Goal: Communication & Community: Connect with others

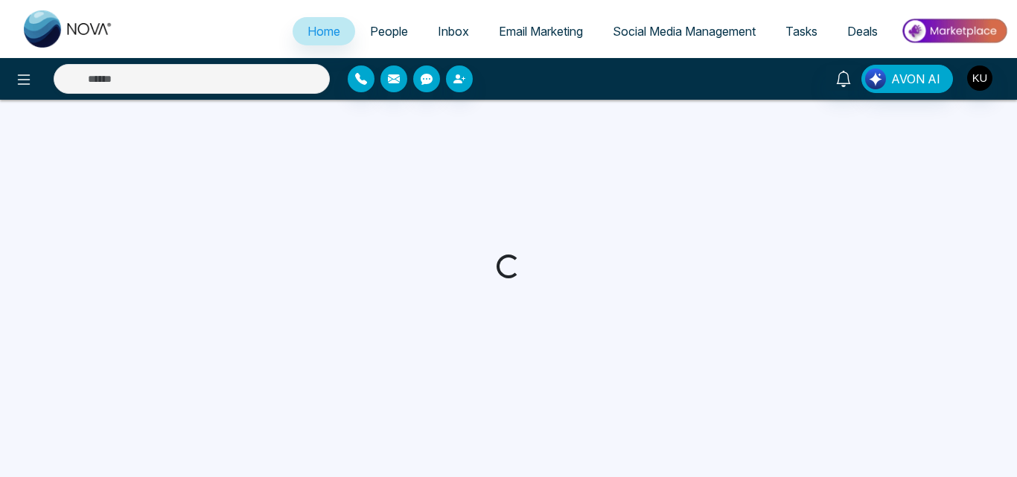
select select "*"
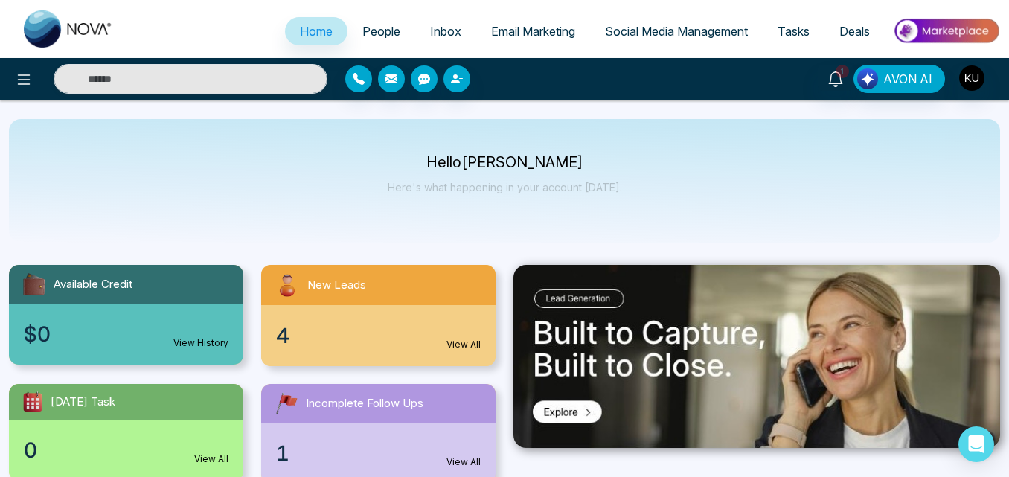
click at [475, 342] on link "View All" at bounding box center [464, 344] width 34 height 13
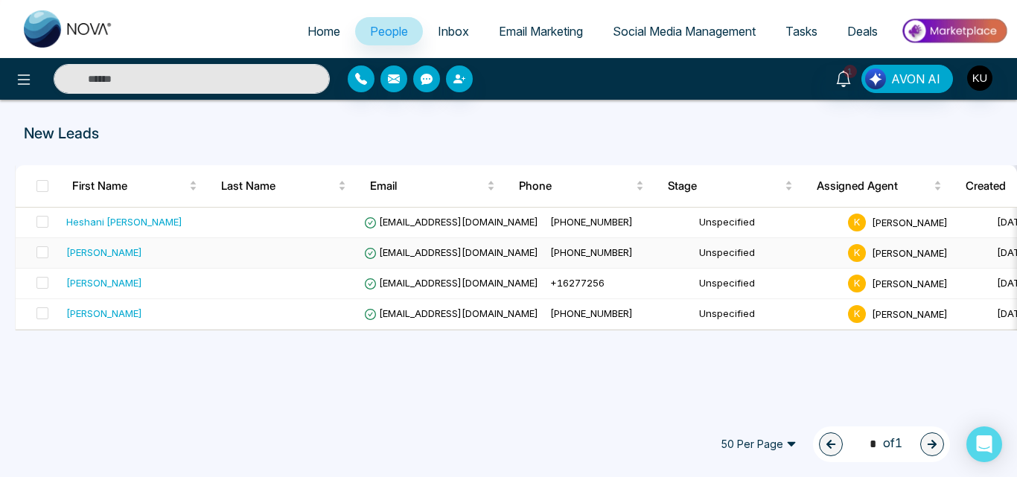
click at [442, 248] on span "[EMAIL_ADDRESS][DOMAIN_NAME]" at bounding box center [451, 252] width 174 height 12
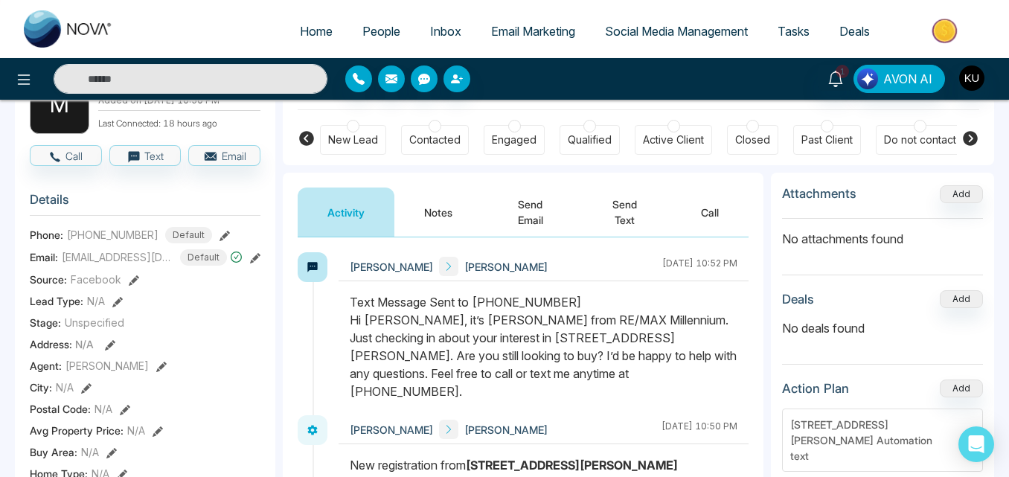
scroll to position [208, 0]
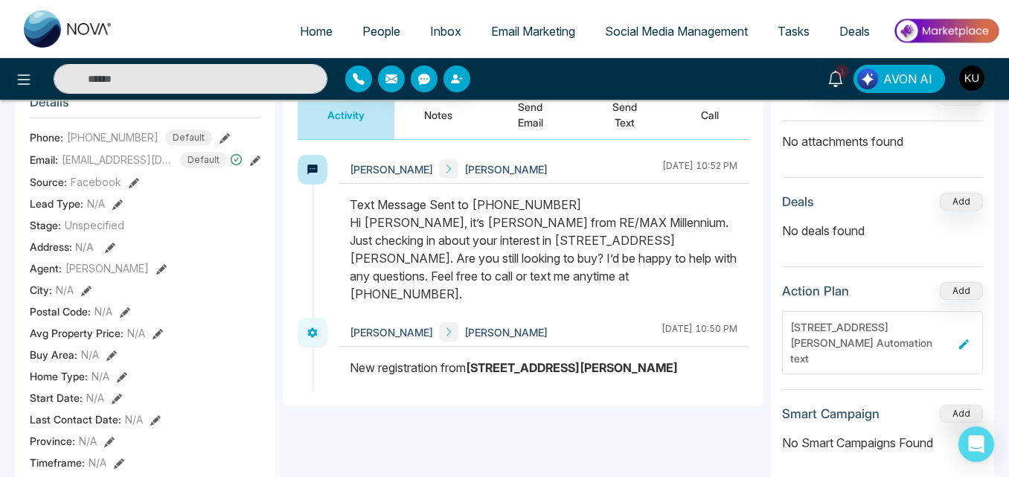
drag, startPoint x: 352, startPoint y: 202, endPoint x: 610, endPoint y: 287, distance: 271.2
click at [610, 287] on div at bounding box center [544, 257] width 410 height 122
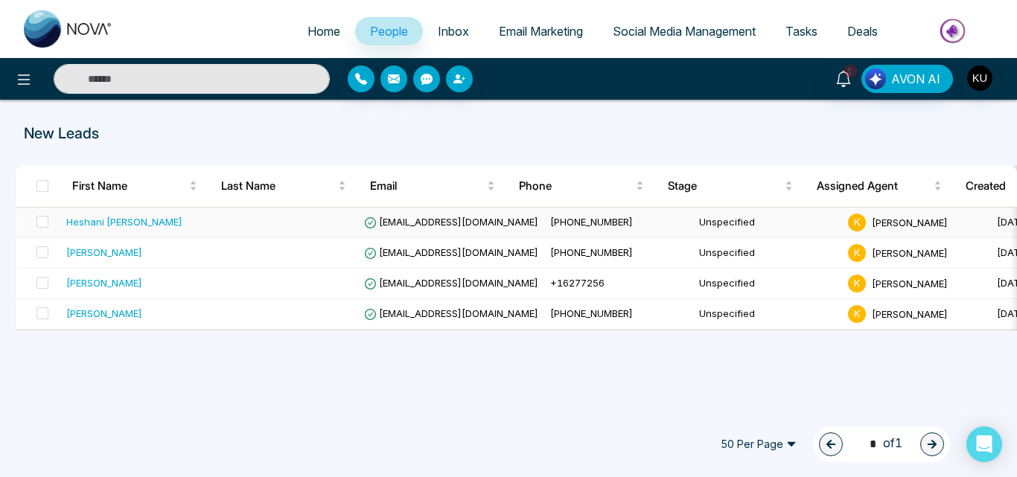
click at [587, 225] on span "[PHONE_NUMBER]" at bounding box center [591, 222] width 83 height 12
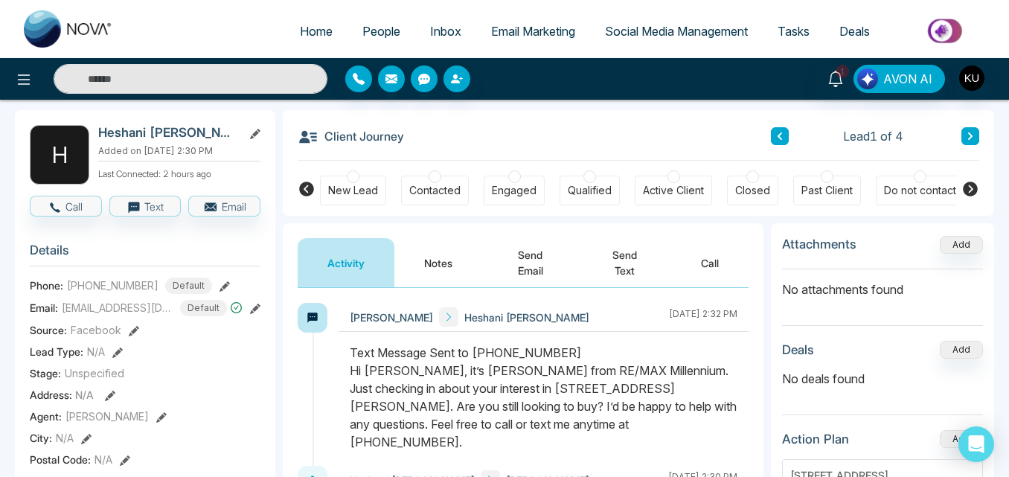
scroll to position [89, 0]
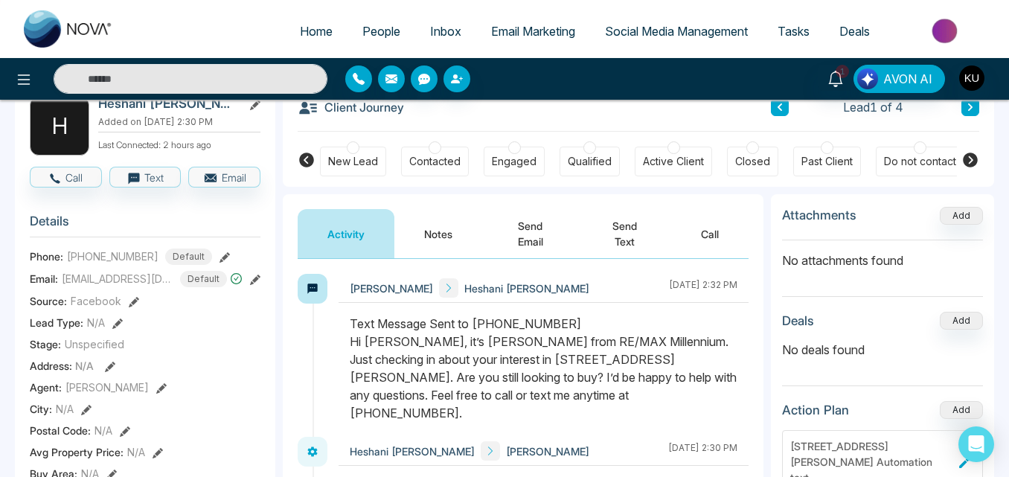
click at [541, 240] on button "Send Email" at bounding box center [530, 233] width 96 height 49
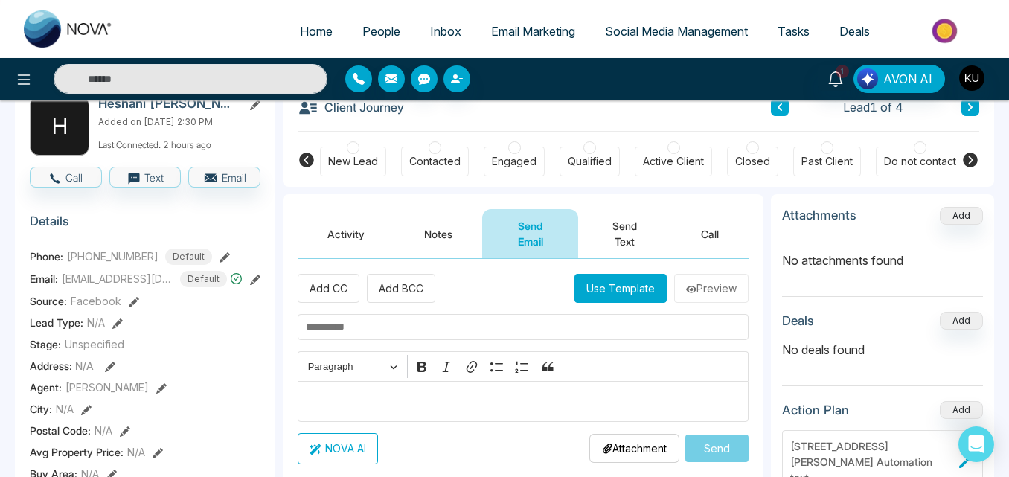
click at [374, 331] on input "text" at bounding box center [523, 327] width 451 height 26
type input "**********"
click at [410, 401] on p "Editor editing area: main" at bounding box center [523, 401] width 435 height 18
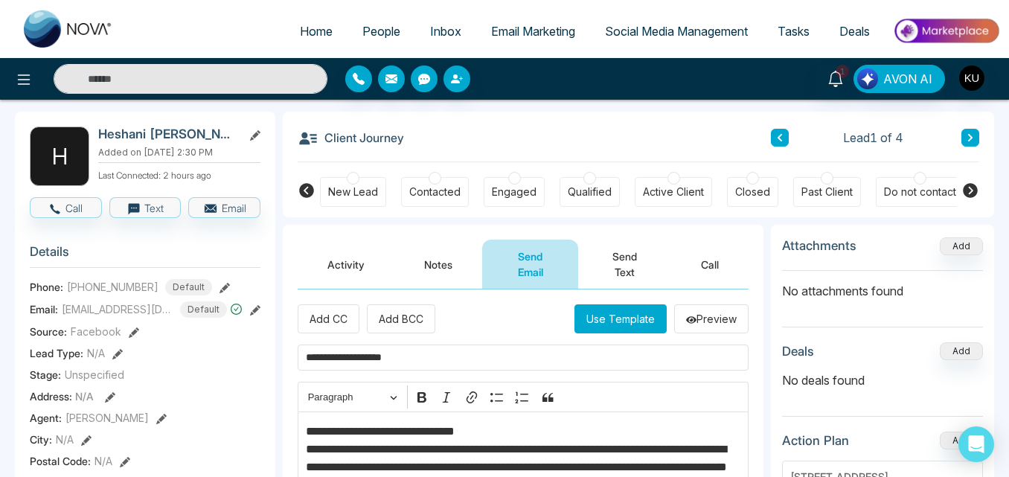
scroll to position [18, 0]
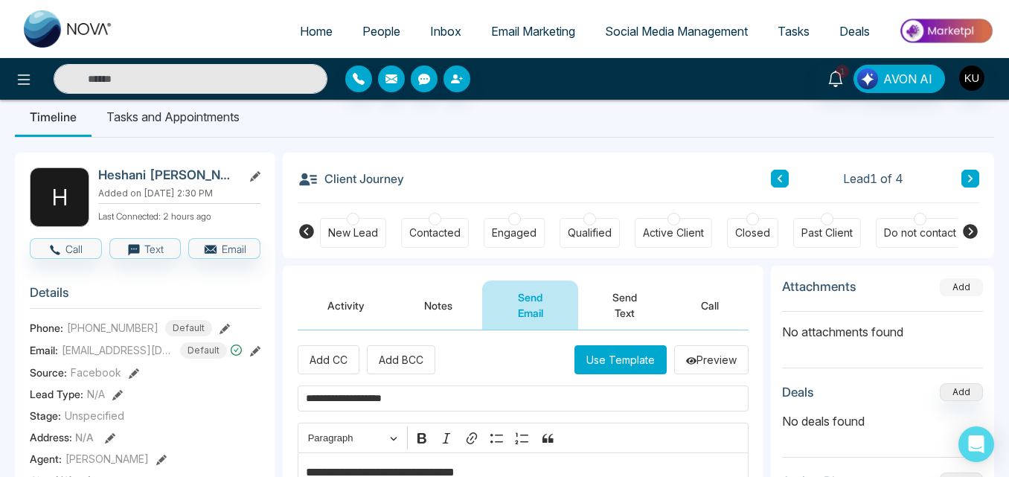
click at [975, 280] on button "Add" at bounding box center [961, 287] width 43 height 18
drag, startPoint x: 98, startPoint y: 173, endPoint x: 146, endPoint y: 175, distance: 47.7
click at [146, 175] on h2 "Heshani [PERSON_NAME]" at bounding box center [167, 174] width 138 height 15
copy h2 "Heshani"
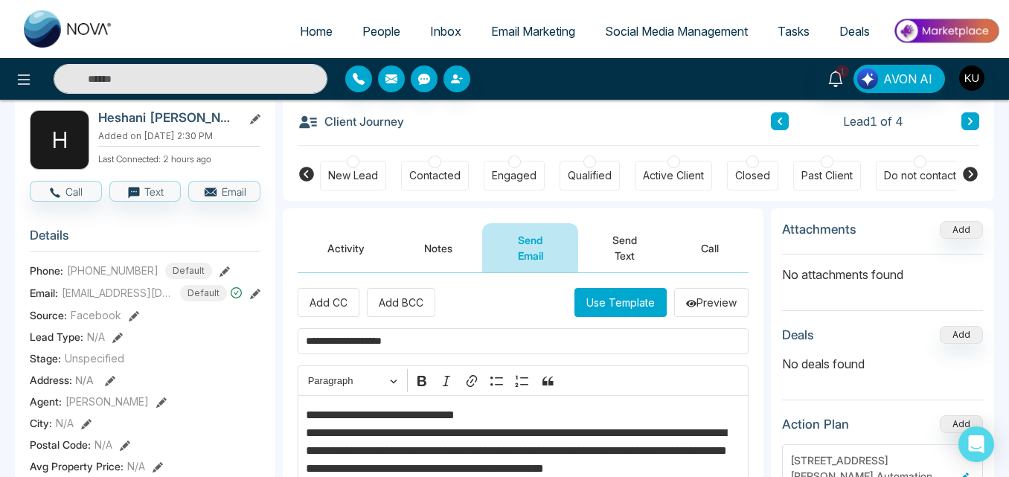
scroll to position [93, 0]
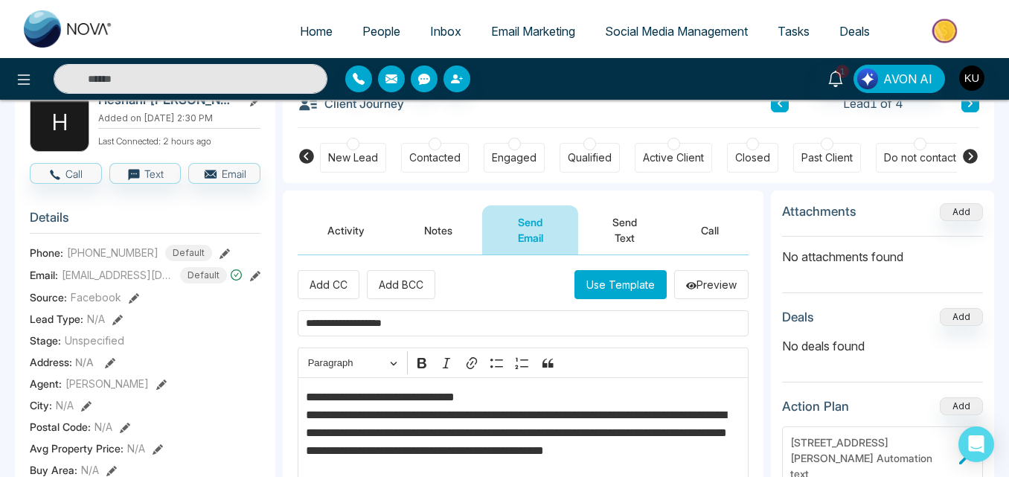
click at [392, 421] on p "**********" at bounding box center [523, 433] width 435 height 89
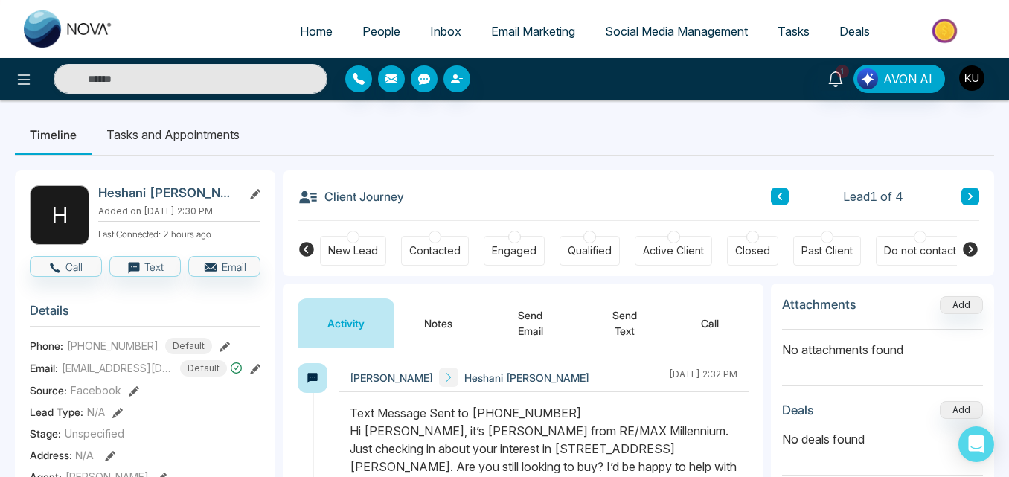
drag, startPoint x: 350, startPoint y: 430, endPoint x: 455, endPoint y: 435, distance: 105.1
click at [455, 435] on div "Text Message Sent to +14164744607 Hi Heshani gamage, it’s Kumar Arunan from RE/…" at bounding box center [544, 457] width 388 height 107
click at [533, 322] on button "Send Email" at bounding box center [530, 323] width 96 height 49
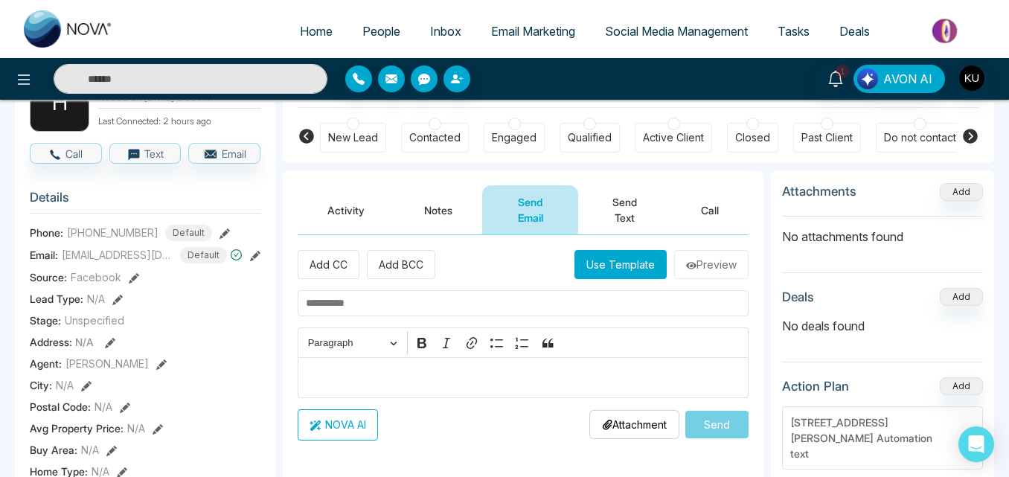
scroll to position [119, 0]
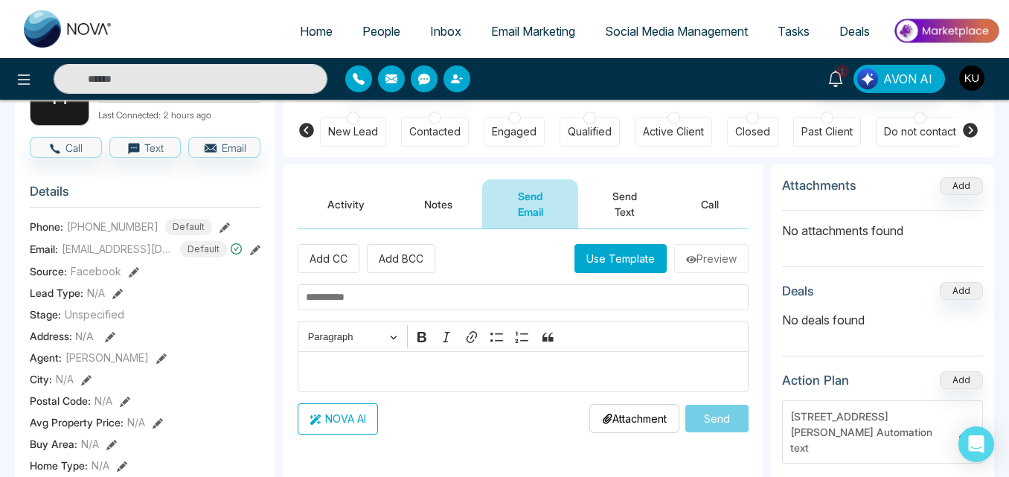
click at [398, 369] on p "Editor editing area: main" at bounding box center [523, 372] width 435 height 18
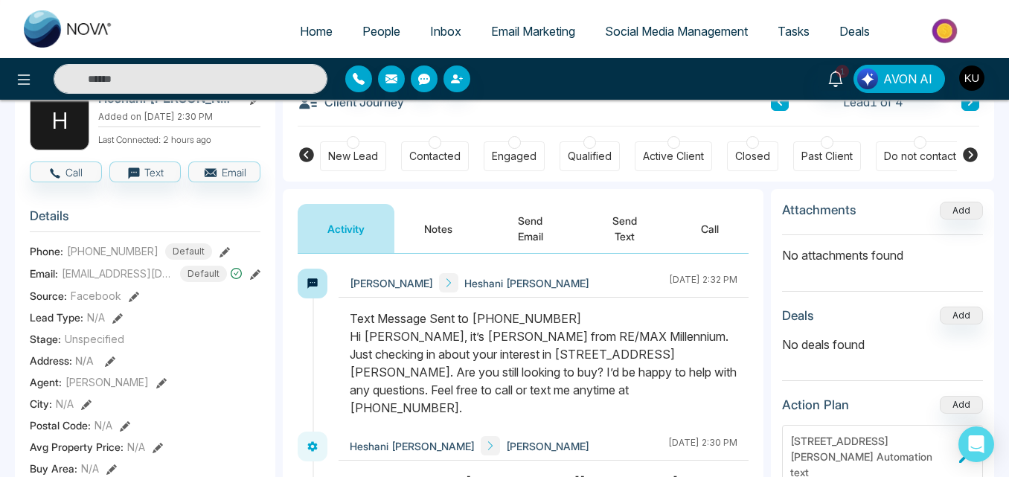
scroll to position [119, 0]
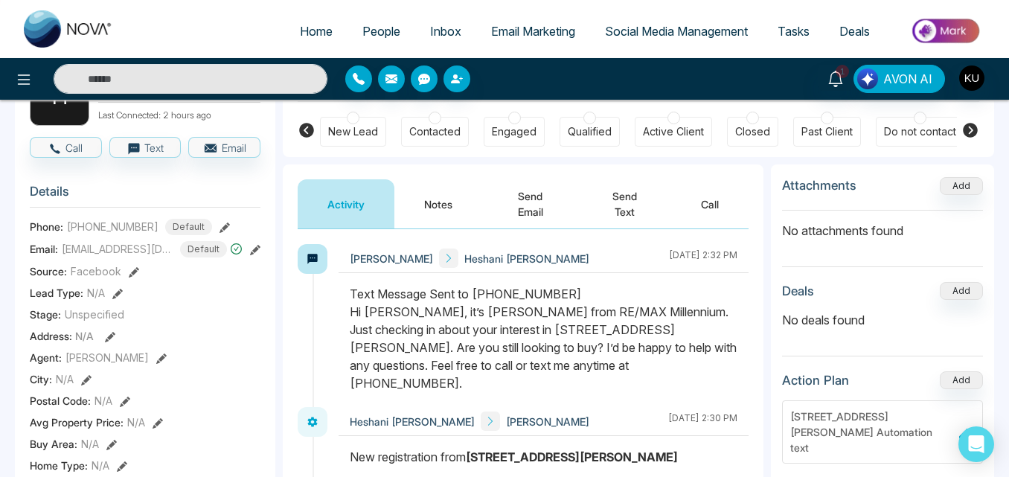
drag, startPoint x: 465, startPoint y: 313, endPoint x: 590, endPoint y: 377, distance: 141.5
click at [590, 377] on div at bounding box center [544, 346] width 410 height 122
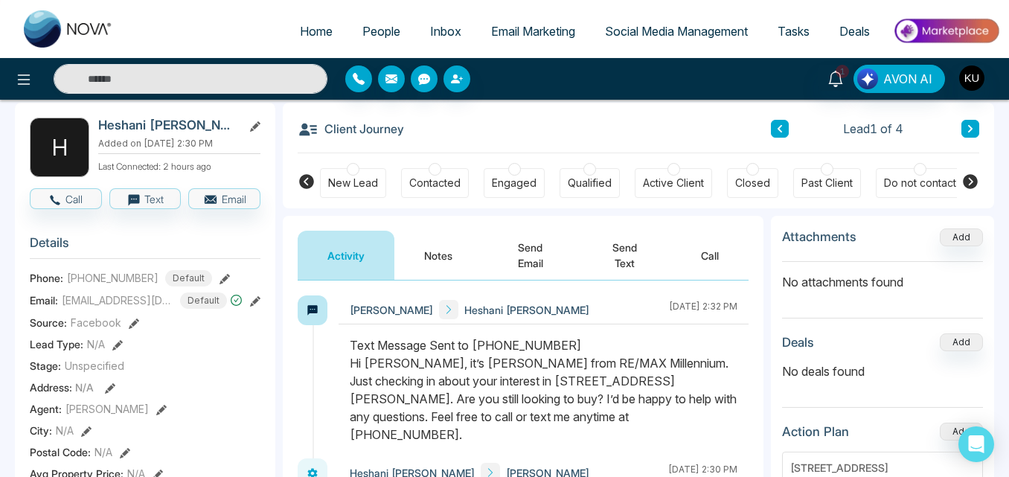
scroll to position [60, 0]
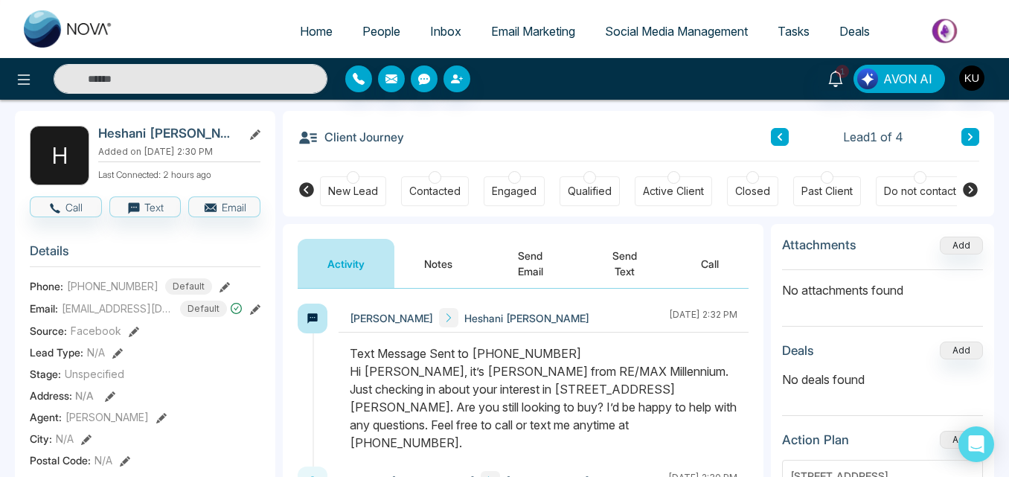
click at [537, 261] on button "Send Email" at bounding box center [530, 263] width 96 height 49
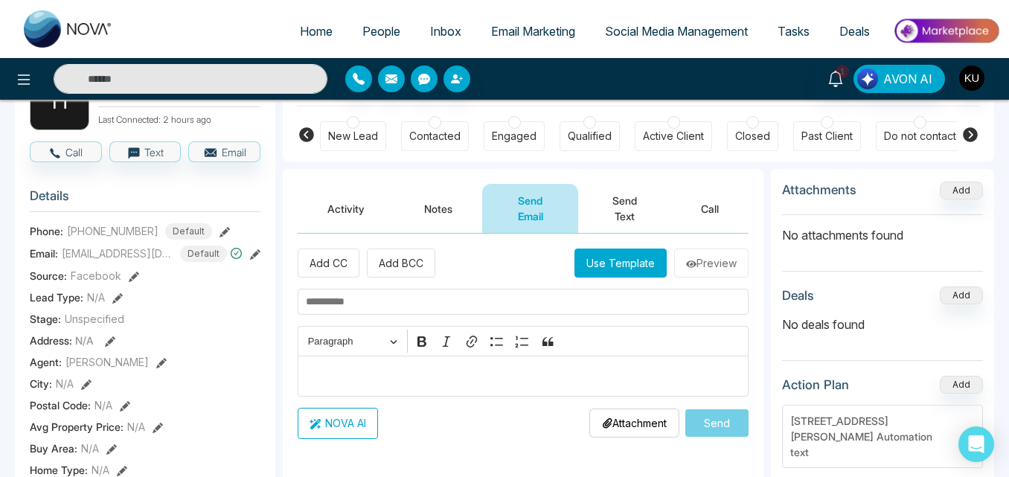
scroll to position [119, 0]
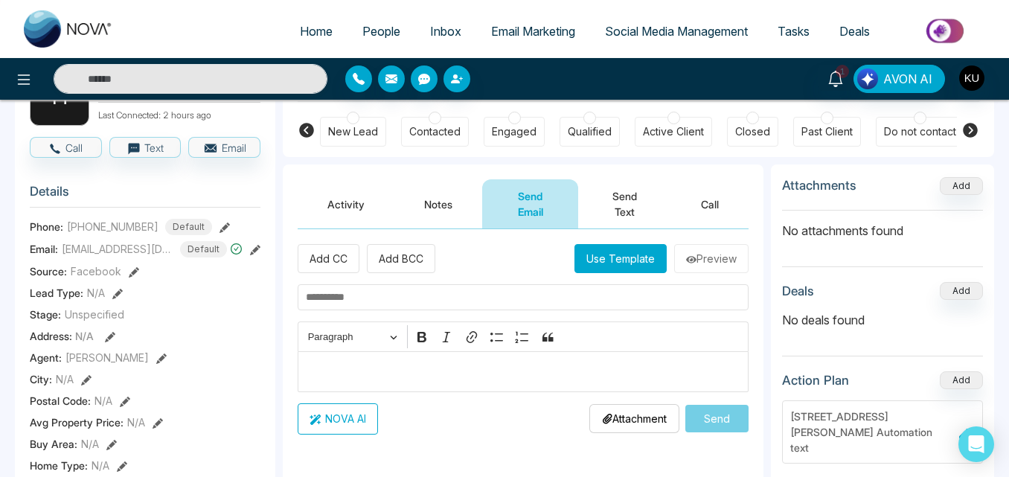
click at [364, 371] on p "Editor editing area: main" at bounding box center [523, 372] width 435 height 18
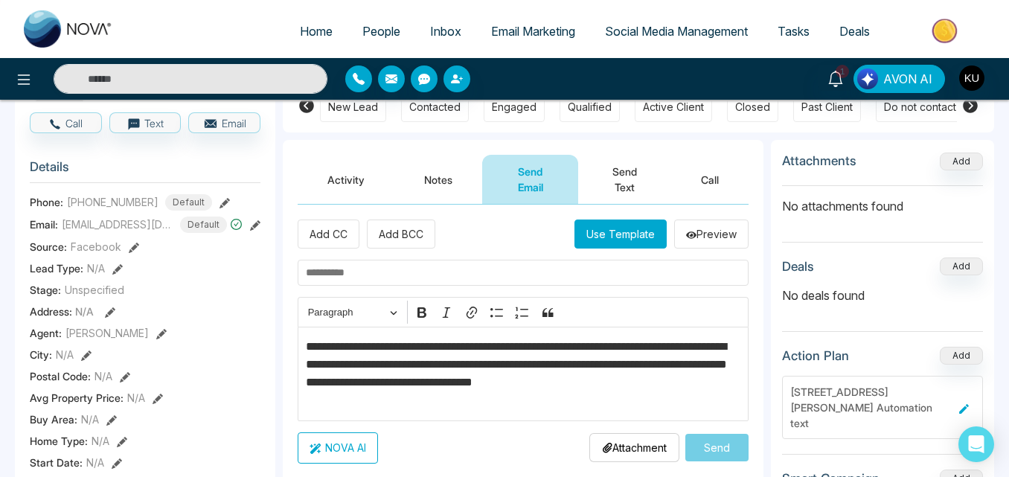
scroll to position [179, 0]
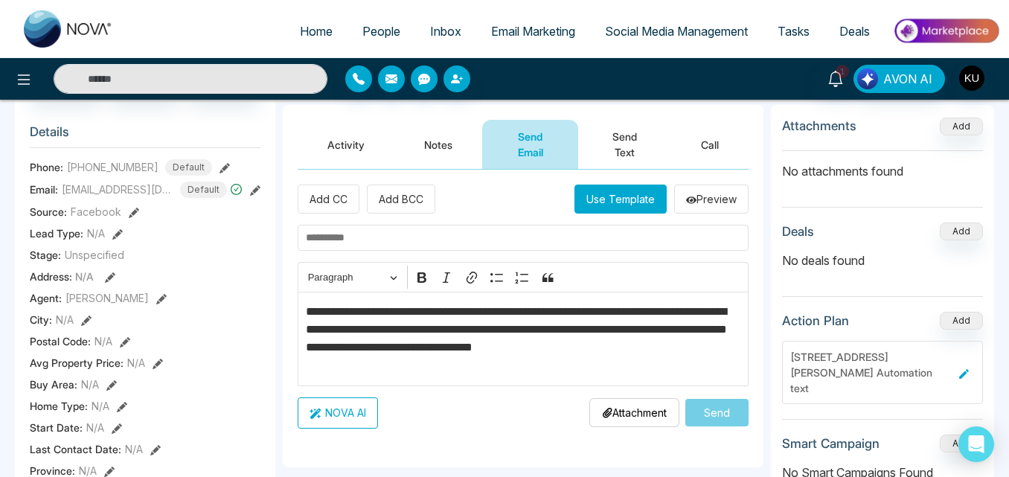
click at [306, 308] on p "**********" at bounding box center [523, 338] width 435 height 71
click at [732, 351] on p "**********" at bounding box center [523, 338] width 435 height 71
click at [429, 371] on p "**********" at bounding box center [523, 338] width 435 height 71
click at [715, 328] on p "**********" at bounding box center [523, 338] width 435 height 71
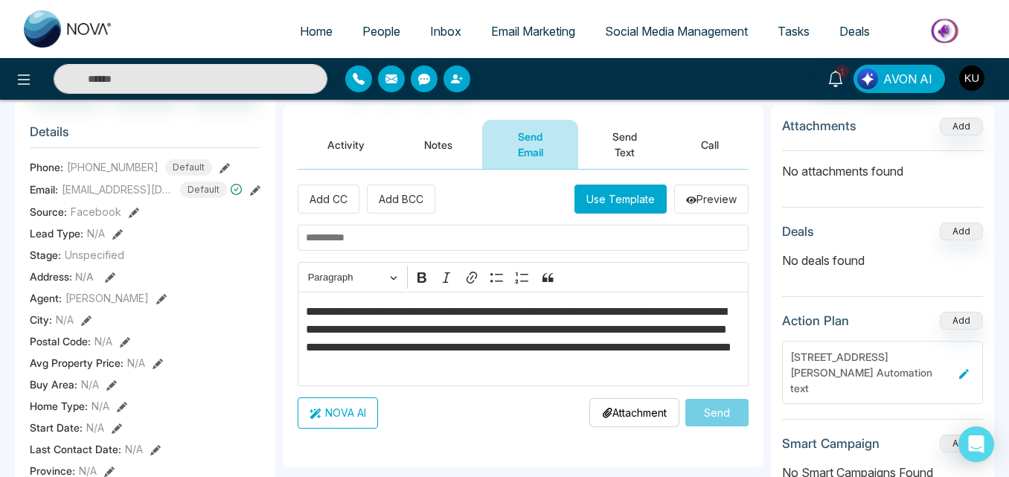
drag, startPoint x: 488, startPoint y: 346, endPoint x: 716, endPoint y: 124, distance: 318.5
click at [716, 124] on button "Call" at bounding box center [709, 144] width 77 height 49
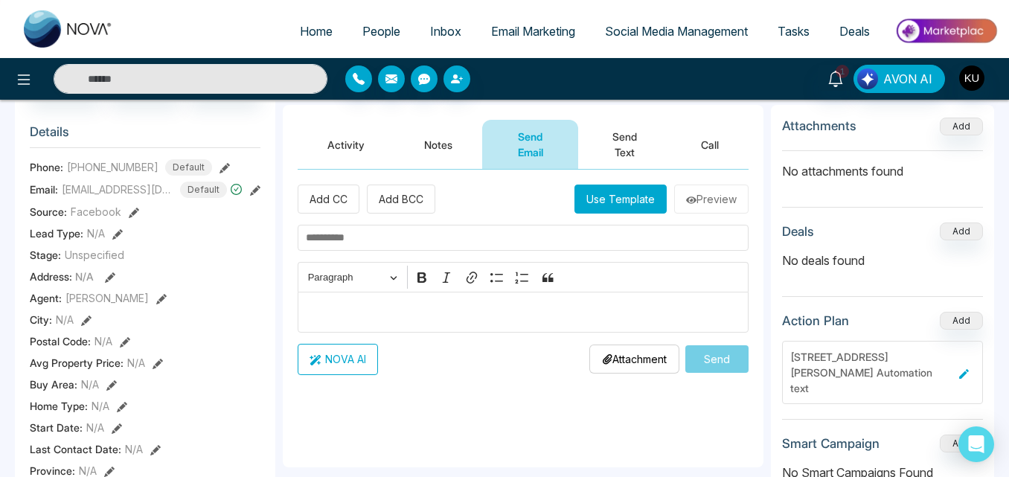
click at [486, 408] on div "**********" at bounding box center [523, 319] width 481 height 298
click at [384, 240] on input "text" at bounding box center [523, 238] width 451 height 26
click at [429, 395] on div "**********" at bounding box center [523, 319] width 481 height 298
click at [371, 243] on input "text" at bounding box center [523, 238] width 451 height 26
type input "**********"
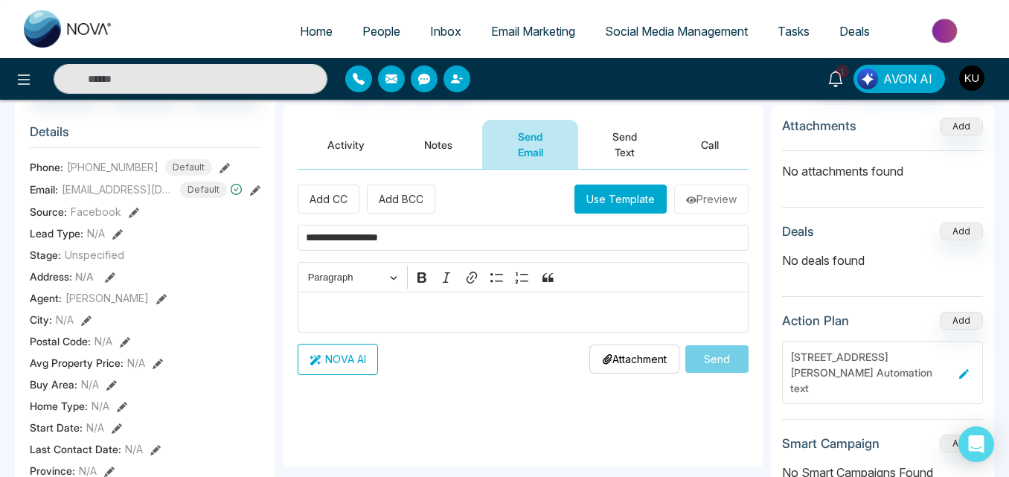
click at [398, 316] on p "Editor editing area: main" at bounding box center [523, 312] width 435 height 18
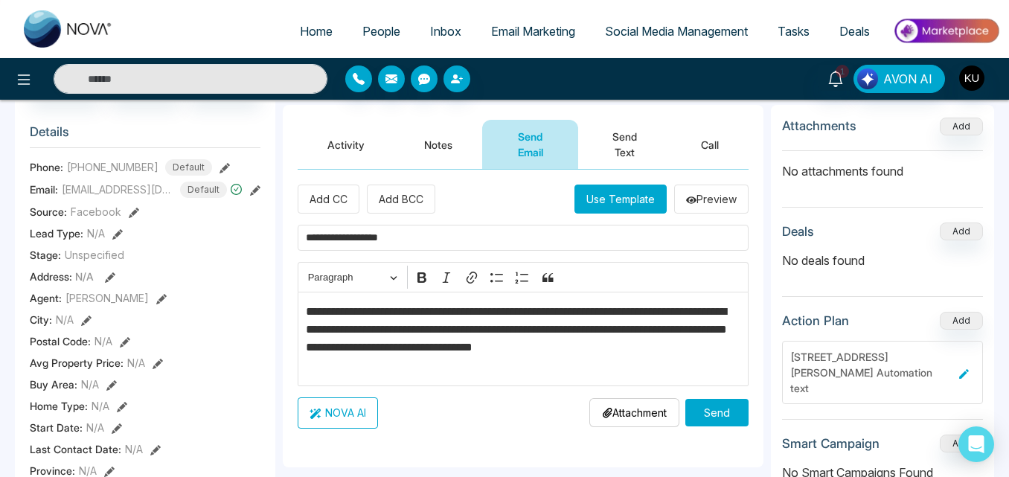
click at [306, 309] on p "**********" at bounding box center [523, 338] width 435 height 71
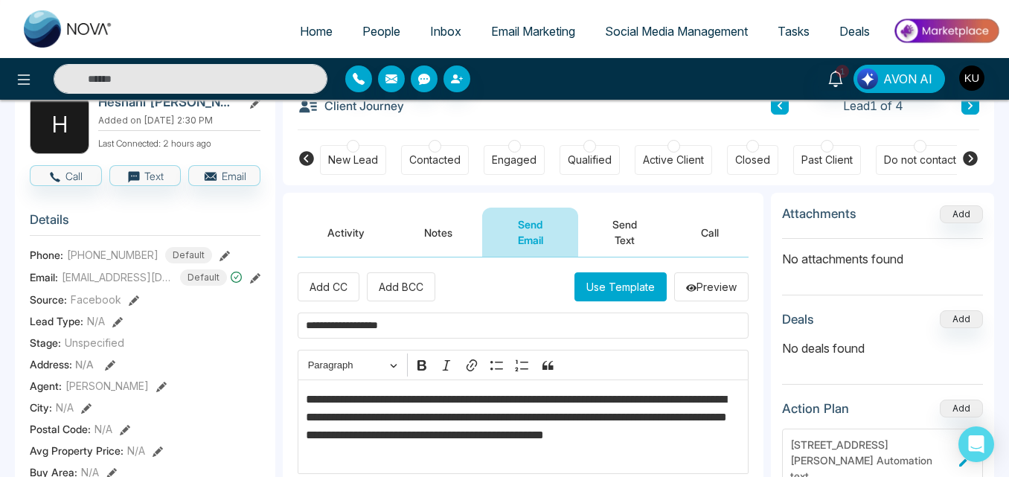
scroll to position [89, 0]
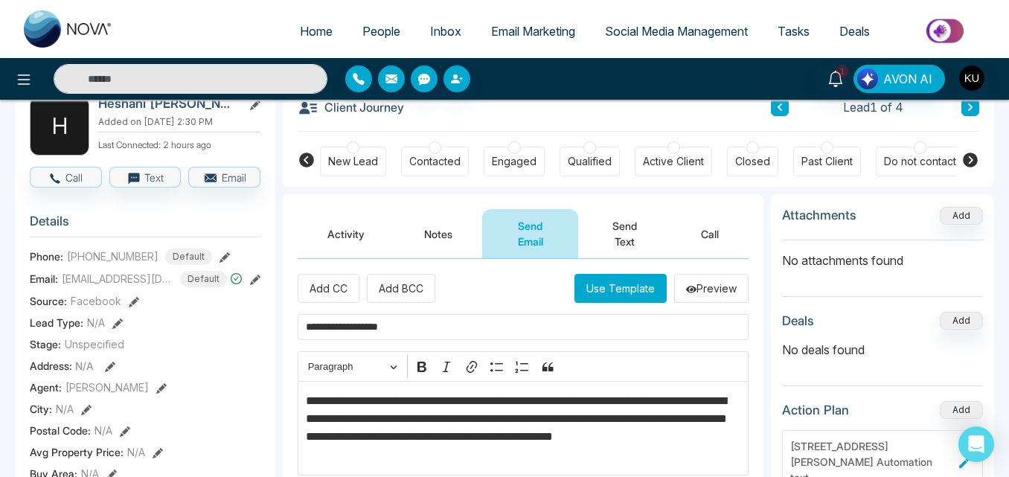
drag, startPoint x: 379, startPoint y: 407, endPoint x: 590, endPoint y: 84, distance: 386.1
click at [590, 84] on div "1 AVON AI" at bounding box center [799, 79] width 421 height 28
click at [700, 418] on p "**********" at bounding box center [523, 427] width 435 height 71
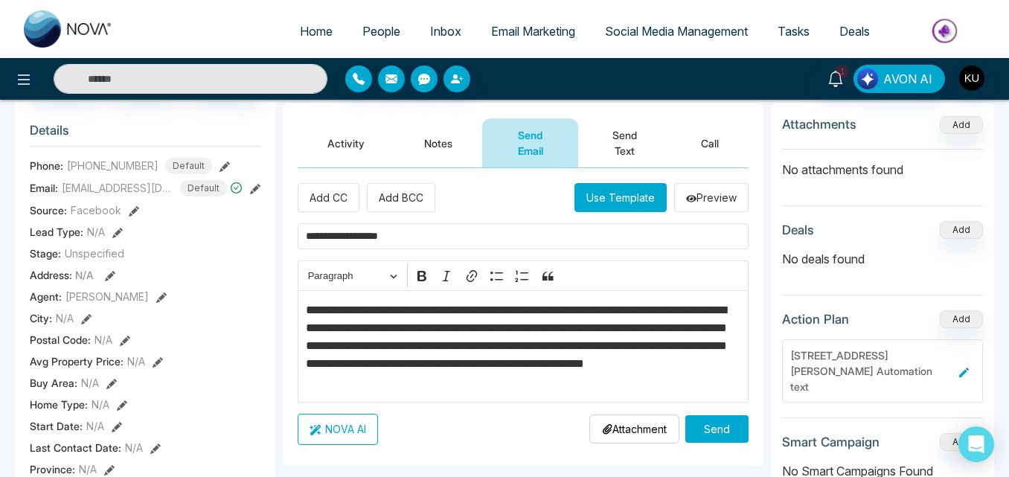
scroll to position [182, 0]
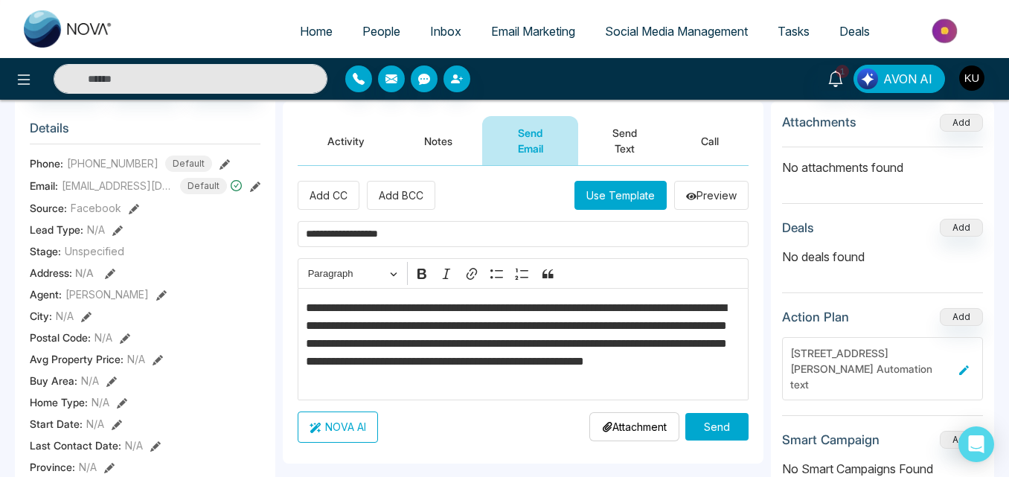
click at [508, 343] on p "**********" at bounding box center [523, 343] width 435 height 89
drag, startPoint x: 430, startPoint y: 366, endPoint x: 203, endPoint y: 31, distance: 404.7
click at [203, 31] on ul "Home People Inbox Email Marketing Social Media Management Tasks Deals" at bounding box center [564, 32] width 872 height 41
click at [414, 359] on p "**********" at bounding box center [523, 343] width 435 height 89
drag, startPoint x: 426, startPoint y: 365, endPoint x: 210, endPoint y: 19, distance: 408.6
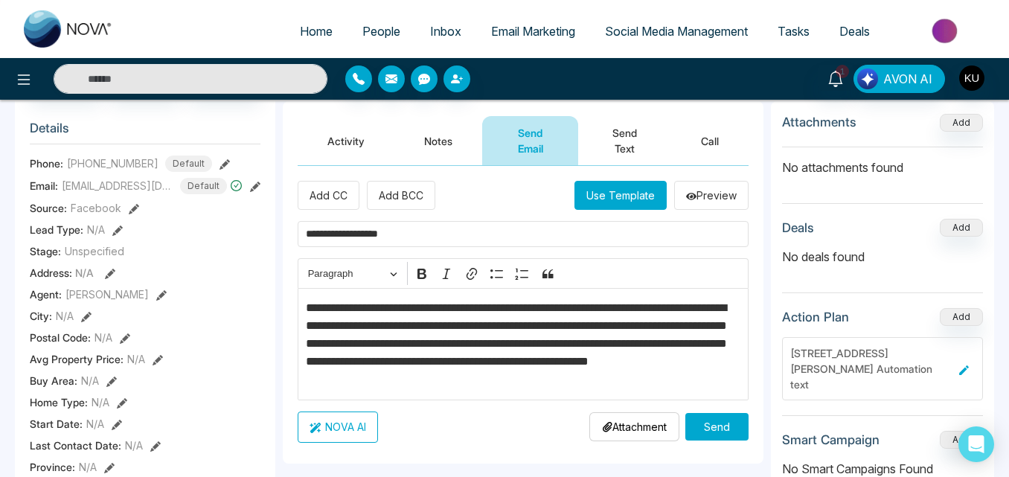
click at [210, 19] on ul "Home People Inbox Email Marketing Social Media Management Tasks Deals" at bounding box center [564, 32] width 872 height 41
click at [435, 364] on p "**********" at bounding box center [523, 343] width 435 height 89
click at [593, 384] on p "**********" at bounding box center [523, 343] width 435 height 89
click at [719, 421] on button "Send" at bounding box center [717, 427] width 63 height 28
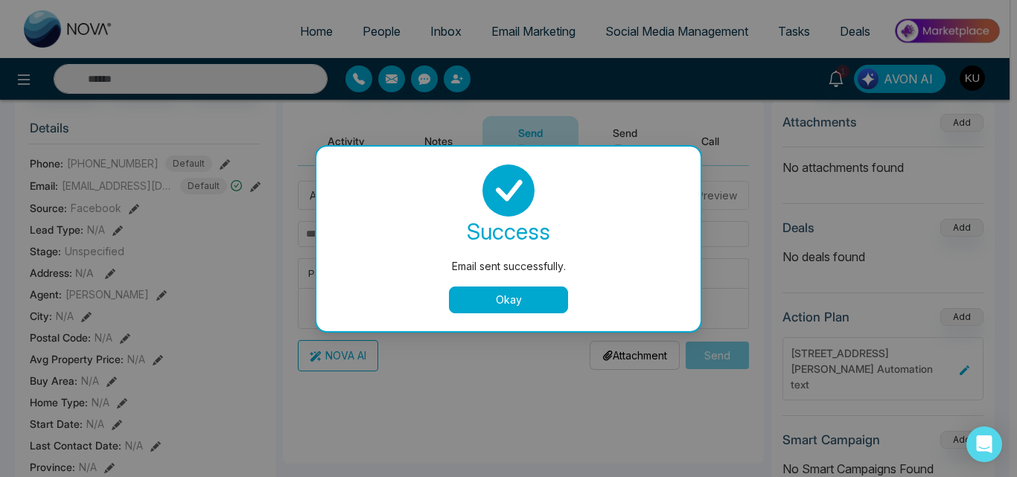
click at [517, 297] on button "Okay" at bounding box center [508, 300] width 119 height 27
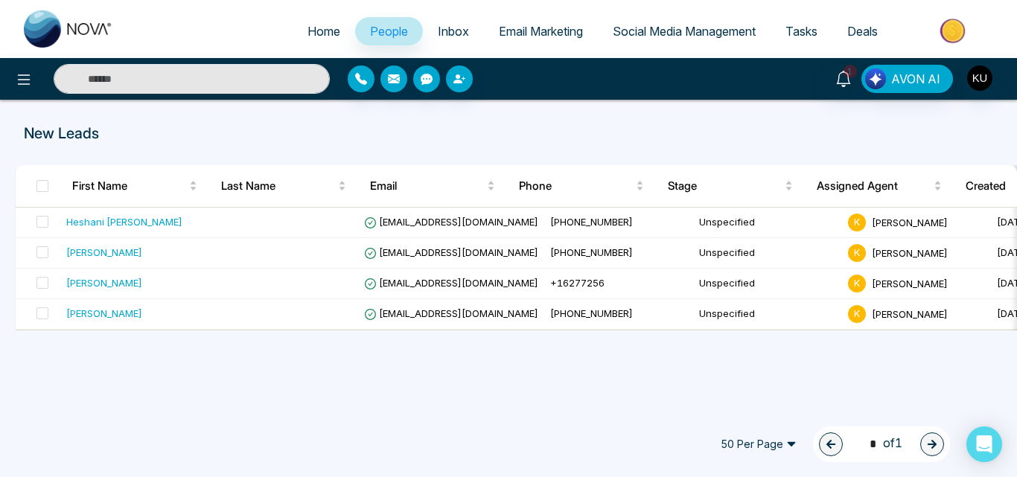
click at [316, 30] on span "Home" at bounding box center [323, 31] width 33 height 15
select select "*"
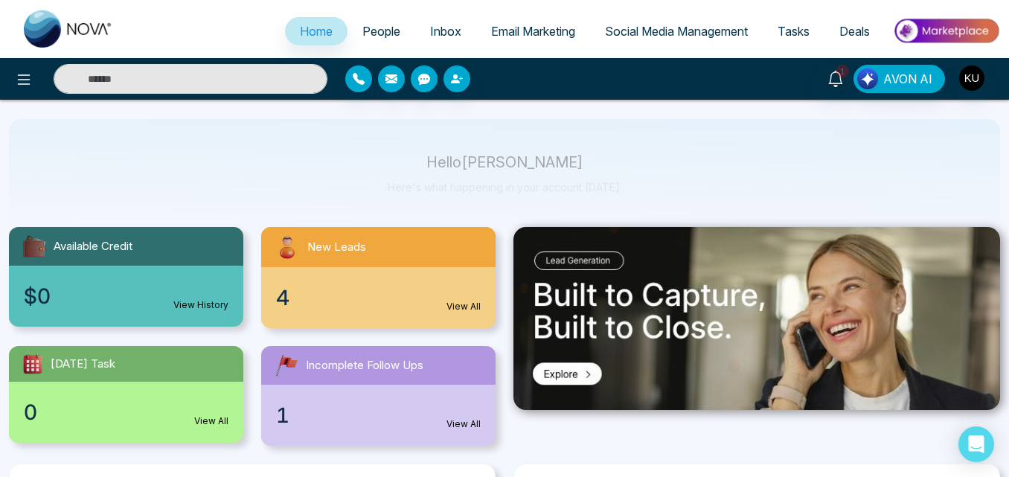
scroll to position [33, 0]
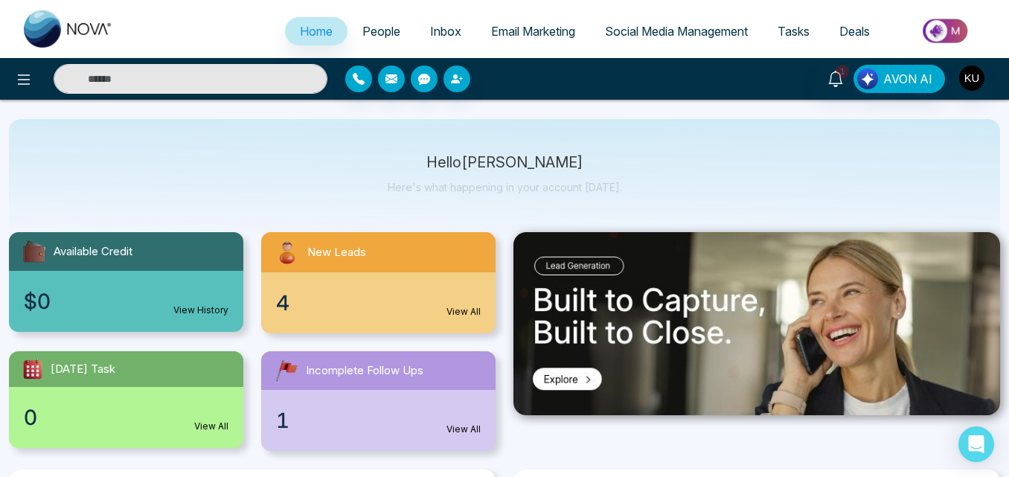
click at [341, 267] on div "New Leads" at bounding box center [378, 252] width 234 height 40
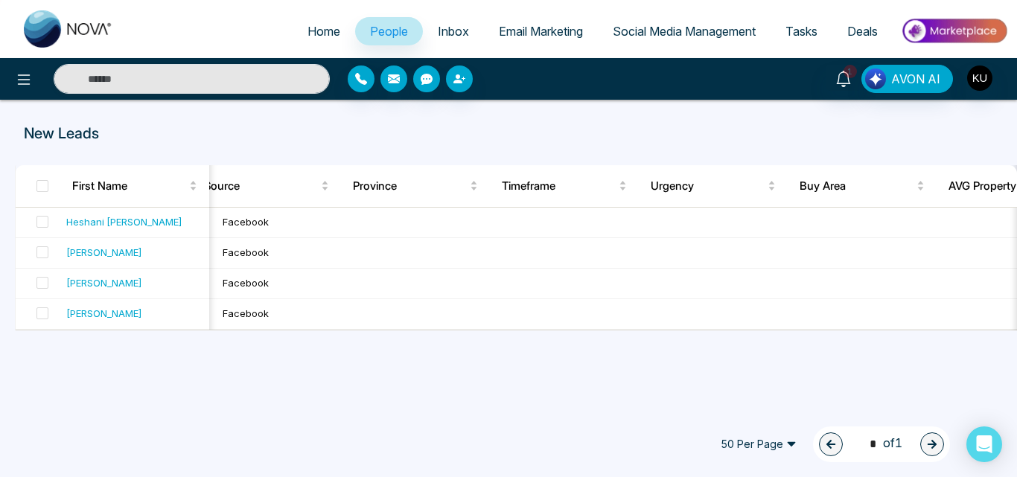
select select "*"
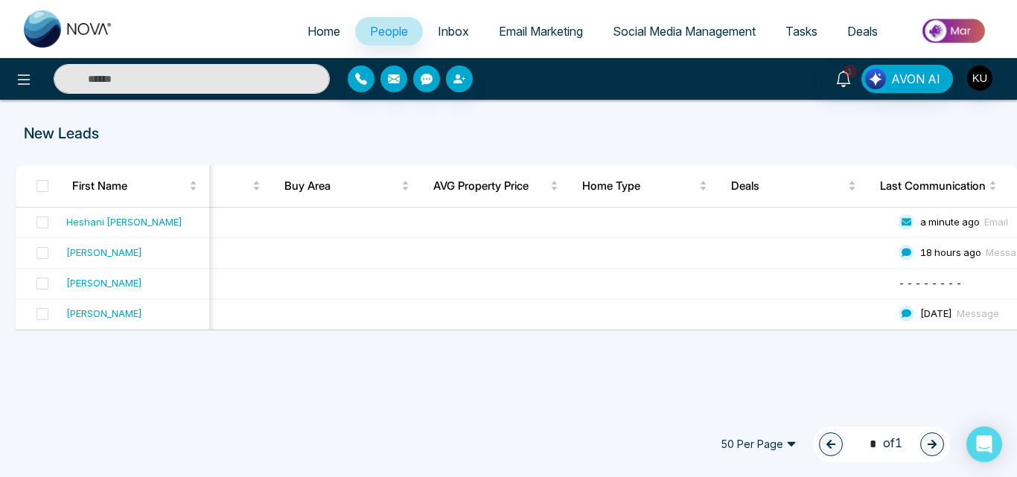
click at [1000, 338] on div "New Leads First Name Last Name Email Phone Stage Assigned Agent Created Tags So…" at bounding box center [508, 253] width 1017 height 306
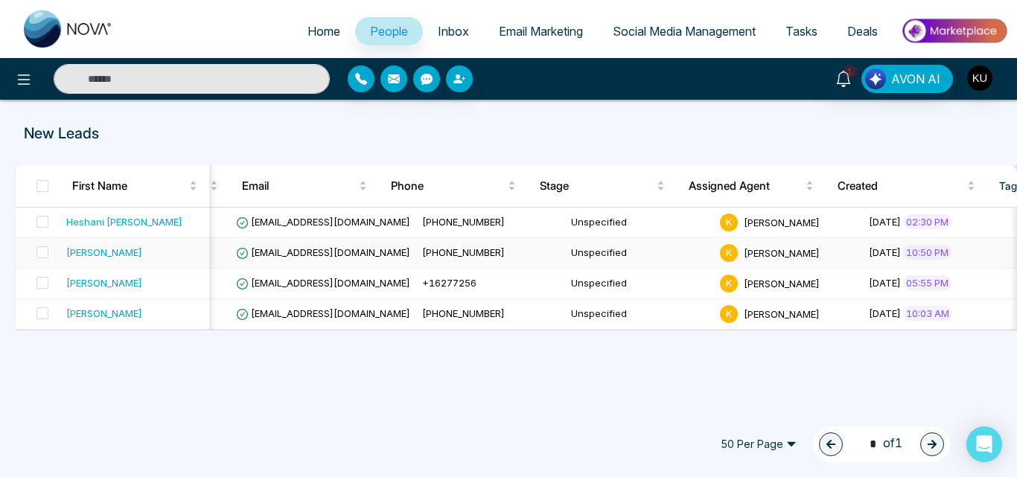
click at [332, 257] on span "[EMAIL_ADDRESS][DOMAIN_NAME]" at bounding box center [323, 252] width 174 height 12
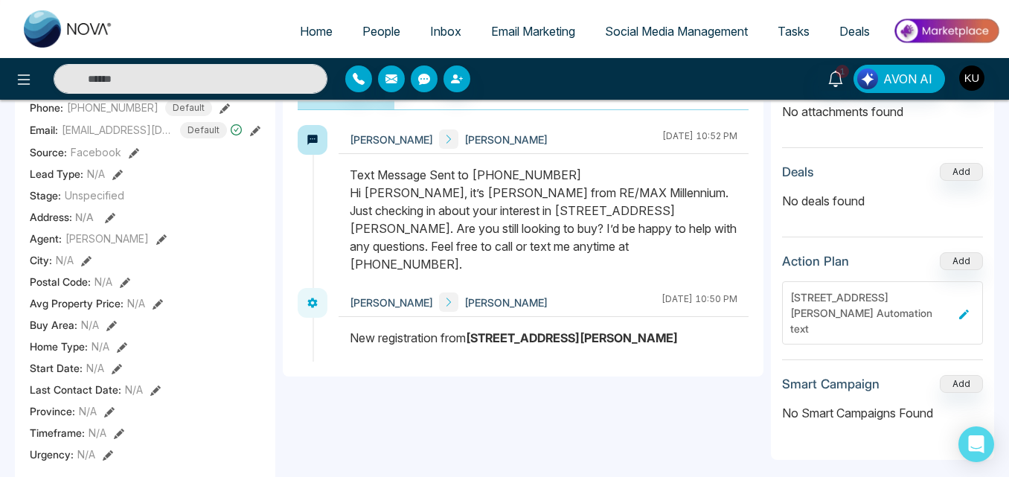
drag, startPoint x: 424, startPoint y: 87, endPoint x: 472, endPoint y: 174, distance: 99.3
click at [472, 174] on div "**********" at bounding box center [504, 398] width 1009 height 1272
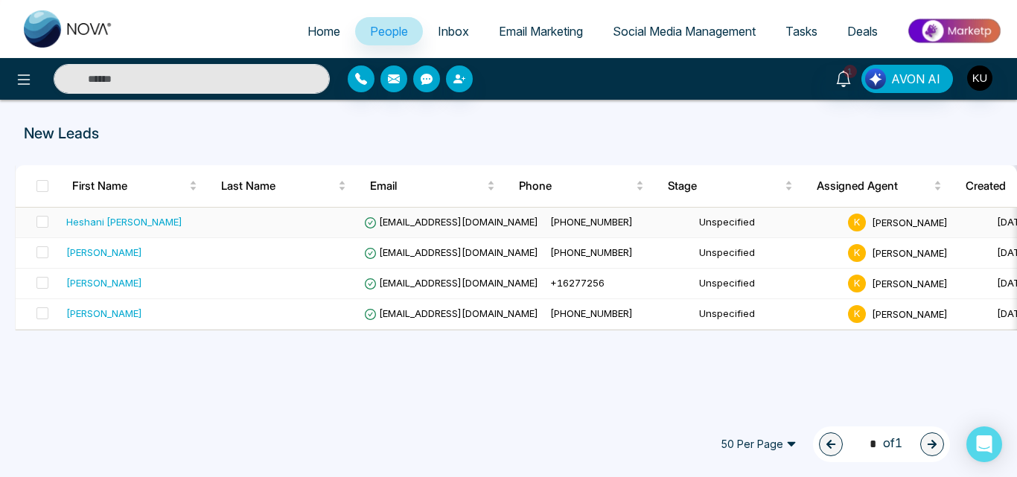
click at [396, 229] on td "[EMAIL_ADDRESS][DOMAIN_NAME]" at bounding box center [451, 223] width 186 height 31
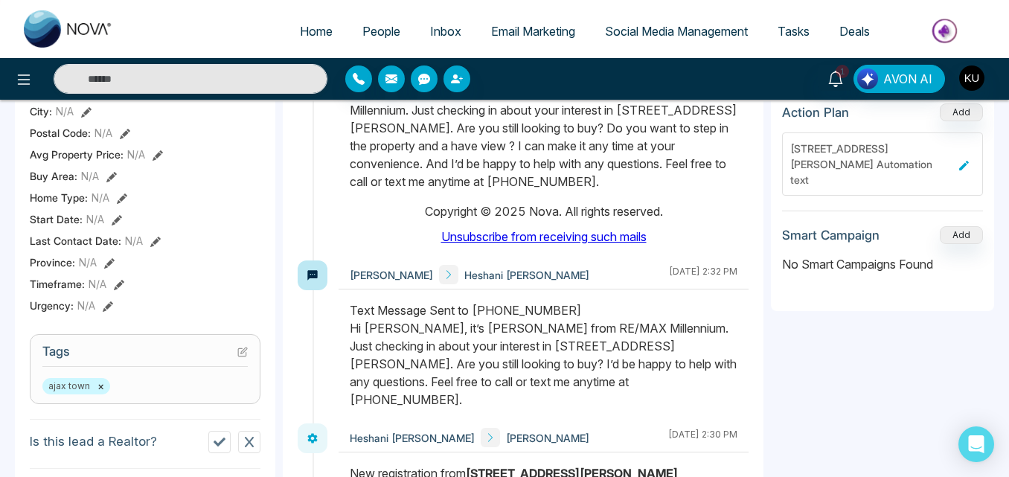
scroll to position [357, 0]
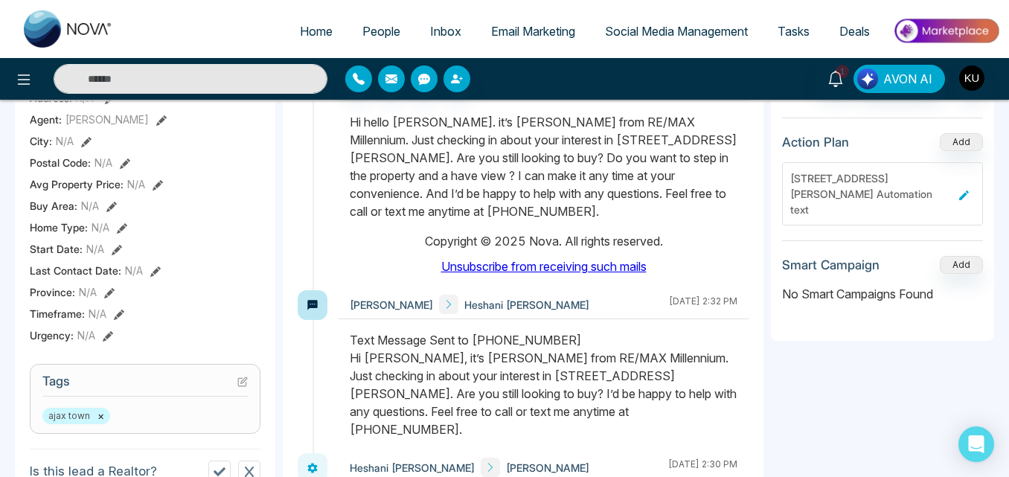
drag, startPoint x: 349, startPoint y: 120, endPoint x: 511, endPoint y: 207, distance: 183.5
click at [511, 207] on div at bounding box center [544, 188] width 410 height 174
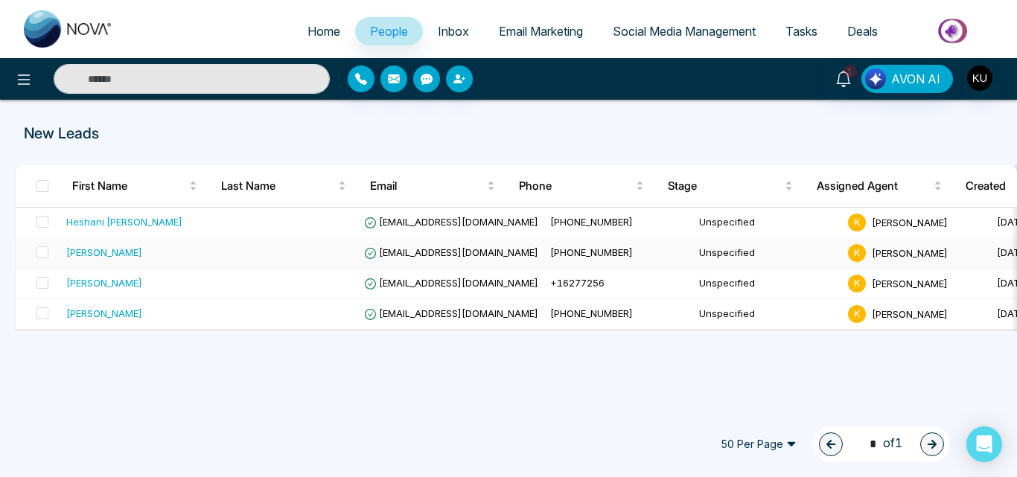
click at [485, 255] on td "[EMAIL_ADDRESS][DOMAIN_NAME]" at bounding box center [451, 253] width 186 height 31
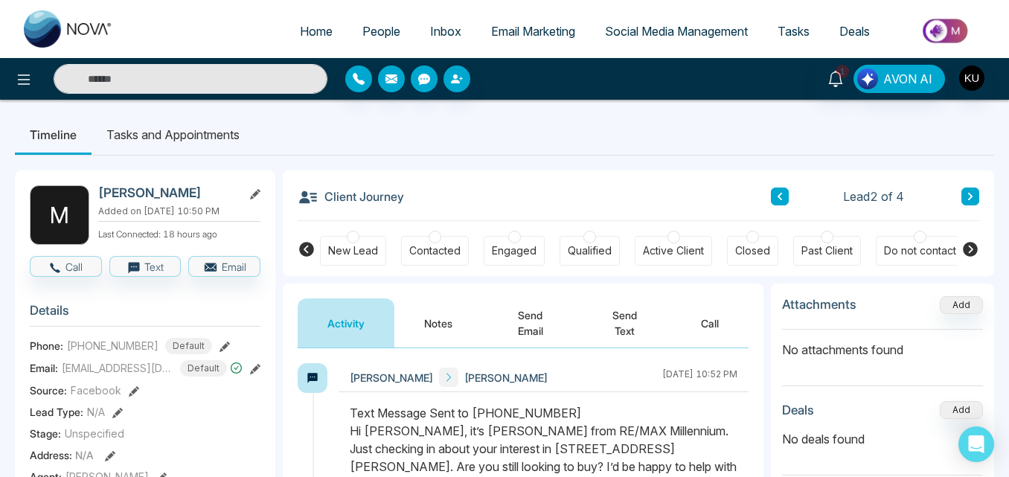
click at [549, 331] on button "Send Email" at bounding box center [530, 323] width 96 height 49
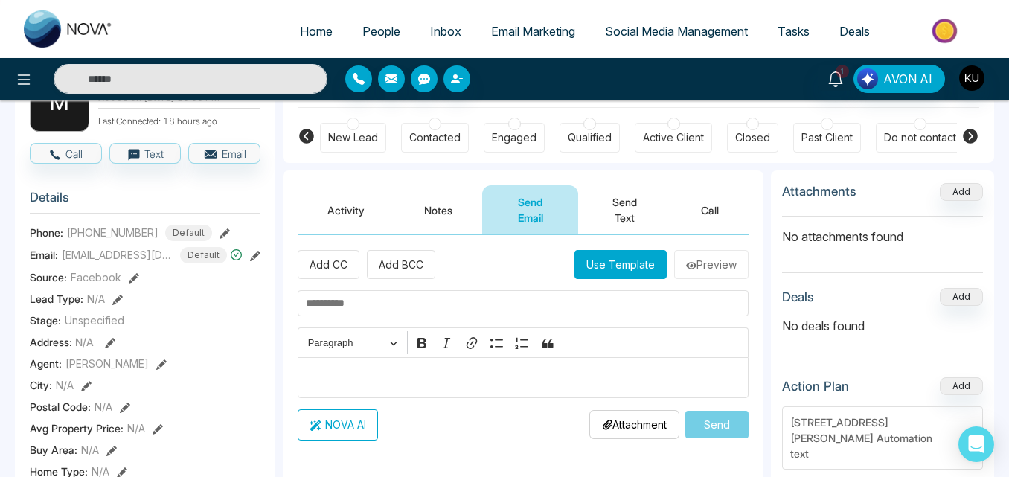
scroll to position [179, 0]
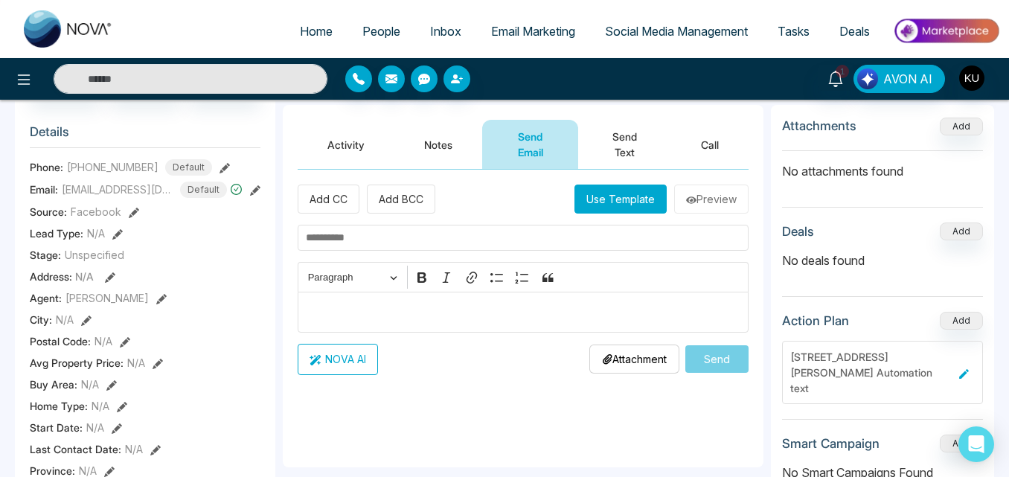
click at [396, 234] on input "text" at bounding box center [523, 238] width 451 height 26
type input "**********"
click at [377, 303] on p "Editor editing area: main" at bounding box center [523, 312] width 435 height 18
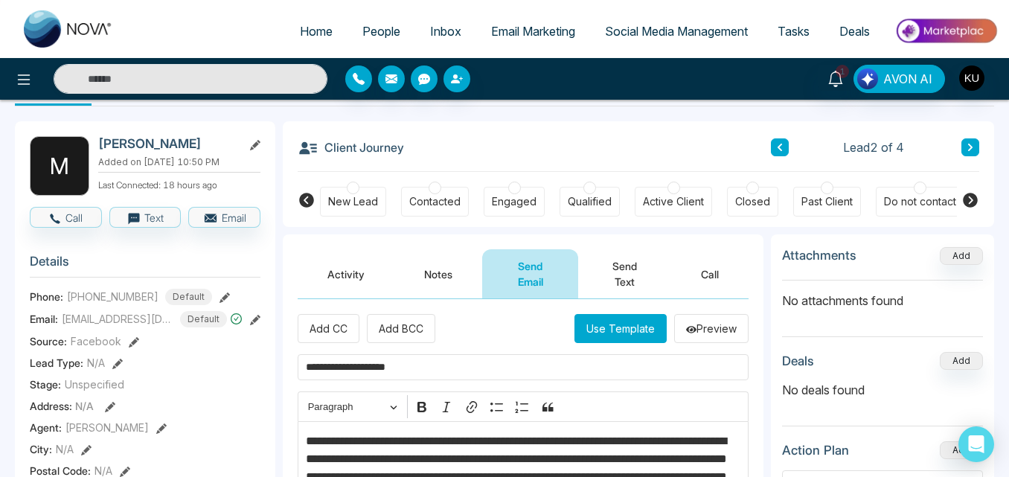
scroll to position [30, 0]
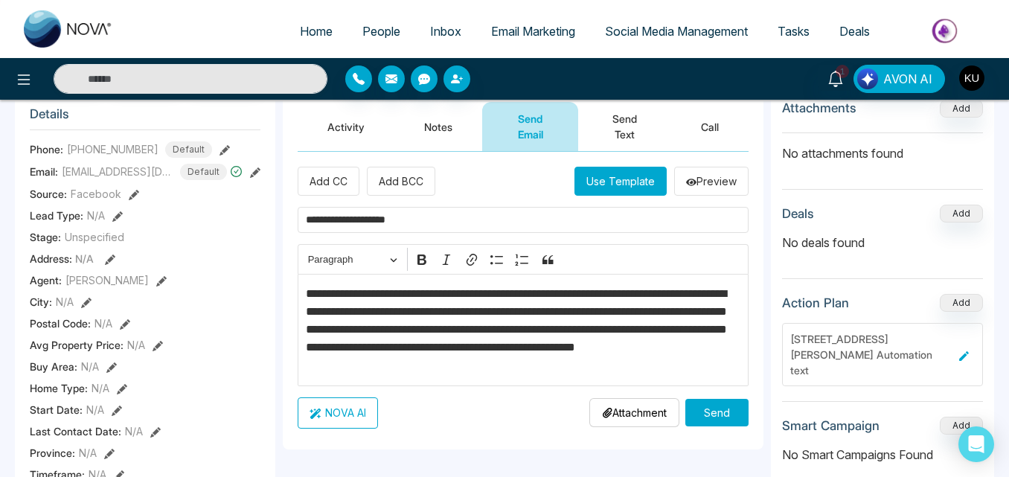
scroll to position [214, 0]
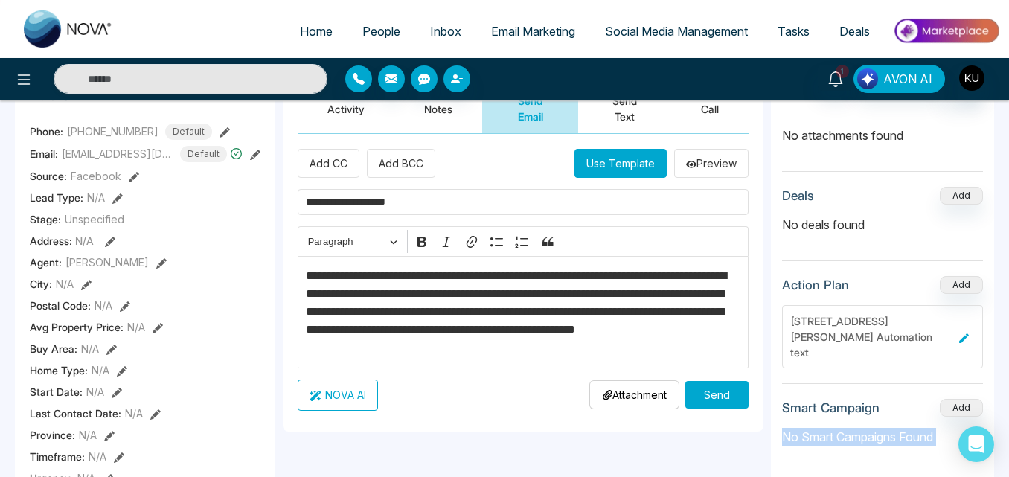
click at [1009, 471] on div "**********" at bounding box center [504, 471] width 1009 height 1172
click at [719, 395] on button "Send" at bounding box center [717, 395] width 63 height 28
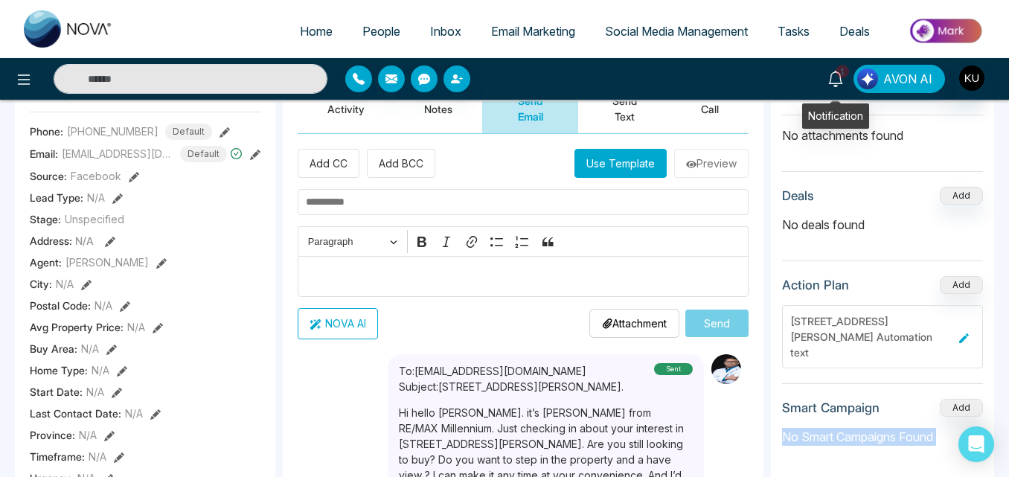
click at [839, 80] on icon at bounding box center [836, 79] width 16 height 16
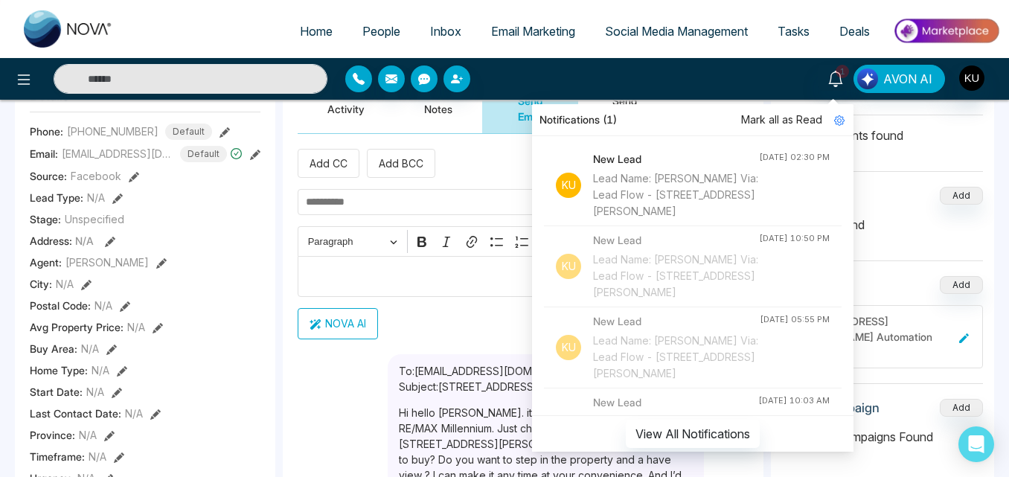
click at [452, 186] on div "Add CC Add BCC Use Template Preview Rich Text Editor Paragraph Bold Italic Link…" at bounding box center [523, 244] width 451 height 190
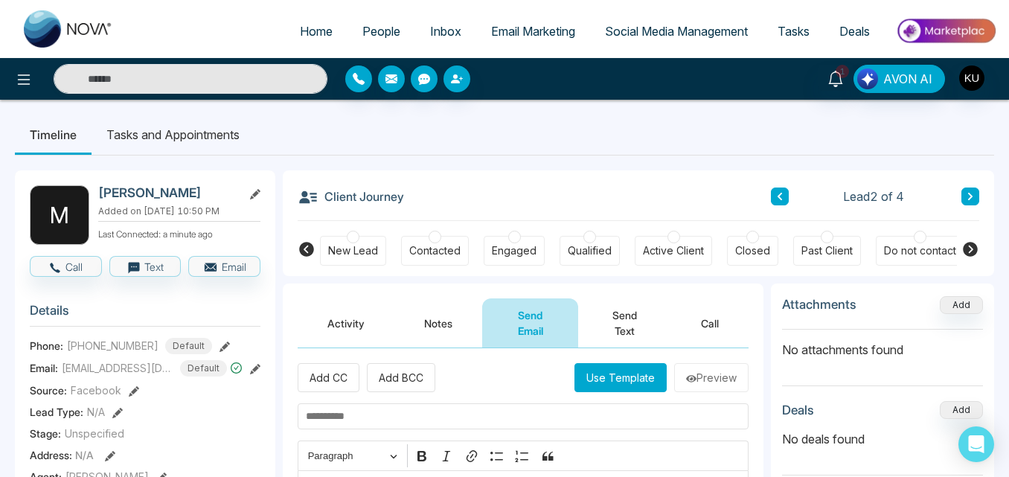
click at [311, 25] on span "Home" at bounding box center [316, 31] width 33 height 15
select select "*"
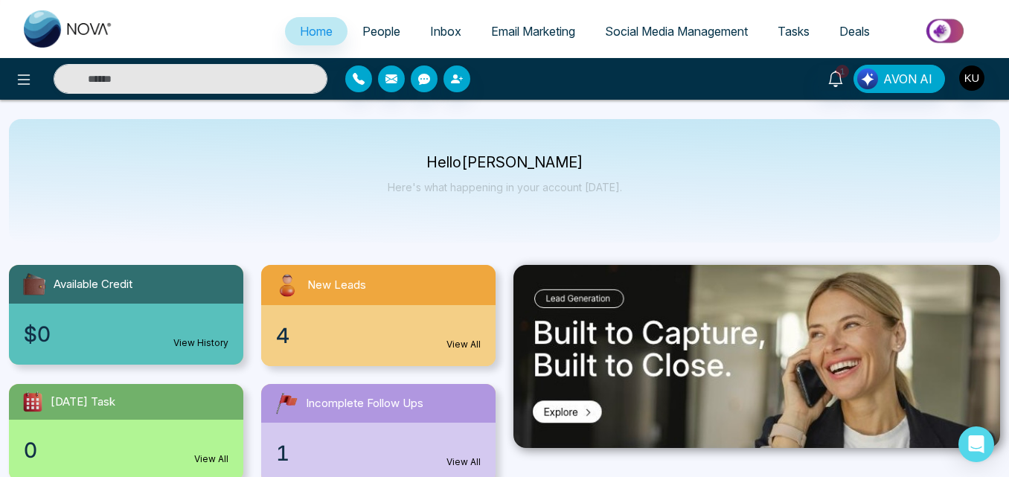
click at [391, 330] on div "4 View All" at bounding box center [378, 335] width 234 height 61
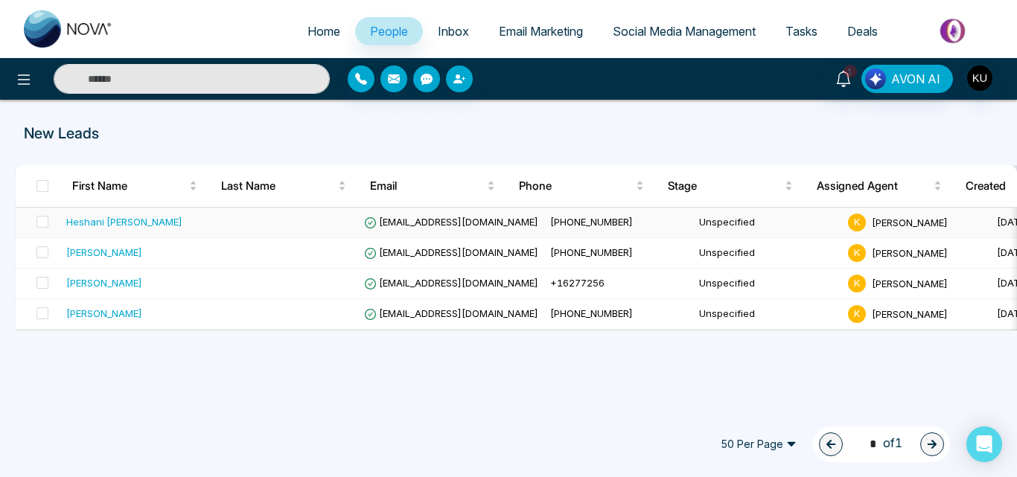
click at [438, 223] on span "[EMAIL_ADDRESS][DOMAIN_NAME]" at bounding box center [451, 222] width 174 height 12
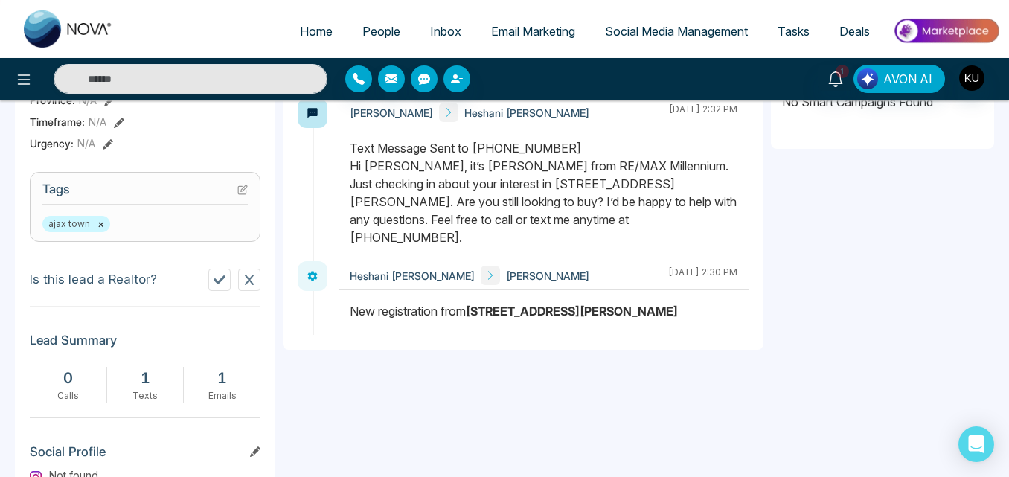
scroll to position [537, 0]
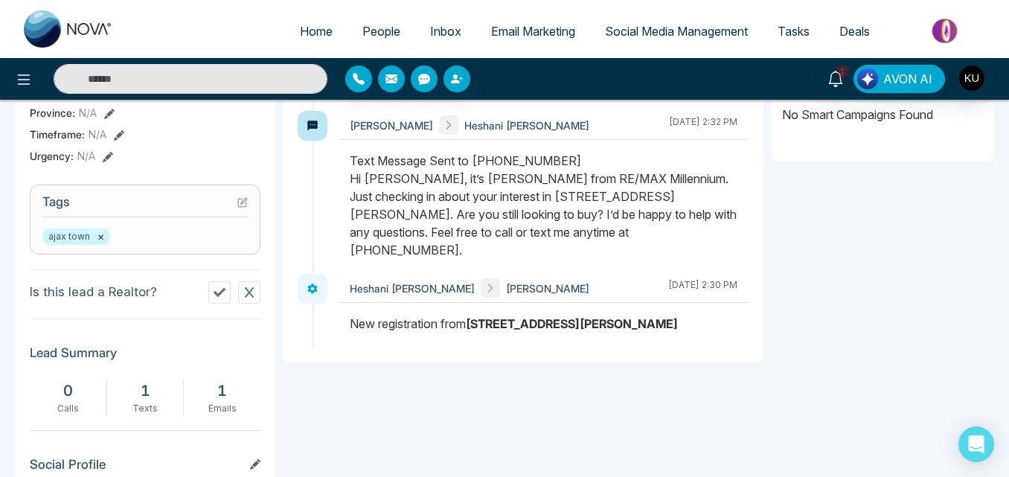
click at [450, 345] on div "**********" at bounding box center [523, 226] width 481 height 959
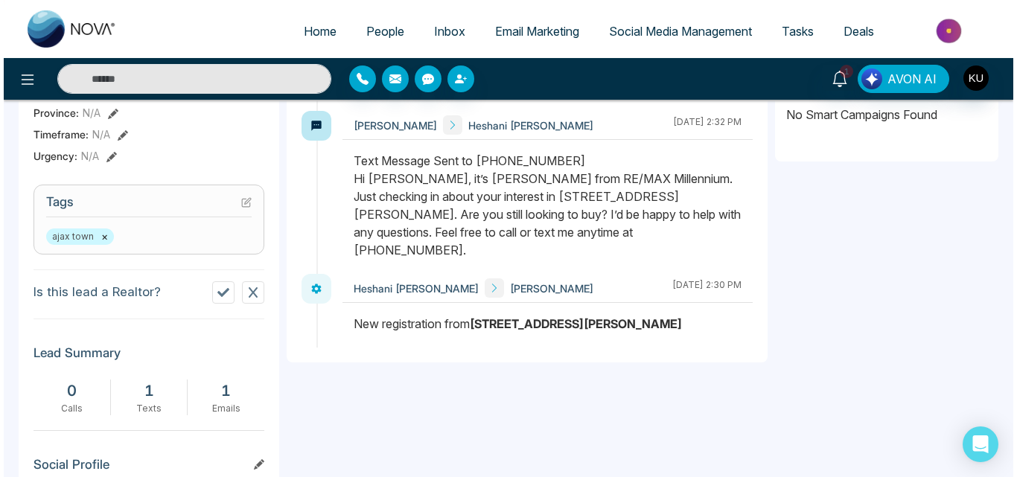
scroll to position [507, 0]
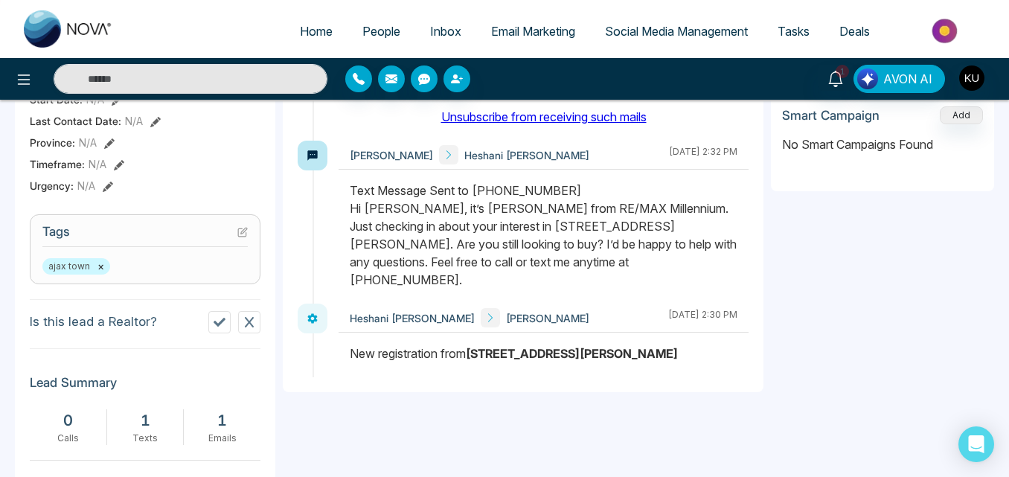
click at [441, 345] on div "New registration from 16 Boone Lane" at bounding box center [544, 354] width 388 height 18
click at [396, 80] on icon "button" at bounding box center [392, 78] width 12 height 9
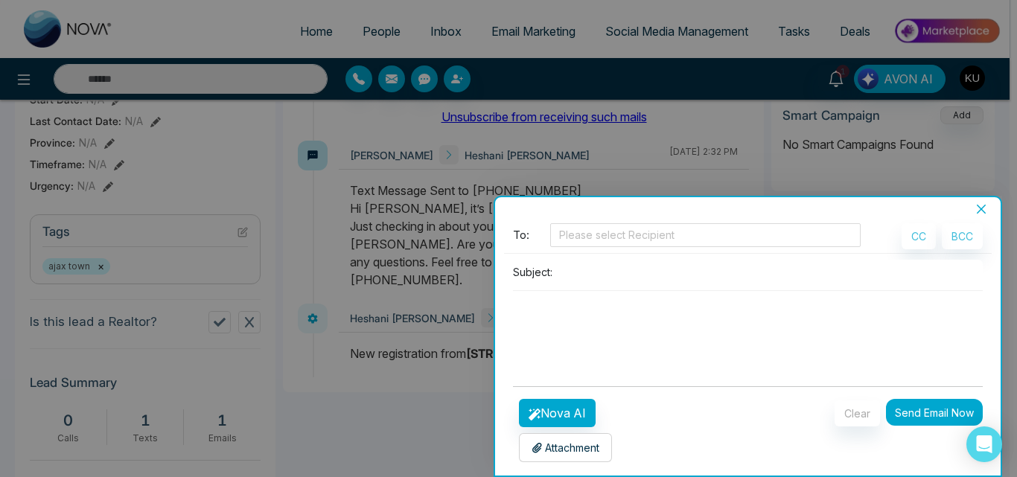
click at [581, 281] on input at bounding box center [770, 272] width 424 height 25
type input "**********"
click at [583, 330] on textarea at bounding box center [748, 326] width 470 height 71
type textarea "*"
paste textarea "**********"
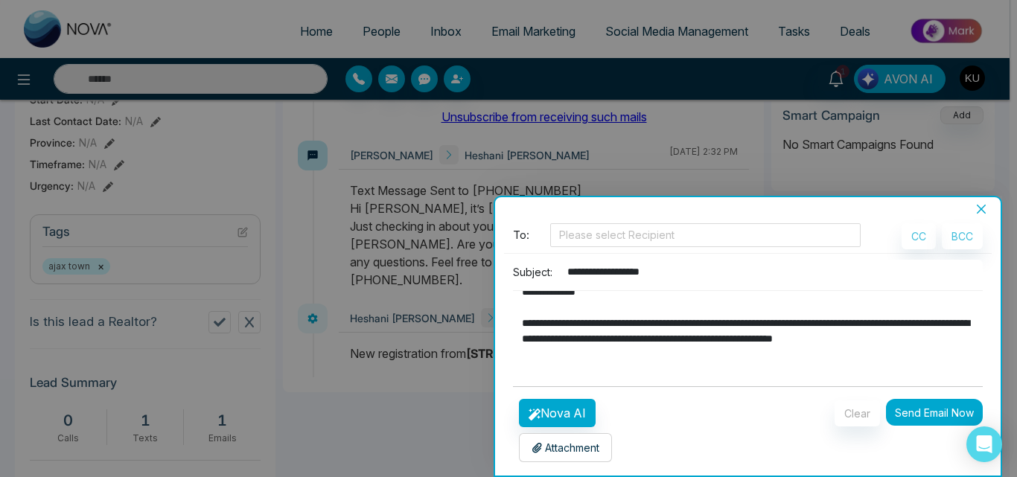
scroll to position [0, 0]
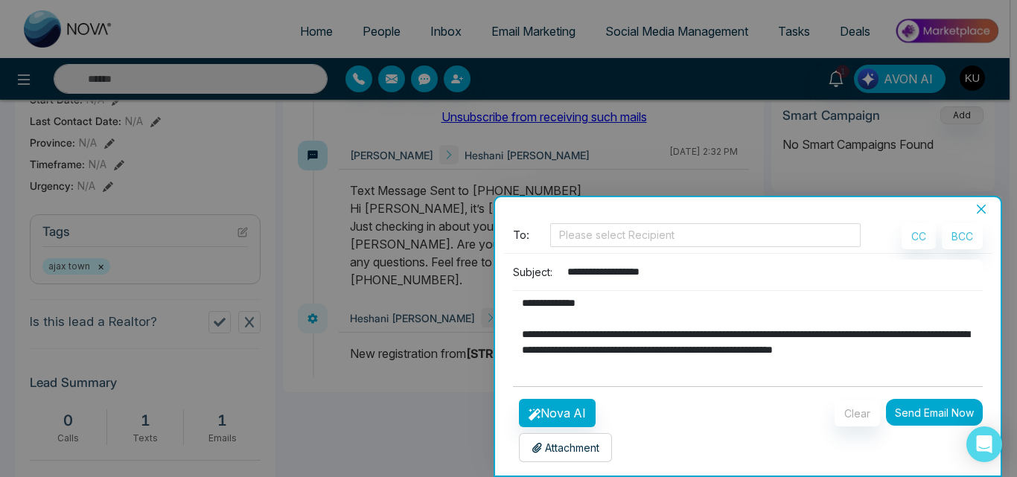
click at [584, 305] on textarea "**********" at bounding box center [744, 326] width 462 height 71
click at [539, 302] on textarea "**********" at bounding box center [744, 326] width 462 height 71
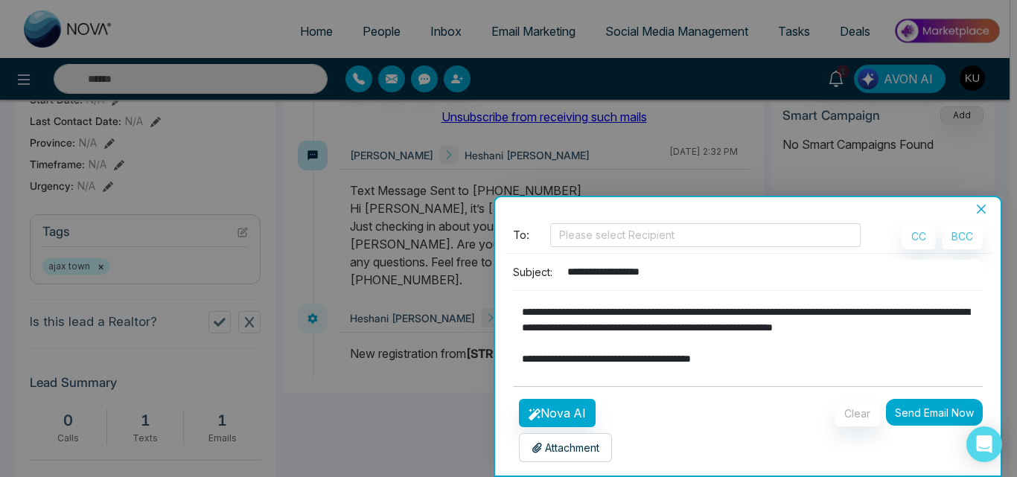
scroll to position [19, 0]
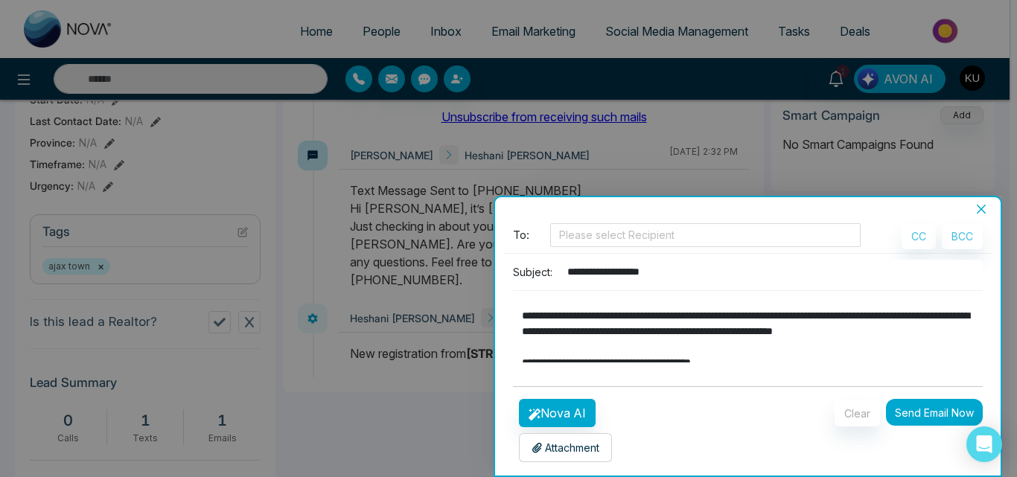
click at [778, 319] on textarea "**********" at bounding box center [744, 326] width 462 height 71
click at [609, 351] on textarea "**********" at bounding box center [744, 326] width 462 height 71
drag, startPoint x: 836, startPoint y: 331, endPoint x: 832, endPoint y: 382, distance: 50.8
click at [832, 382] on form "**********" at bounding box center [748, 342] width 470 height 239
click at [848, 325] on textarea "**********" at bounding box center [744, 326] width 462 height 71
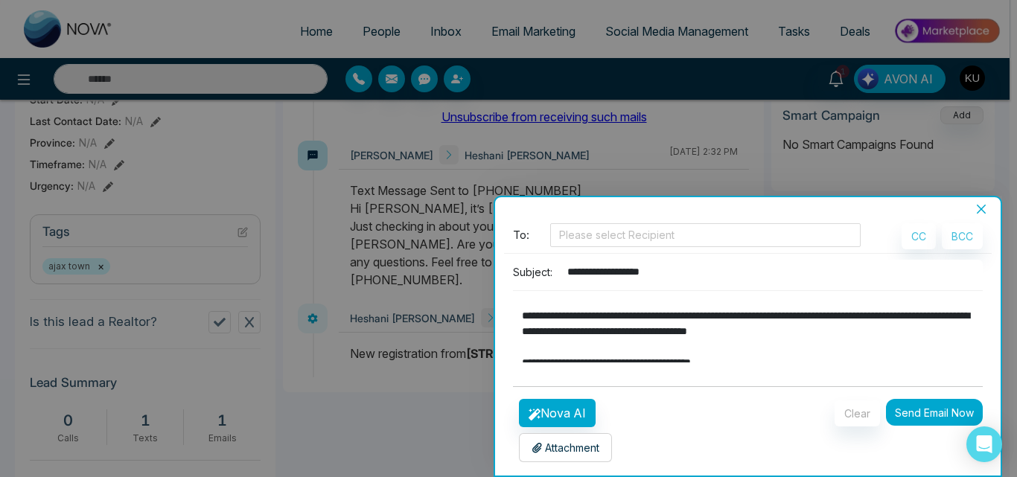
click at [834, 329] on textarea "**********" at bounding box center [744, 326] width 462 height 71
click at [852, 331] on textarea "**********" at bounding box center [744, 326] width 462 height 71
click at [839, 329] on textarea "**********" at bounding box center [744, 326] width 462 height 71
click at [884, 330] on textarea "**********" at bounding box center [744, 326] width 462 height 71
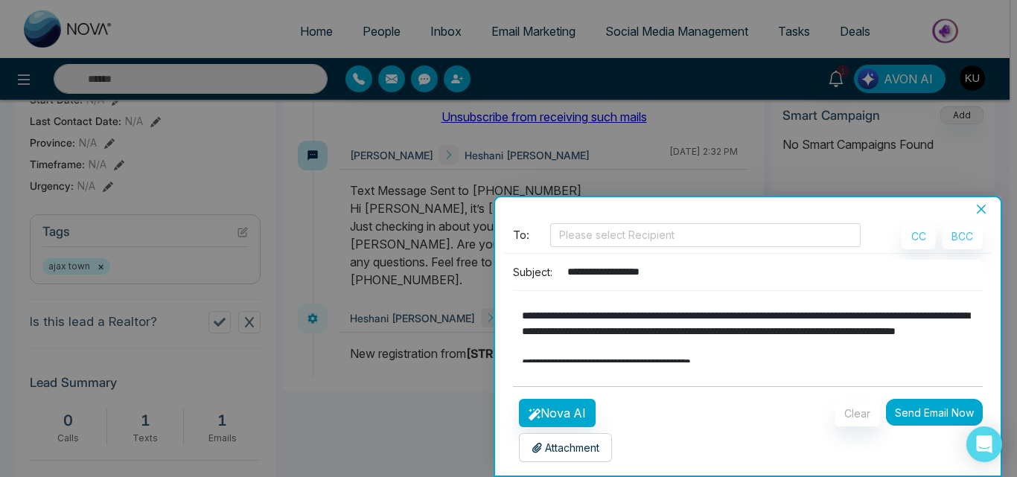
click at [564, 328] on textarea "**********" at bounding box center [744, 326] width 462 height 71
click at [752, 348] on textarea "**********" at bounding box center [744, 326] width 462 height 71
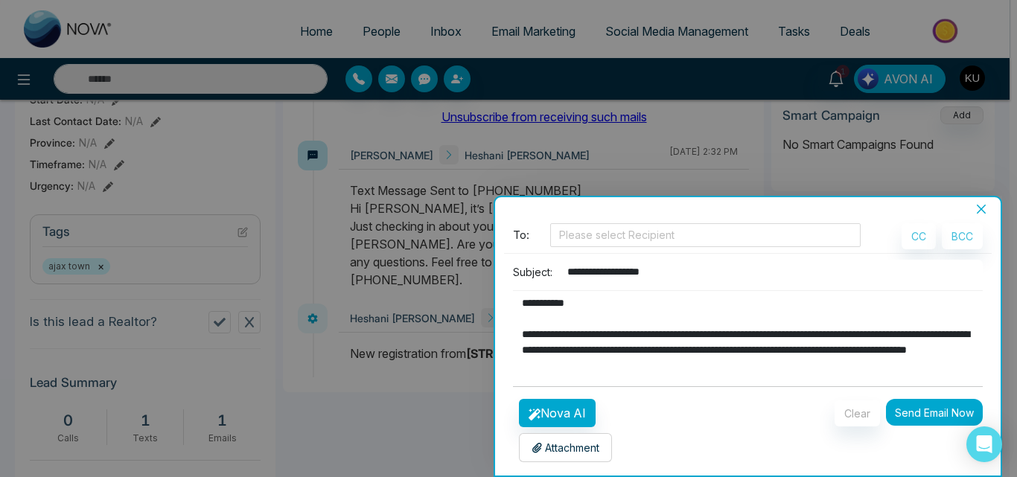
scroll to position [109, 0]
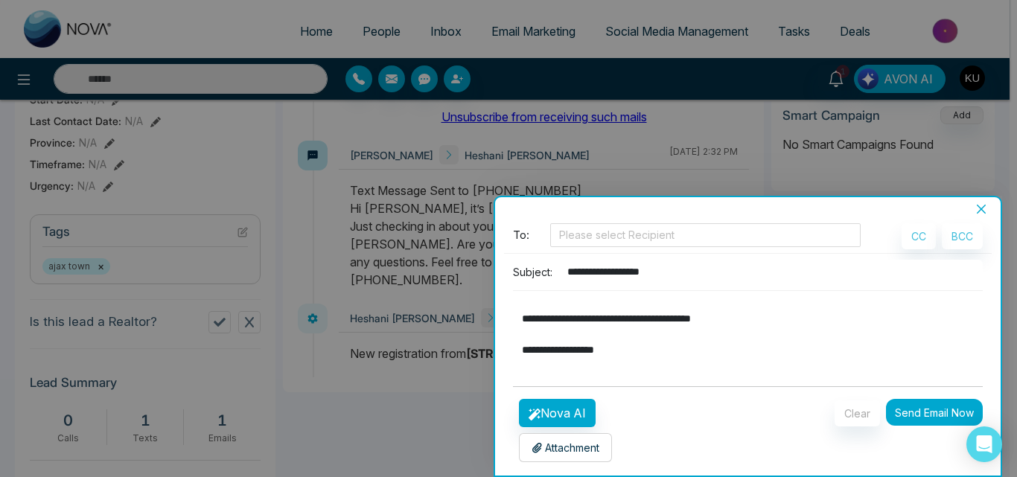
drag, startPoint x: 518, startPoint y: 305, endPoint x: 691, endPoint y: 354, distance: 179.6
click at [691, 354] on textarea "**********" at bounding box center [744, 326] width 462 height 71
click at [837, 304] on textarea "**********" at bounding box center [744, 326] width 462 height 71
type textarea "**********"
click at [910, 414] on button "Send Email Now" at bounding box center [934, 412] width 97 height 27
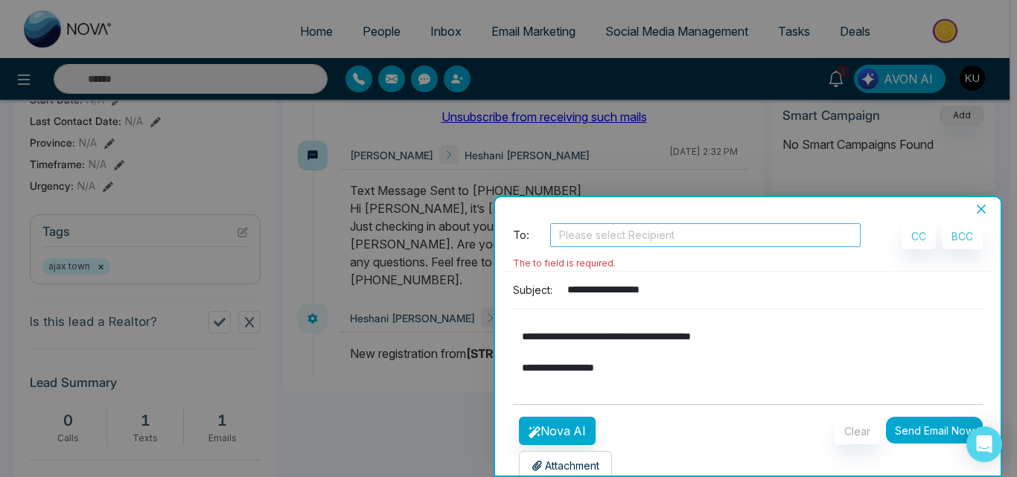
click at [626, 236] on div at bounding box center [705, 235] width 303 height 18
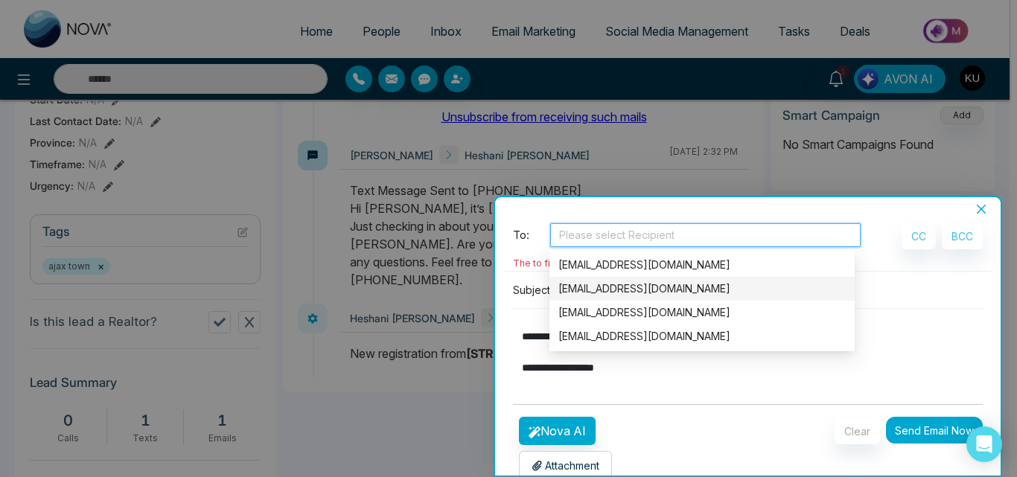
click at [634, 283] on div "[EMAIL_ADDRESS][DOMAIN_NAME]" at bounding box center [701, 289] width 287 height 16
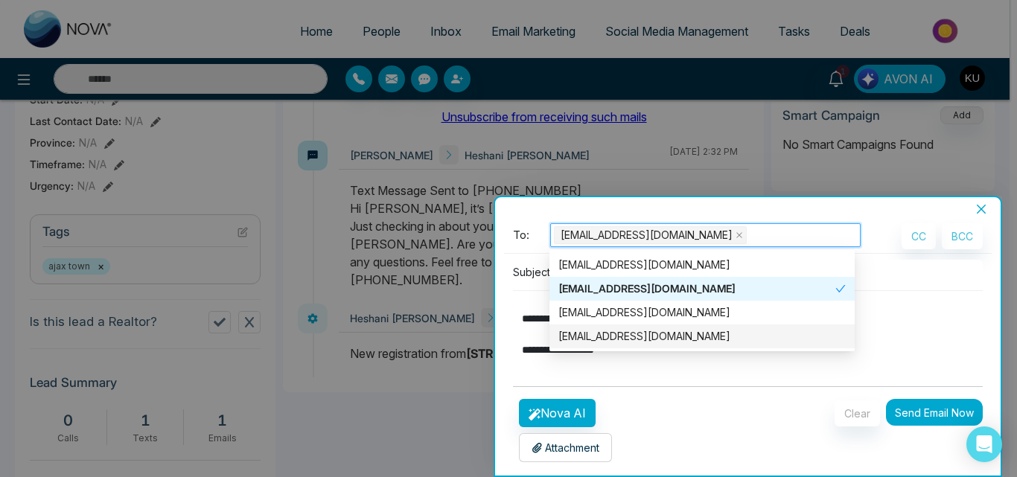
click at [931, 406] on button "Send Email Now" at bounding box center [934, 412] width 97 height 27
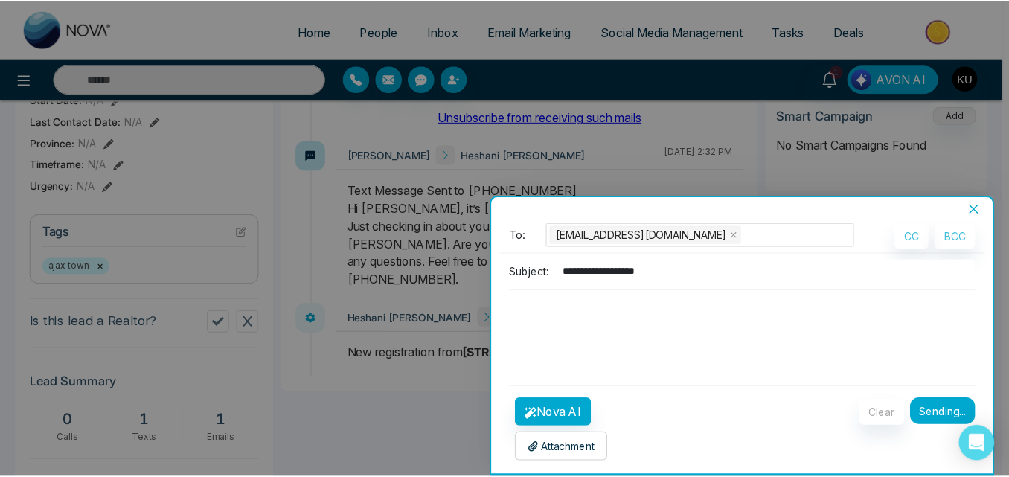
scroll to position [0, 0]
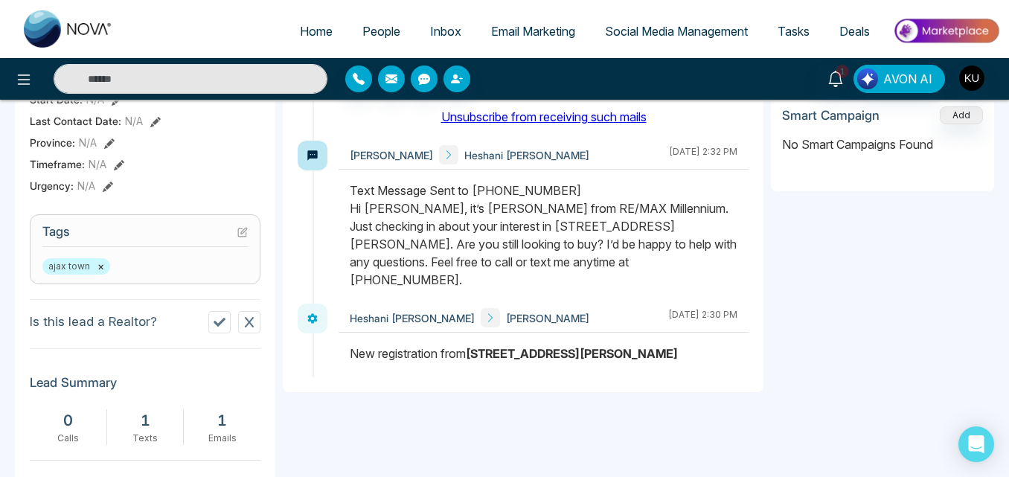
click at [542, 305] on div "Heshani gamage Kumar Arunan September 18 2025 | 2:30 PM" at bounding box center [544, 318] width 410 height 29
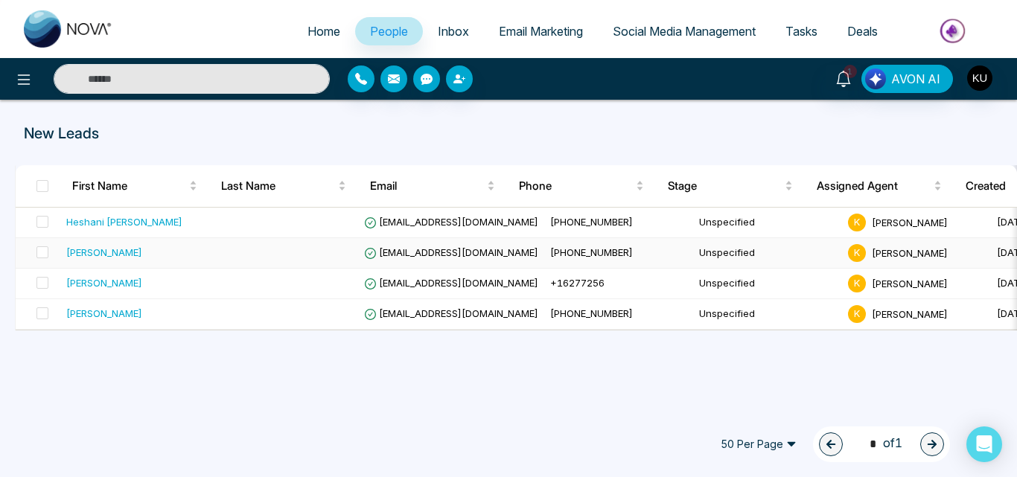
click at [453, 254] on span "[EMAIL_ADDRESS][DOMAIN_NAME]" at bounding box center [451, 252] width 174 height 12
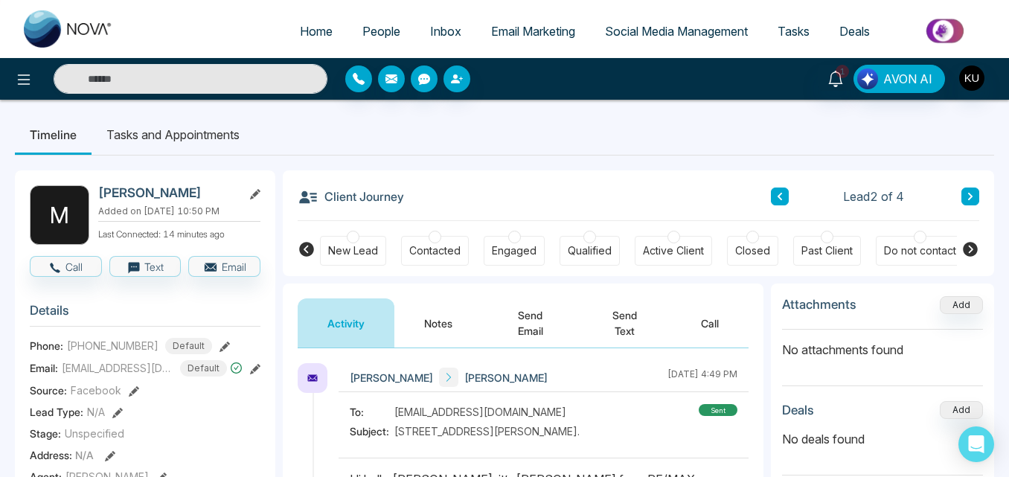
click at [630, 322] on button "Send Text" at bounding box center [624, 323] width 93 height 49
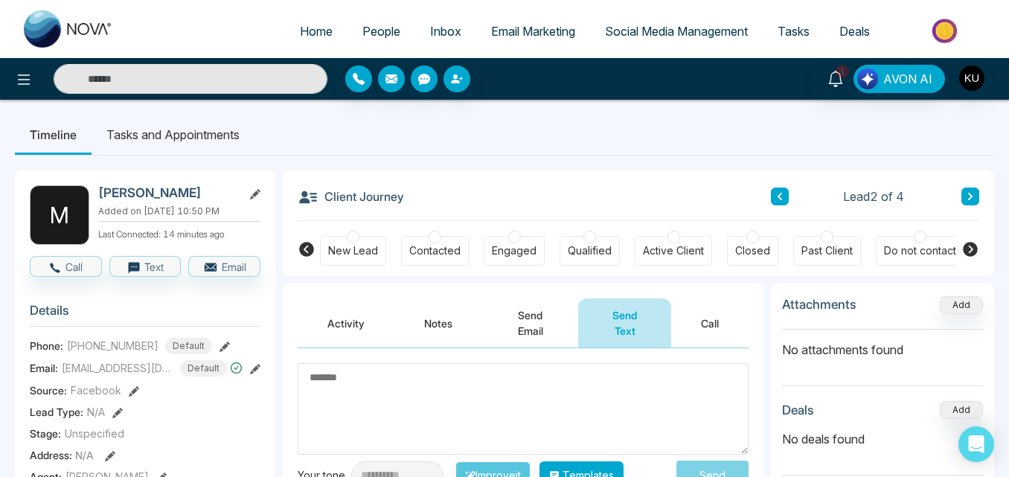
click at [436, 404] on textarea at bounding box center [523, 409] width 451 height 92
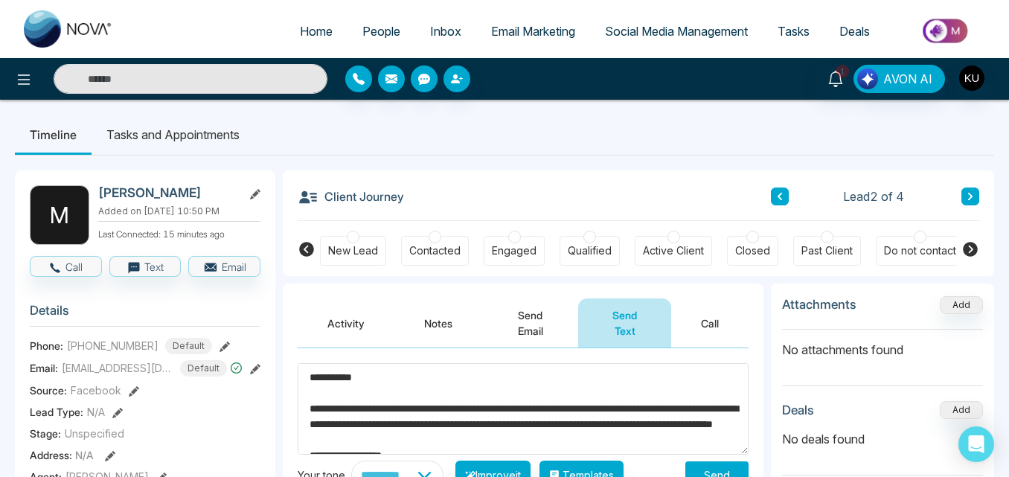
click at [361, 376] on textarea "**********" at bounding box center [523, 409] width 451 height 92
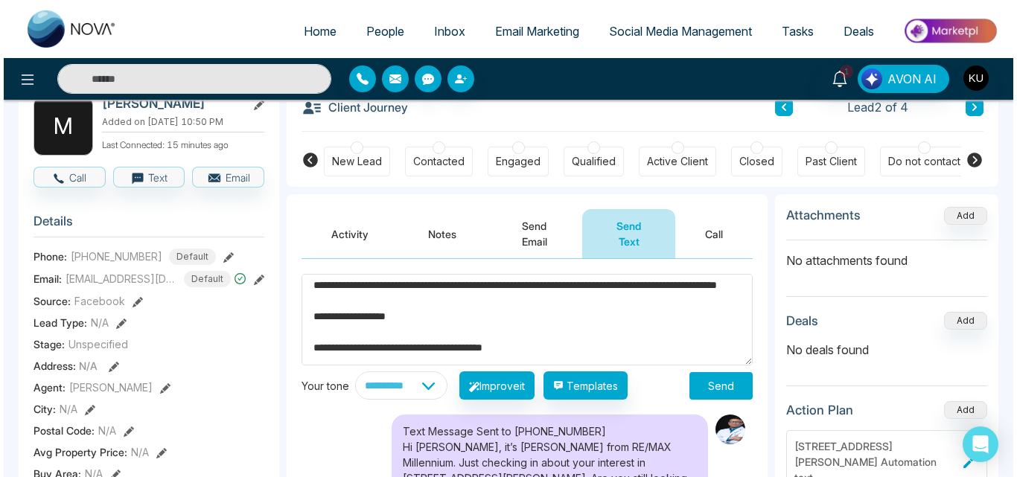
scroll to position [34, 0]
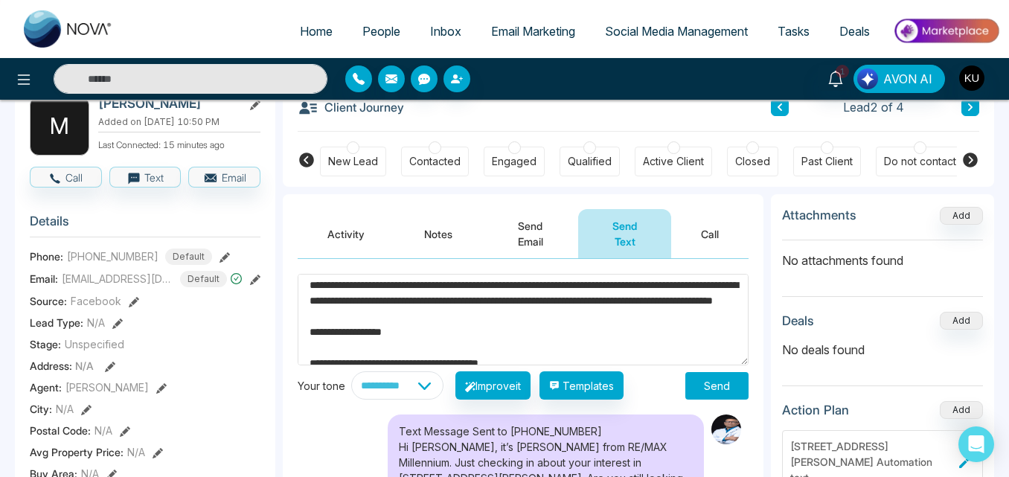
type textarea "**********"
click at [712, 382] on button "Send" at bounding box center [717, 386] width 63 height 28
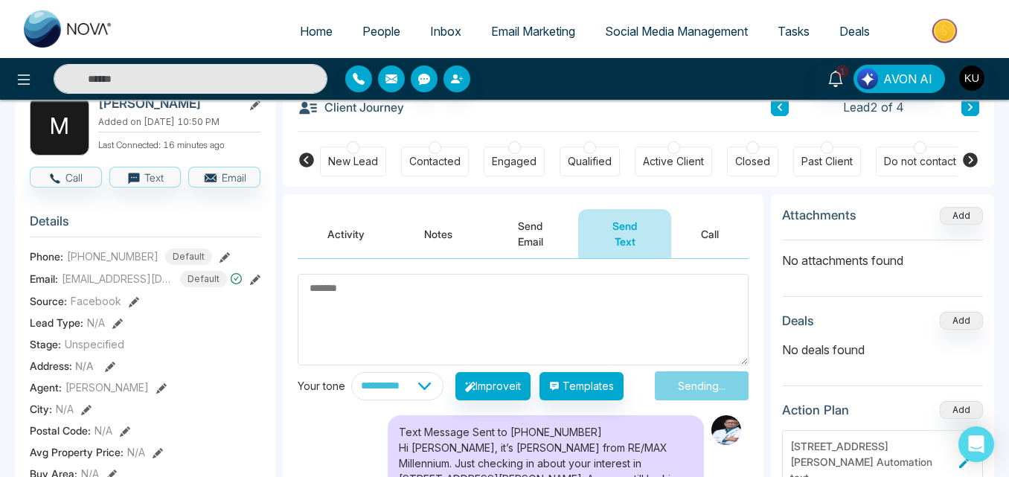
scroll to position [0, 0]
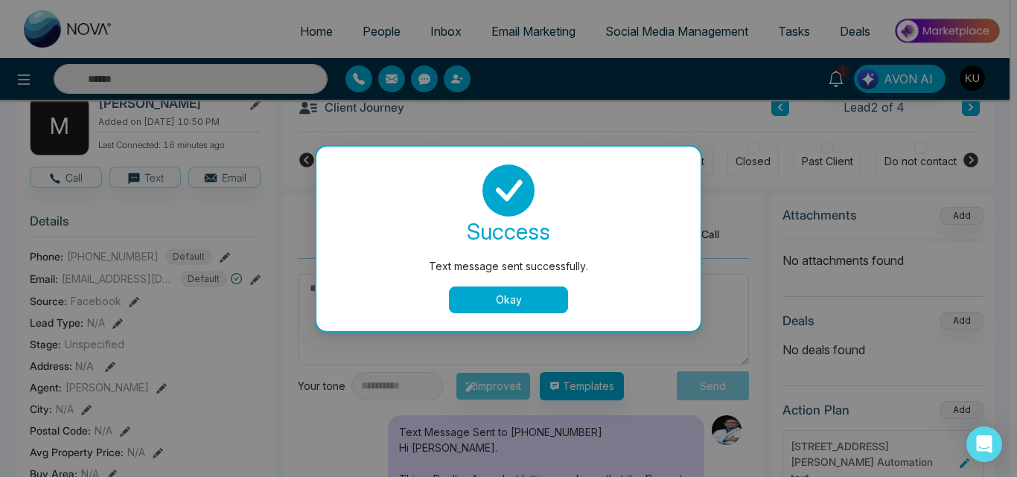
click at [534, 301] on button "Okay" at bounding box center [508, 300] width 119 height 27
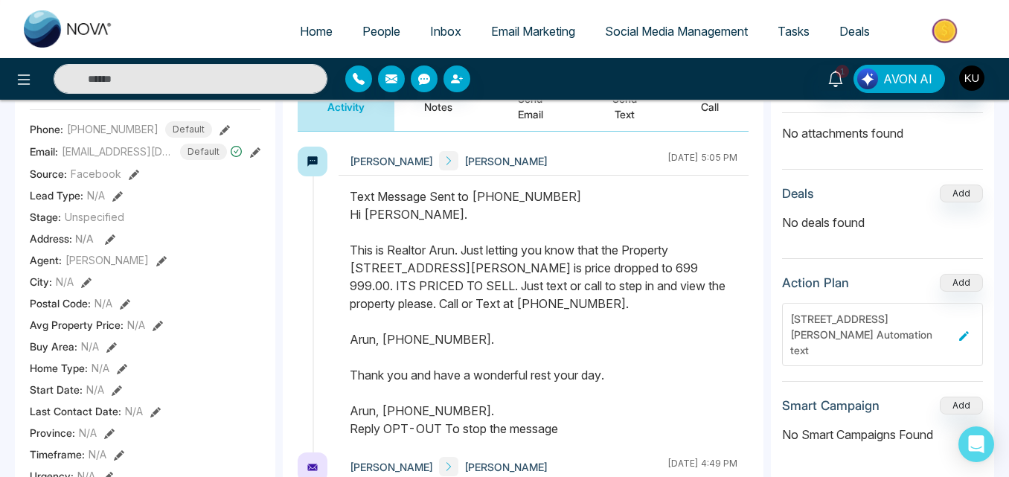
scroll to position [298, 0]
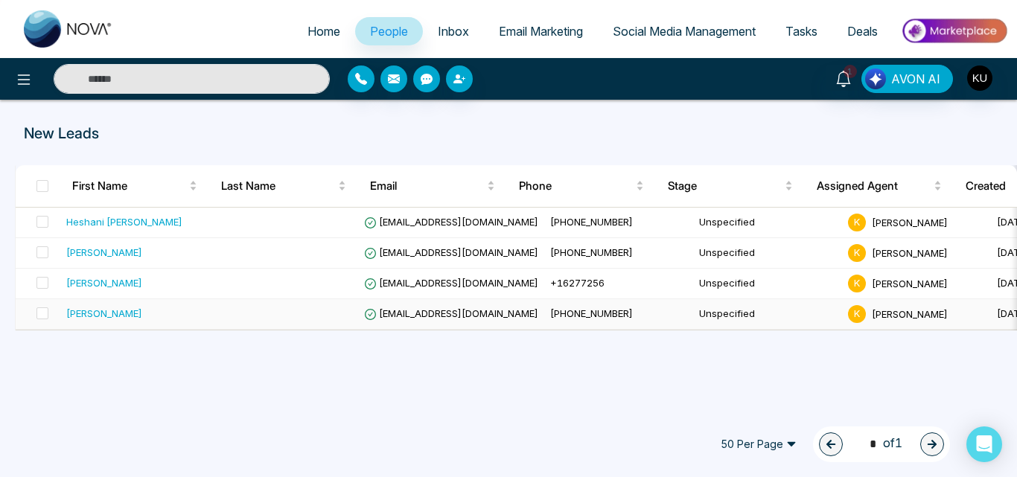
click at [503, 307] on td "[EMAIL_ADDRESS][DOMAIN_NAME]" at bounding box center [451, 314] width 186 height 31
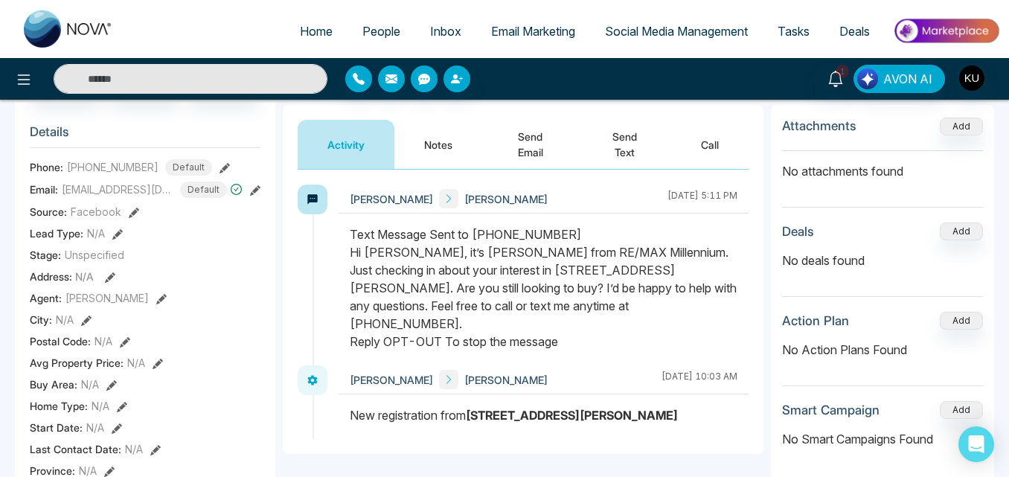
scroll to position [149, 0]
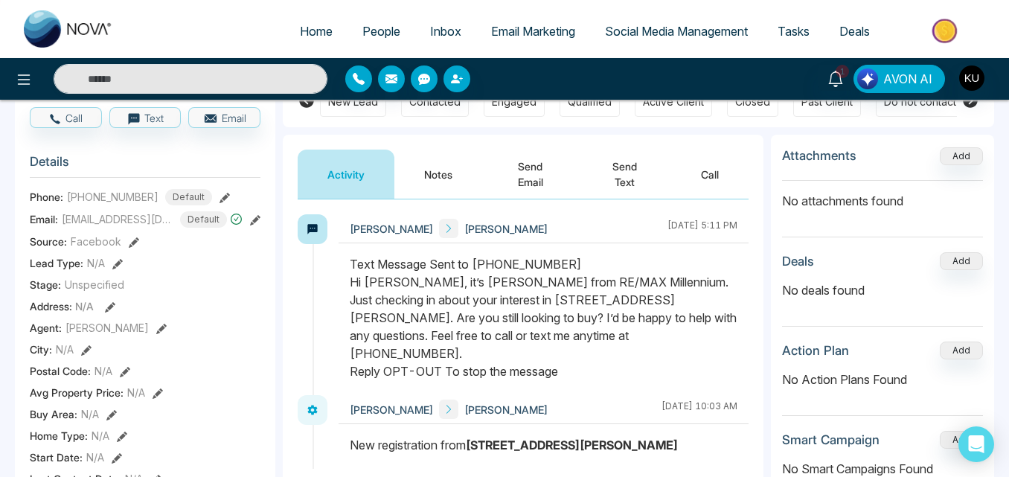
click at [534, 176] on button "Send Email" at bounding box center [530, 174] width 96 height 49
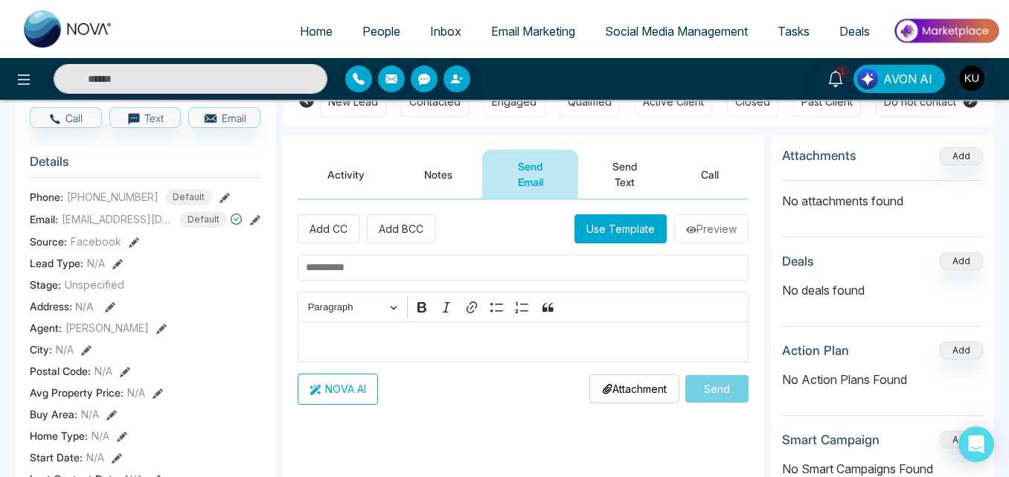
click at [376, 269] on input "text" at bounding box center [523, 268] width 451 height 26
type input "**********"
click at [388, 346] on p "Editor editing area: main" at bounding box center [523, 342] width 435 height 18
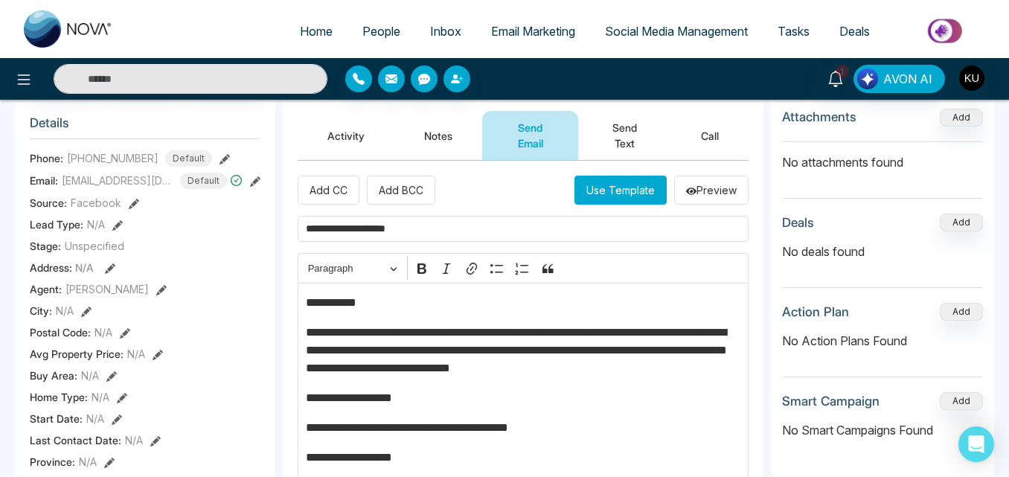
scroll to position [191, 0]
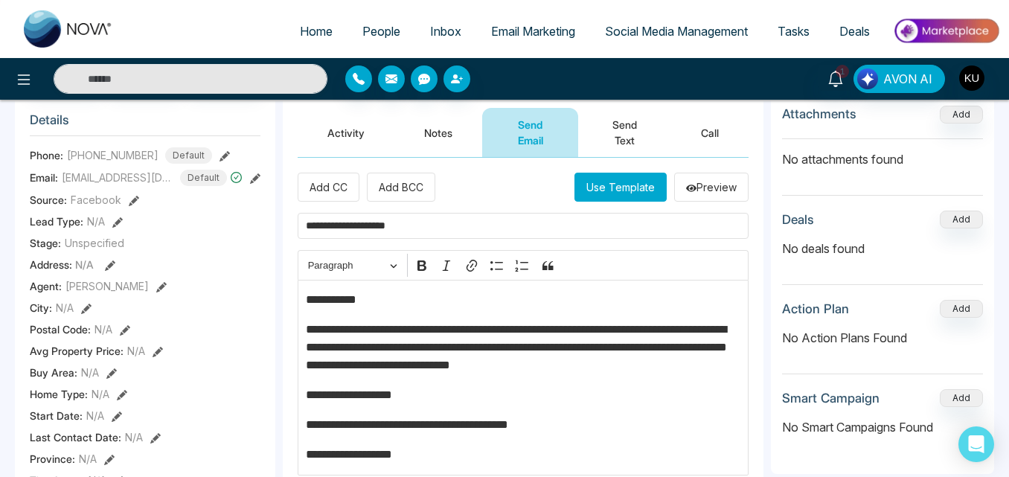
click at [364, 300] on p "**********" at bounding box center [523, 300] width 435 height 18
click at [686, 399] on p "**********" at bounding box center [523, 395] width 435 height 18
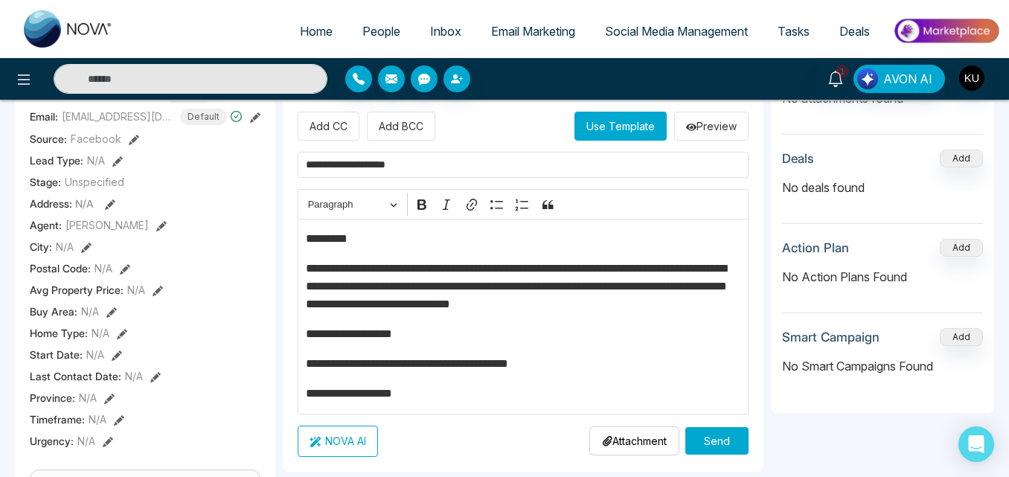
scroll to position [280, 0]
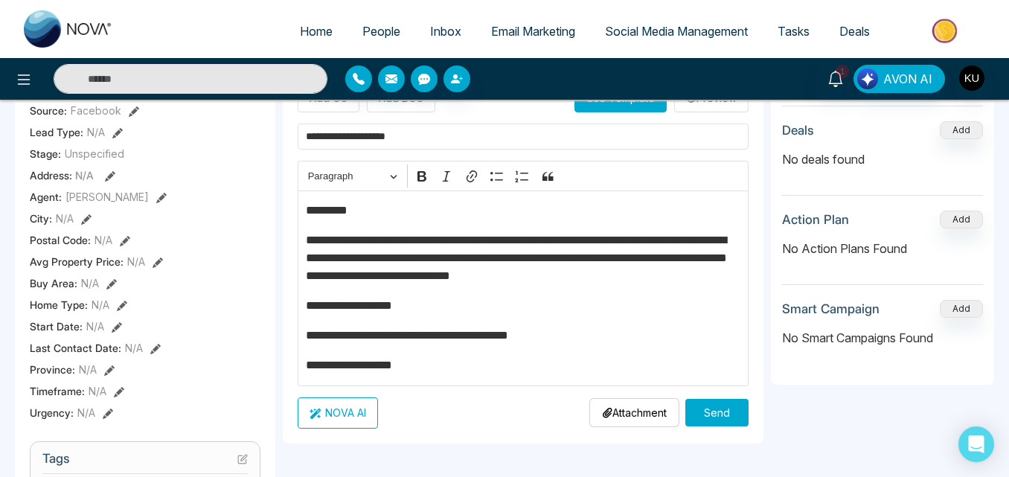
click at [447, 374] on p "**********" at bounding box center [523, 366] width 435 height 18
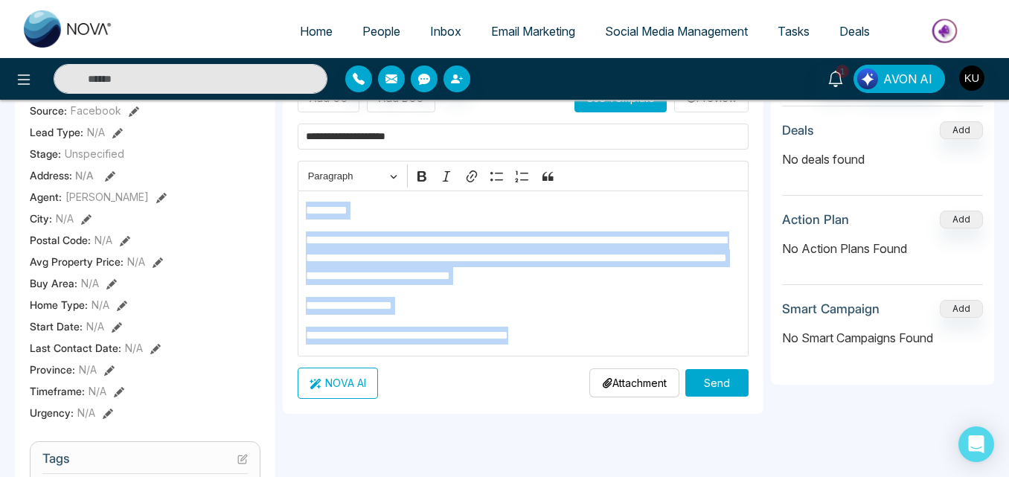
drag, startPoint x: 306, startPoint y: 214, endPoint x: 633, endPoint y: 357, distance: 357.1
click at [633, 357] on div "**********" at bounding box center [523, 240] width 451 height 315
copy div "**********"
click at [610, 335] on p "**********" at bounding box center [523, 336] width 435 height 18
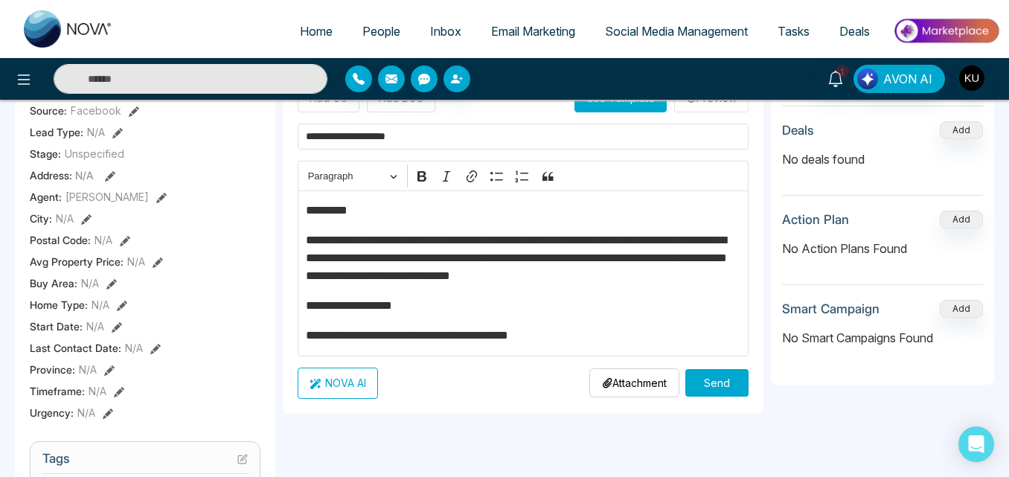
click at [724, 378] on button "Send" at bounding box center [717, 383] width 63 height 28
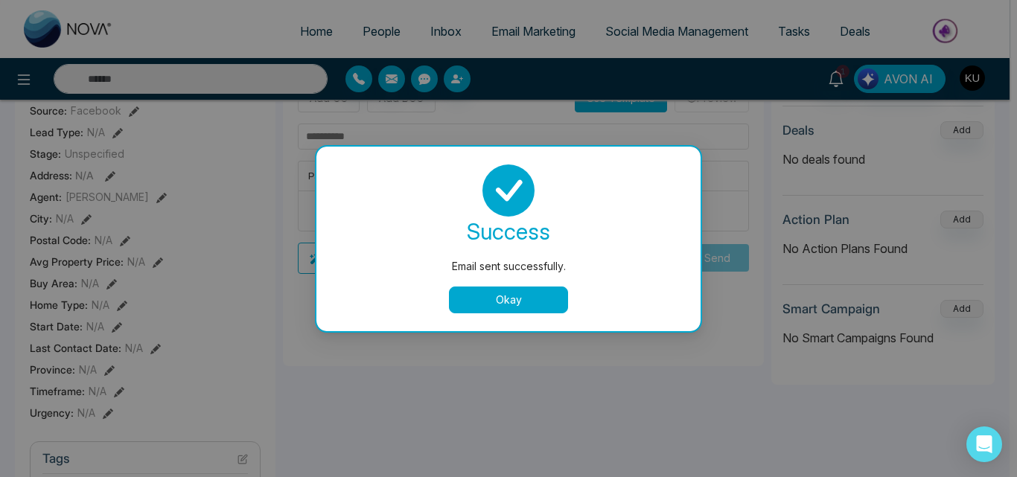
click at [539, 297] on button "Okay" at bounding box center [508, 300] width 119 height 27
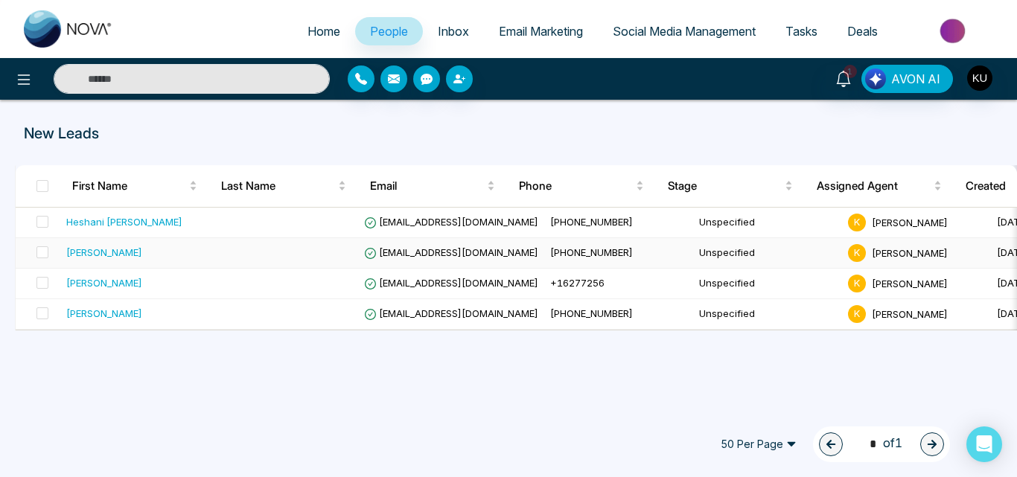
click at [430, 250] on span "[EMAIL_ADDRESS][DOMAIN_NAME]" at bounding box center [451, 252] width 174 height 12
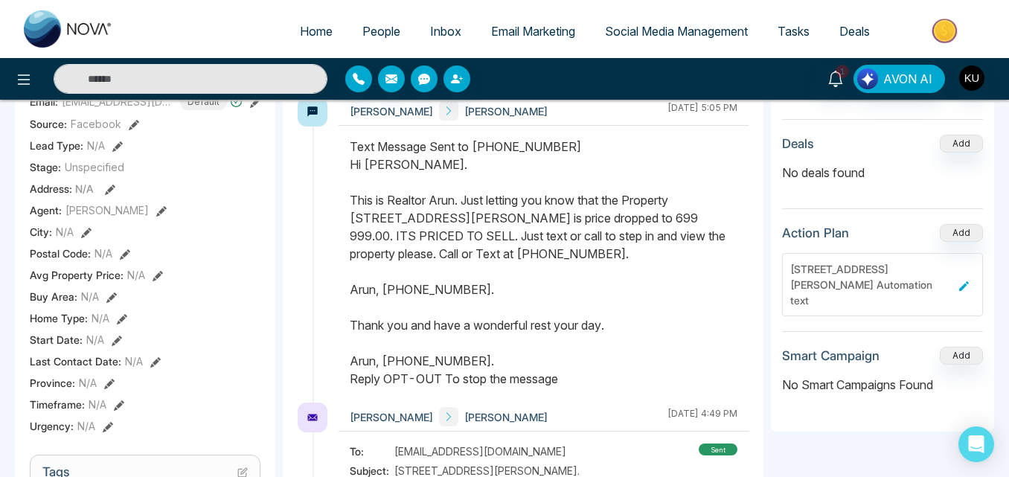
scroll to position [268, 0]
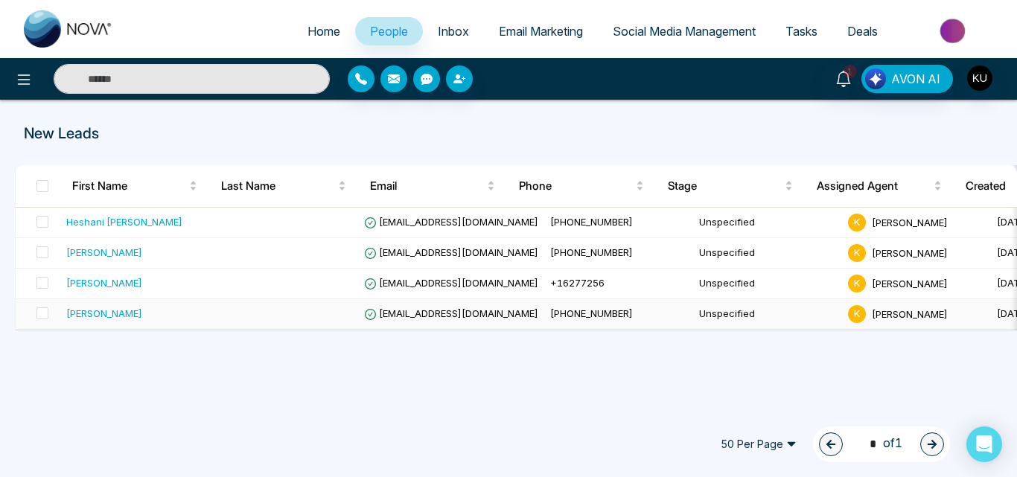
click at [466, 304] on td "[EMAIL_ADDRESS][DOMAIN_NAME]" at bounding box center [451, 314] width 186 height 31
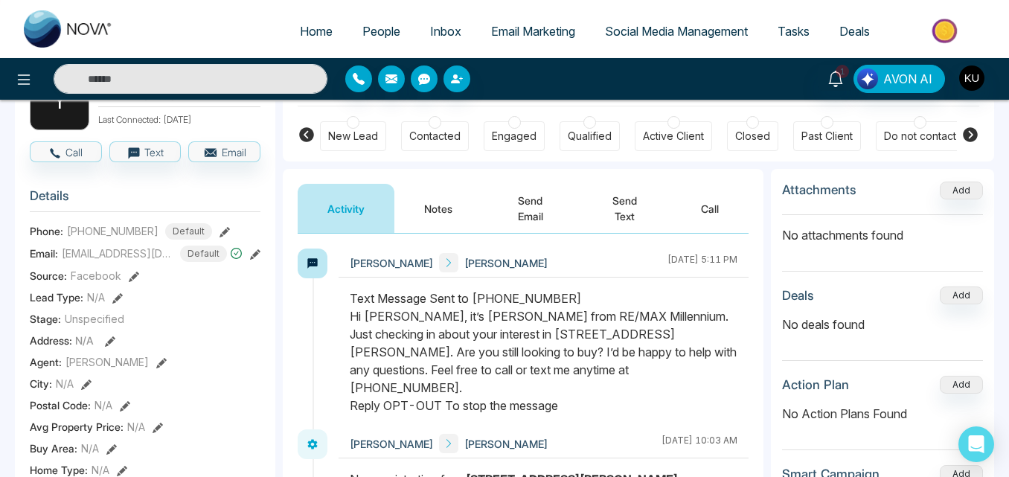
scroll to position [149, 0]
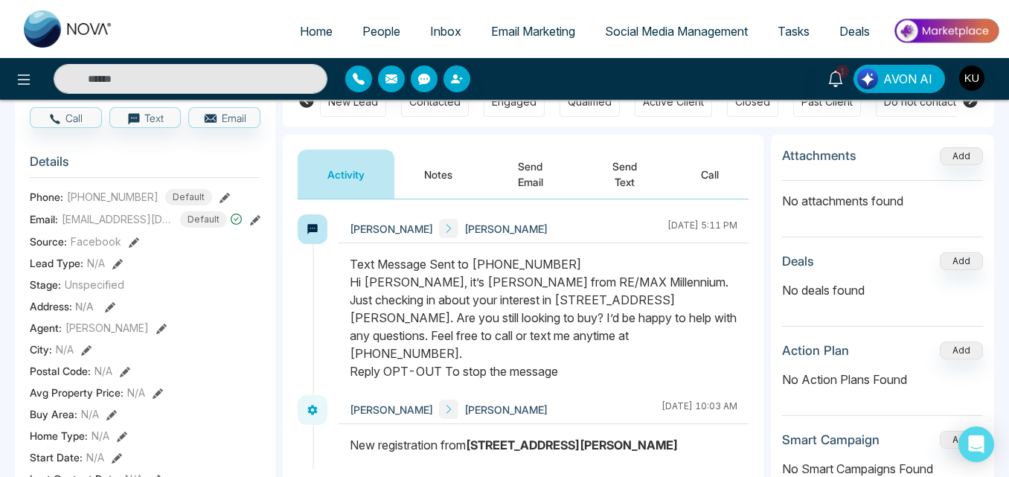
click at [624, 171] on button "Send Text" at bounding box center [624, 174] width 93 height 49
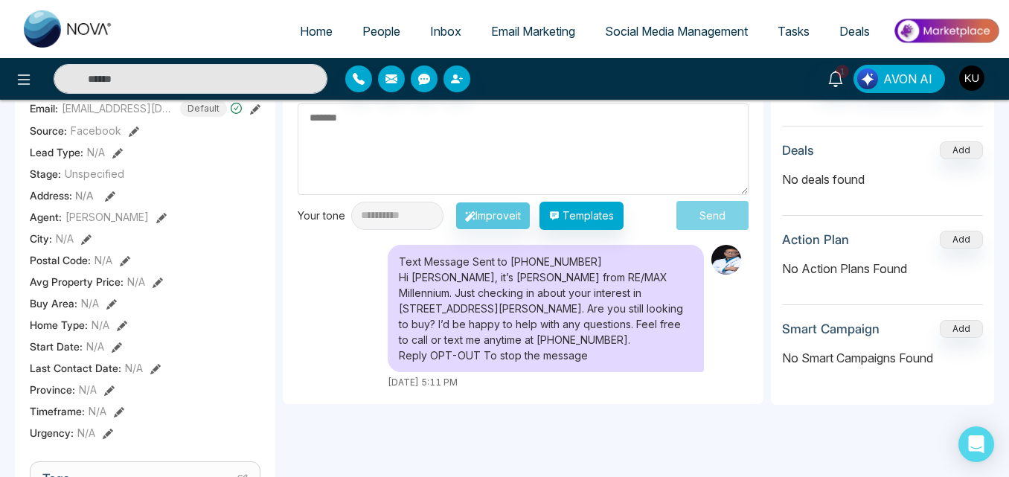
scroll to position [268, 0]
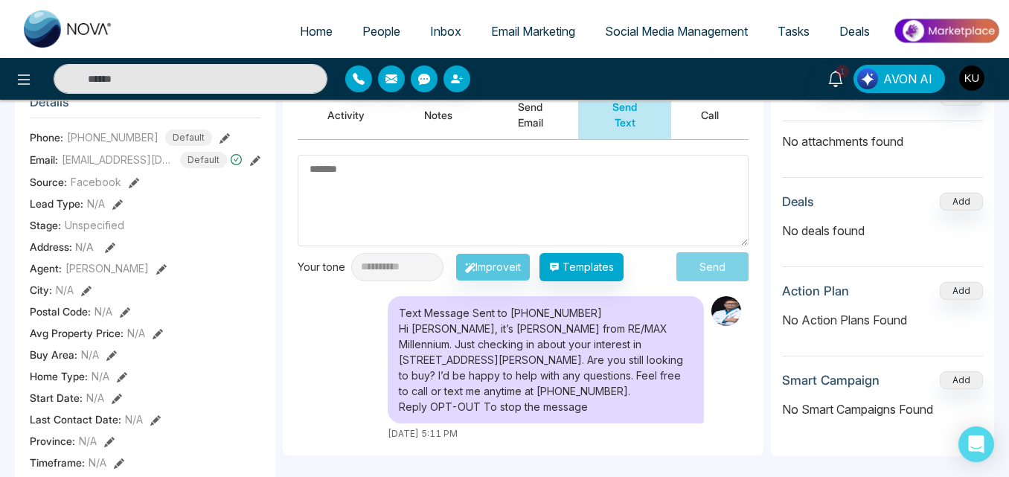
scroll to position [179, 0]
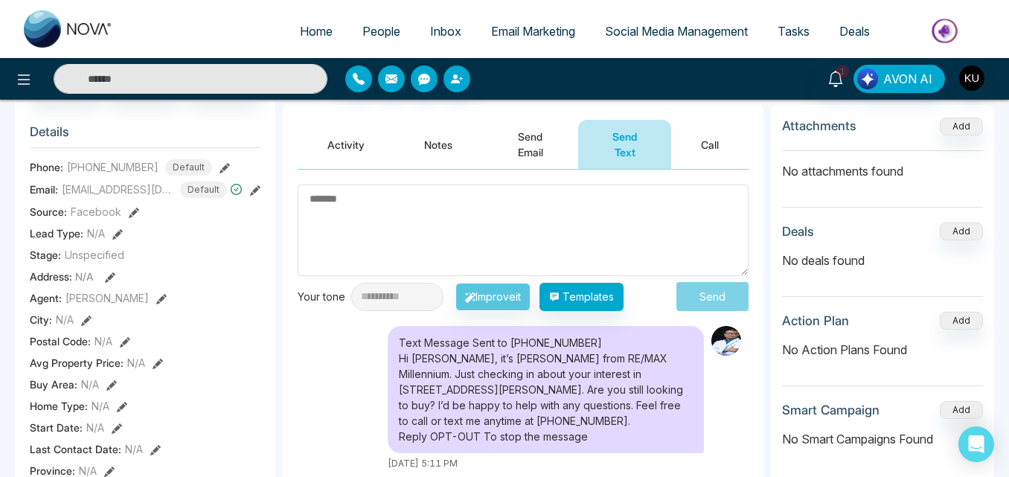
click at [377, 224] on textarea at bounding box center [523, 231] width 451 height 92
click at [353, 225] on textarea at bounding box center [523, 231] width 451 height 92
paste textarea "**********"
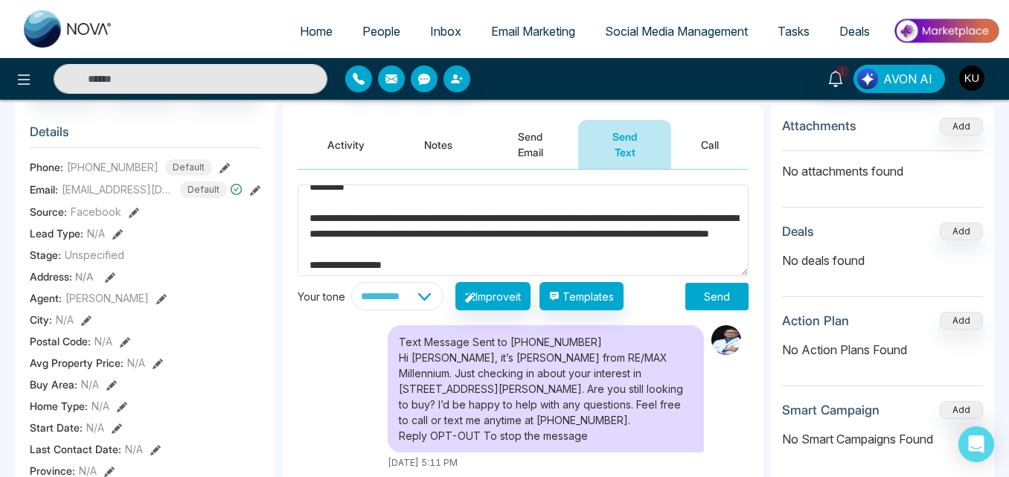
scroll to position [0, 0]
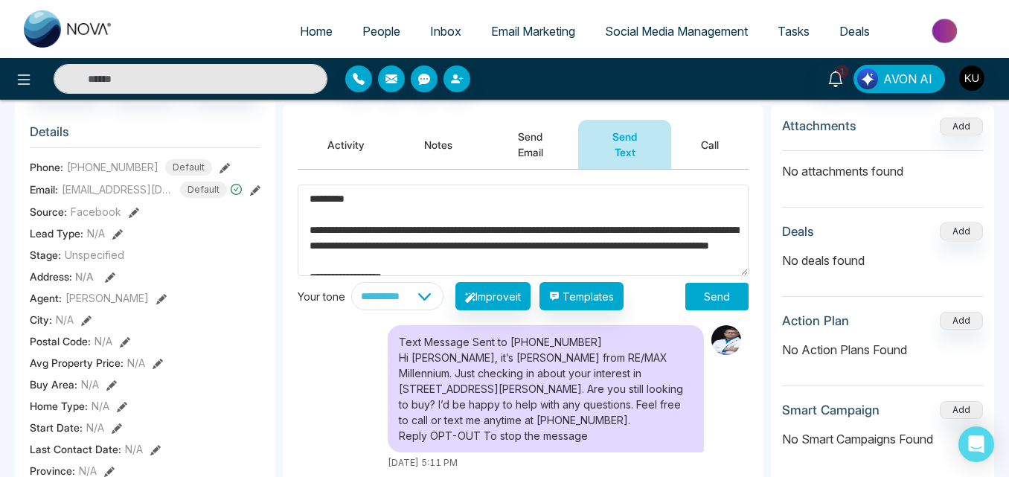
click at [345, 218] on textarea "**********" at bounding box center [523, 231] width 451 height 92
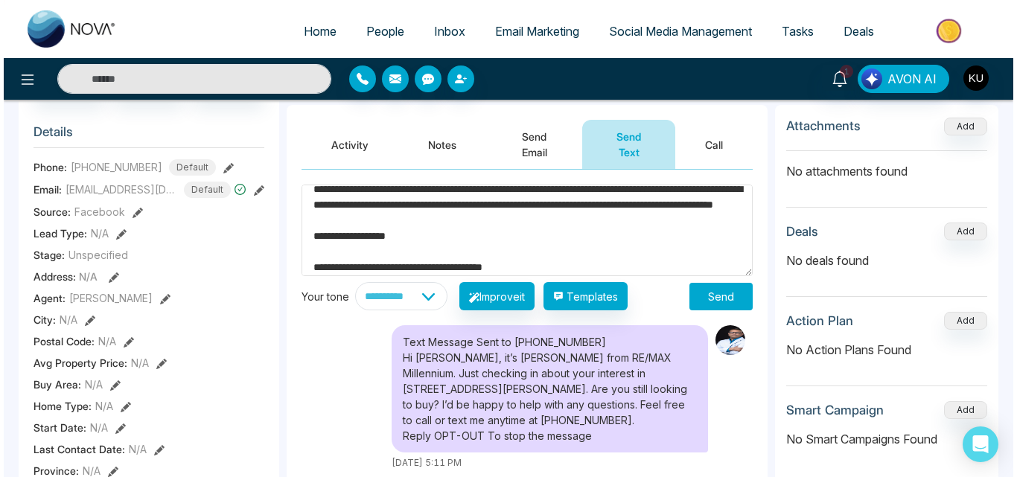
scroll to position [30, 0]
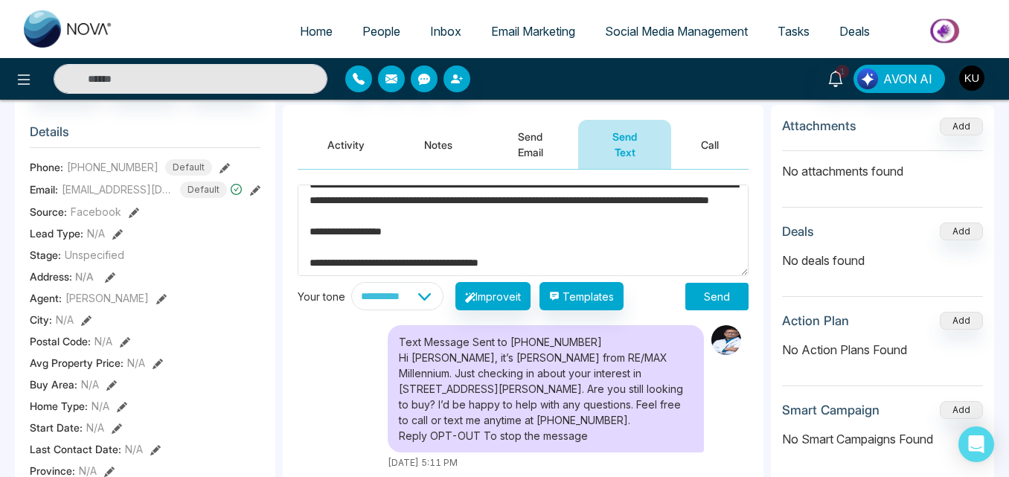
type textarea "**********"
click at [716, 292] on button "Send" at bounding box center [717, 297] width 63 height 28
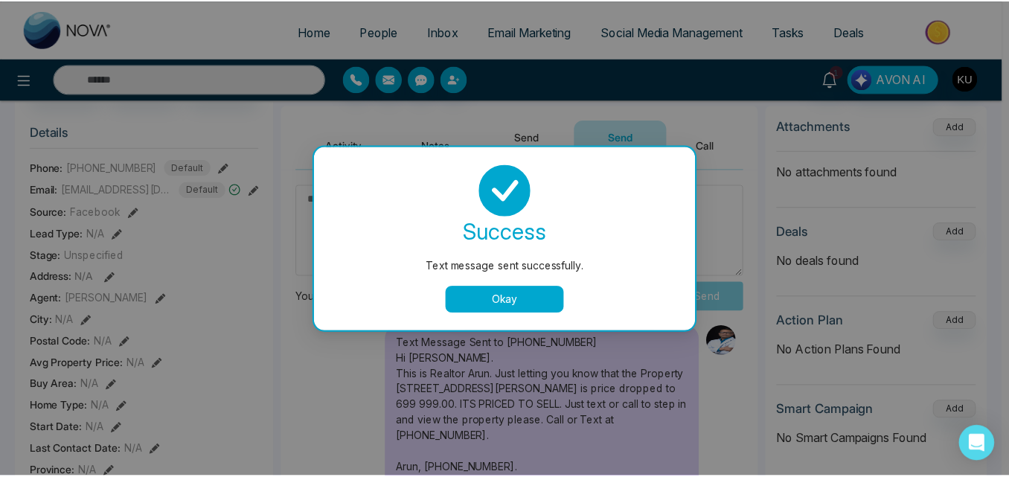
scroll to position [0, 0]
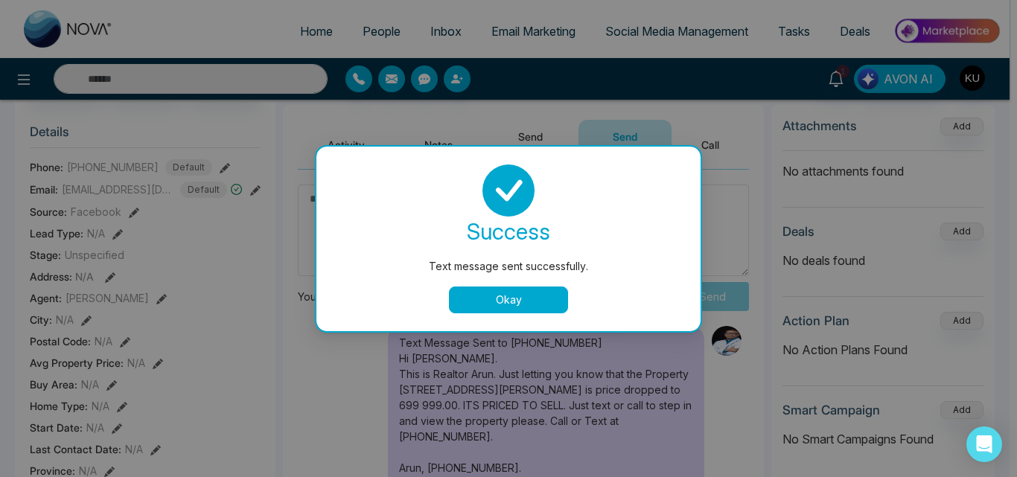
click at [490, 293] on button "Okay" at bounding box center [508, 300] width 119 height 27
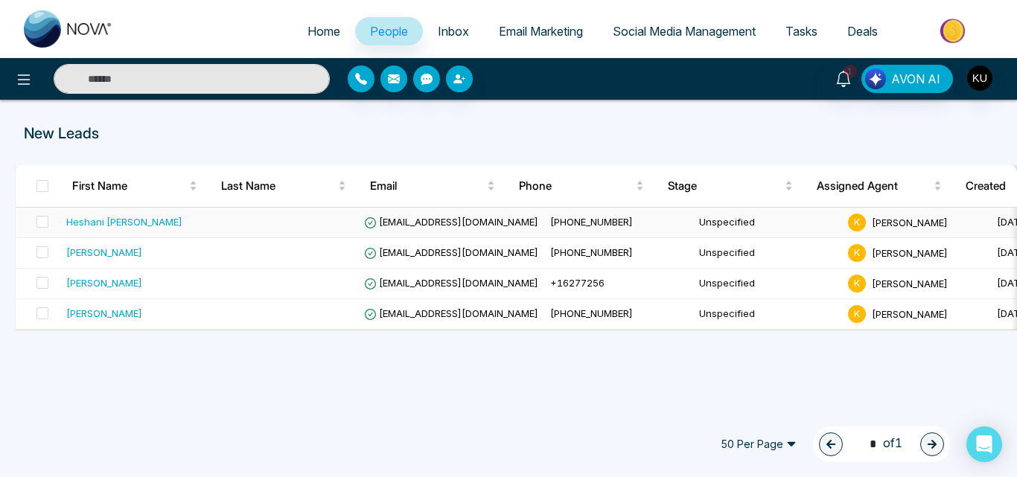
click at [184, 214] on div "Heshani [PERSON_NAME]" at bounding box center [134, 221] width 137 height 15
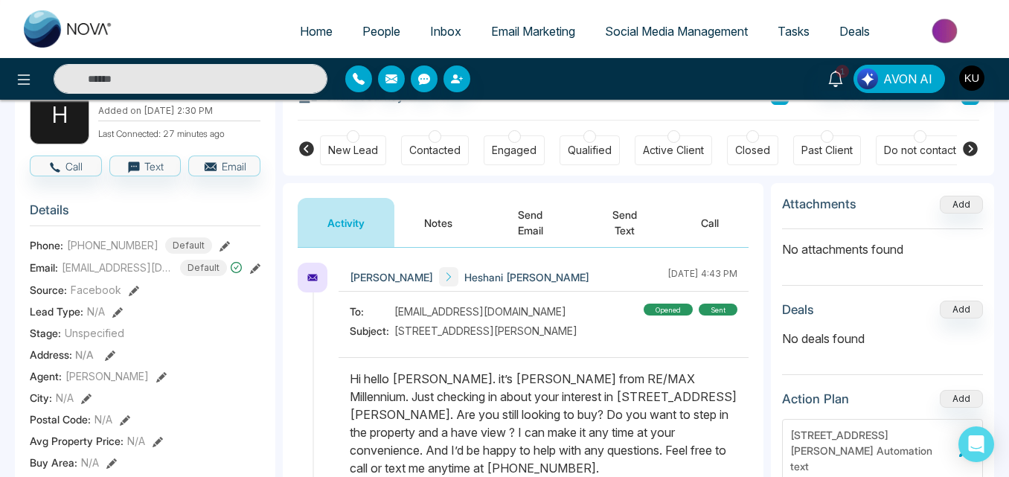
scroll to position [89, 0]
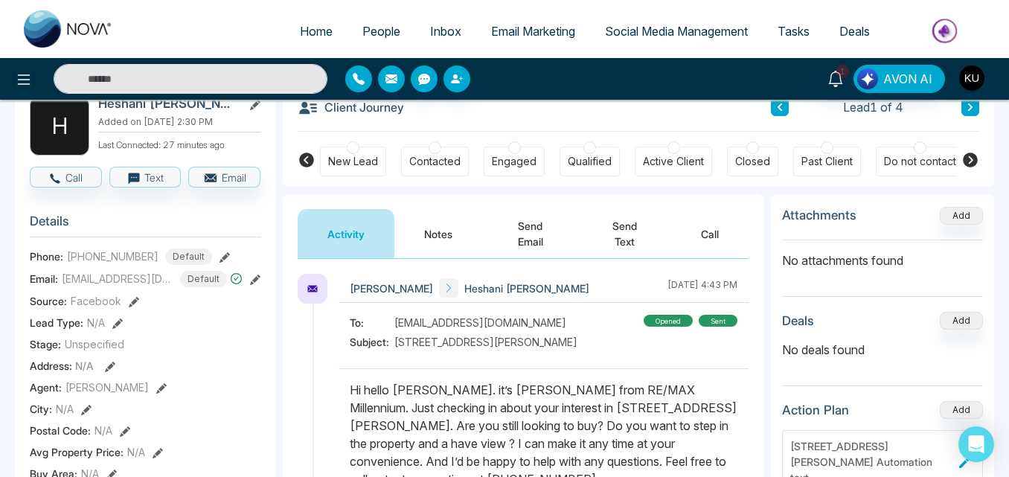
click at [539, 236] on button "Send Email" at bounding box center [530, 233] width 96 height 49
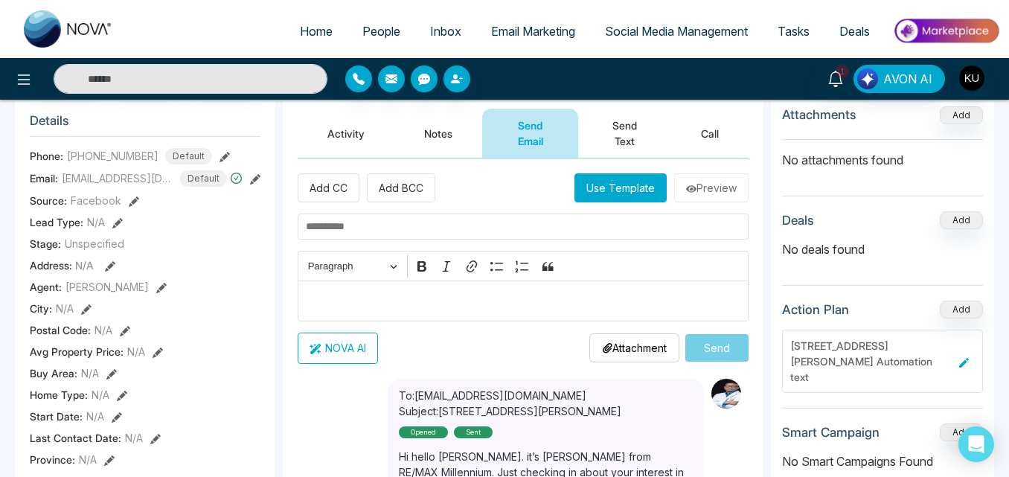
scroll to position [179, 0]
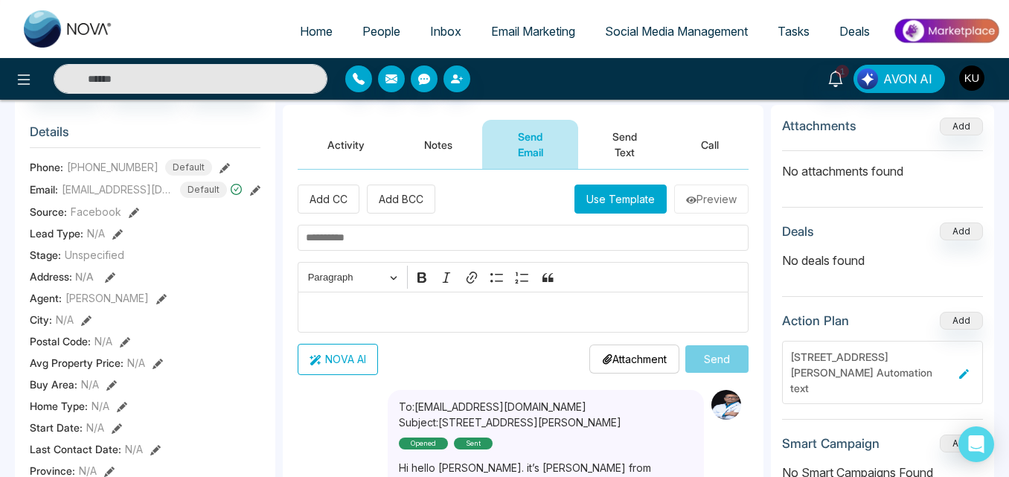
click at [414, 242] on input "text" at bounding box center [523, 238] width 451 height 26
type input "**********"
click at [399, 302] on div "Editor editing area: main" at bounding box center [523, 312] width 451 height 41
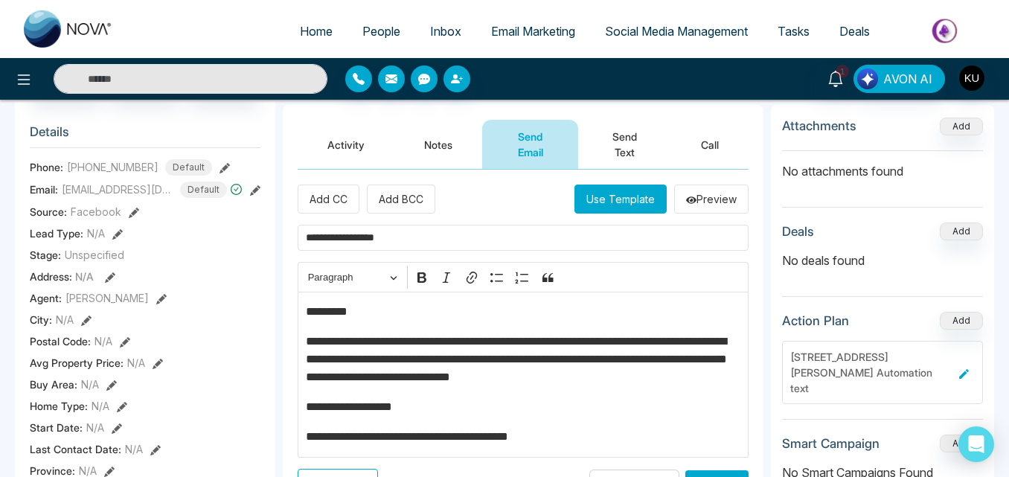
click at [346, 310] on p "*********" at bounding box center [523, 312] width 435 height 18
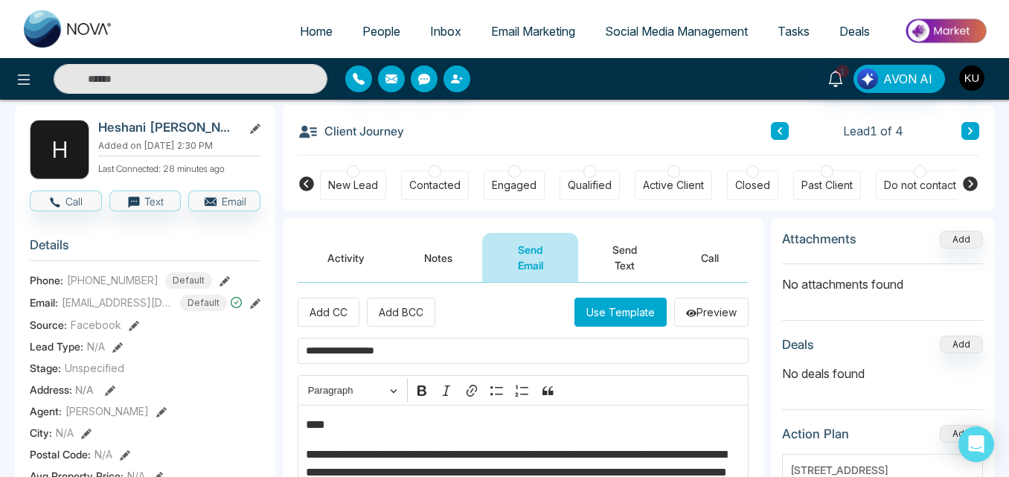
scroll to position [60, 0]
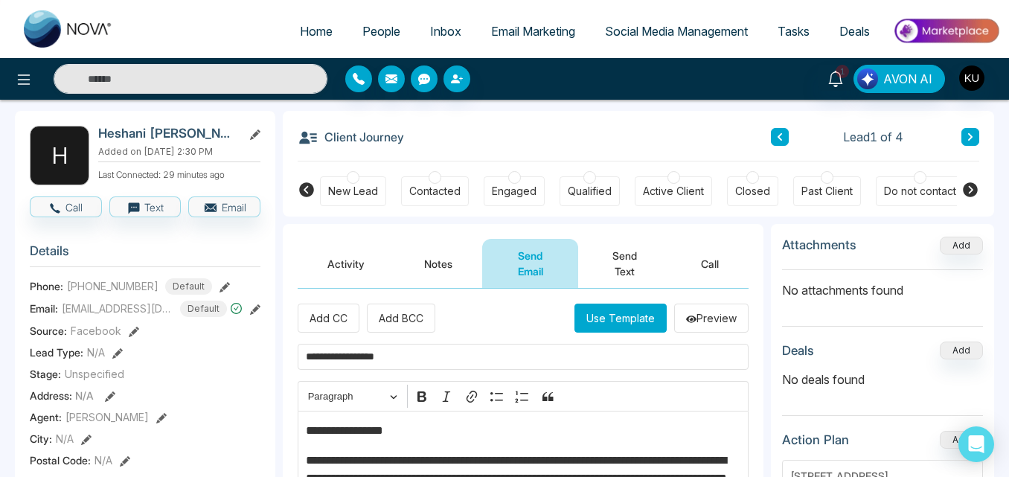
click at [491, 424] on p "**********" at bounding box center [523, 431] width 435 height 18
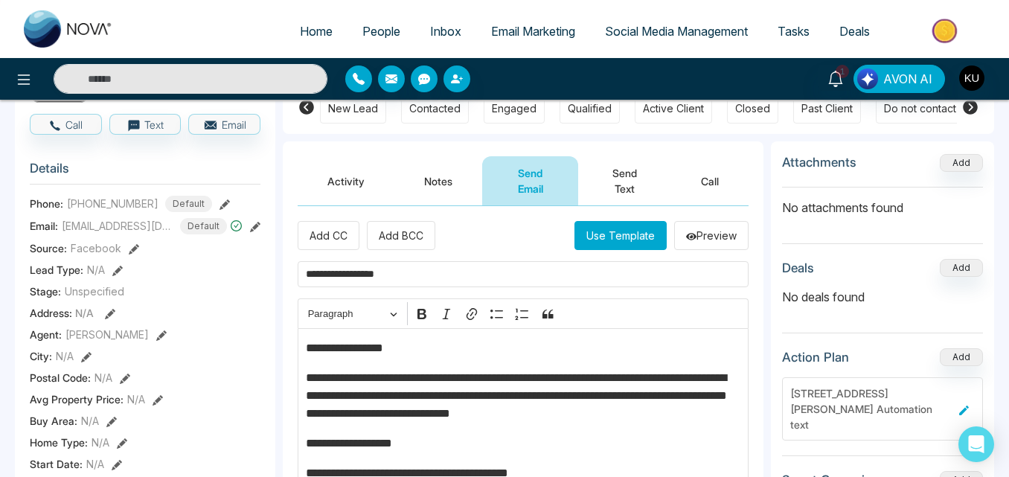
scroll to position [147, 0]
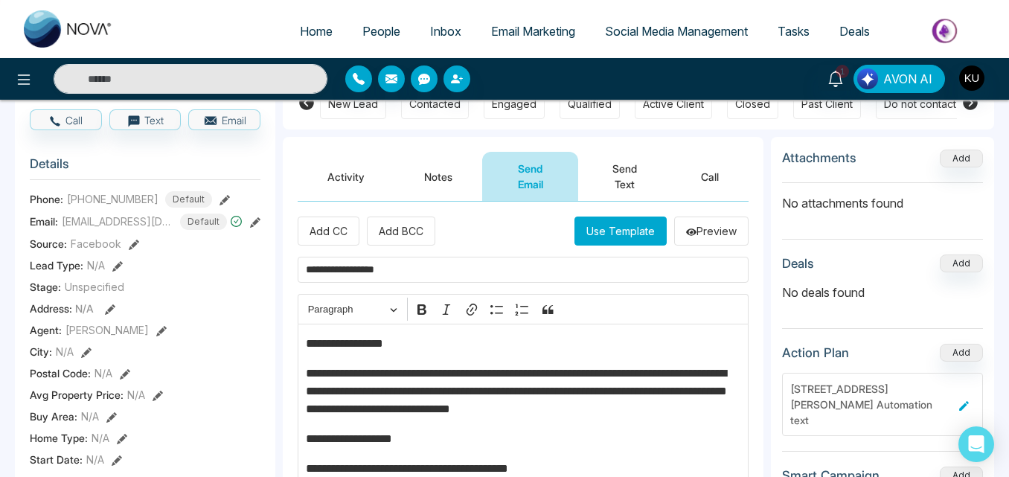
click at [645, 419] on div "**********" at bounding box center [523, 407] width 451 height 166
click at [697, 437] on p "**********" at bounding box center [523, 439] width 435 height 18
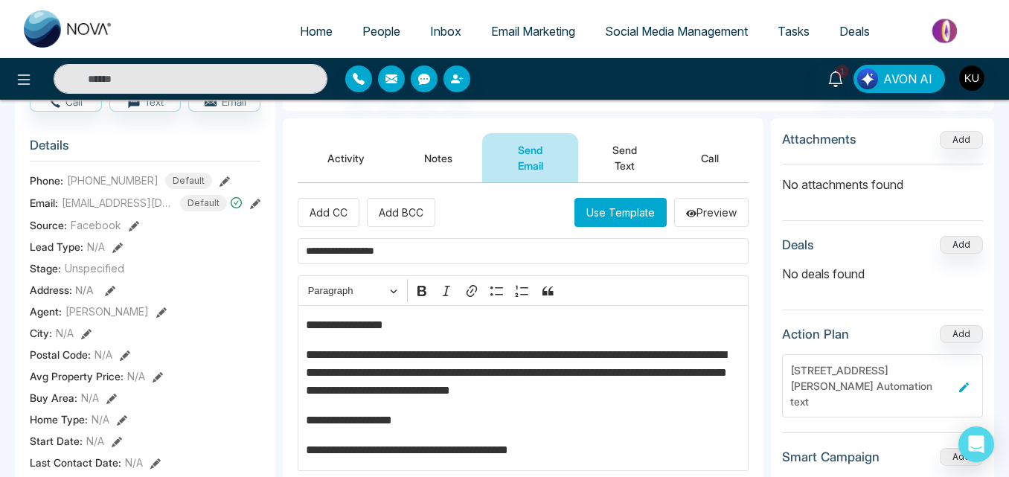
scroll to position [206, 0]
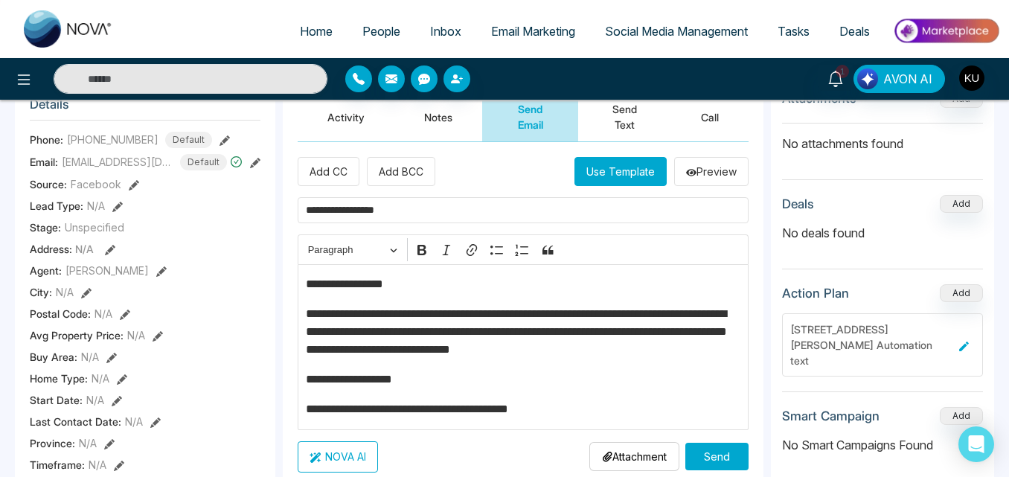
click at [336, 379] on p "**********" at bounding box center [523, 380] width 435 height 18
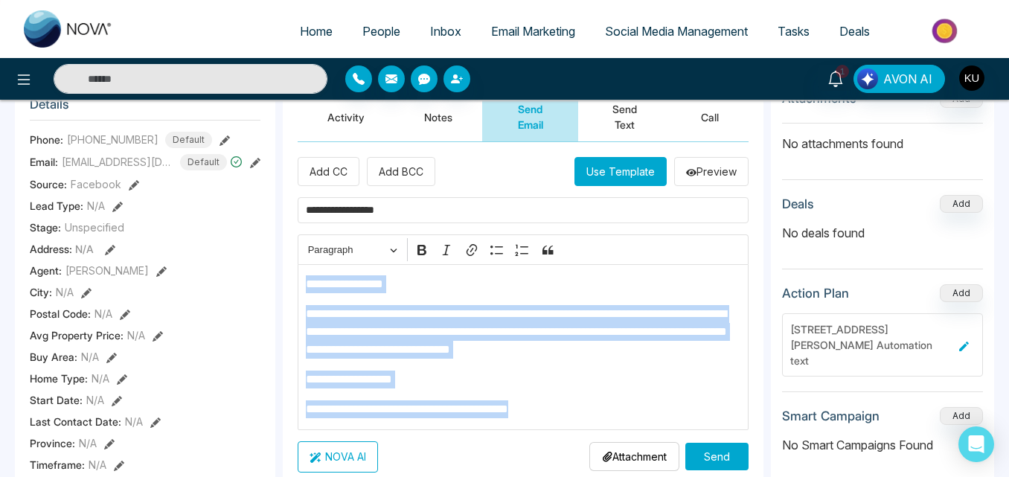
drag, startPoint x: 301, startPoint y: 285, endPoint x: 613, endPoint y: 405, distance: 334.8
click at [613, 405] on div "**********" at bounding box center [523, 347] width 451 height 166
copy div "**********"
click at [654, 281] on p "**********" at bounding box center [523, 284] width 435 height 18
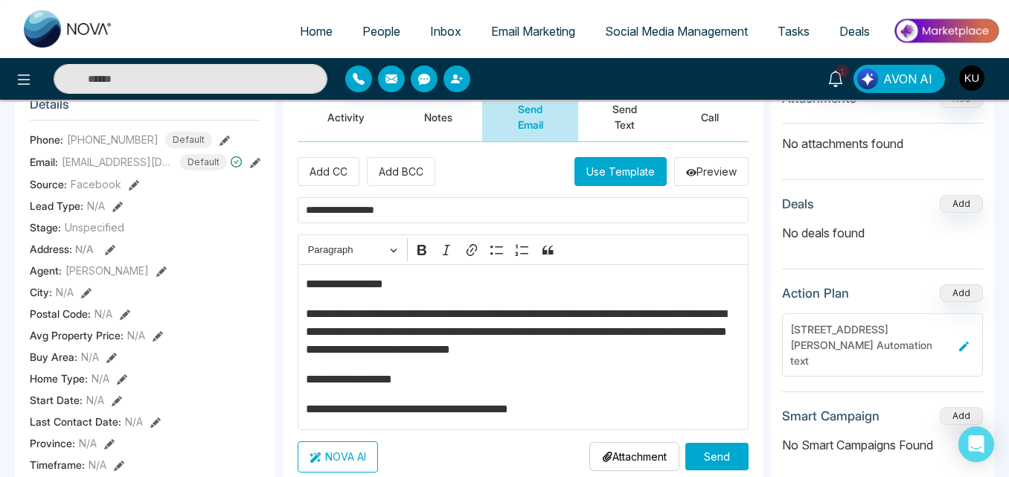
click at [718, 450] on button "Send" at bounding box center [717, 457] width 63 height 28
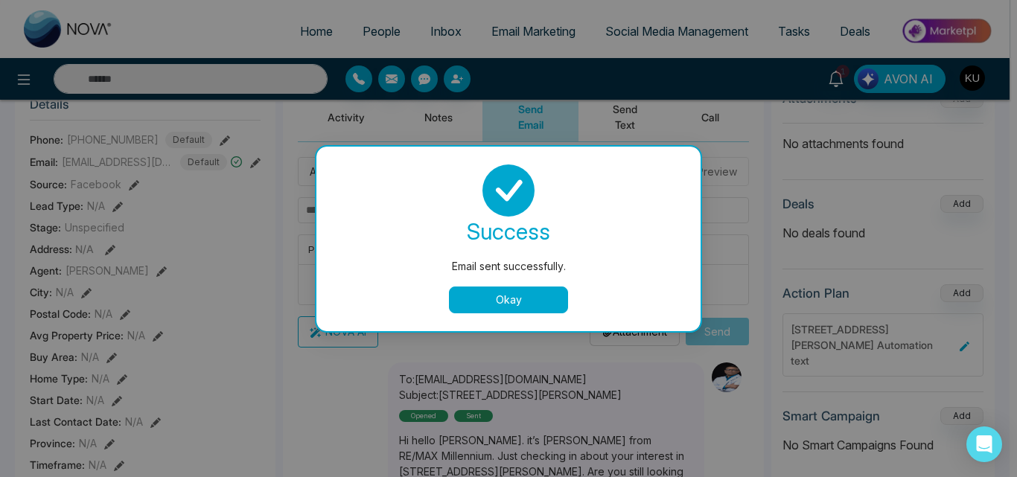
click at [523, 301] on button "Okay" at bounding box center [508, 300] width 119 height 27
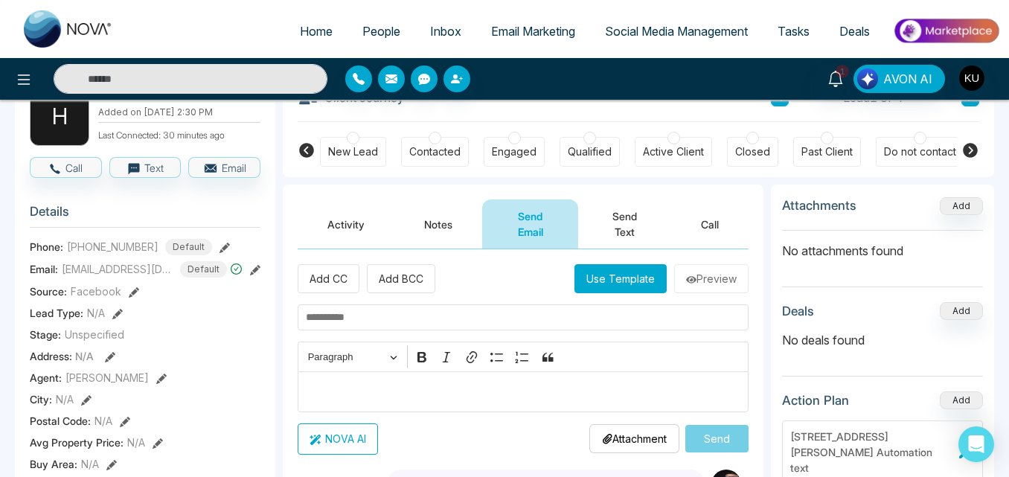
scroll to position [87, 0]
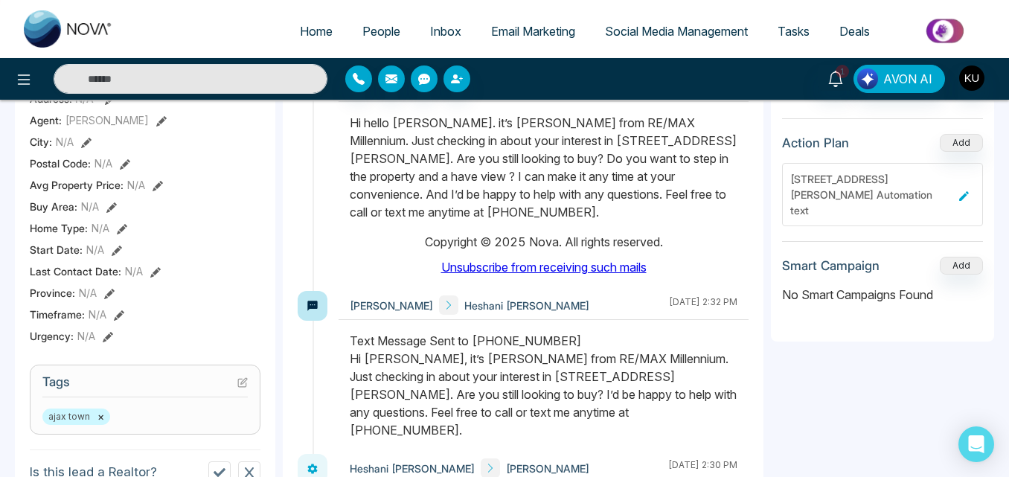
scroll to position [327, 0]
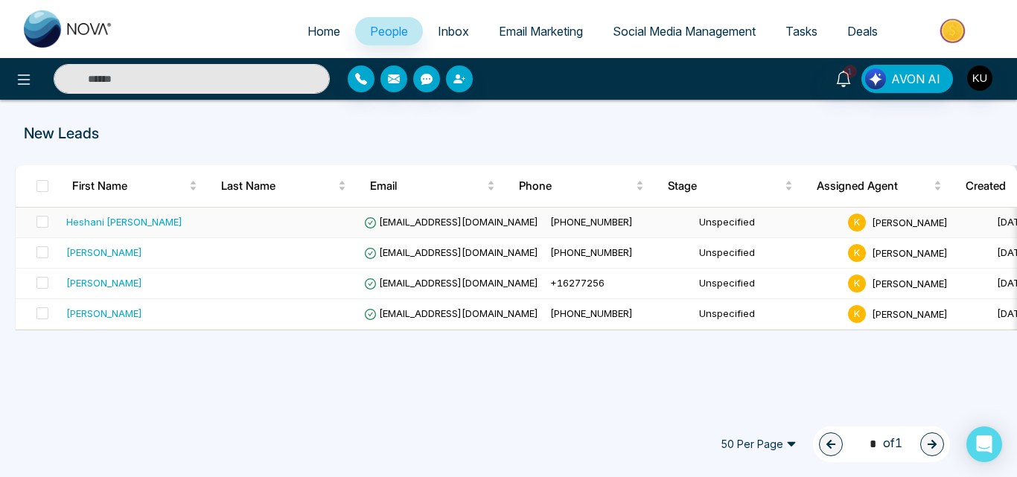
click at [590, 229] on td "[PHONE_NUMBER]" at bounding box center [618, 223] width 149 height 31
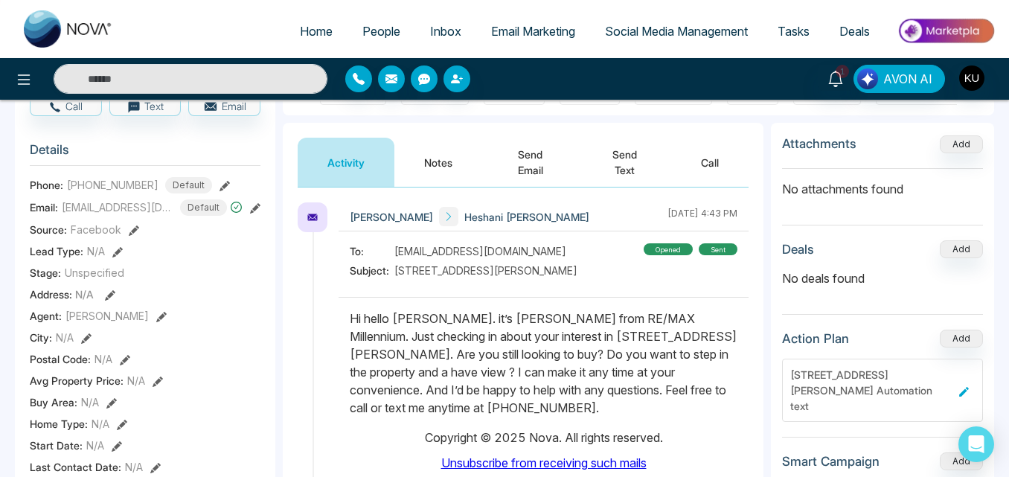
scroll to position [149, 0]
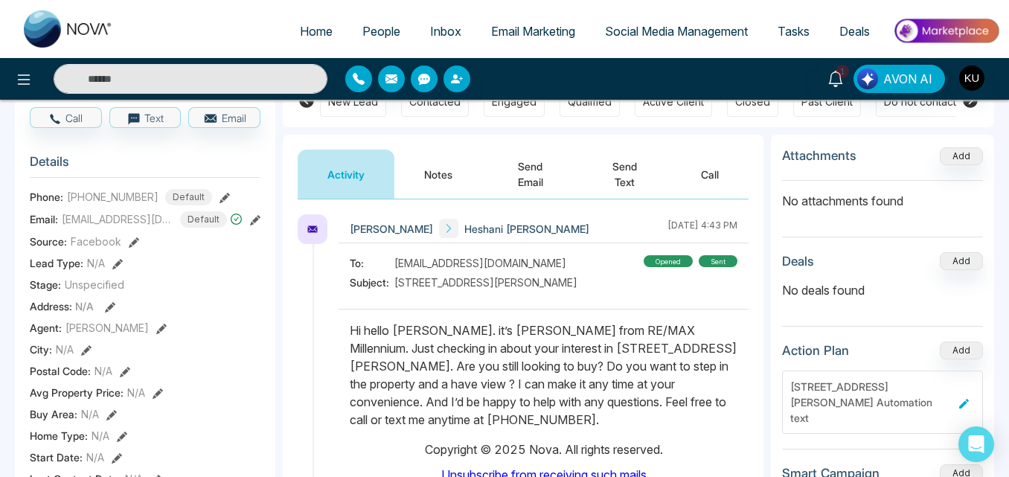
click at [633, 168] on button "Send Text" at bounding box center [624, 174] width 93 height 49
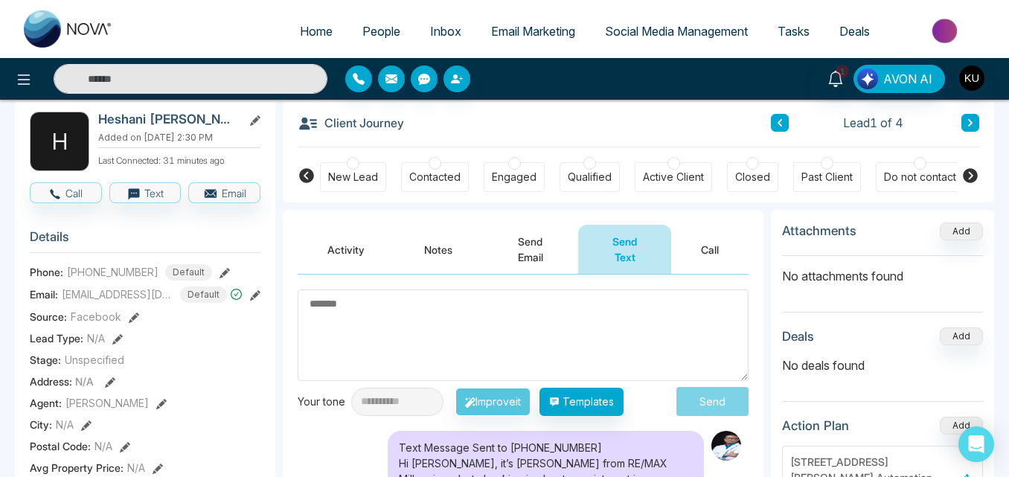
scroll to position [28, 0]
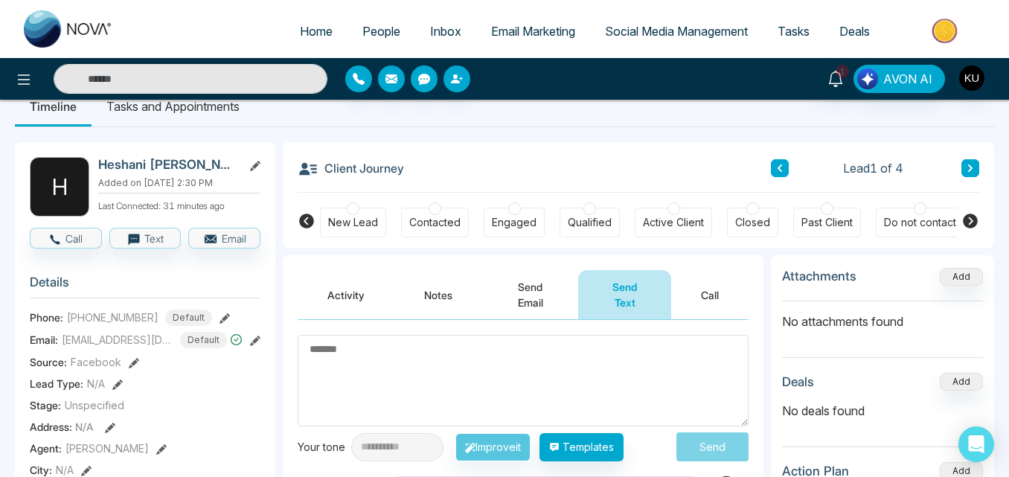
click at [531, 283] on button "Send Email" at bounding box center [530, 294] width 96 height 49
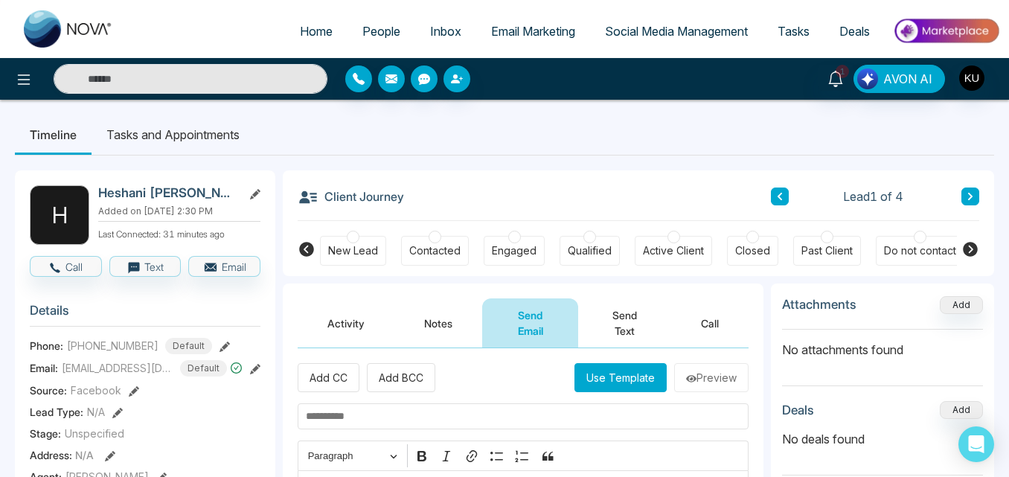
click at [622, 319] on button "Send Text" at bounding box center [624, 323] width 93 height 49
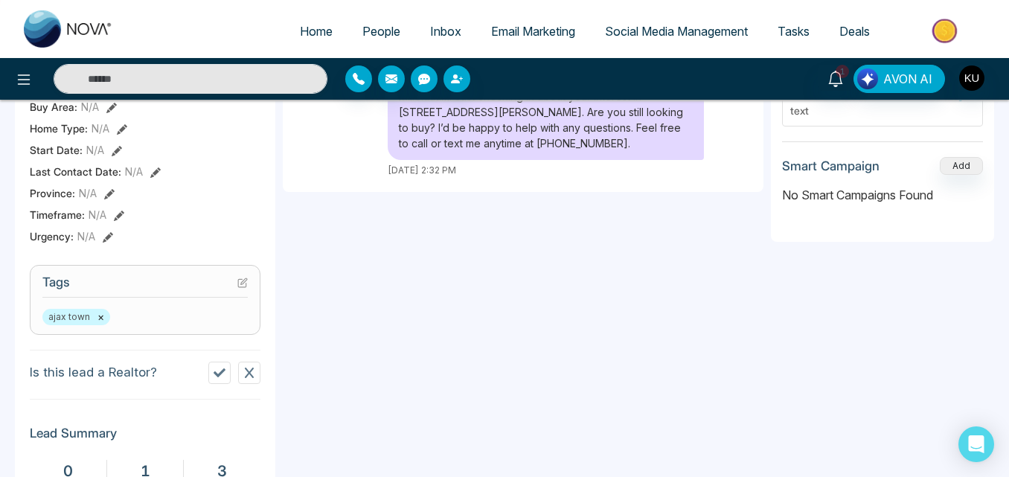
scroll to position [476, 0]
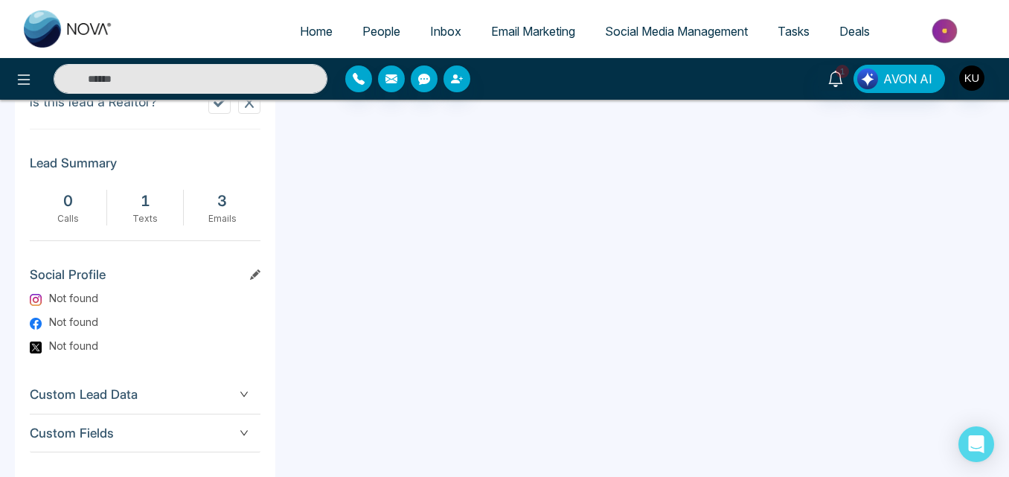
scroll to position [744, 0]
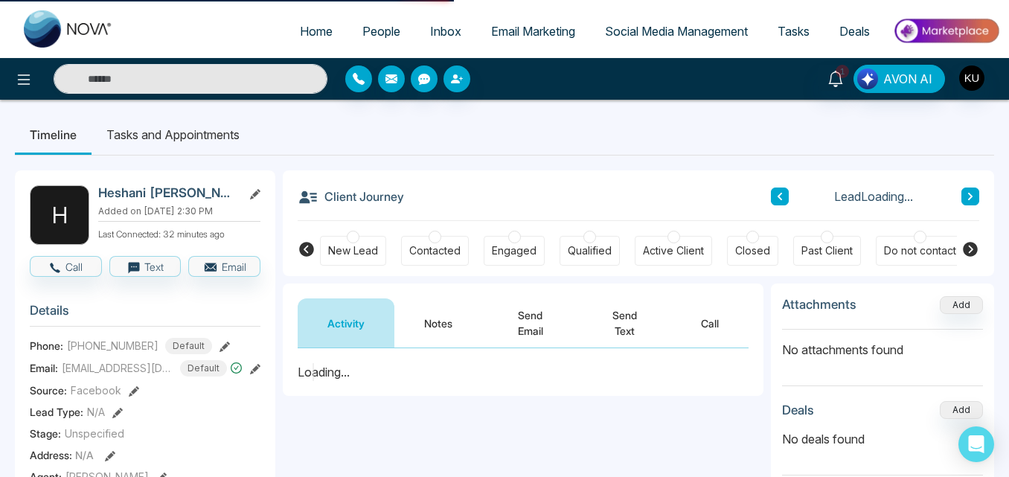
scroll to position [25, 0]
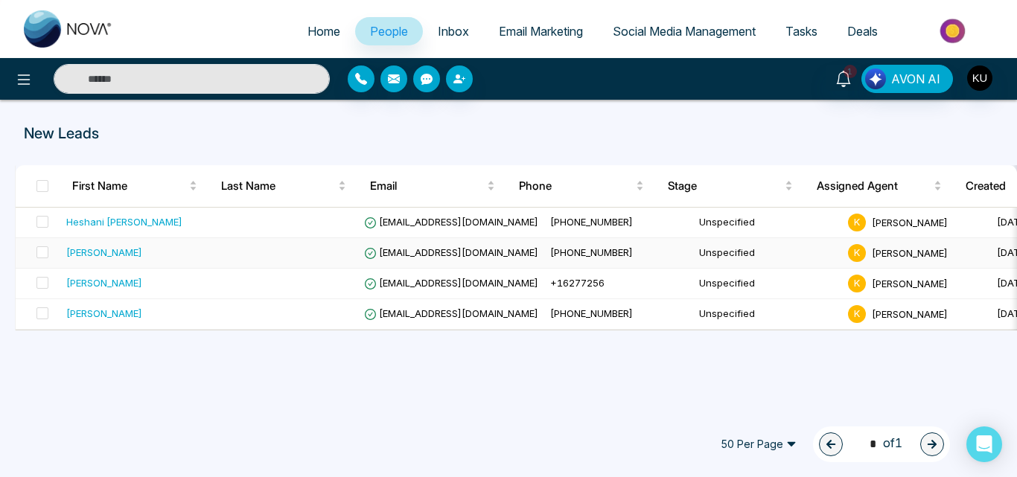
click at [195, 245] on div "[PERSON_NAME]" at bounding box center [134, 252] width 137 height 15
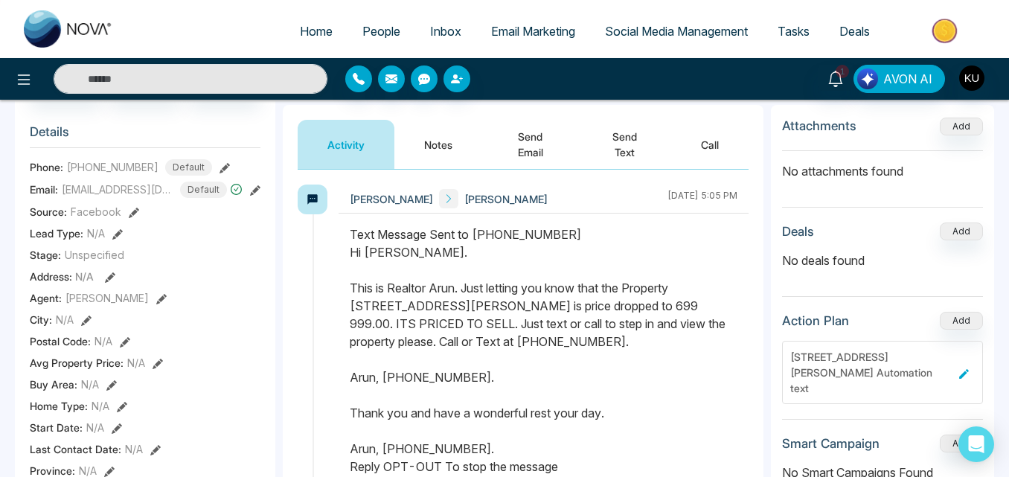
scroll to position [149, 0]
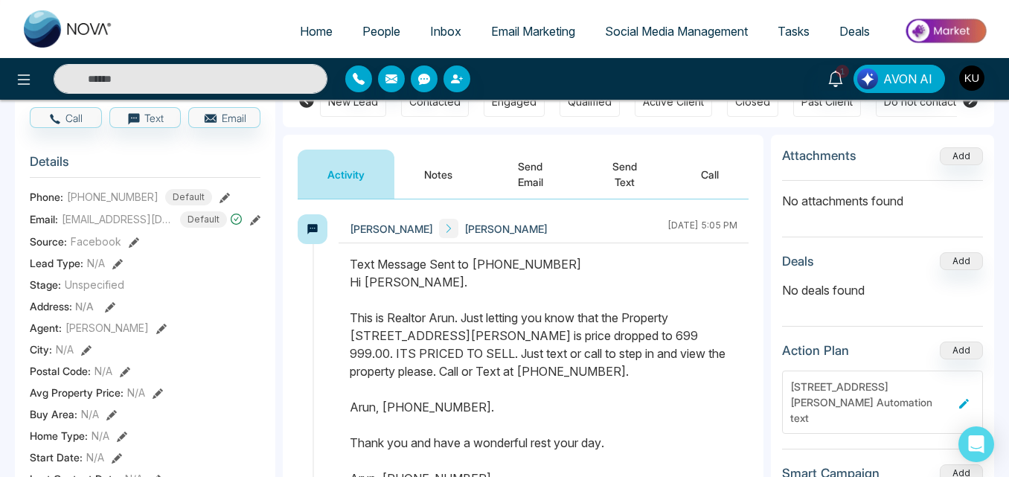
click at [532, 166] on button "Send Email" at bounding box center [530, 174] width 96 height 49
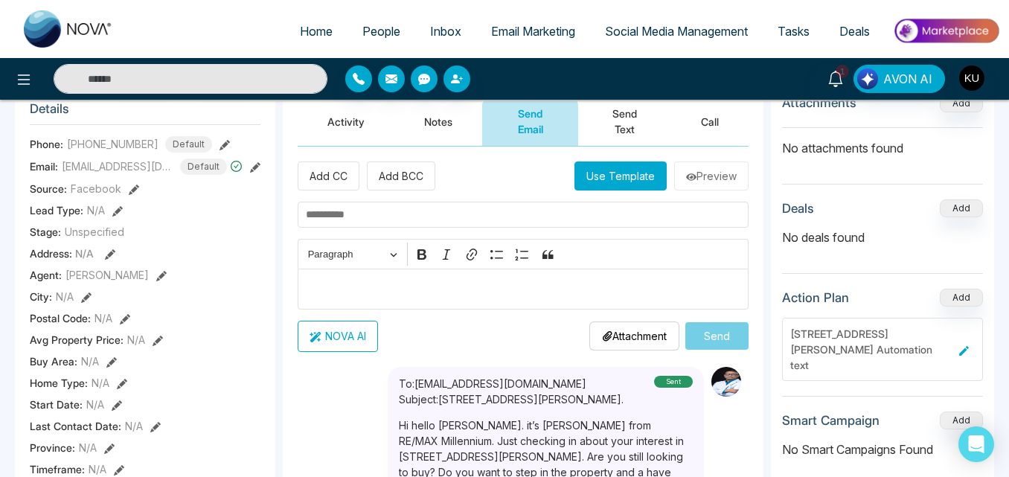
scroll to position [119, 0]
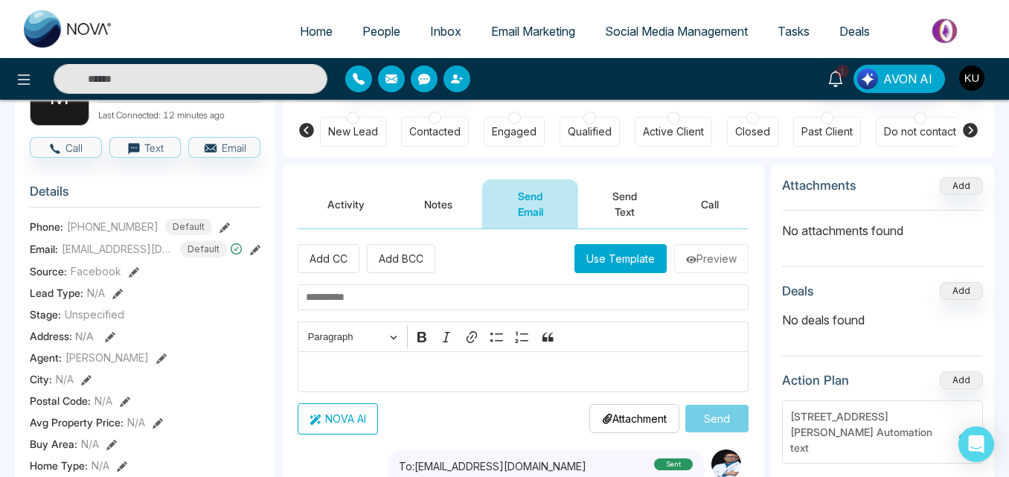
click at [409, 289] on input "text" at bounding box center [523, 297] width 451 height 26
click at [467, 418] on div "NOVA AI Attachment Choose File Send" at bounding box center [523, 418] width 451 height 31
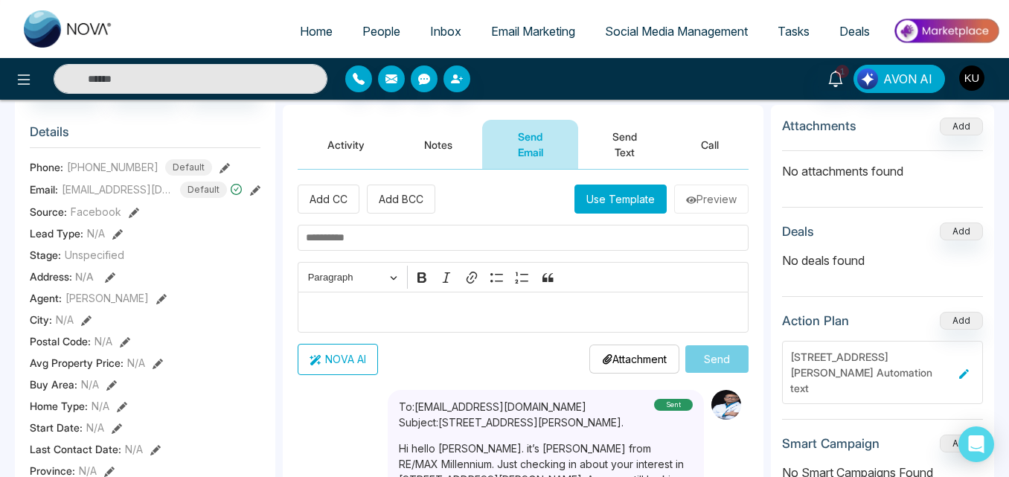
scroll to position [149, 0]
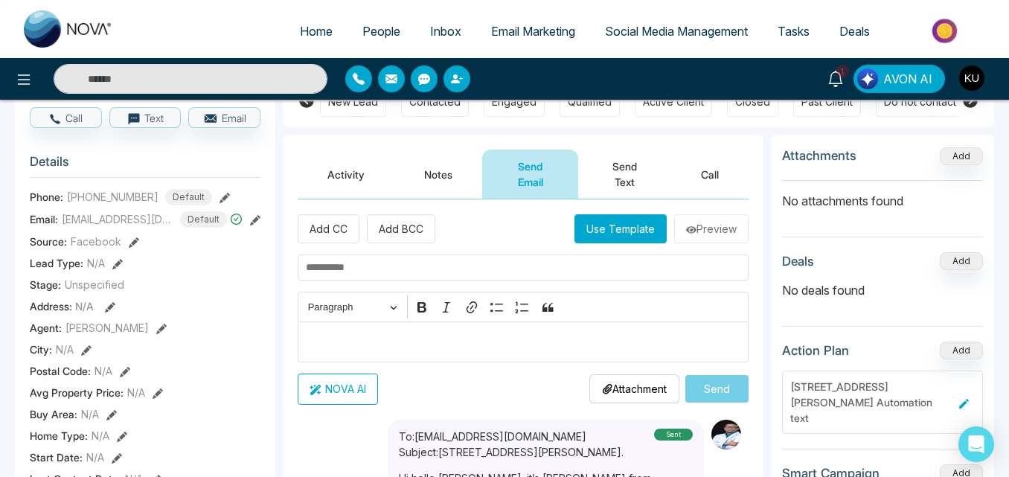
click at [381, 261] on input "text" at bounding box center [523, 268] width 451 height 26
type input "**********"
click at [394, 348] on p "Editor editing area: main" at bounding box center [523, 342] width 435 height 18
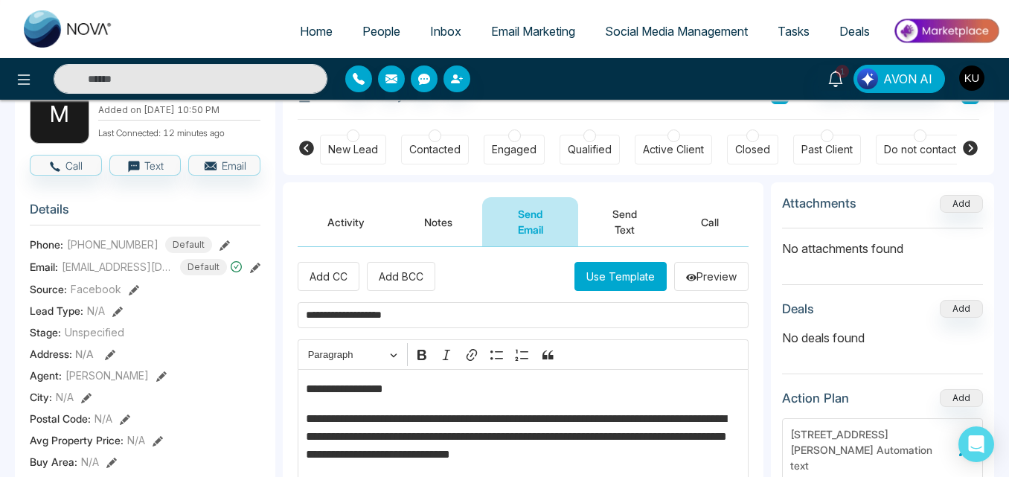
scroll to position [71, 0]
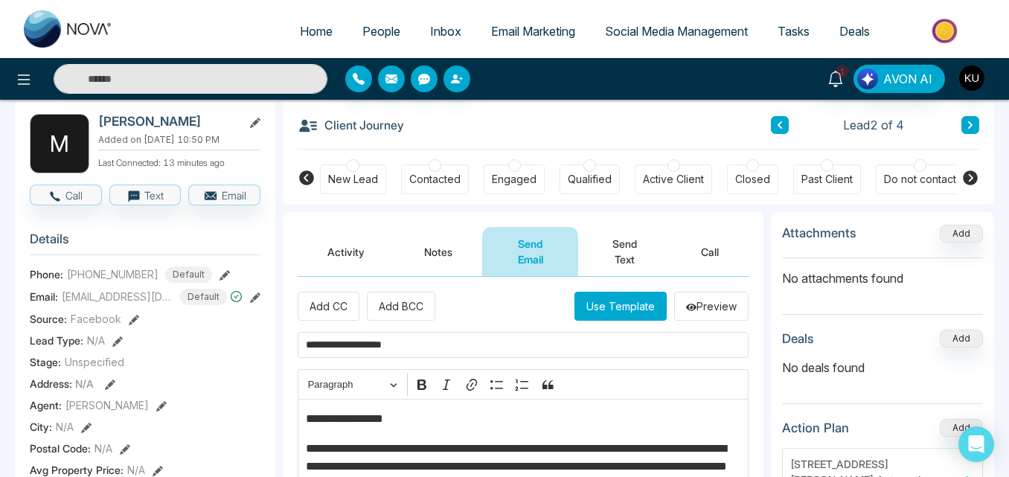
click at [711, 424] on p "**********" at bounding box center [523, 419] width 435 height 18
click at [502, 121] on div "Client Journey Lead 2 of 4" at bounding box center [639, 124] width 682 height 51
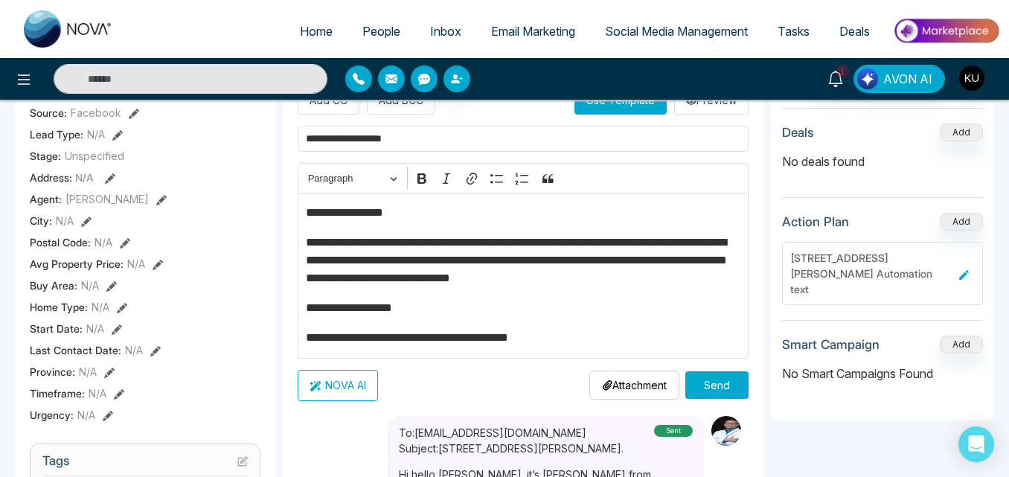
scroll to position [191, 0]
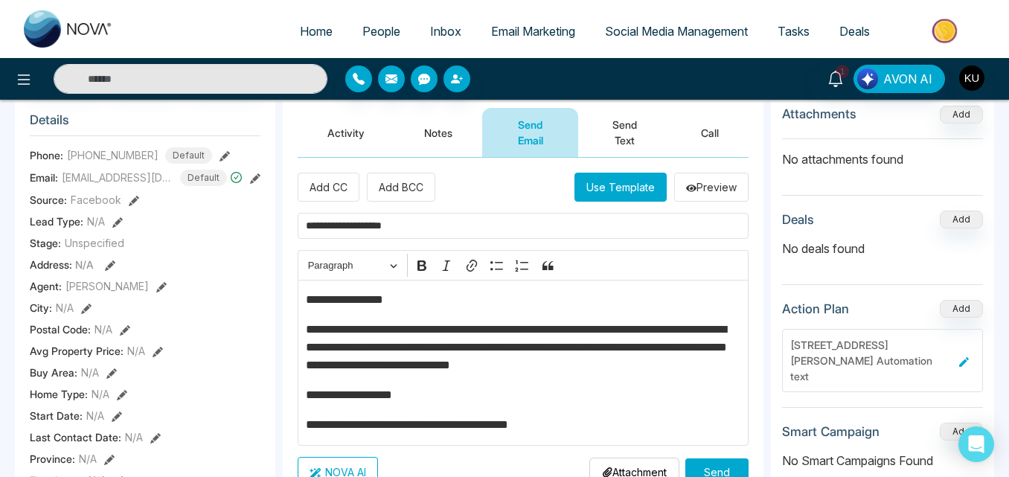
click at [395, 299] on p "**********" at bounding box center [523, 300] width 435 height 18
click at [712, 470] on button "Send" at bounding box center [717, 473] width 63 height 28
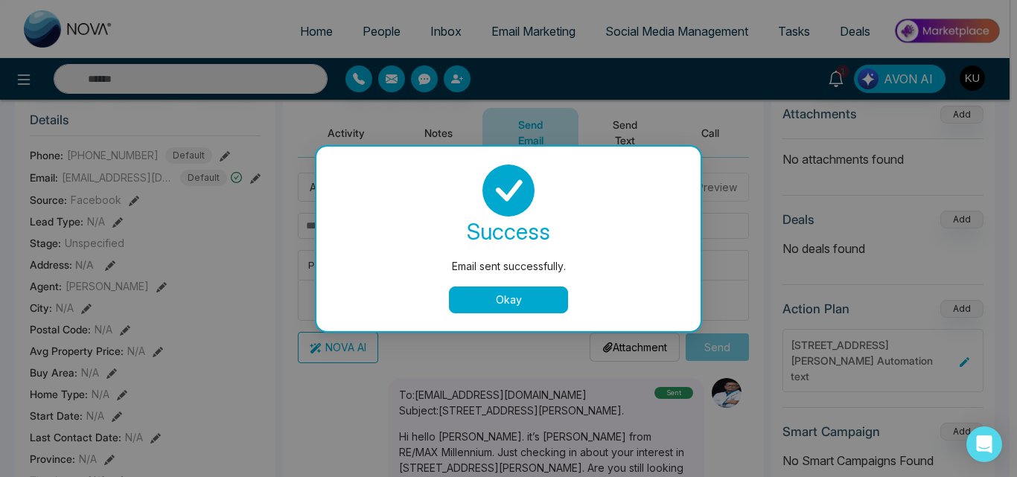
click at [467, 296] on button "Okay" at bounding box center [508, 300] width 119 height 27
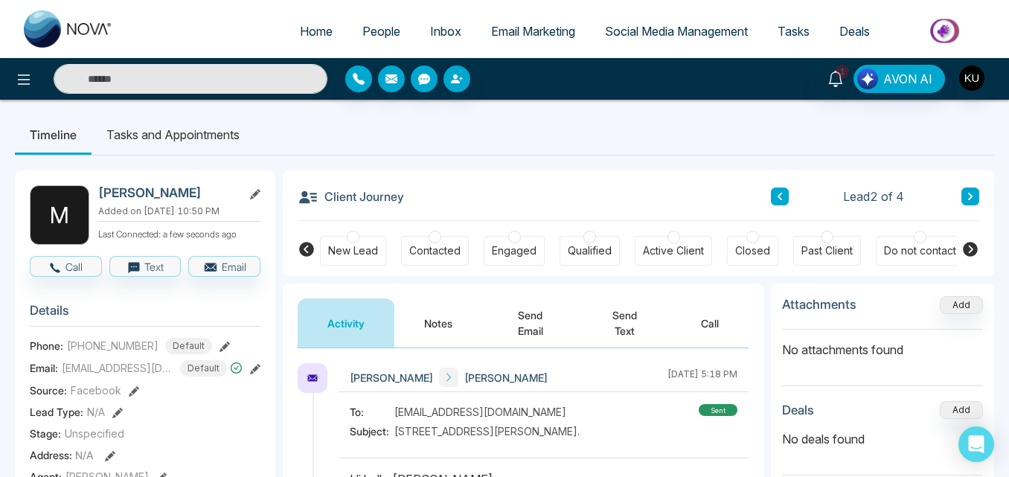
click at [526, 331] on button "Send Email" at bounding box center [530, 323] width 96 height 49
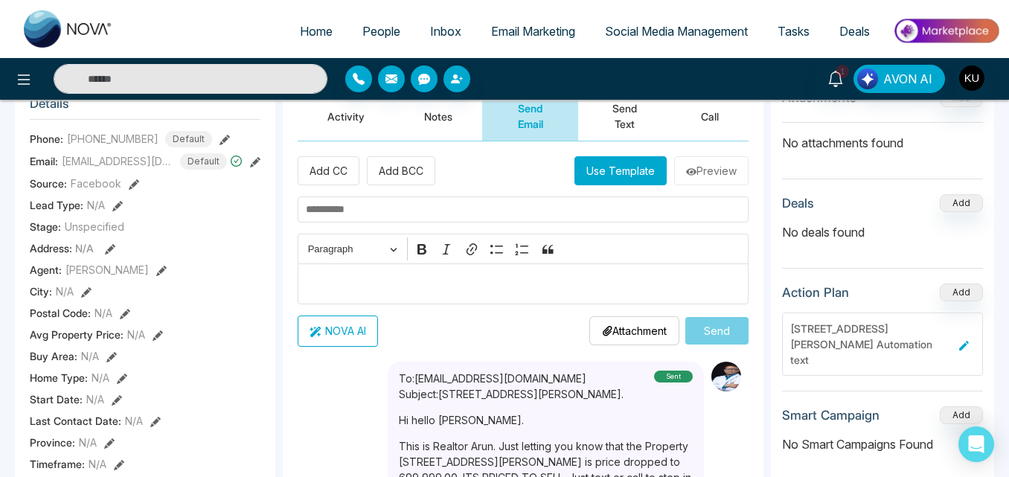
scroll to position [90, 0]
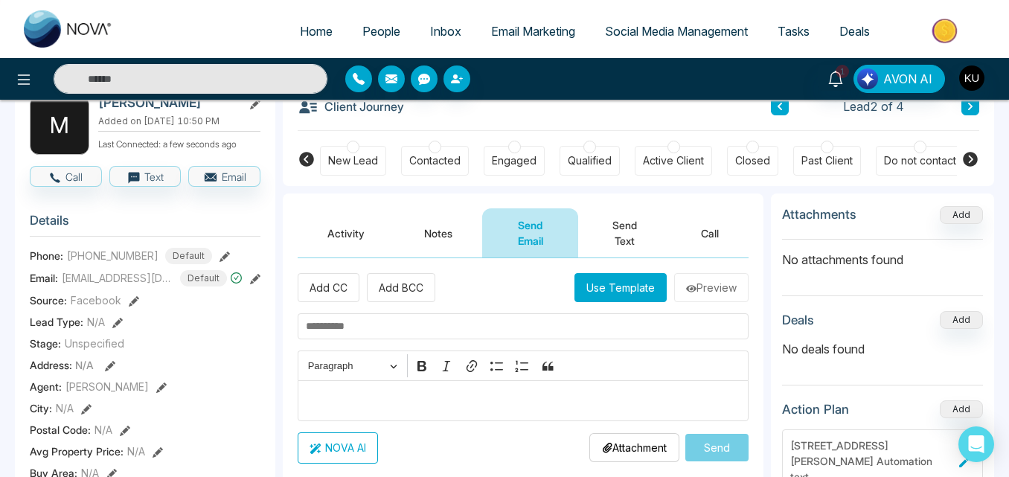
click at [621, 227] on button "Send Text" at bounding box center [624, 232] width 93 height 49
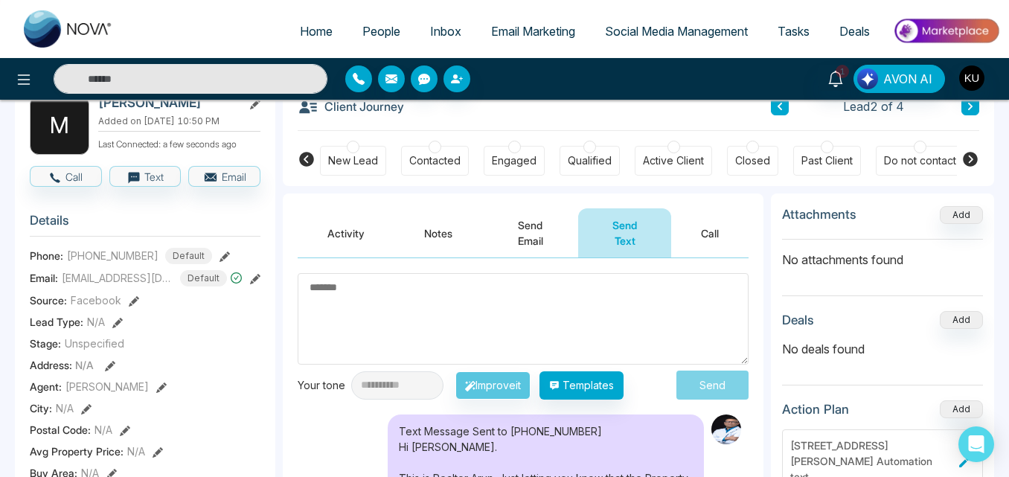
click at [613, 112] on div "Client Journey Lead 2 of 4" at bounding box center [639, 105] width 682 height 51
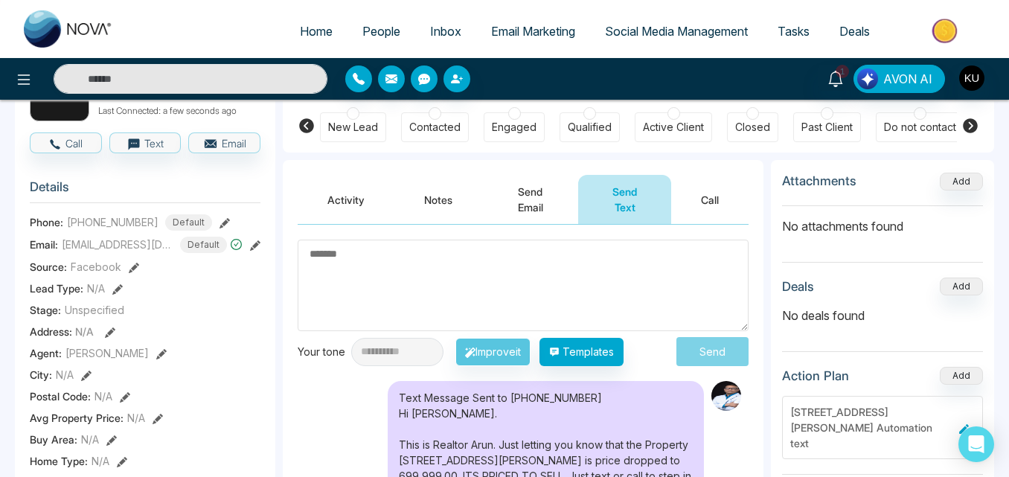
scroll to position [120, 0]
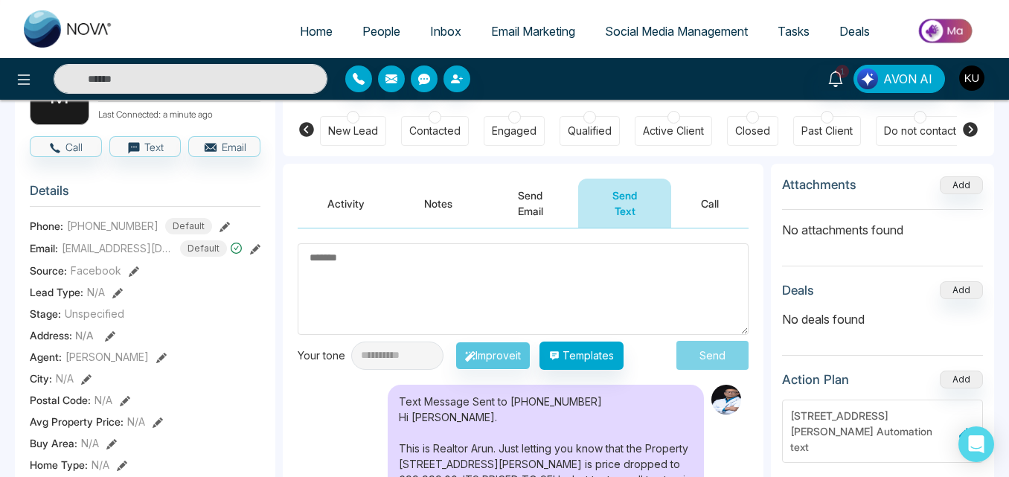
click at [537, 205] on button "Send Email" at bounding box center [530, 203] width 96 height 49
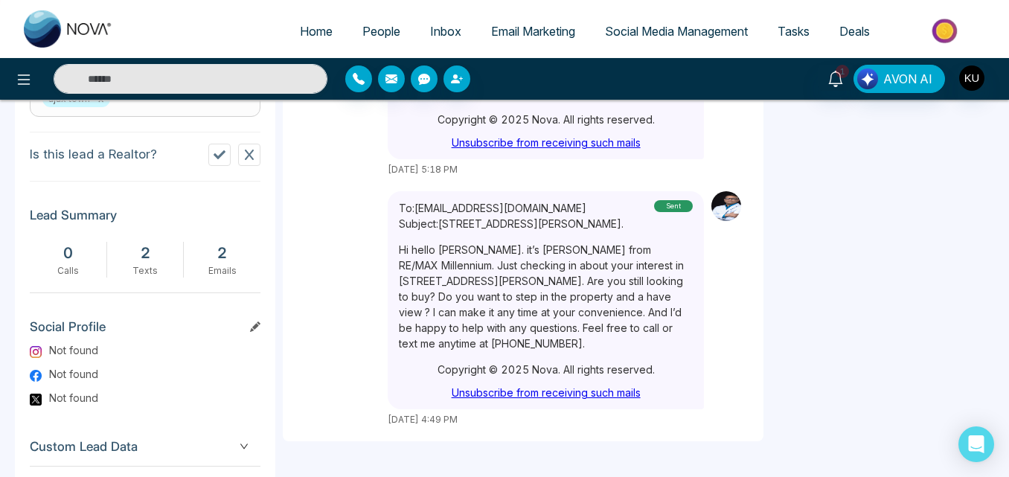
scroll to position [686, 0]
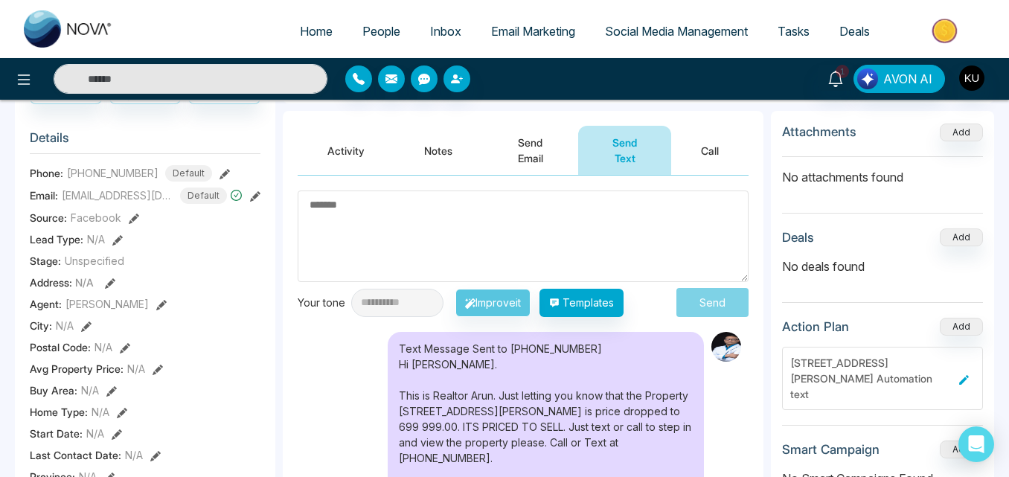
scroll to position [155, 0]
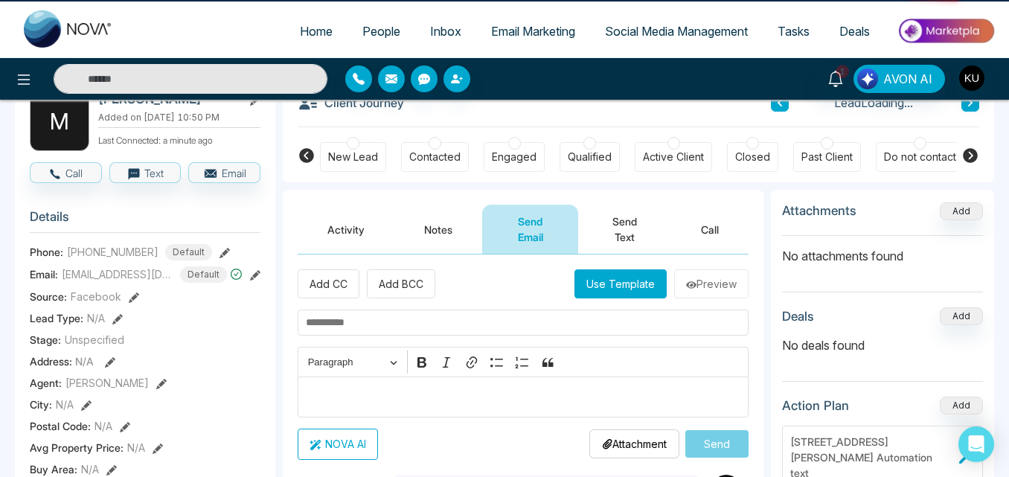
scroll to position [90, 0]
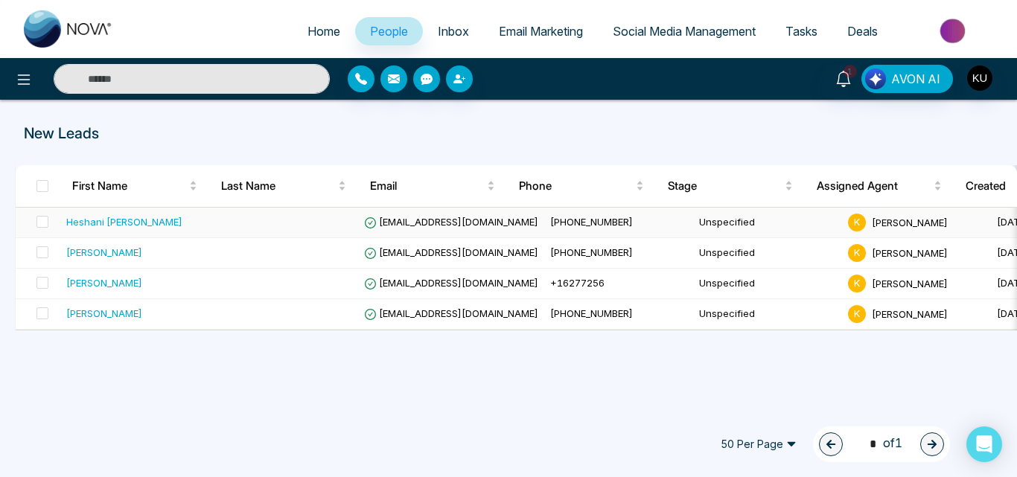
click at [440, 223] on span "[EMAIL_ADDRESS][DOMAIN_NAME]" at bounding box center [451, 222] width 174 height 12
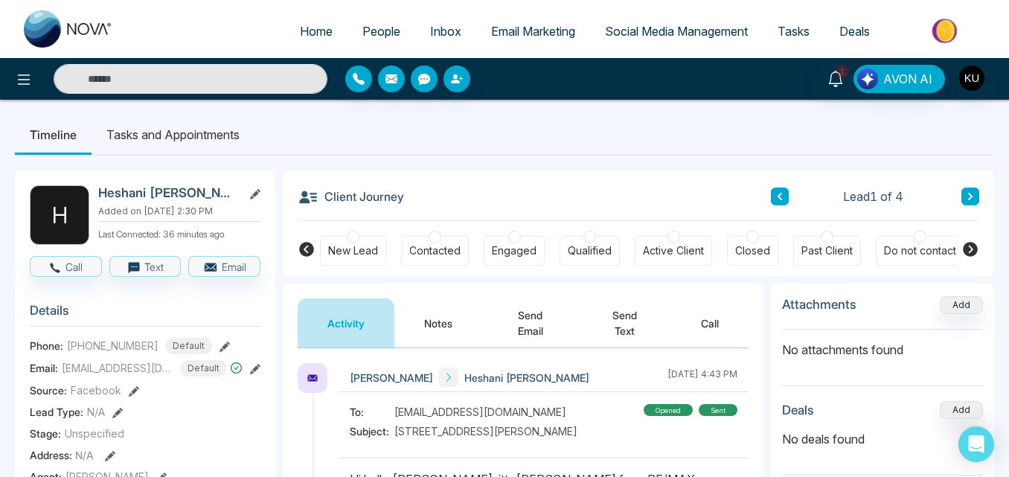
click at [536, 323] on button "Send Email" at bounding box center [530, 323] width 96 height 49
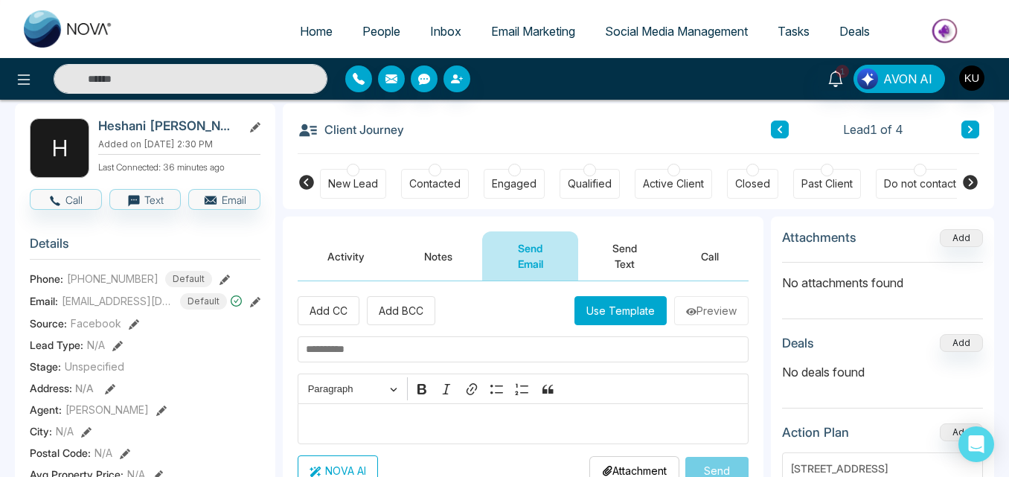
scroll to position [60, 0]
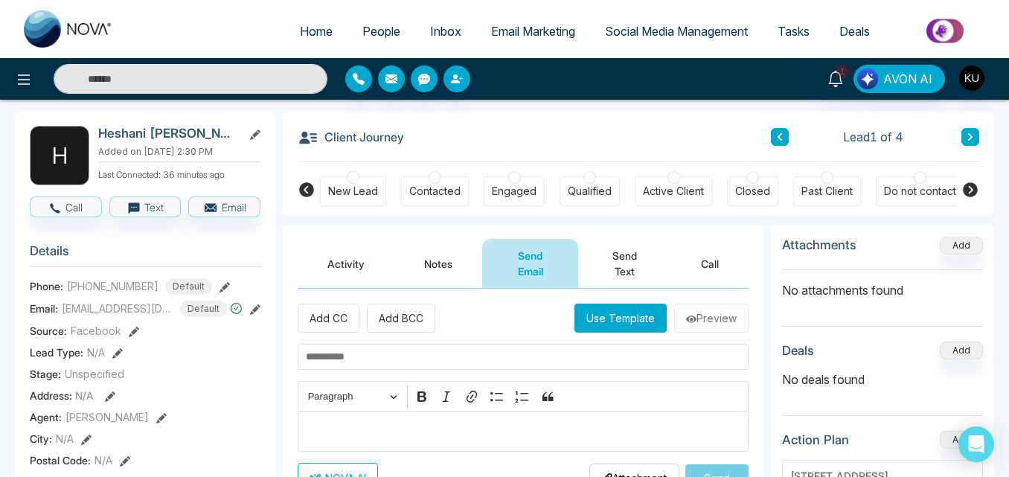
click at [638, 258] on button "Send Text" at bounding box center [624, 263] width 93 height 49
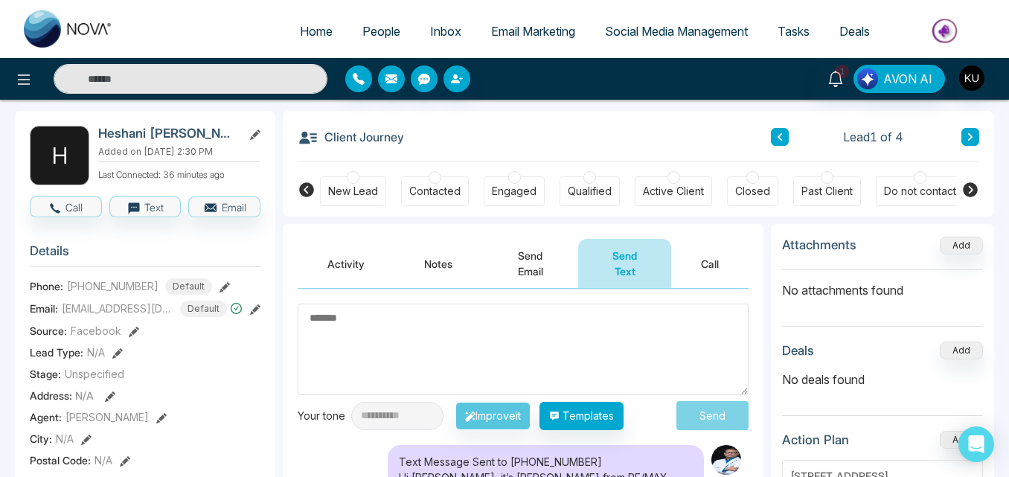
click at [665, 125] on div "Client Journey Lead 1 of 4" at bounding box center [639, 136] width 682 height 51
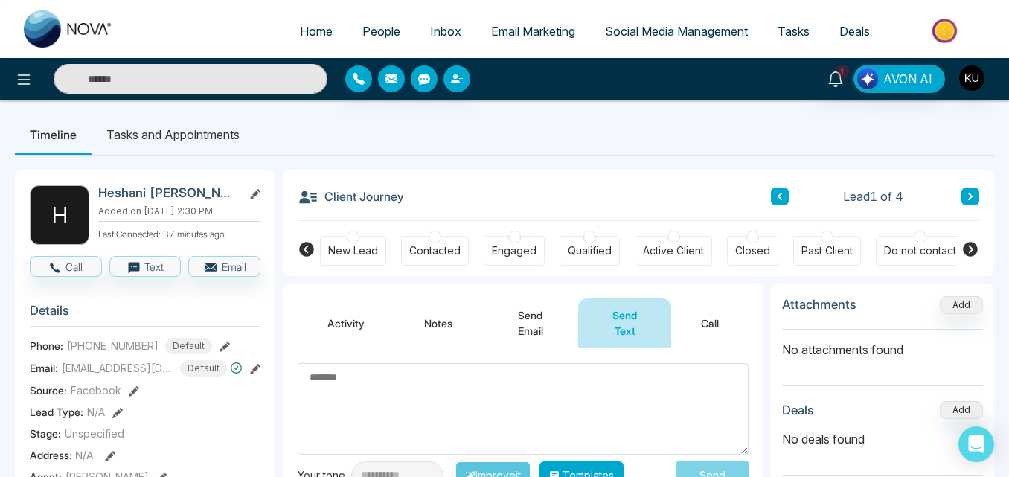
click at [531, 332] on button "Send Email" at bounding box center [530, 323] width 96 height 49
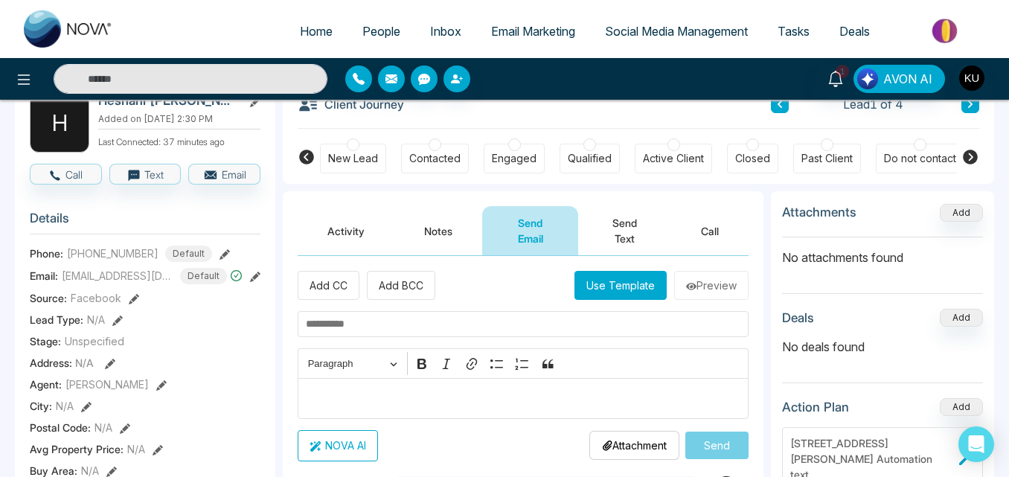
scroll to position [89, 0]
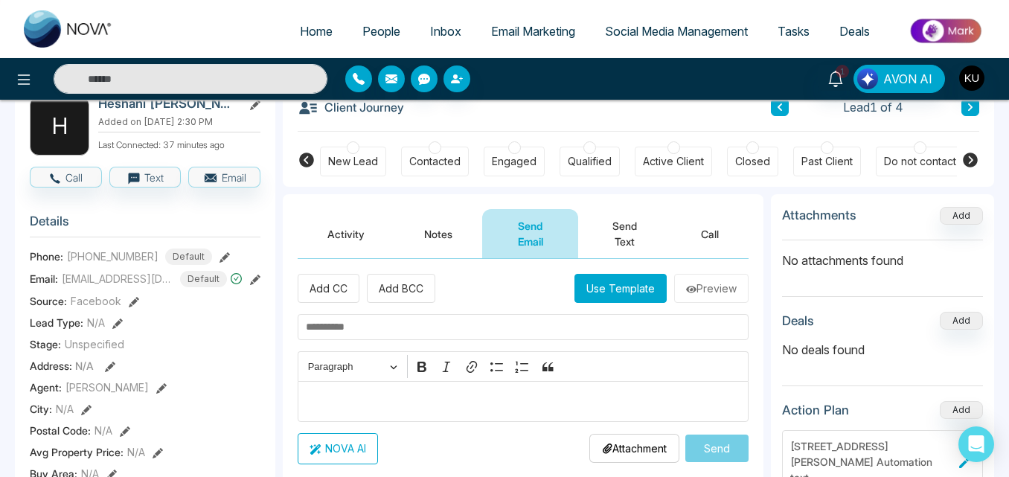
click at [622, 225] on button "Send Text" at bounding box center [624, 233] width 93 height 49
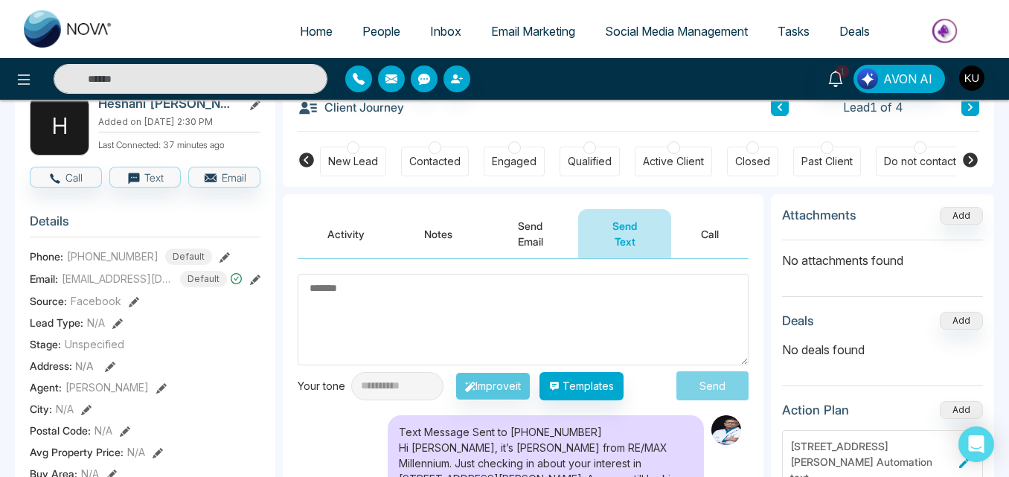
click at [654, 118] on div "Client Journey Lead 1 of 4" at bounding box center [639, 106] width 682 height 51
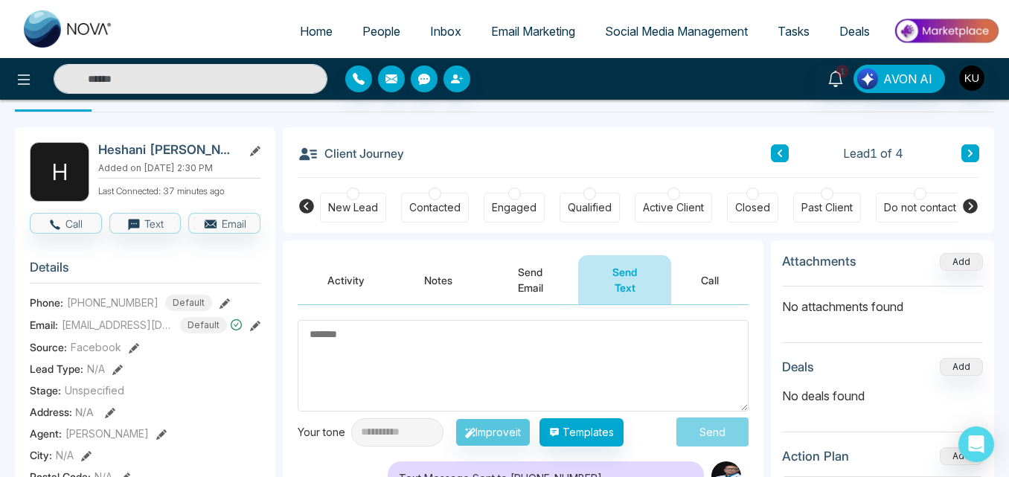
scroll to position [30, 0]
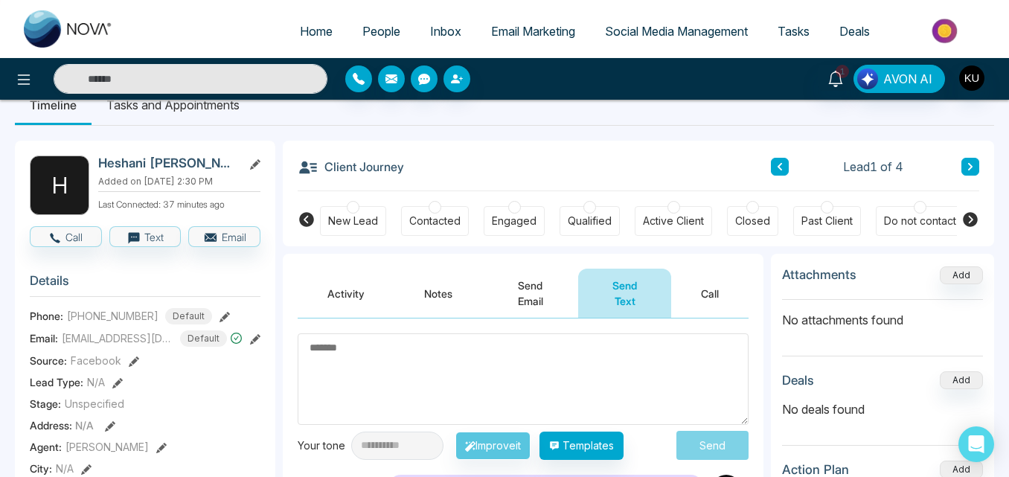
click at [537, 294] on button "Send Email" at bounding box center [530, 293] width 96 height 49
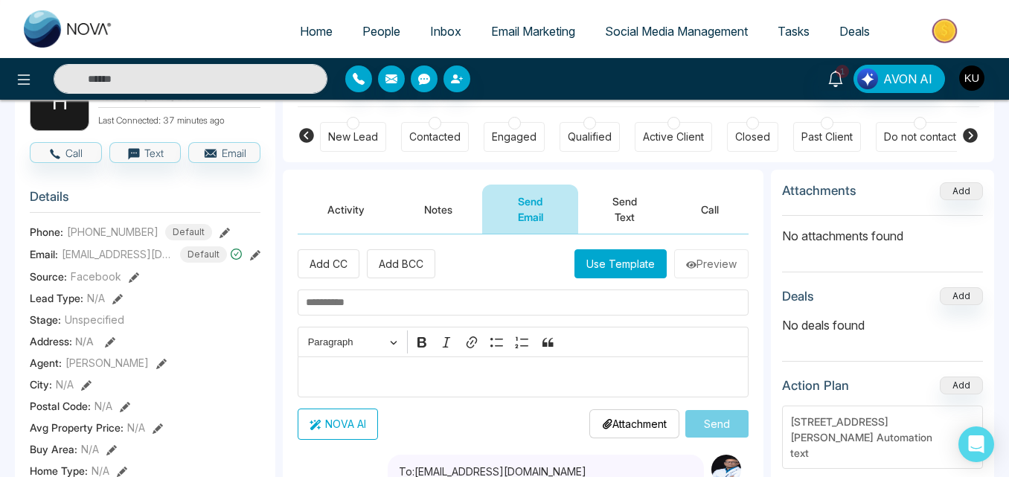
scroll to position [30, 0]
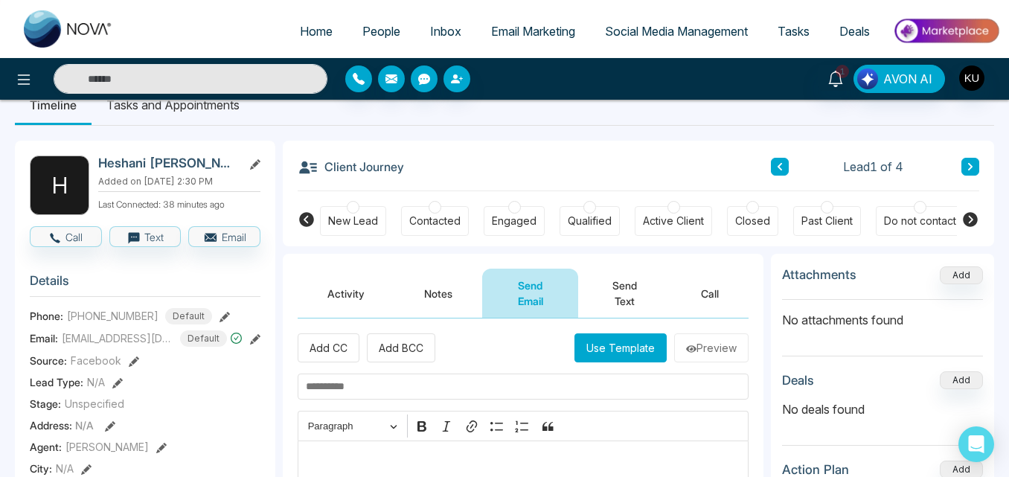
click at [621, 301] on button "Send Text" at bounding box center [624, 293] width 93 height 49
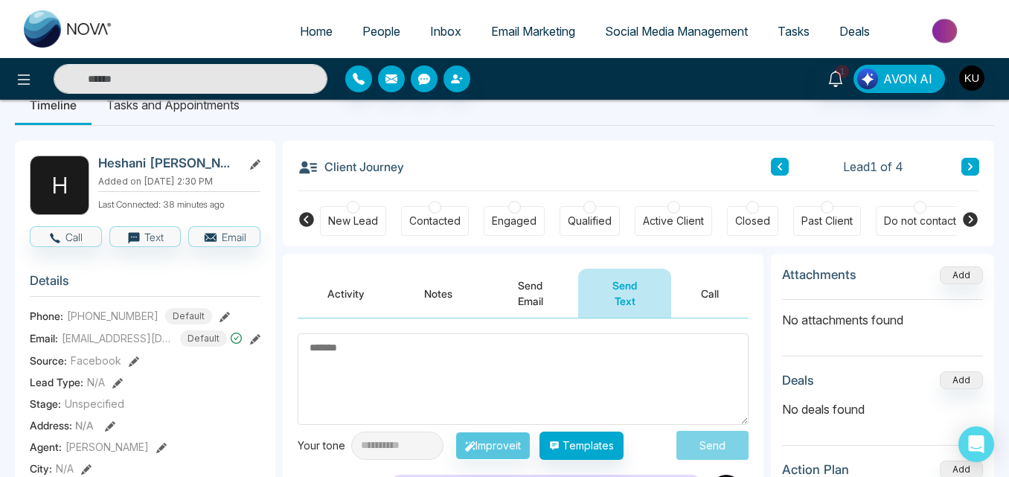
click at [535, 162] on div "Client Journey Lead 1 of 4" at bounding box center [639, 166] width 682 height 51
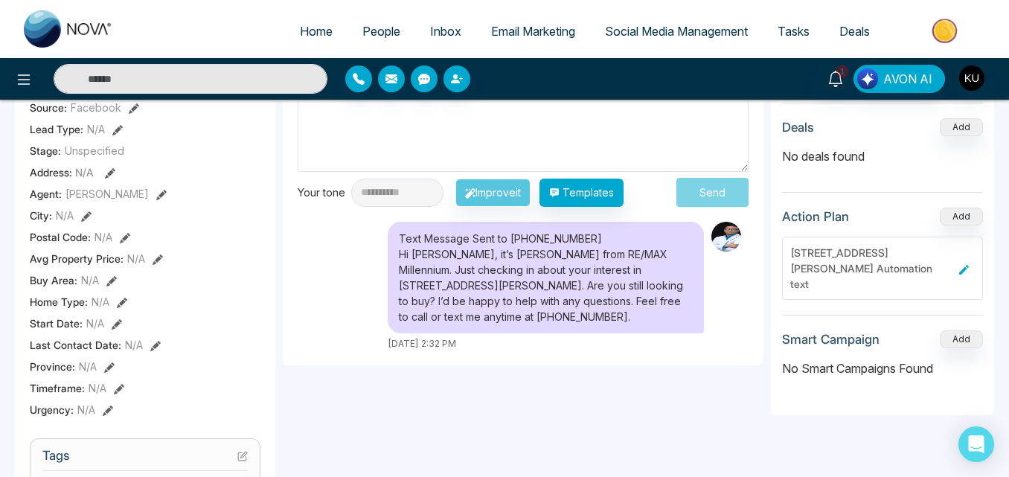
scroll to position [298, 0]
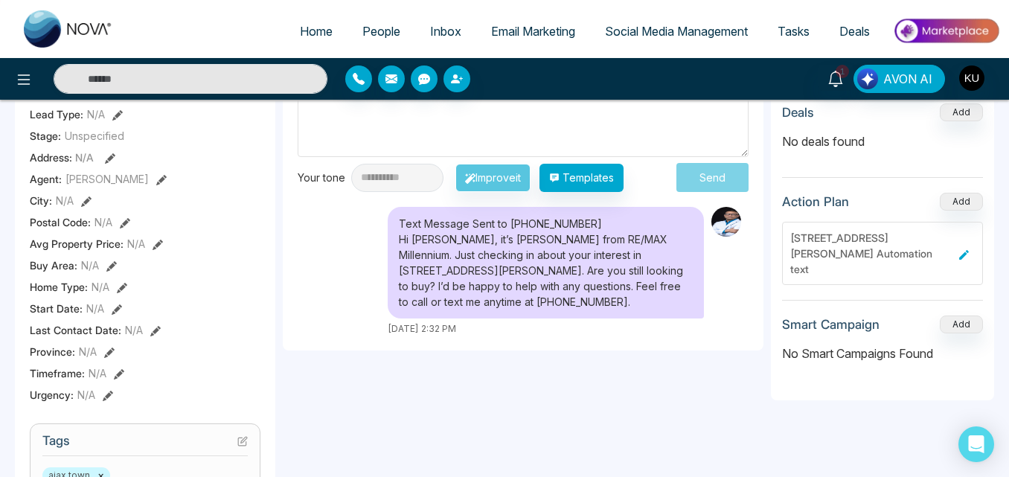
drag, startPoint x: 481, startPoint y: 135, endPoint x: 385, endPoint y: 126, distance: 96.5
click at [385, 126] on textarea at bounding box center [523, 112] width 451 height 92
drag, startPoint x: 529, startPoint y: 119, endPoint x: 543, endPoint y: 111, distance: 16.3
click at [543, 111] on textarea at bounding box center [523, 112] width 451 height 92
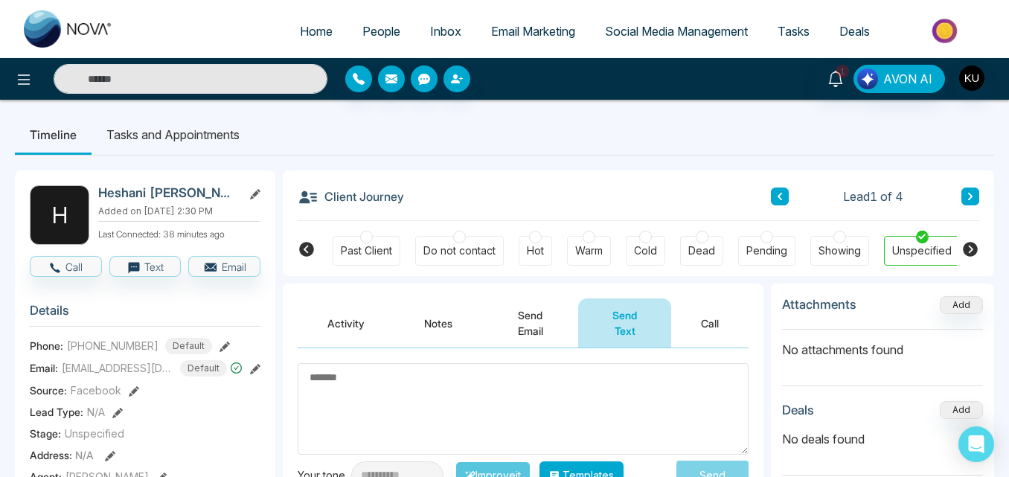
scroll to position [0, 462]
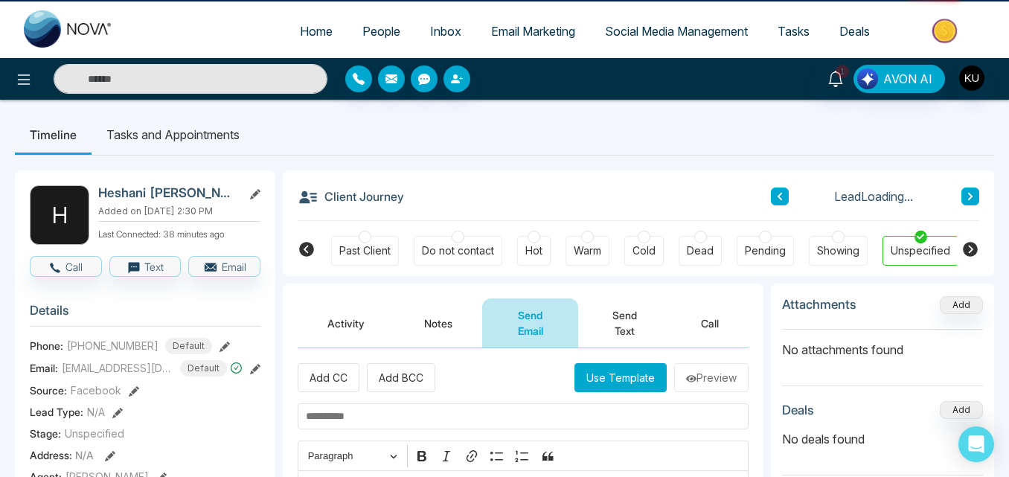
scroll to position [45, 0]
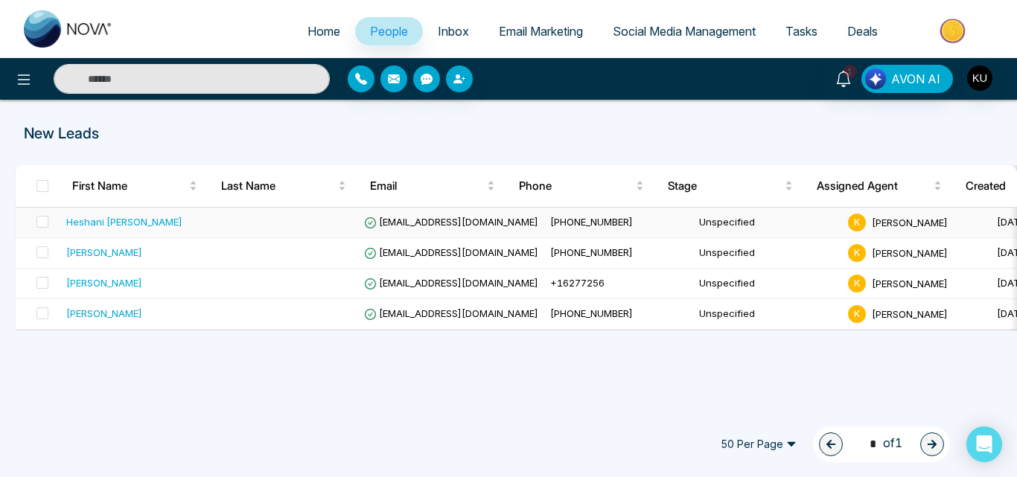
click at [427, 221] on span "[EMAIL_ADDRESS][DOMAIN_NAME]" at bounding box center [451, 222] width 174 height 12
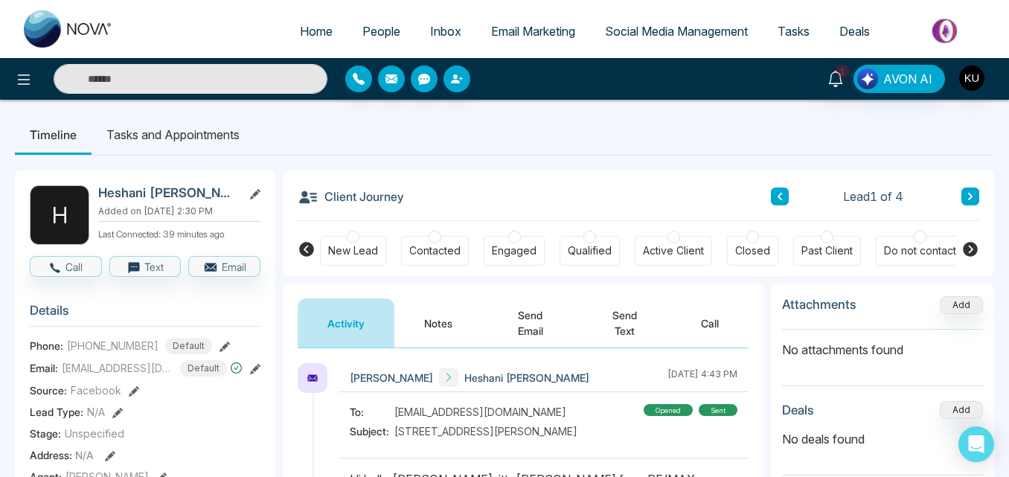
click at [540, 318] on button "Send Email" at bounding box center [530, 323] width 96 height 49
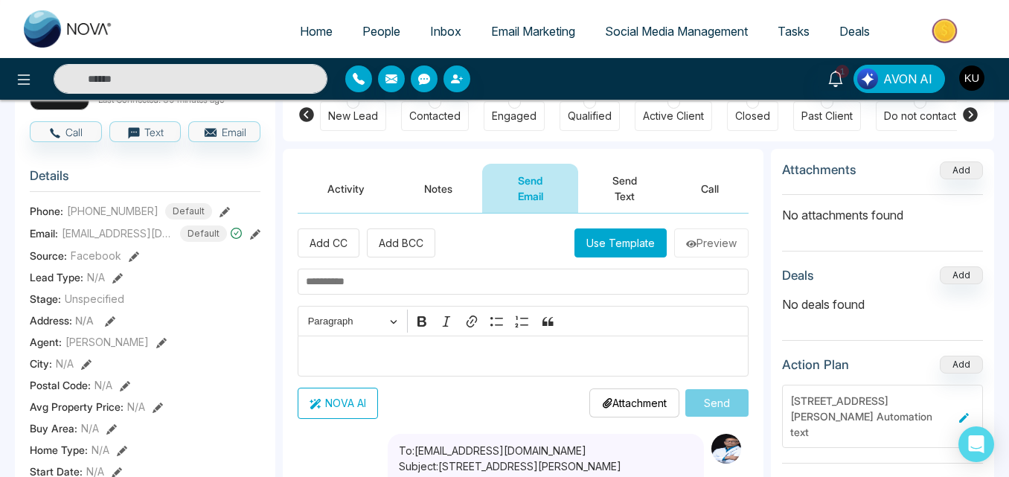
scroll to position [119, 0]
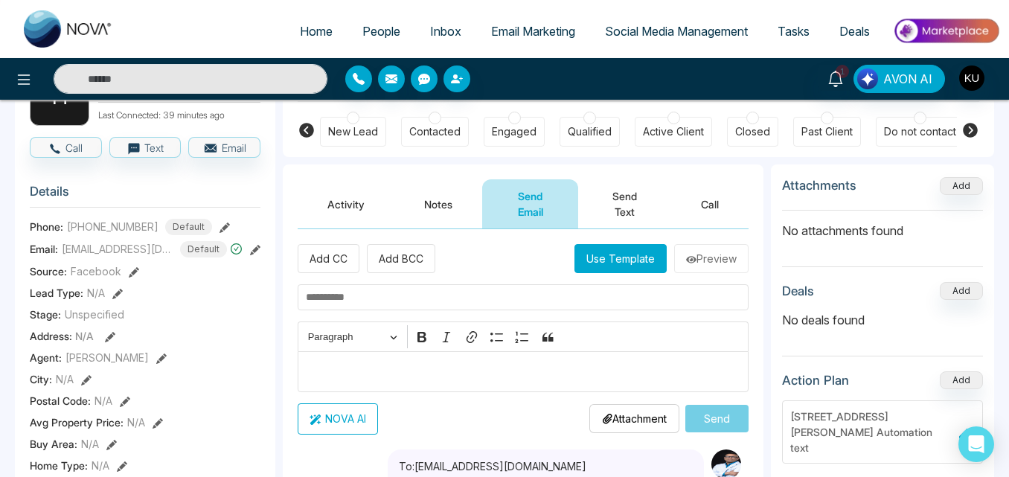
click at [619, 203] on button "Send Text" at bounding box center [624, 203] width 93 height 49
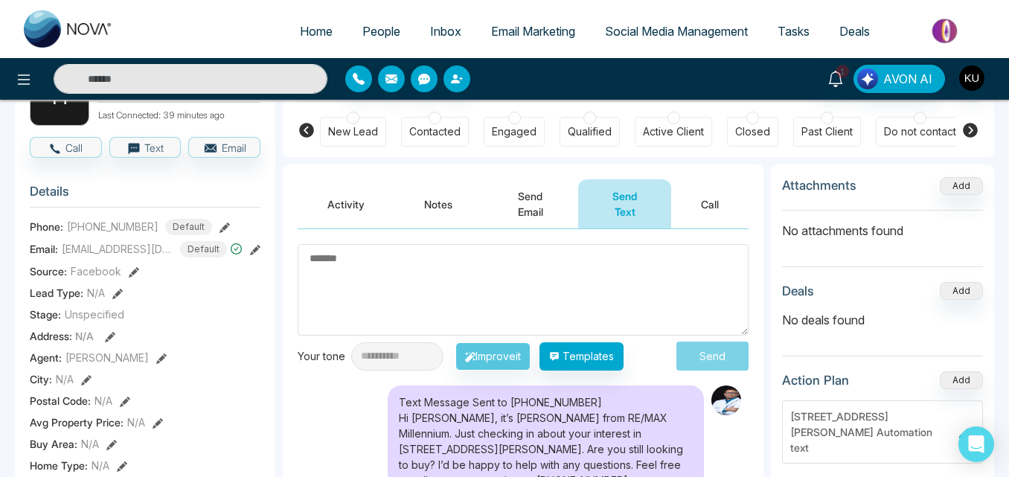
click at [684, 75] on div "1 AVON AI" at bounding box center [799, 79] width 403 height 28
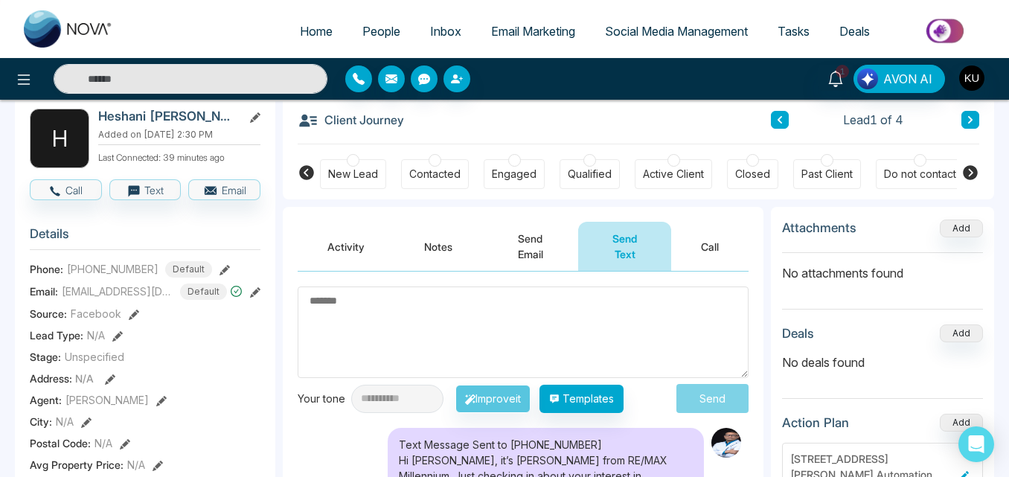
scroll to position [60, 0]
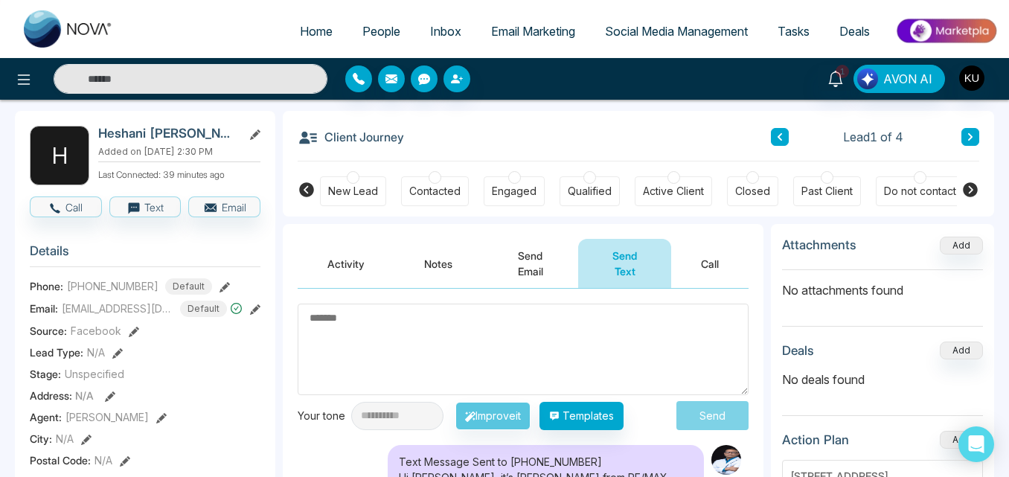
click at [543, 265] on button "Send Email" at bounding box center [530, 263] width 96 height 49
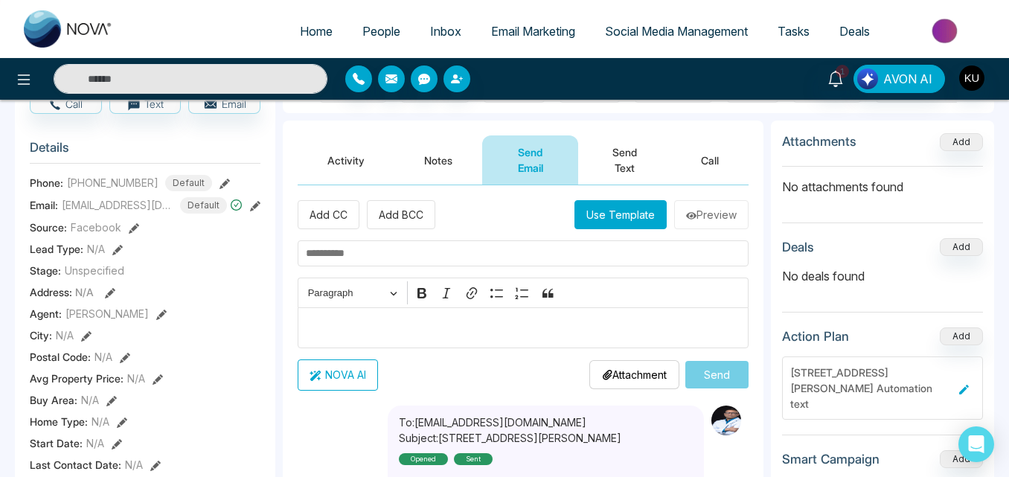
scroll to position [90, 0]
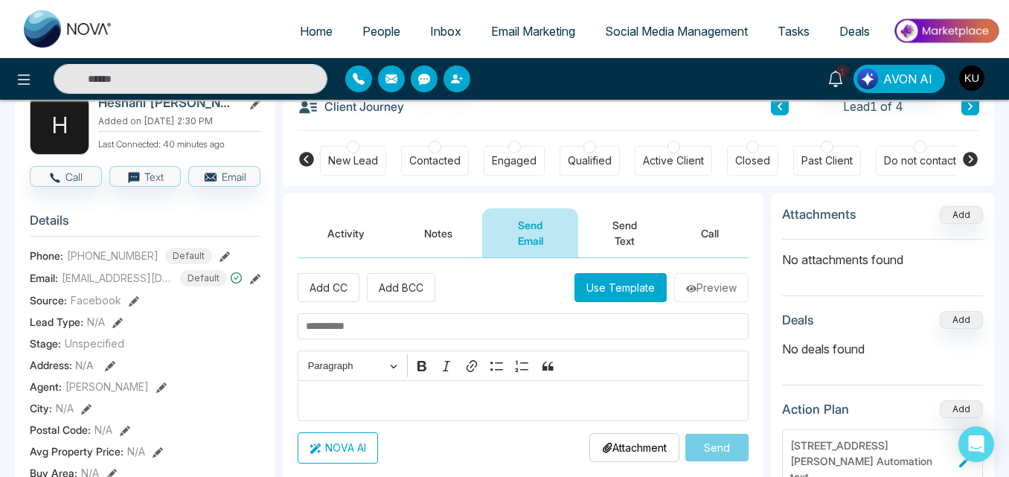
click at [619, 230] on button "Send Text" at bounding box center [624, 232] width 93 height 49
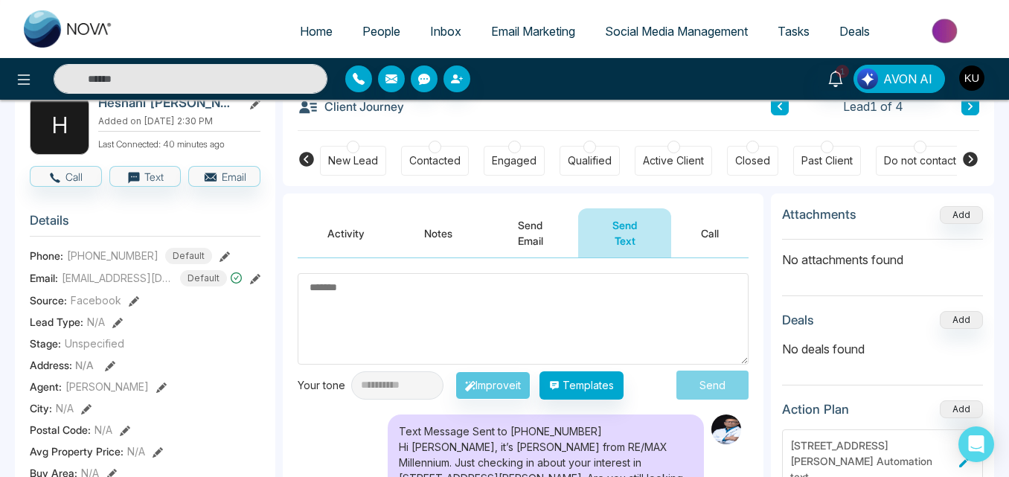
click at [583, 83] on div at bounding box center [462, 79] width 252 height 27
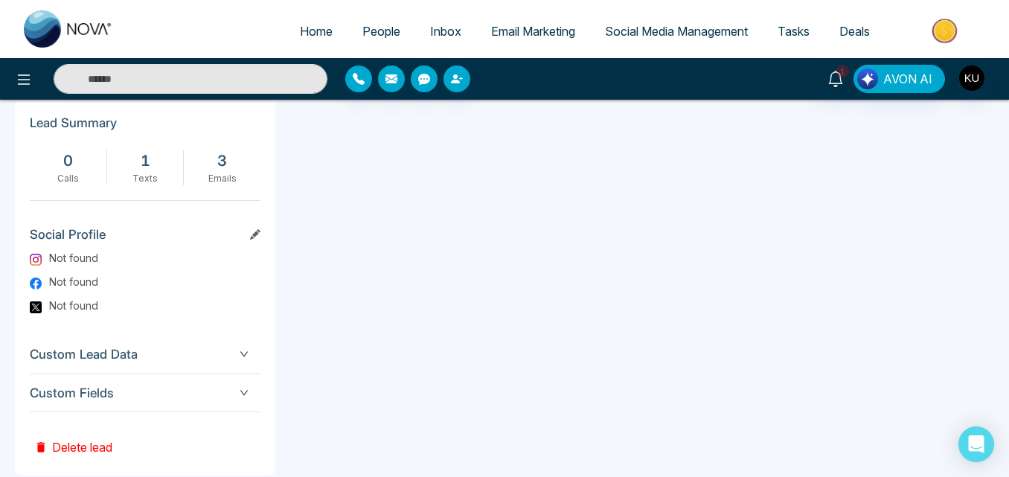
scroll to position [805, 0]
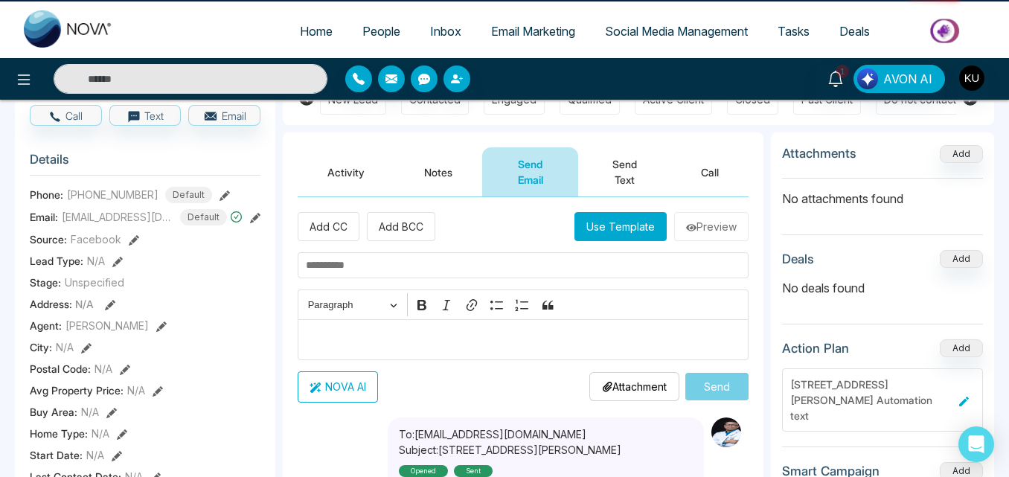
scroll to position [90, 0]
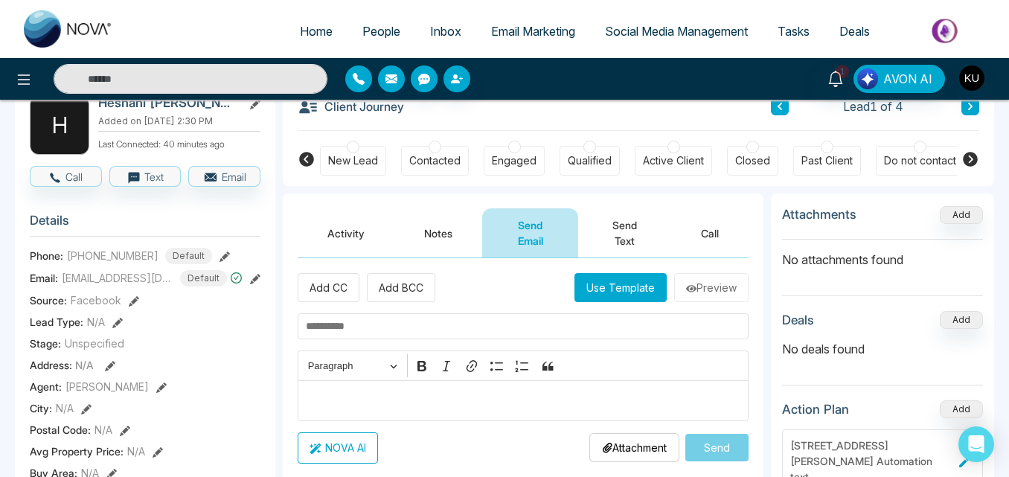
click at [619, 223] on button "Send Text" at bounding box center [624, 232] width 93 height 49
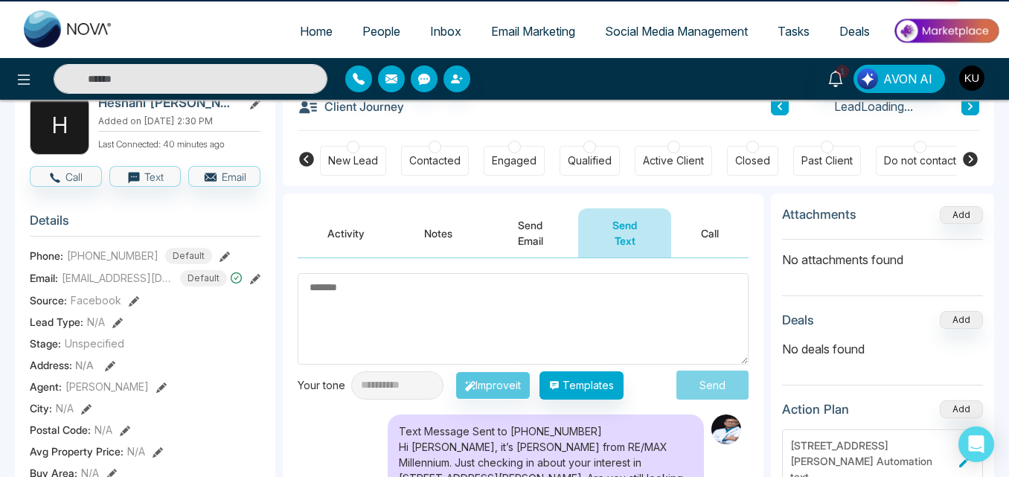
click at [619, 223] on button "Send Text" at bounding box center [624, 232] width 93 height 49
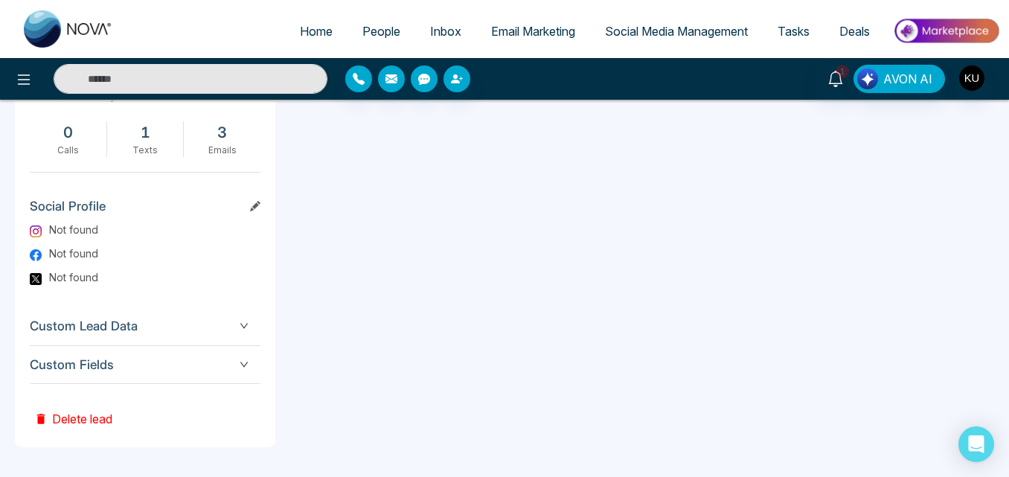
scroll to position [805, 0]
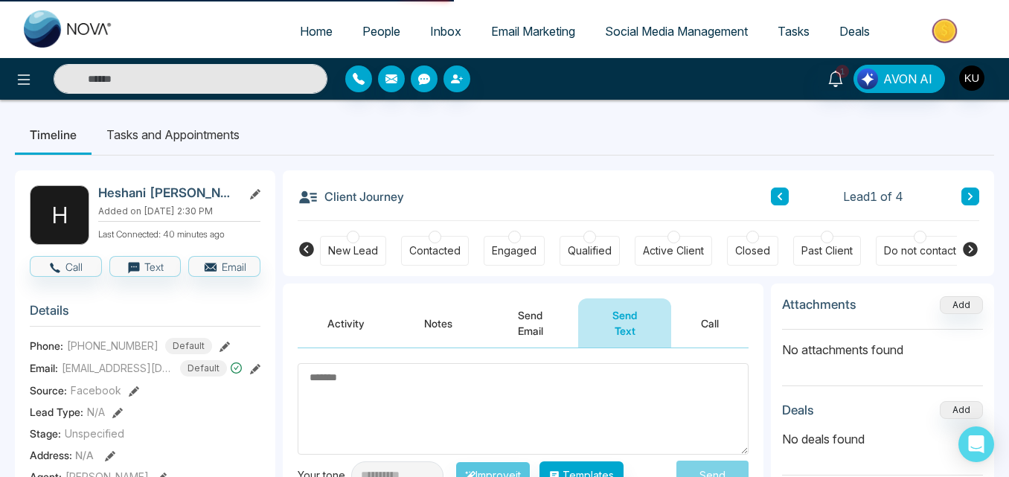
scroll to position [60, 0]
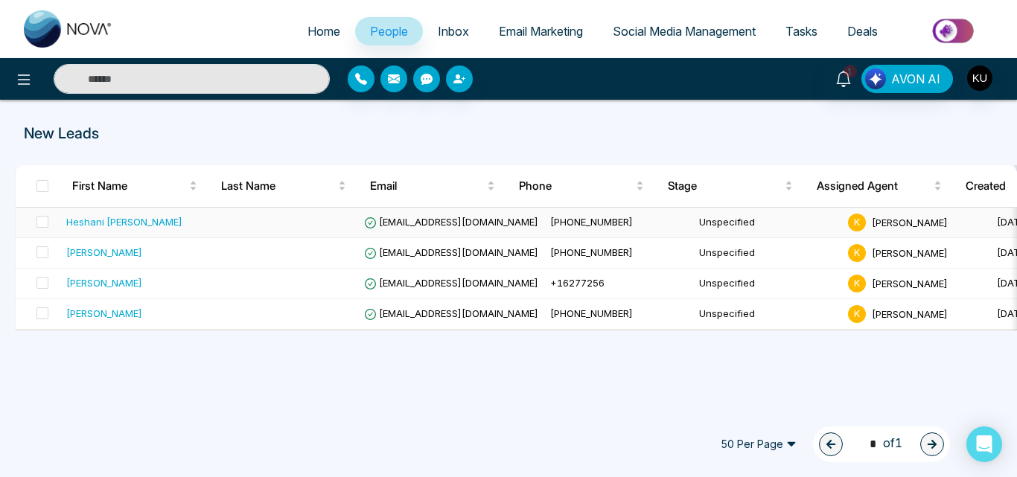
click at [398, 217] on span "[EMAIL_ADDRESS][DOMAIN_NAME]" at bounding box center [451, 222] width 174 height 12
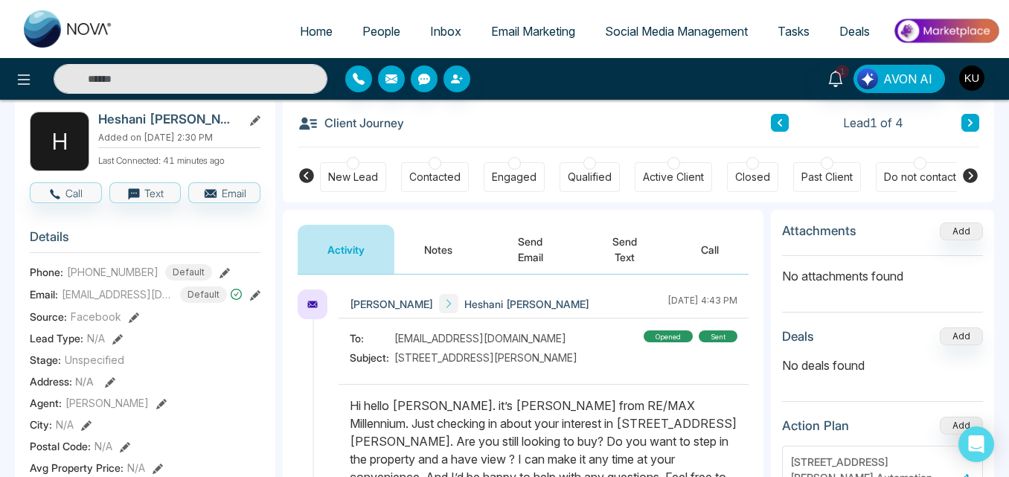
scroll to position [60, 0]
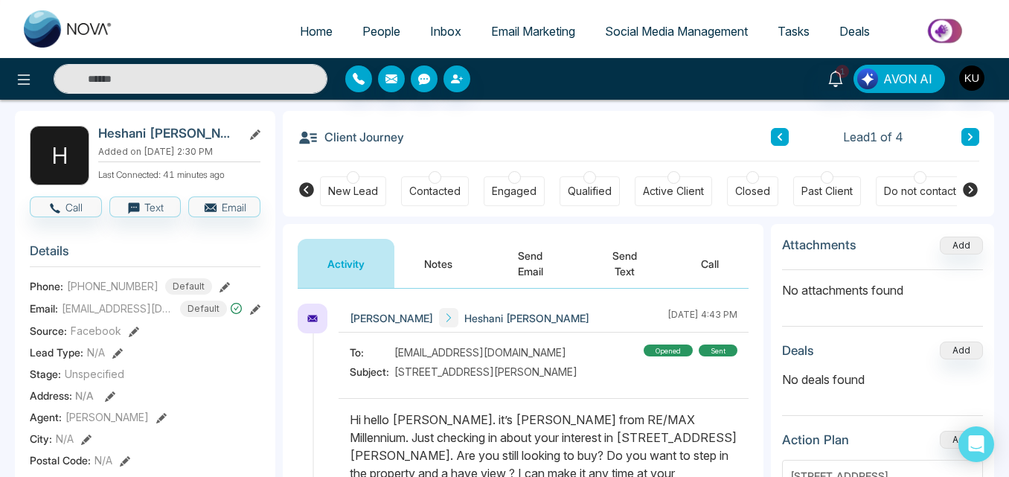
click at [532, 262] on button "Send Email" at bounding box center [530, 263] width 96 height 49
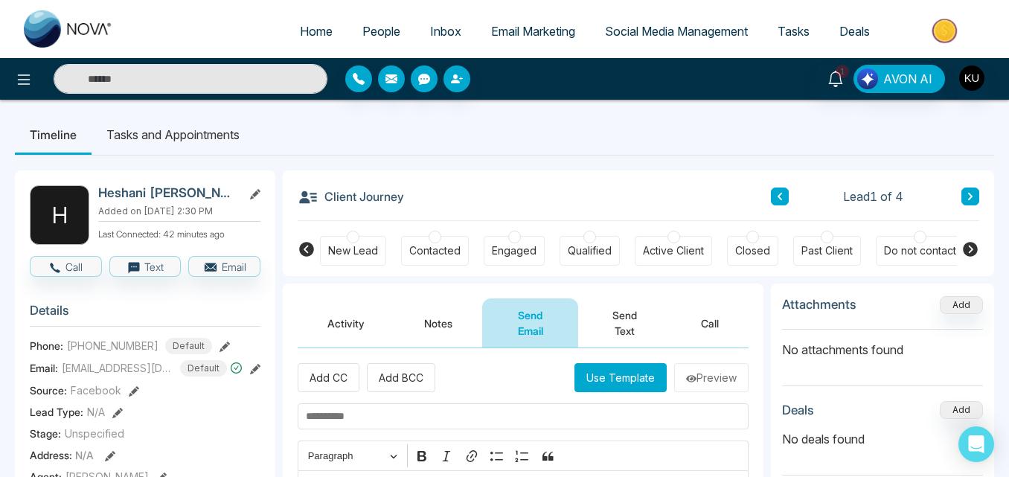
click at [627, 320] on button "Send Text" at bounding box center [624, 323] width 93 height 49
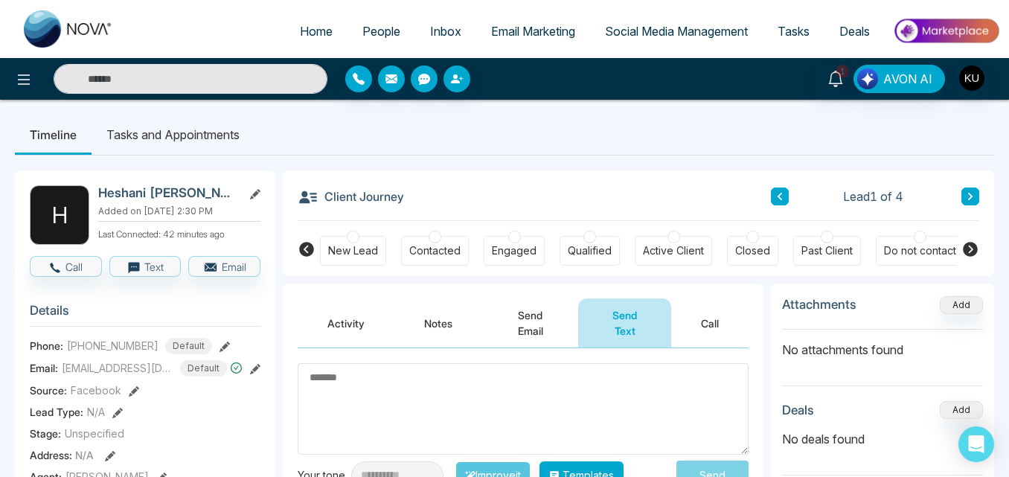
click at [552, 69] on div at bounding box center [462, 79] width 234 height 27
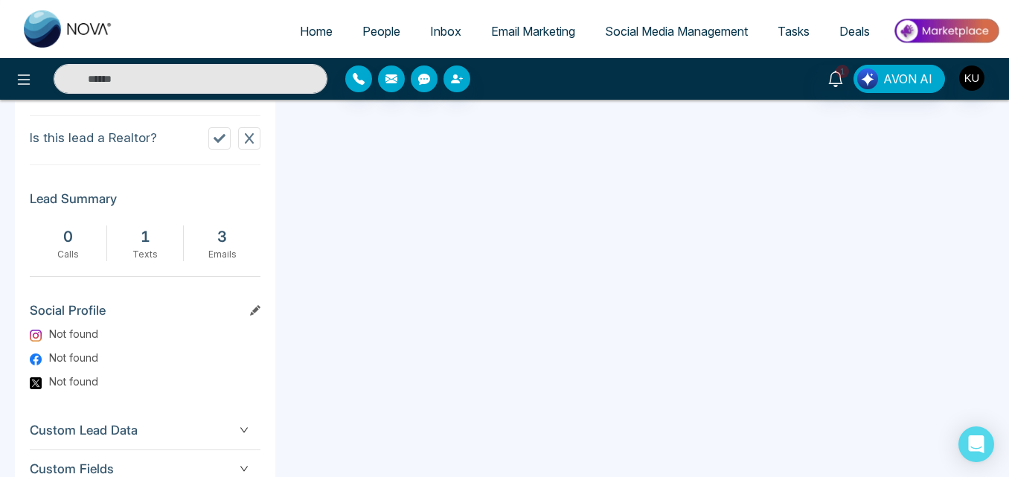
scroll to position [745, 0]
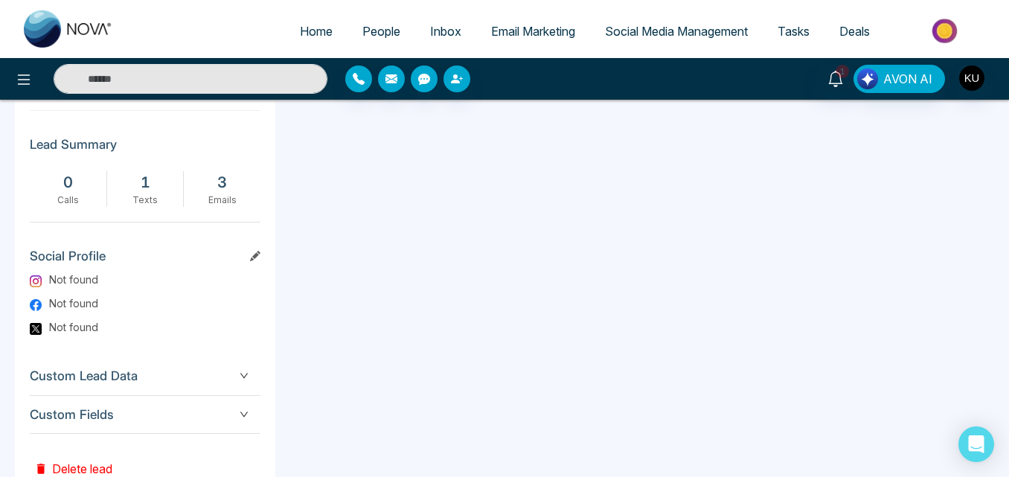
click at [147, 205] on div "Texts" at bounding box center [146, 200] width 62 height 13
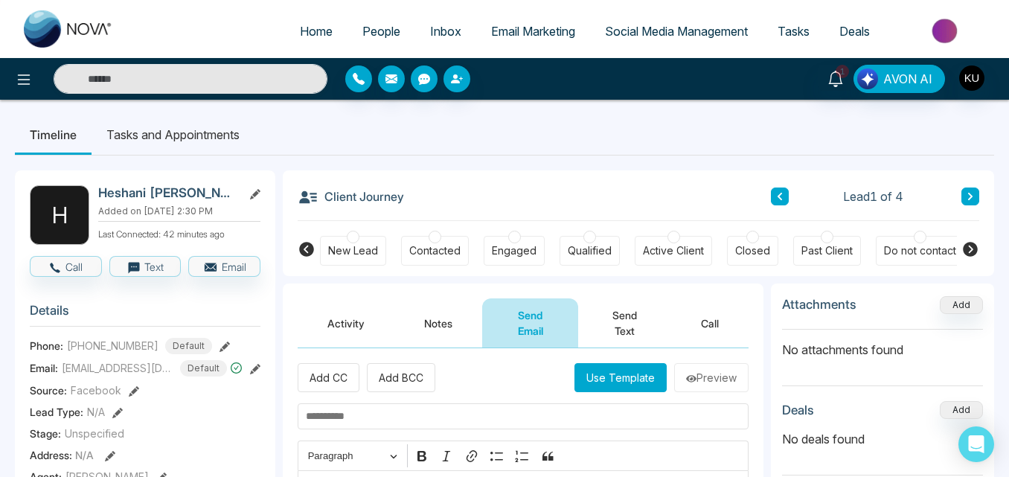
click at [596, 130] on ul "Timeline Tasks and Appointments" at bounding box center [505, 135] width 980 height 40
click at [628, 125] on ul "Timeline Tasks and Appointments" at bounding box center [505, 135] width 980 height 40
click at [836, 77] on icon at bounding box center [836, 79] width 16 height 16
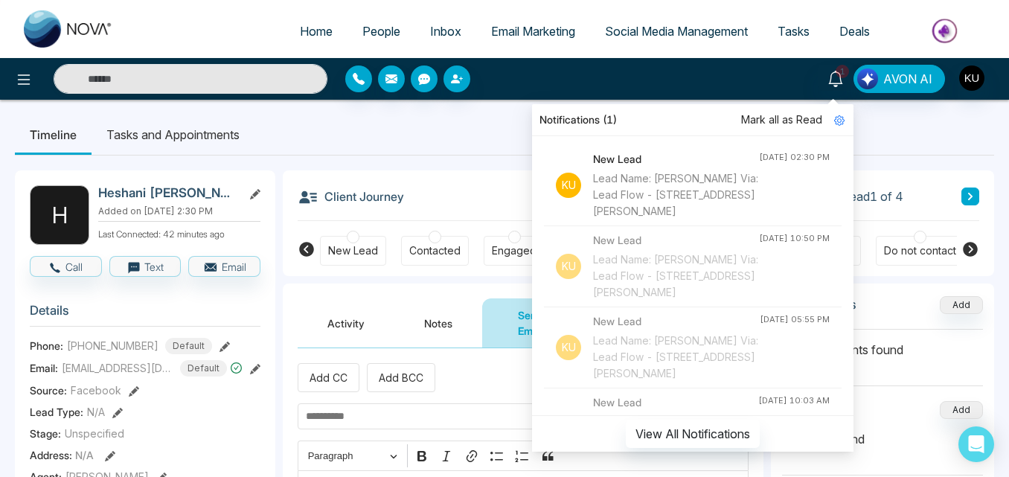
click at [660, 197] on div "Lead Name: [PERSON_NAME] Via: Lead Flow - [STREET_ADDRESS][PERSON_NAME]" at bounding box center [676, 194] width 166 height 49
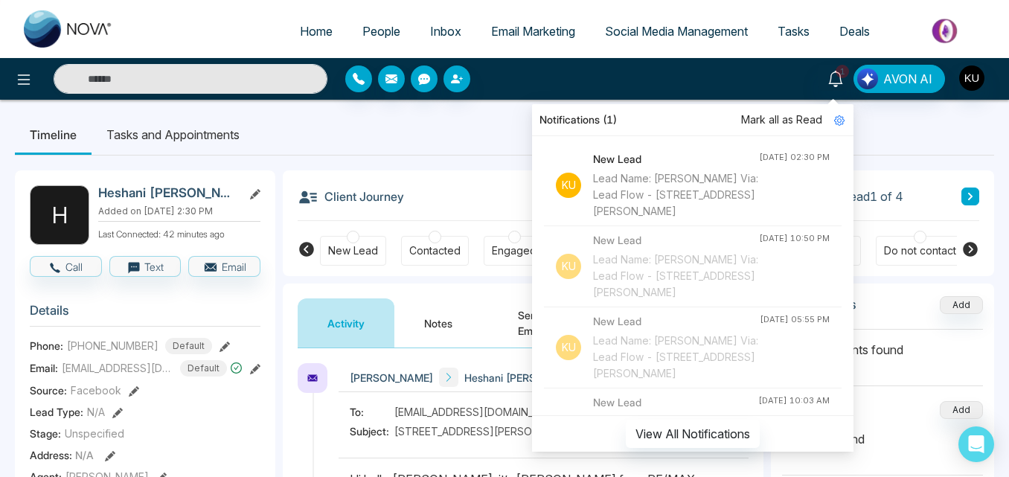
click at [439, 145] on ul "Timeline Tasks and Appointments" at bounding box center [505, 135] width 980 height 40
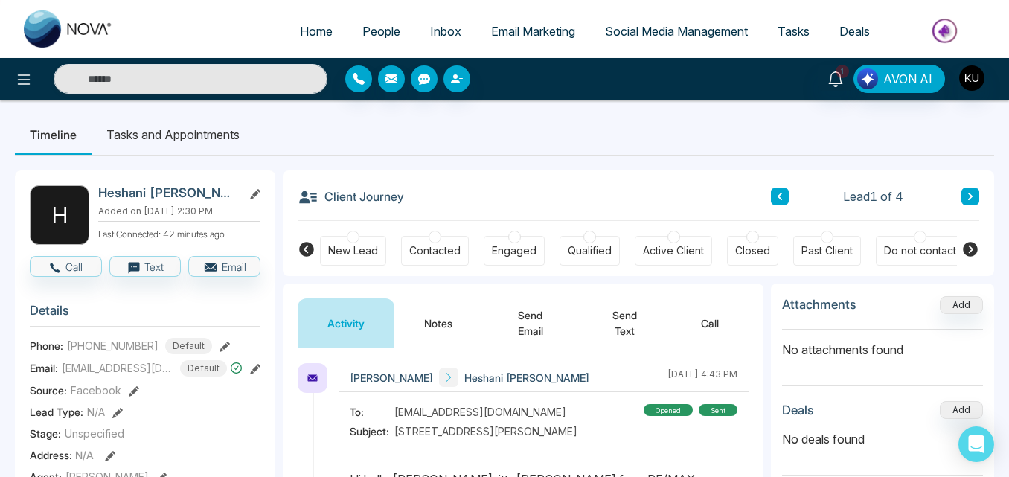
click at [539, 440] on div "To: [EMAIL_ADDRESS][DOMAIN_NAME] Subject: [STREET_ADDRESS][PERSON_NAME] Ajax Op…" at bounding box center [544, 423] width 388 height 39
click at [529, 316] on button "Send Email" at bounding box center [530, 323] width 96 height 49
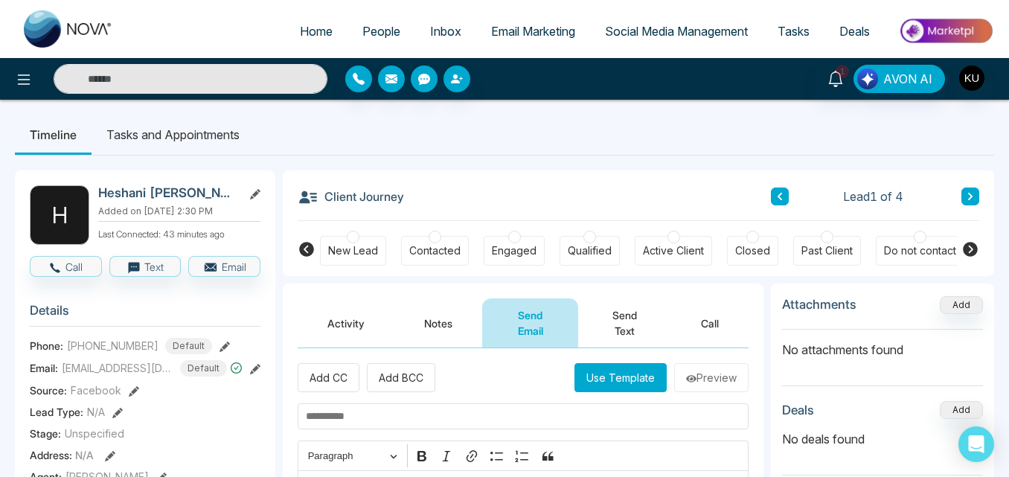
click at [436, 418] on input "text" at bounding box center [523, 416] width 451 height 26
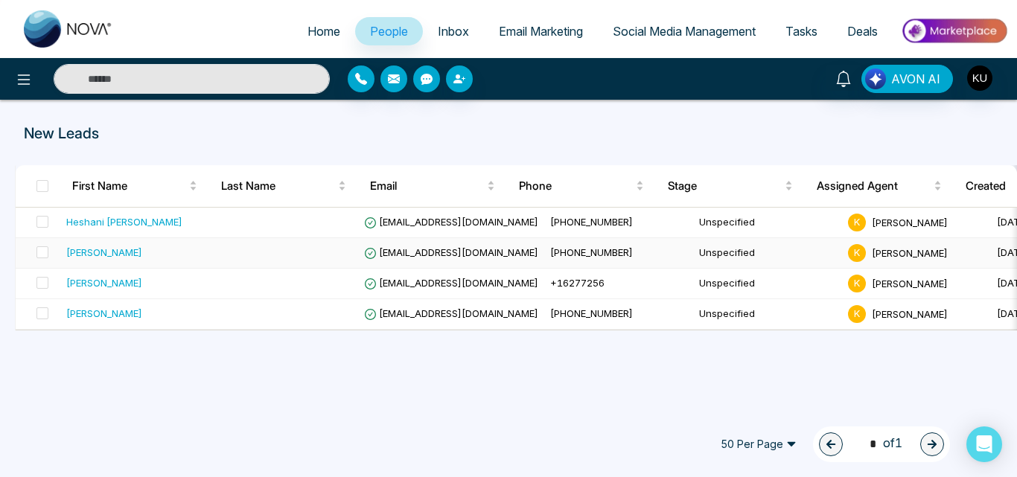
click at [463, 252] on td "[EMAIL_ADDRESS][DOMAIN_NAME]" at bounding box center [451, 253] width 186 height 31
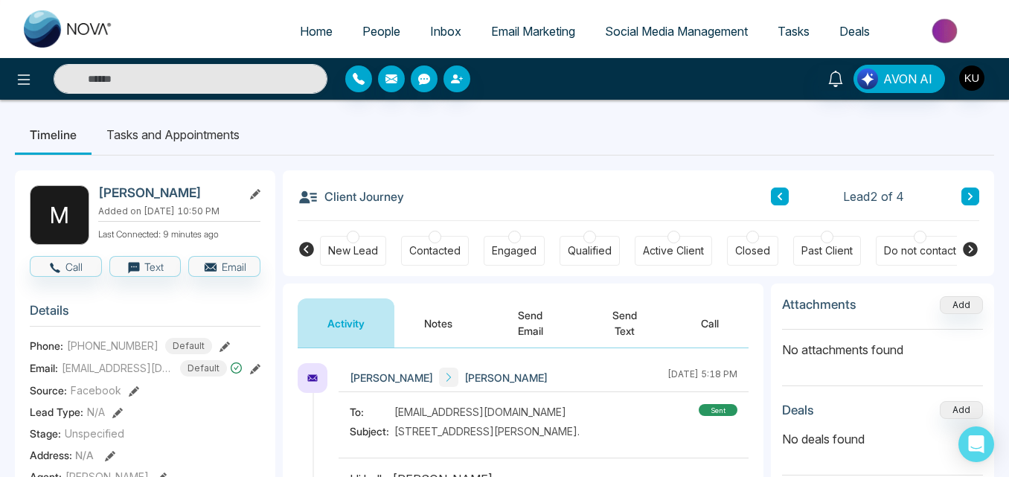
click at [533, 331] on button "Send Email" at bounding box center [530, 323] width 96 height 49
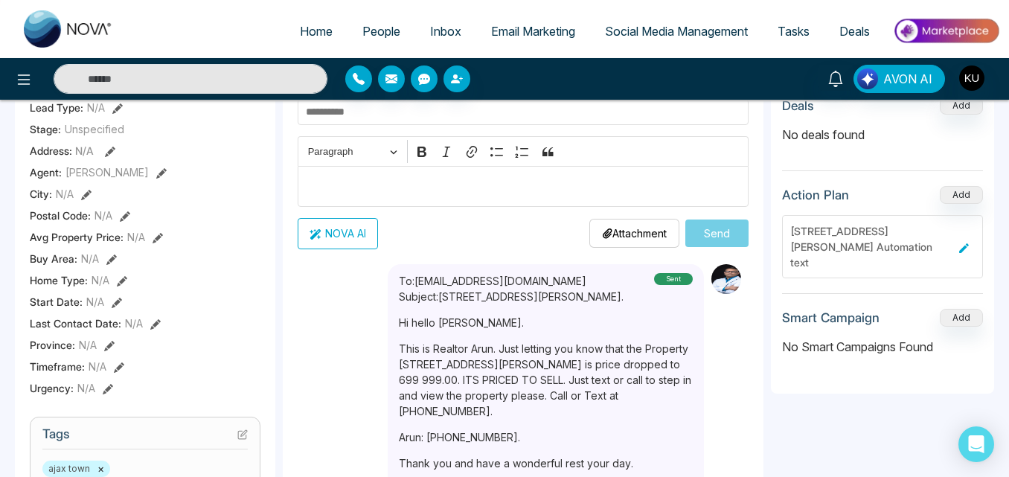
scroll to position [269, 0]
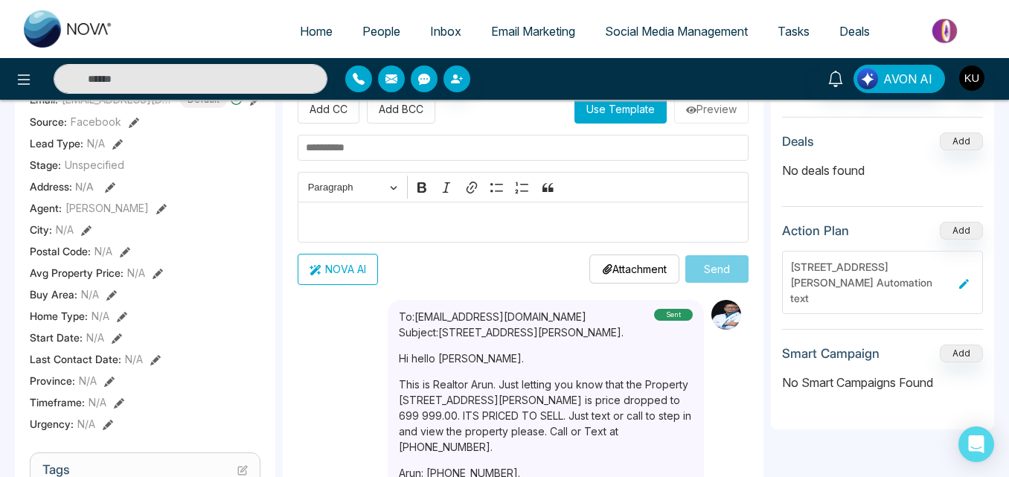
drag, startPoint x: 399, startPoint y: 358, endPoint x: 567, endPoint y: 439, distance: 186.8
click at [567, 439] on div "Hi hello [PERSON_NAME]. This is Realtor Arun. Just letting you know that the Pr…" at bounding box center [546, 448] width 294 height 216
click at [523, 268] on div "NOVA AI Attachment Choose File Send" at bounding box center [523, 269] width 451 height 31
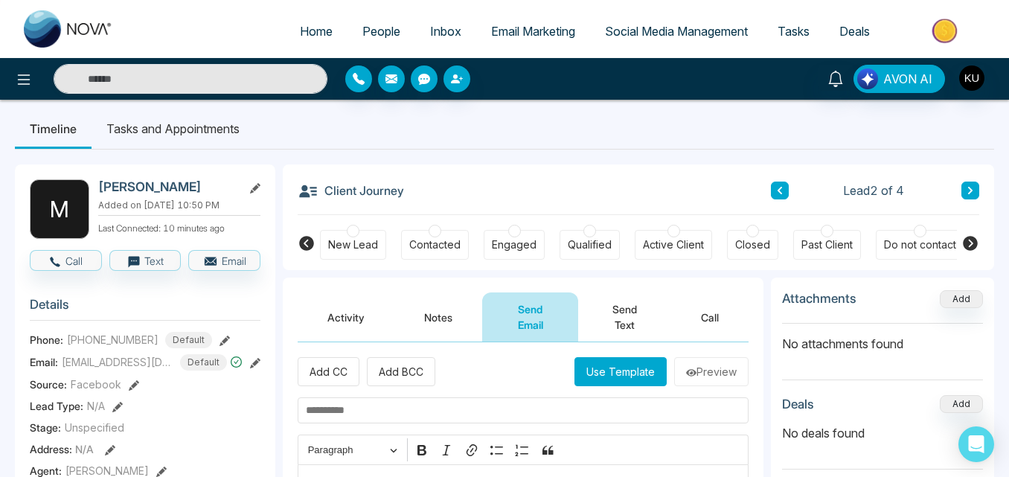
scroll to position [0, 0]
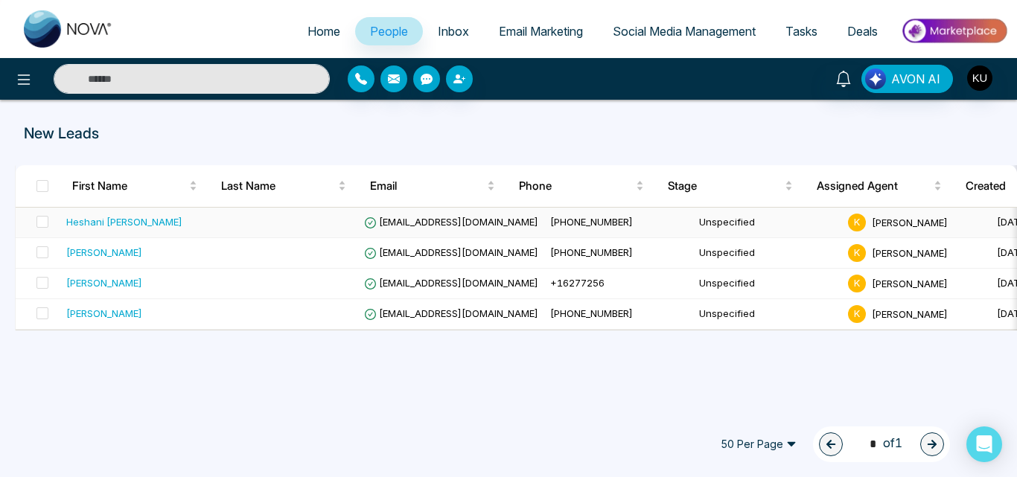
click at [417, 208] on td "[EMAIL_ADDRESS][DOMAIN_NAME]" at bounding box center [451, 223] width 186 height 31
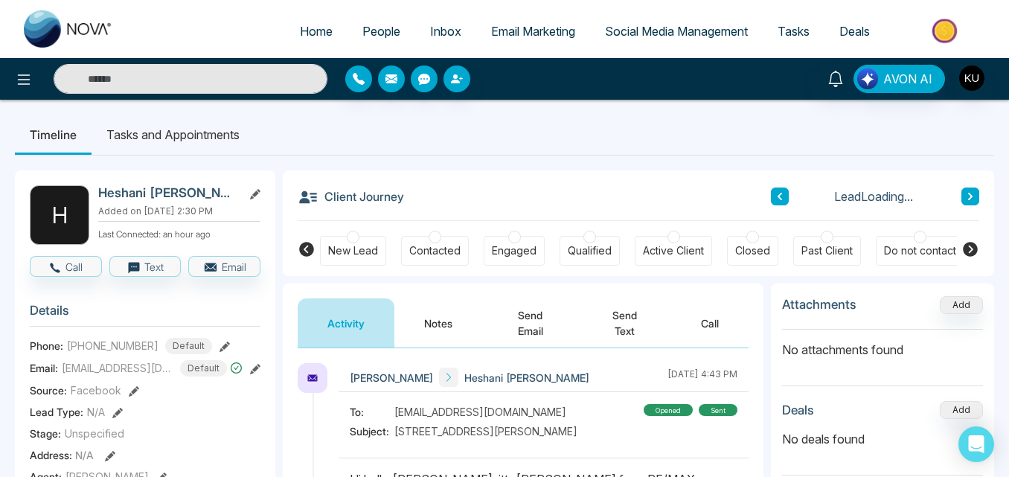
click at [481, 294] on div "Activity Notes Send Email Send Text Call" at bounding box center [523, 316] width 481 height 65
click at [546, 317] on button "Send Email" at bounding box center [530, 323] width 96 height 49
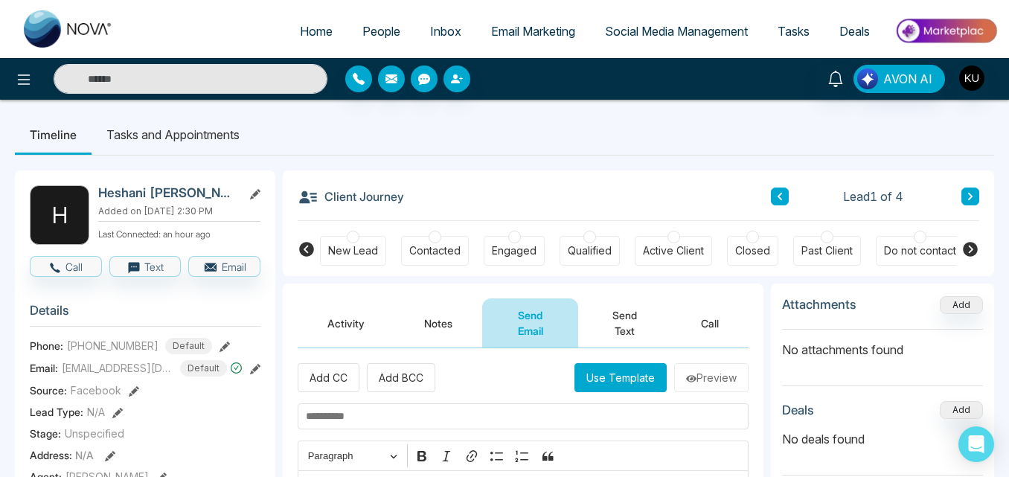
click at [365, 316] on button "Activity" at bounding box center [346, 323] width 97 height 49
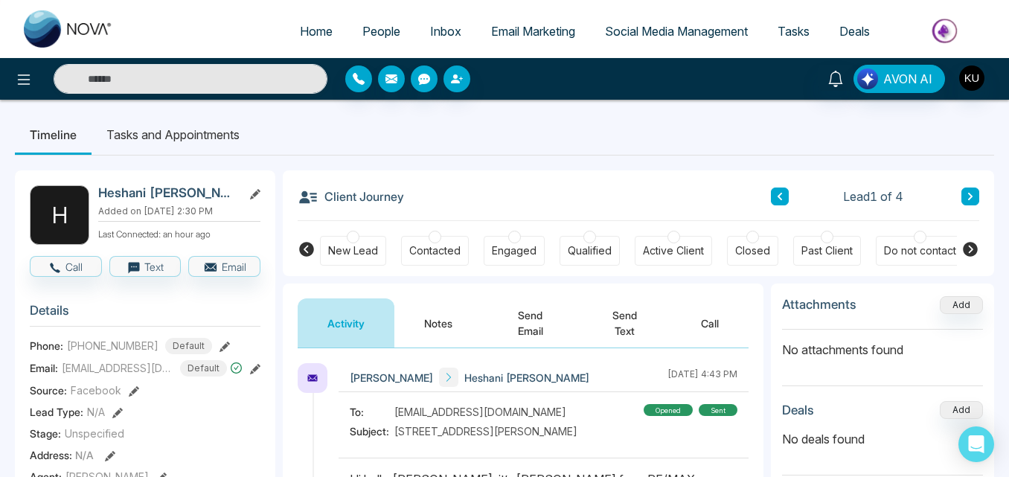
click at [509, 323] on button "Send Email" at bounding box center [530, 323] width 96 height 49
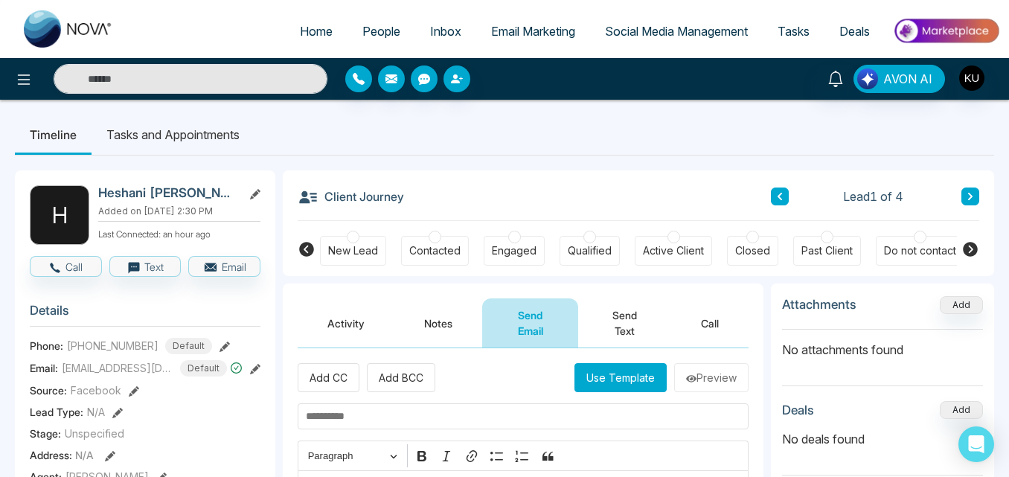
click at [534, 331] on button "Send Email" at bounding box center [530, 323] width 96 height 49
click at [537, 329] on button "Send Email" at bounding box center [530, 323] width 96 height 49
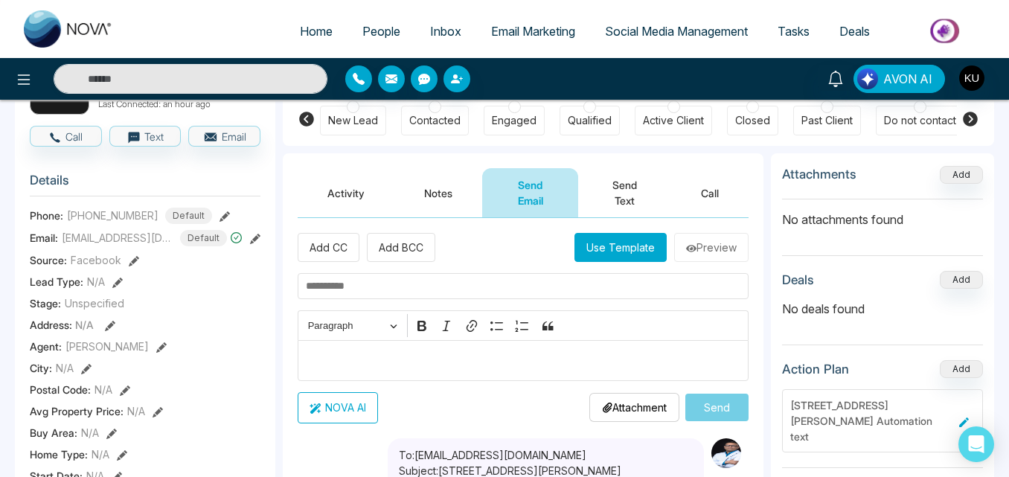
scroll to position [60, 0]
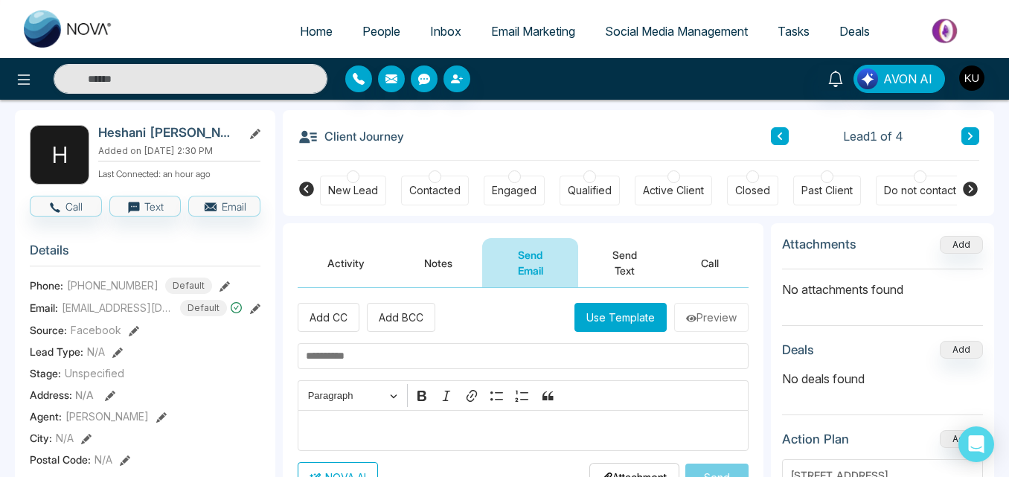
click at [424, 363] on input "text" at bounding box center [523, 356] width 451 height 26
type input "**********"
click at [392, 443] on div "Editor editing area: main" at bounding box center [523, 430] width 451 height 41
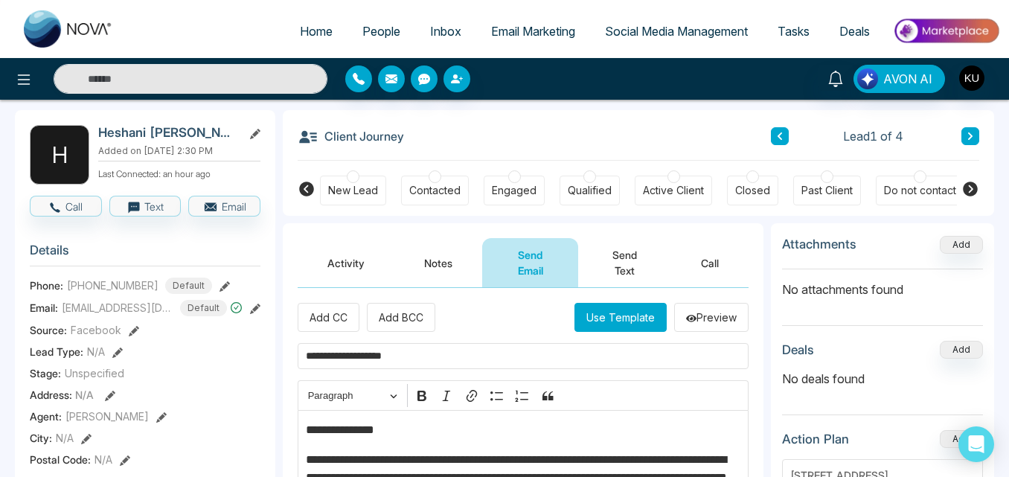
scroll to position [131, 0]
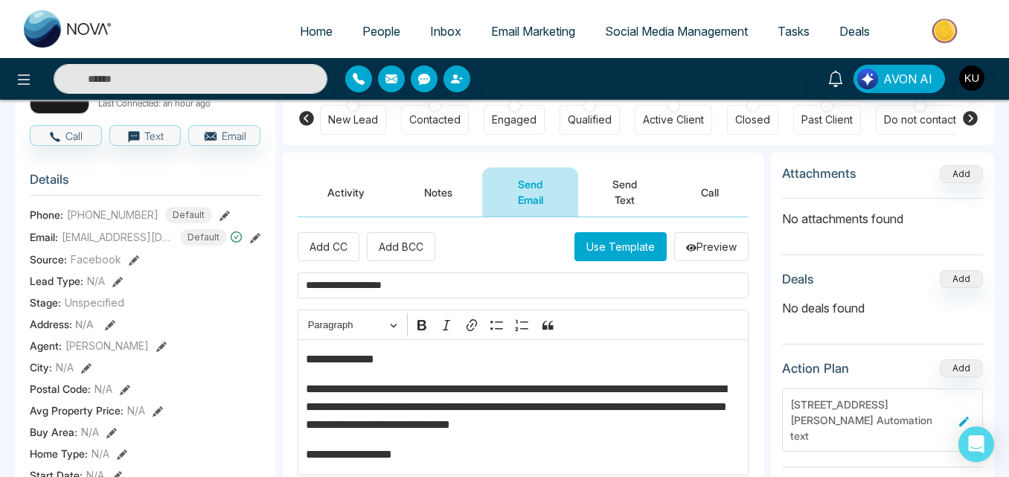
click at [388, 360] on p "**********" at bounding box center [523, 360] width 435 height 18
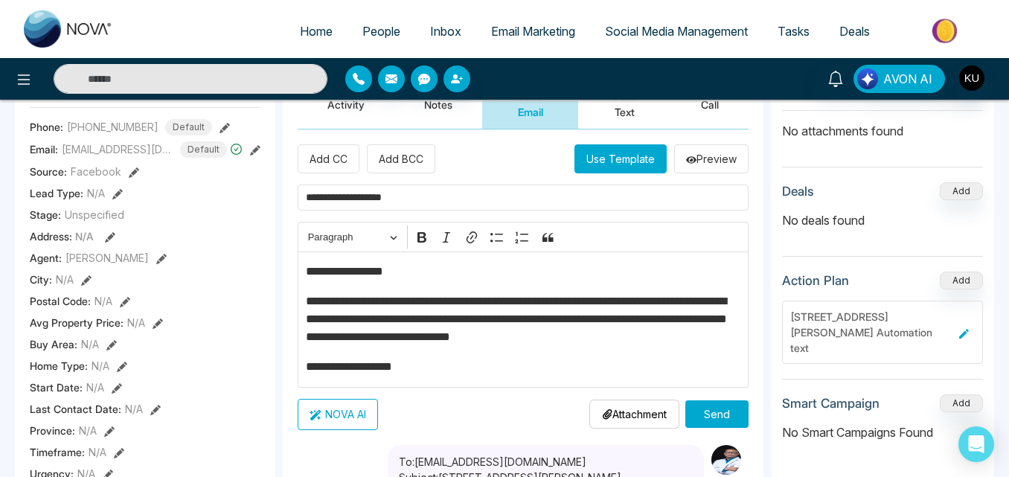
scroll to position [220, 0]
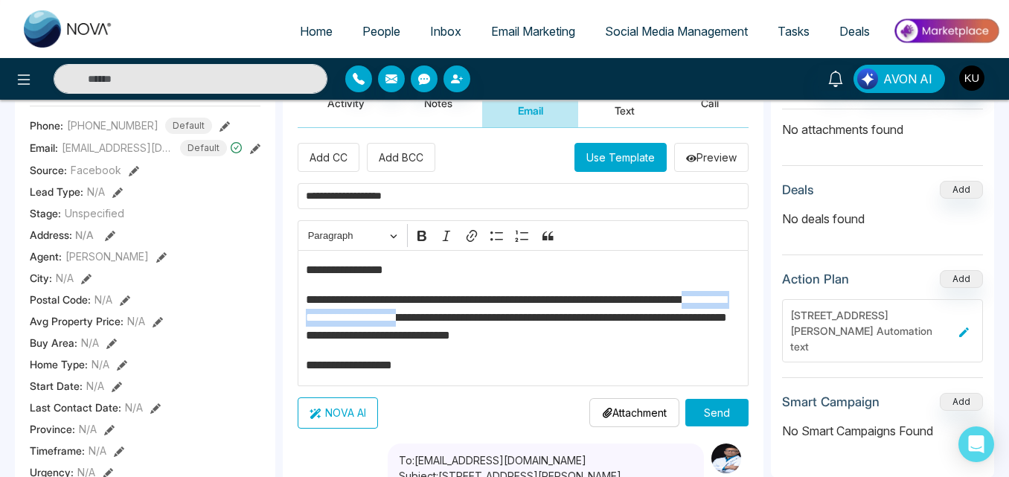
drag, startPoint x: 343, startPoint y: 316, endPoint x: 517, endPoint y: 311, distance: 174.2
click at [517, 311] on p "**********" at bounding box center [523, 318] width 435 height 54
drag, startPoint x: 547, startPoint y: 238, endPoint x: 513, endPoint y: 277, distance: 51.7
click at [513, 277] on div "**********" at bounding box center [523, 302] width 451 height 165
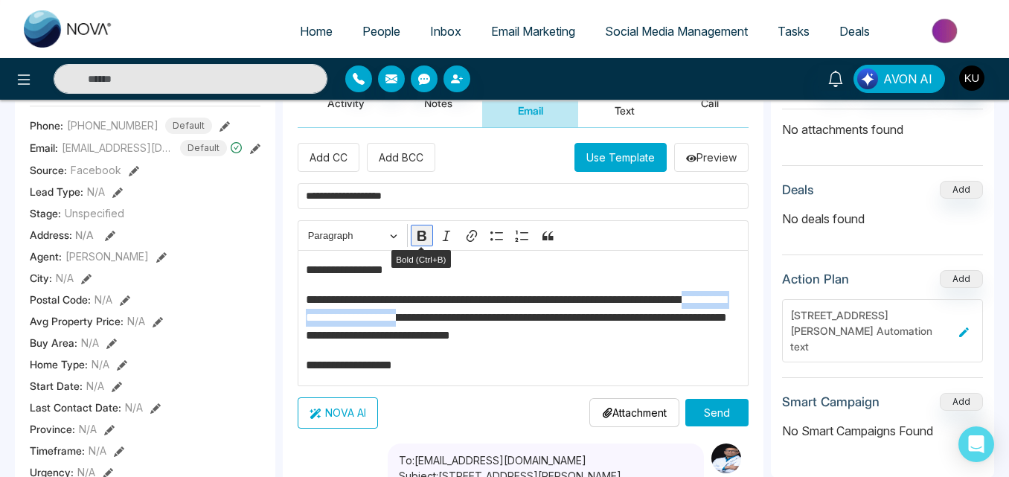
click at [421, 237] on icon "Editor toolbar" at bounding box center [422, 236] width 15 height 15
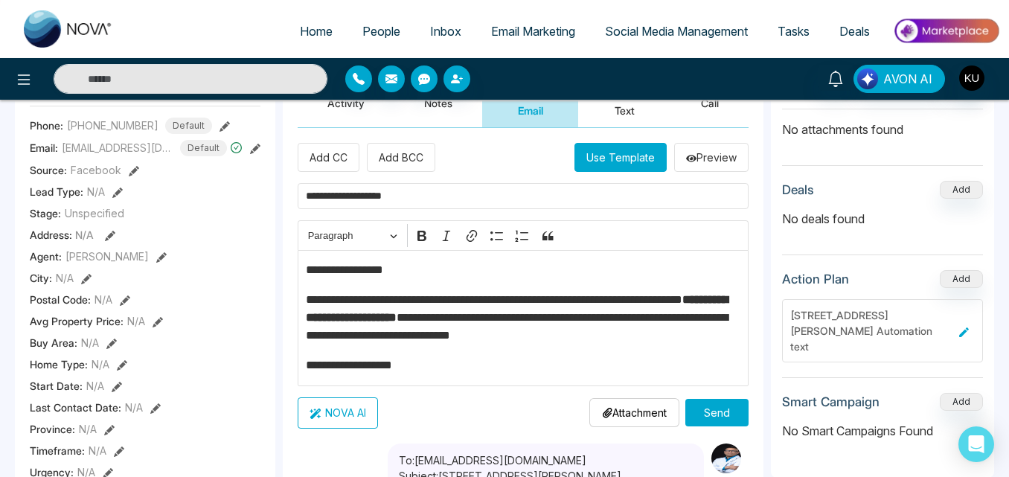
click at [472, 287] on div "**********" at bounding box center [523, 318] width 451 height 136
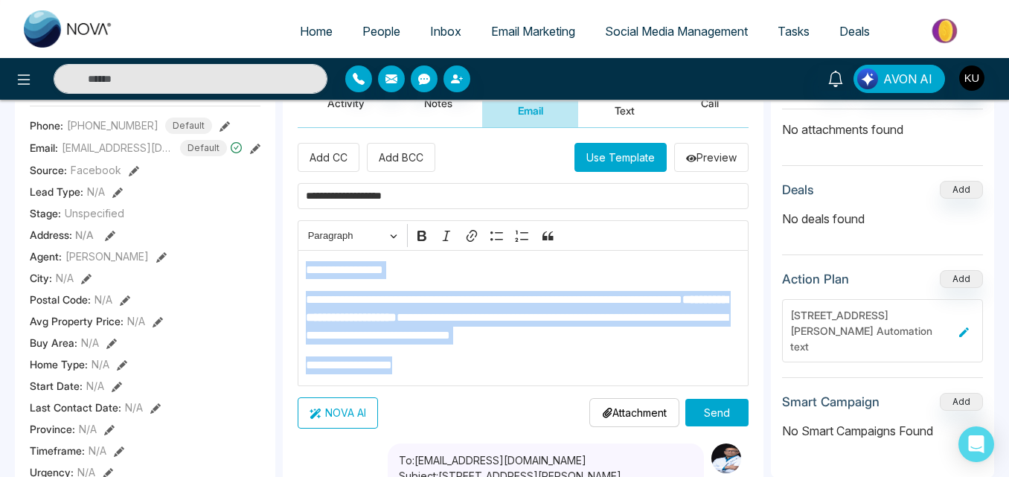
drag, startPoint x: 304, startPoint y: 274, endPoint x: 682, endPoint y: 353, distance: 386.3
click at [682, 353] on div "**********" at bounding box center [523, 318] width 451 height 136
copy div "**********"
click at [537, 264] on p "**********" at bounding box center [523, 270] width 435 height 18
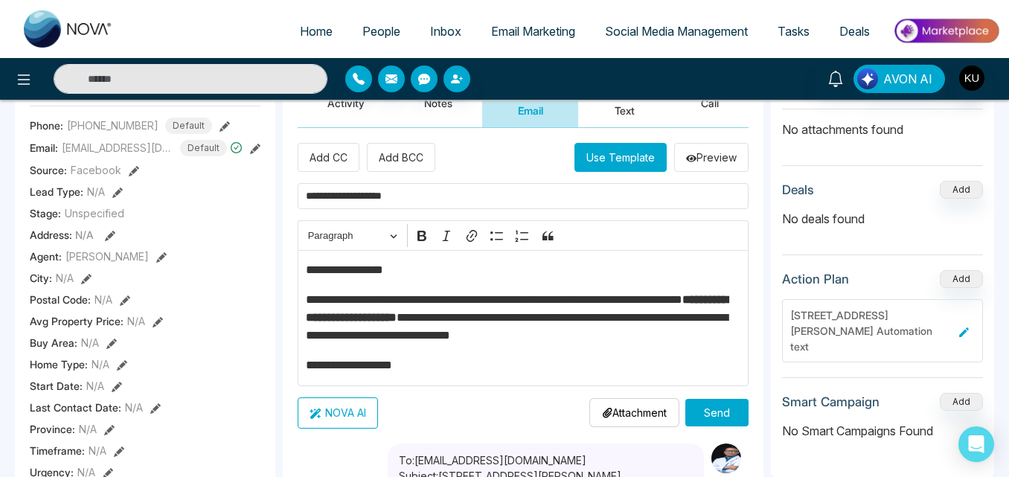
click at [718, 400] on button "Send" at bounding box center [717, 413] width 63 height 28
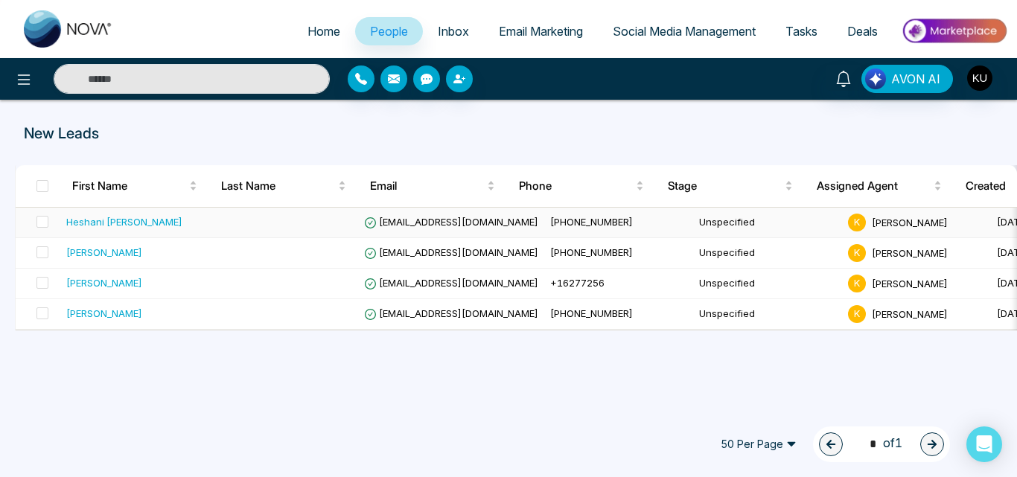
click at [487, 223] on td "[EMAIL_ADDRESS][DOMAIN_NAME]" at bounding box center [451, 223] width 186 height 31
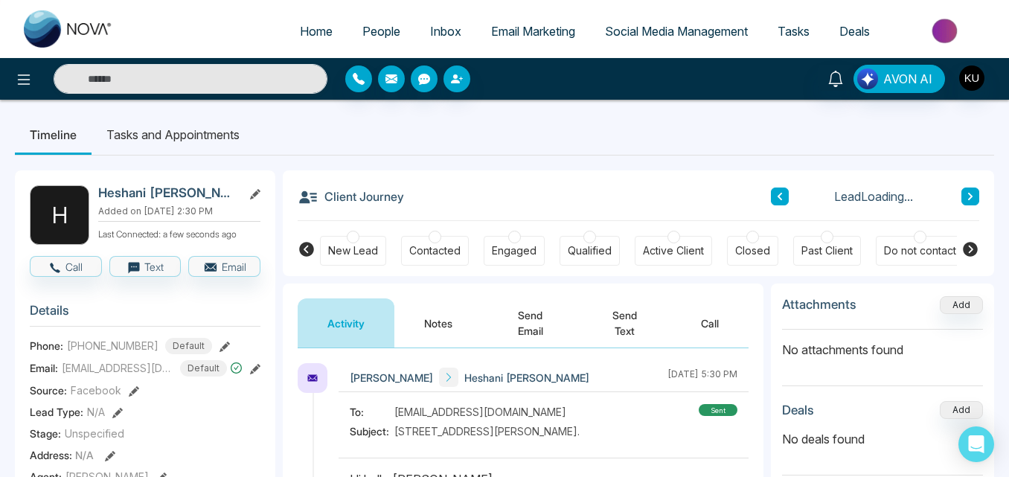
click at [534, 319] on button "Send Email" at bounding box center [530, 323] width 96 height 49
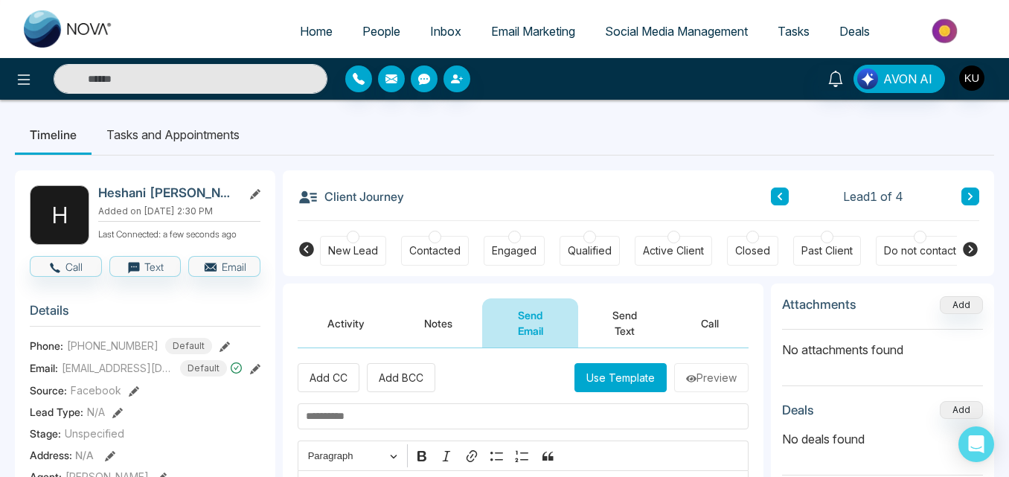
click at [620, 318] on button "Send Text" at bounding box center [624, 323] width 93 height 49
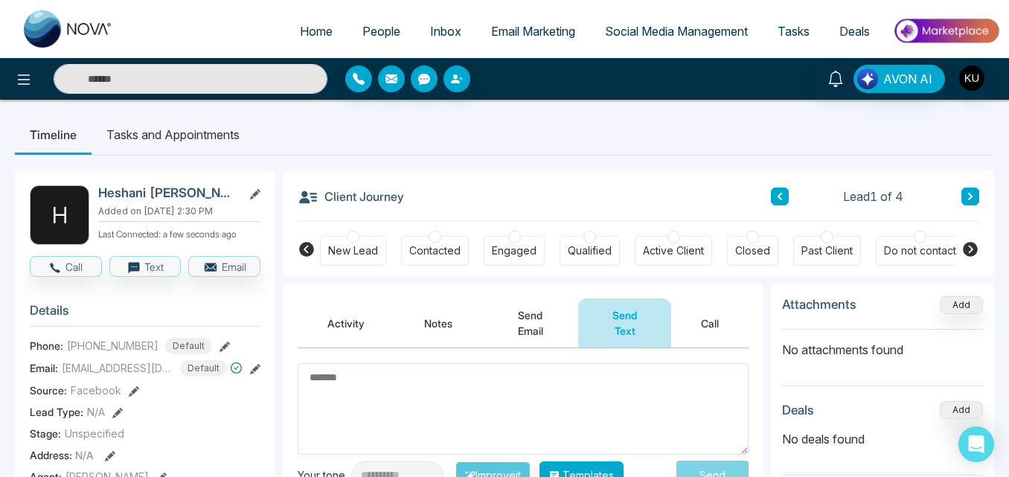
click at [585, 86] on div at bounding box center [462, 79] width 252 height 27
click at [534, 328] on button "Send Email" at bounding box center [530, 323] width 96 height 49
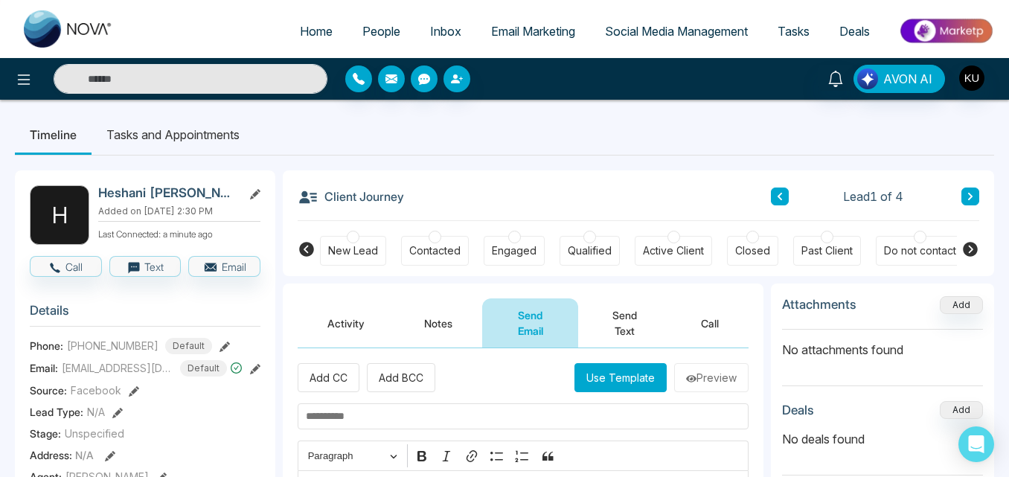
click at [622, 325] on button "Send Text" at bounding box center [624, 323] width 93 height 49
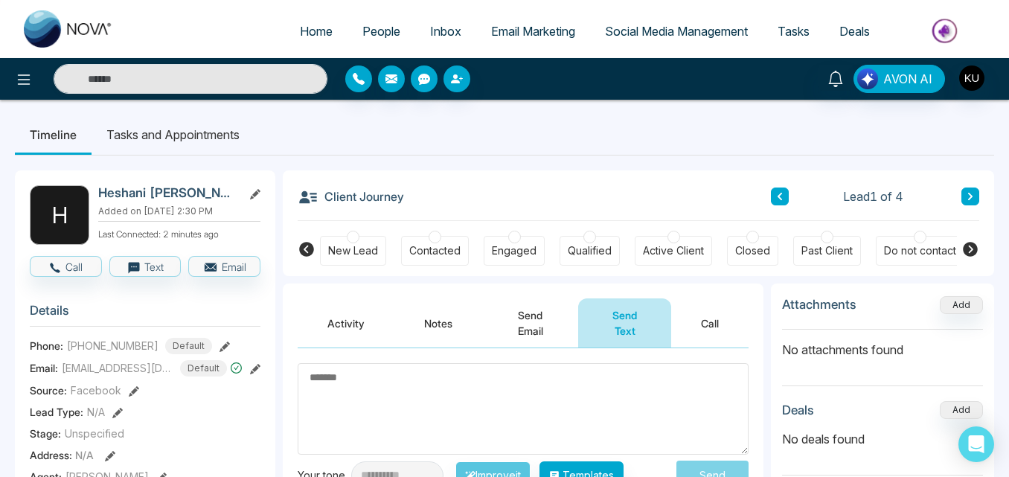
click at [547, 68] on div at bounding box center [462, 79] width 234 height 27
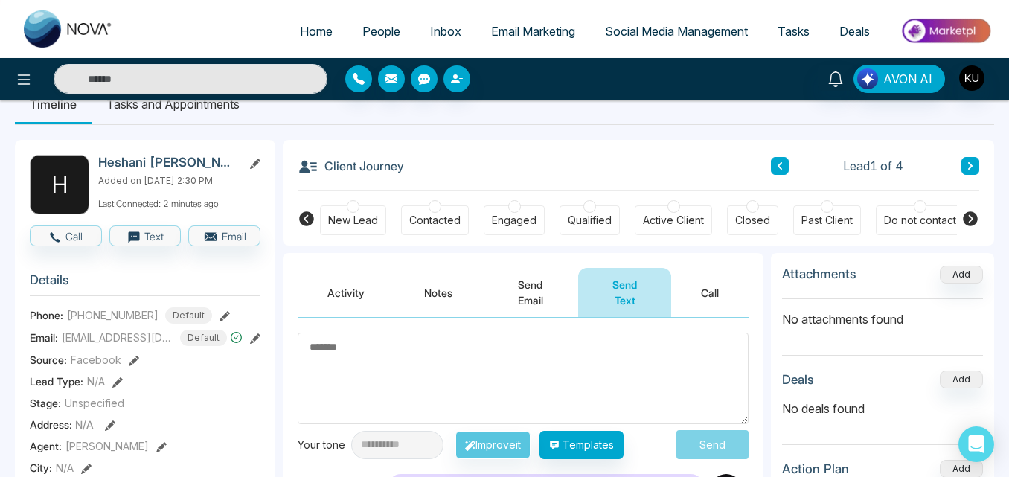
scroll to position [1, 0]
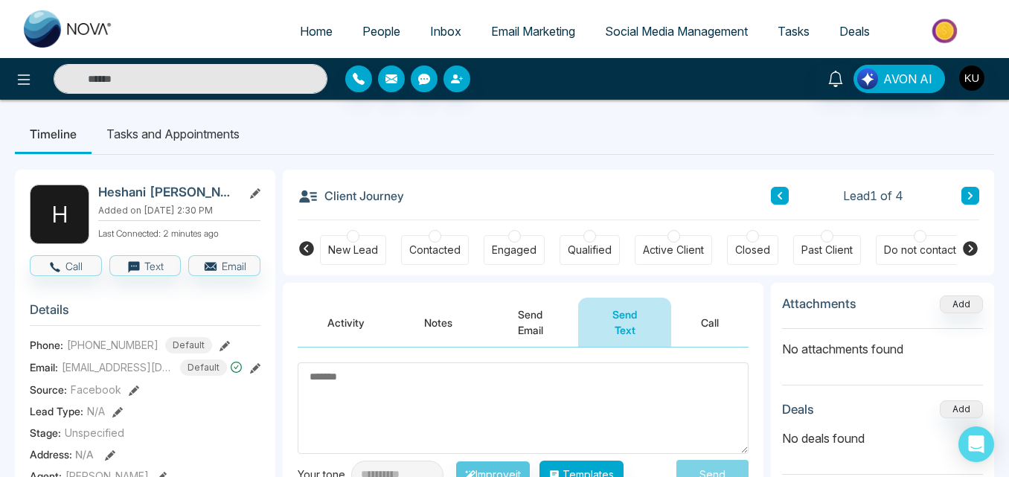
click at [523, 319] on button "Send Email" at bounding box center [530, 322] width 96 height 49
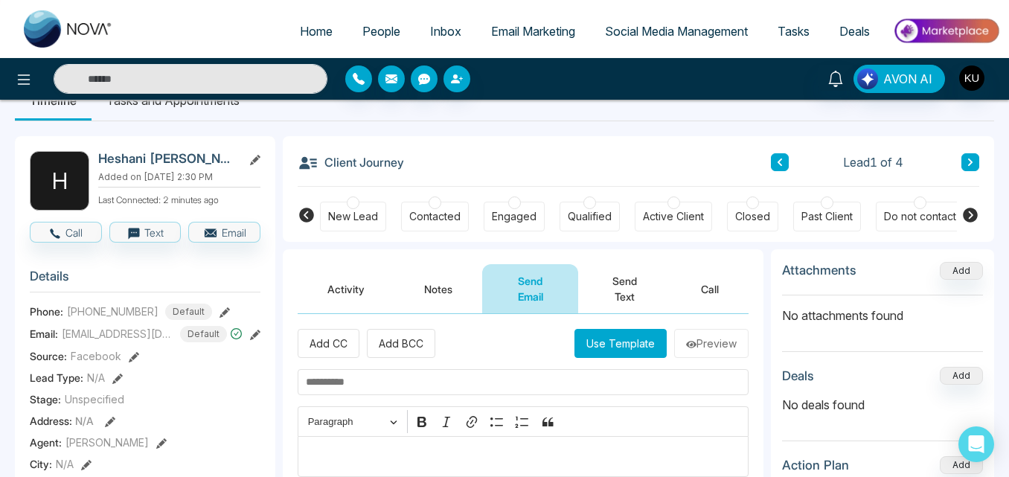
scroll to position [31, 0]
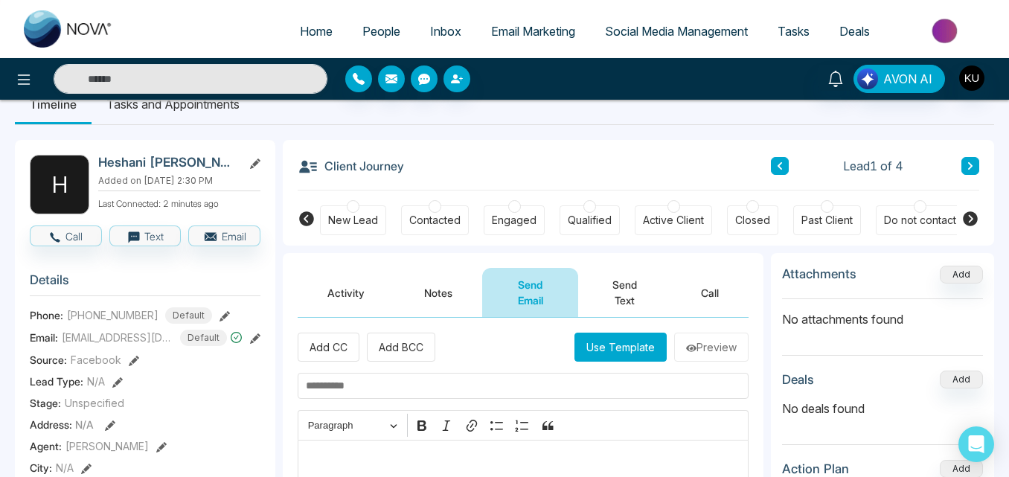
click at [623, 288] on button "Send Text" at bounding box center [624, 292] width 93 height 49
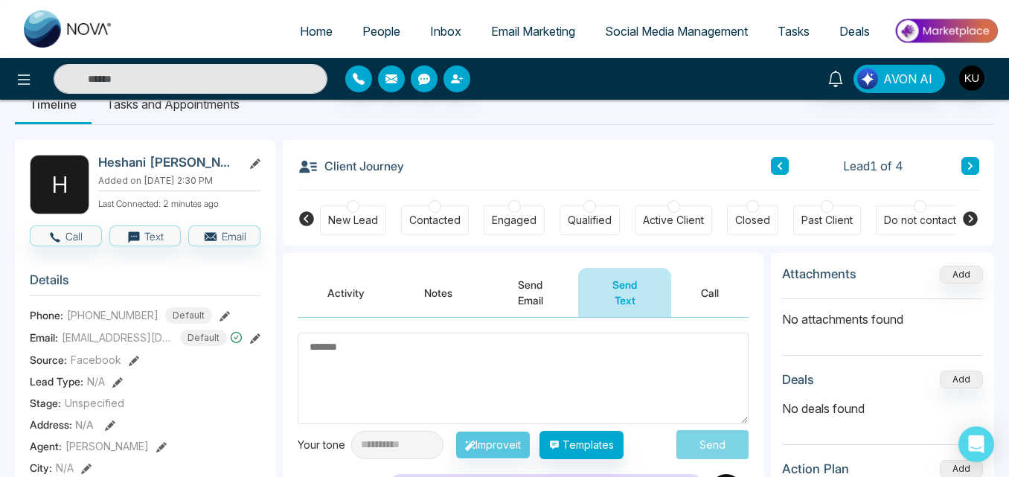
click at [543, 66] on div at bounding box center [462, 79] width 234 height 27
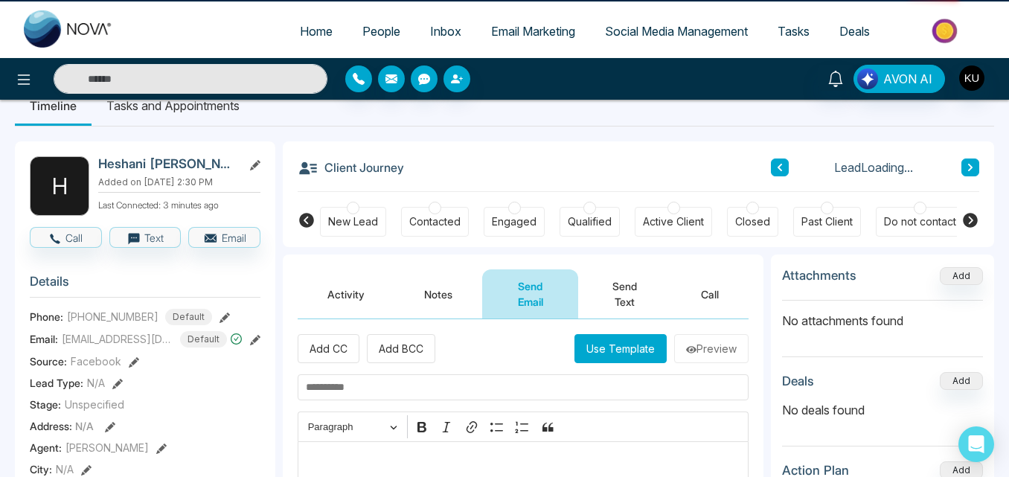
scroll to position [31, 0]
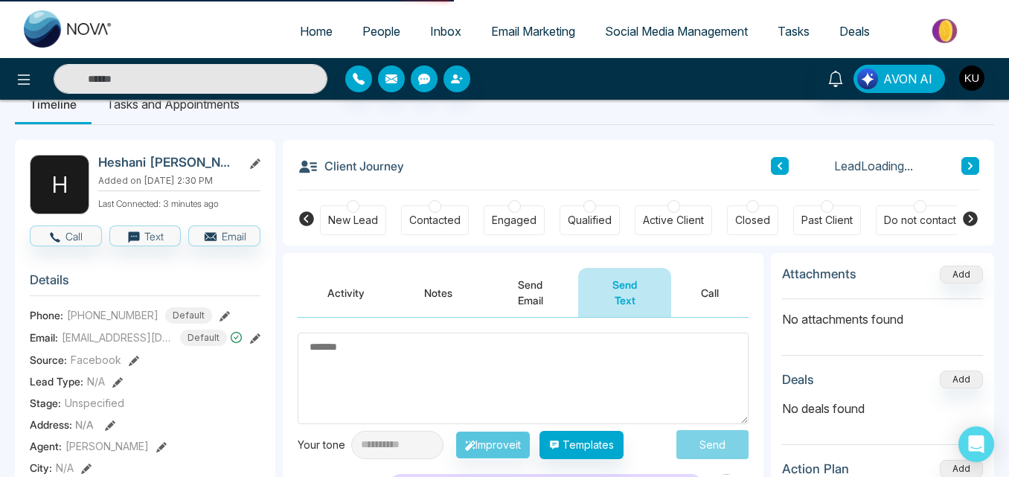
scroll to position [1, 0]
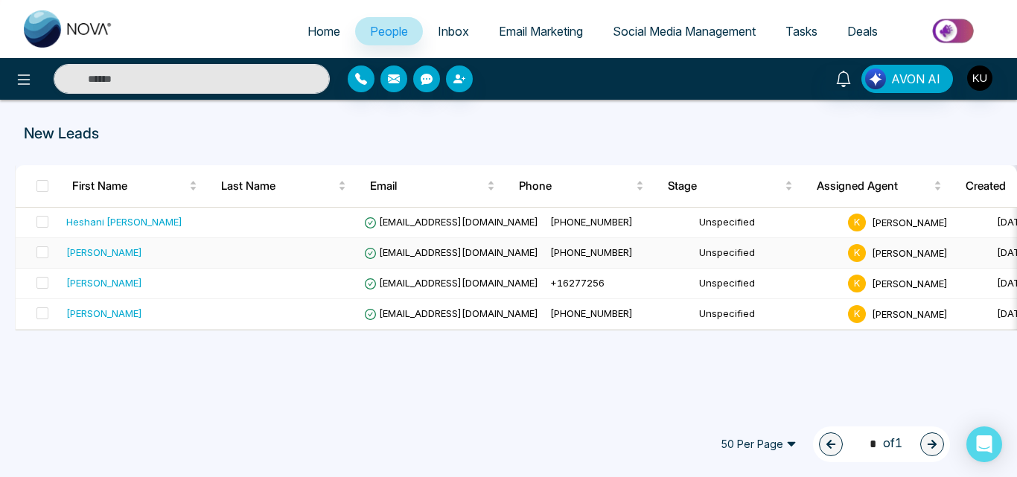
click at [550, 258] on span "[PHONE_NUMBER]" at bounding box center [591, 252] width 83 height 12
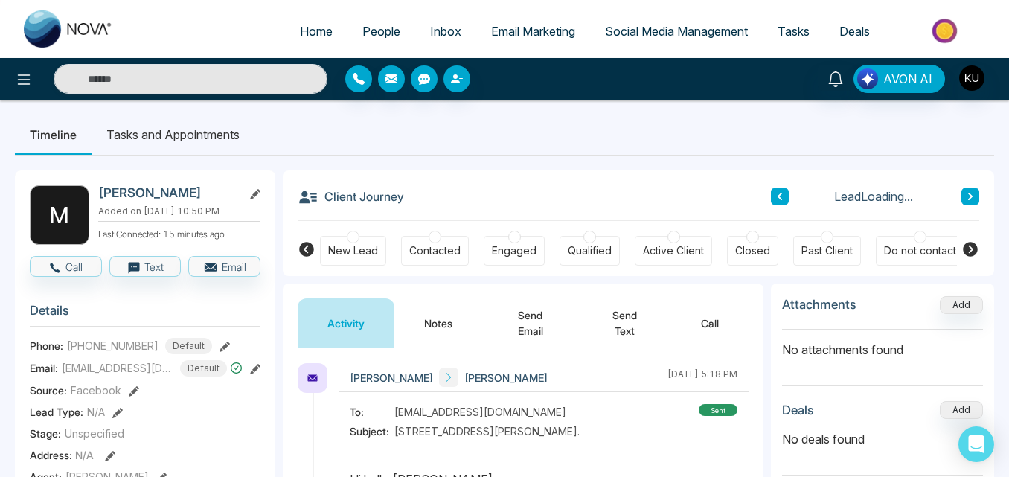
click at [540, 322] on button "Send Email" at bounding box center [530, 323] width 96 height 49
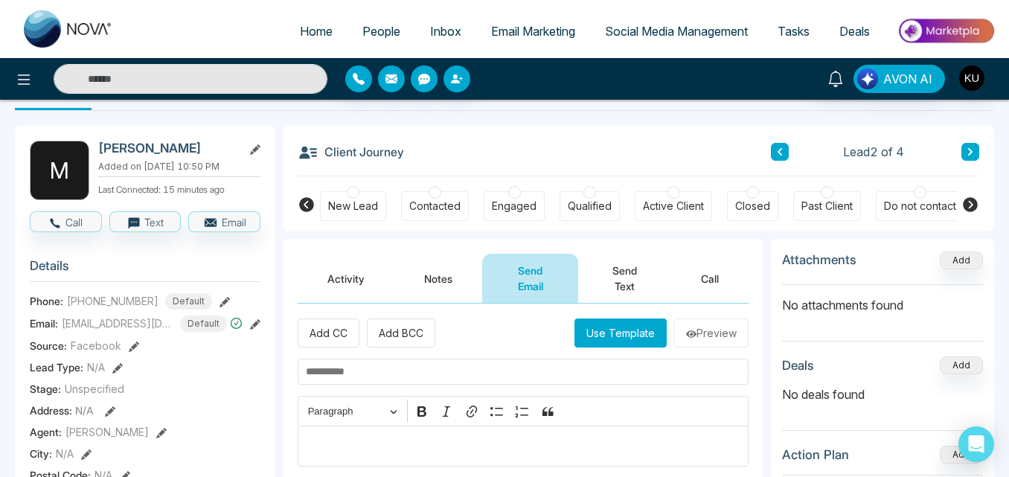
scroll to position [31, 0]
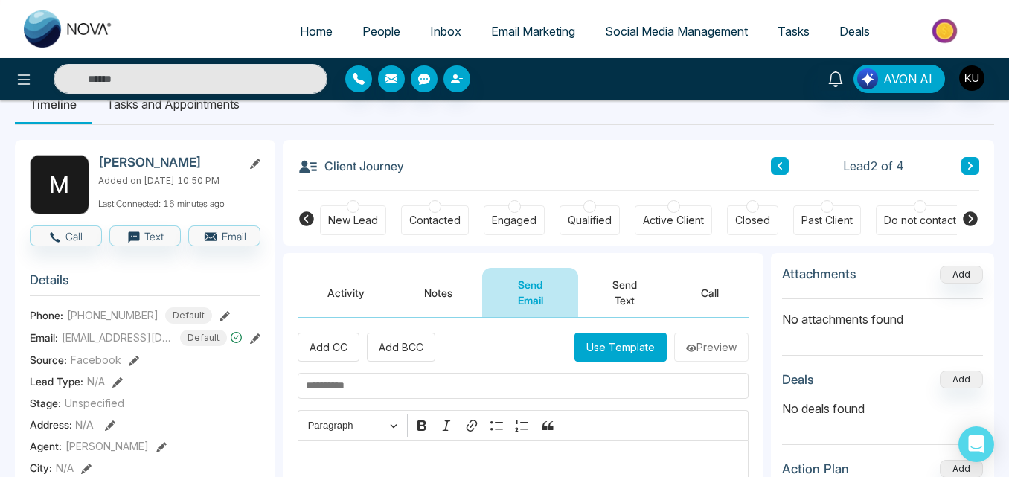
click at [621, 299] on button "Send Text" at bounding box center [624, 292] width 93 height 49
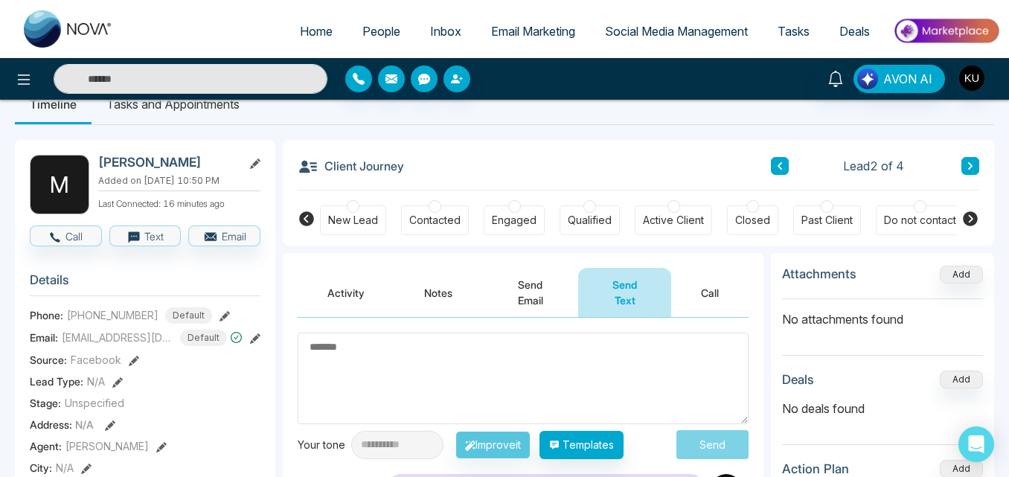
click at [569, 80] on div at bounding box center [462, 79] width 234 height 27
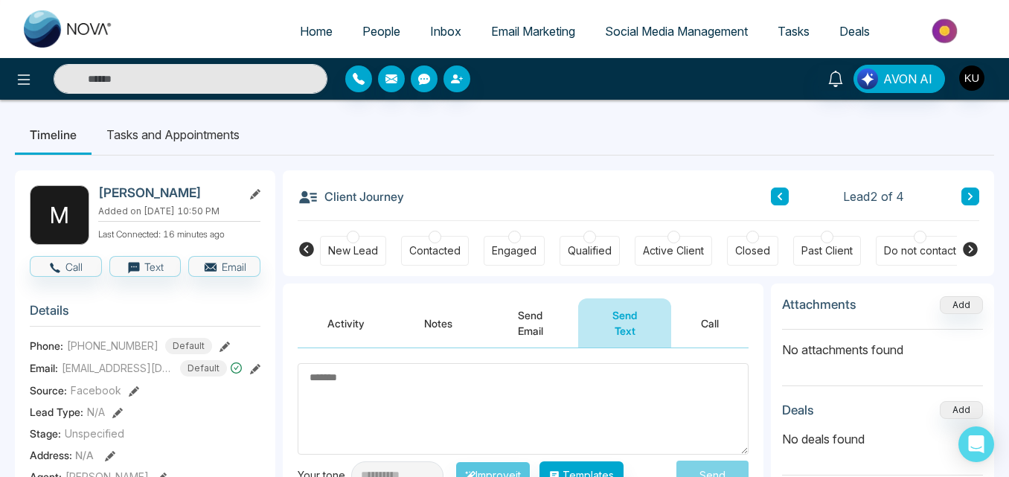
click at [534, 325] on button "Send Email" at bounding box center [530, 323] width 96 height 49
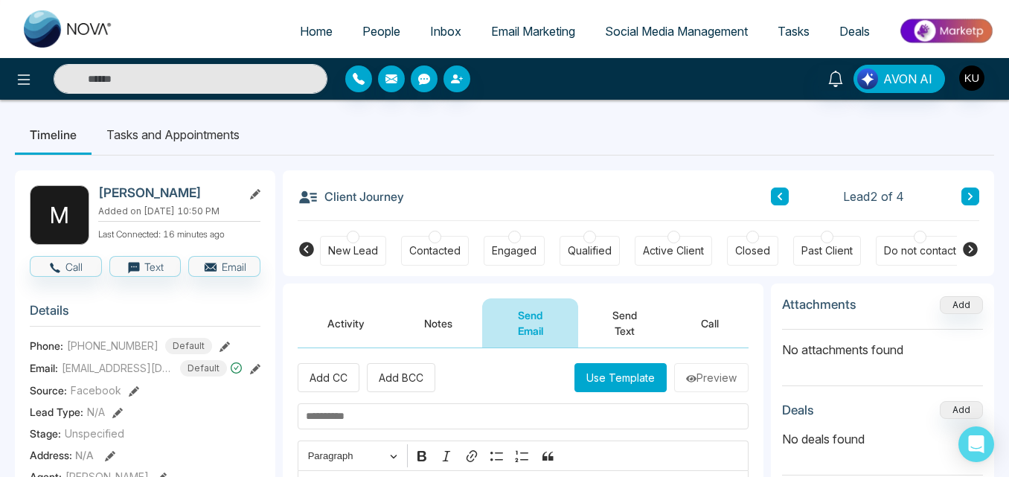
click at [631, 323] on button "Send Text" at bounding box center [624, 323] width 93 height 49
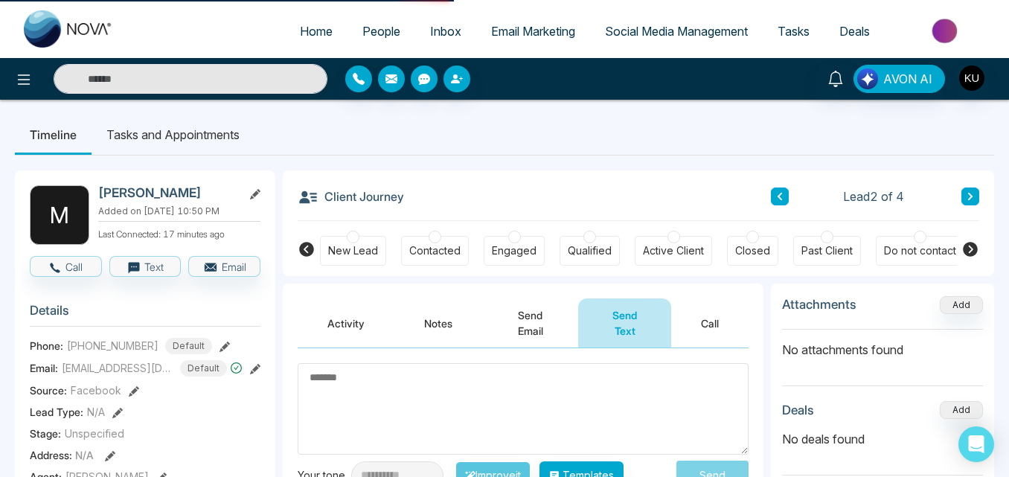
scroll to position [31, 0]
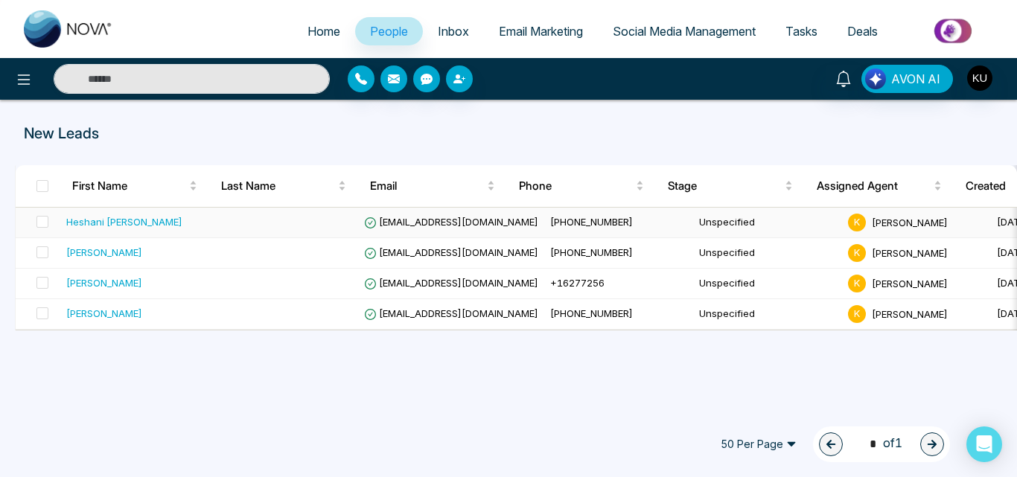
click at [550, 216] on span "[PHONE_NUMBER]" at bounding box center [591, 222] width 83 height 12
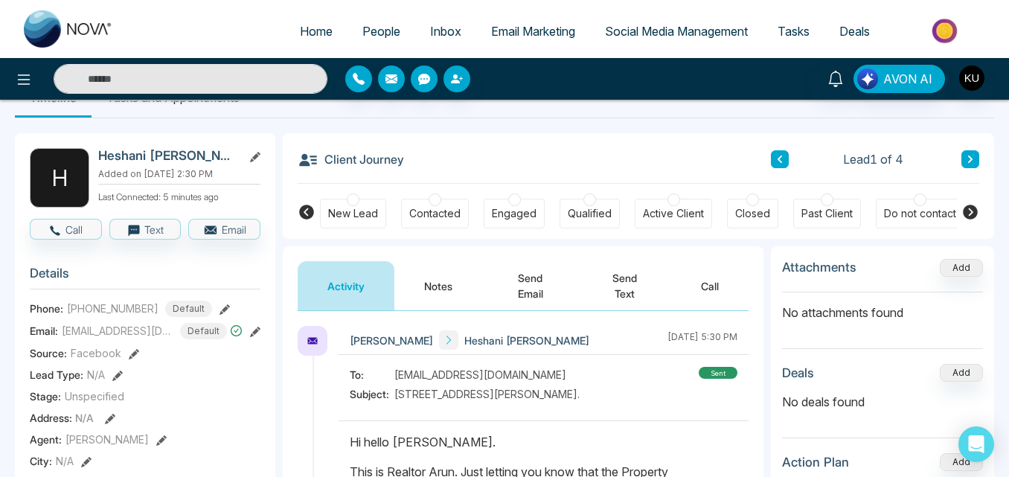
scroll to position [30, 0]
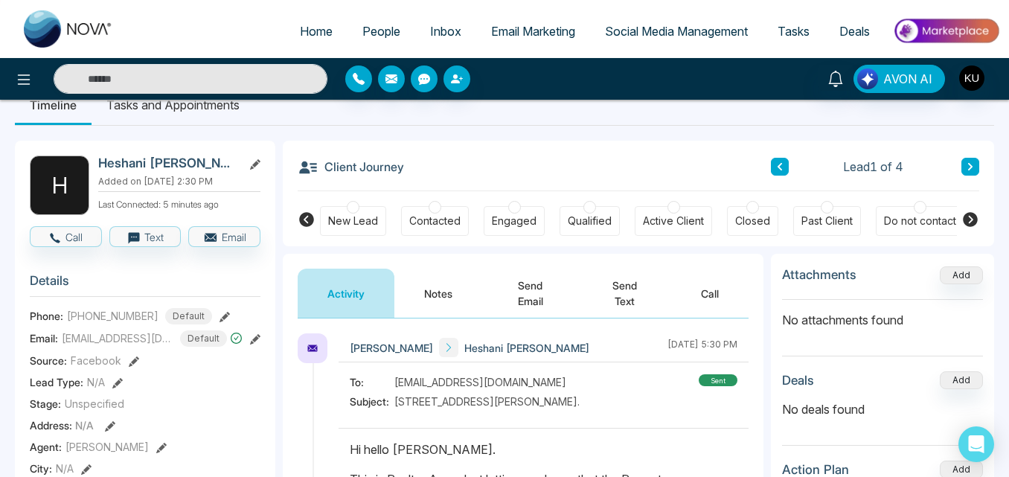
click at [527, 287] on button "Send Email" at bounding box center [530, 293] width 96 height 49
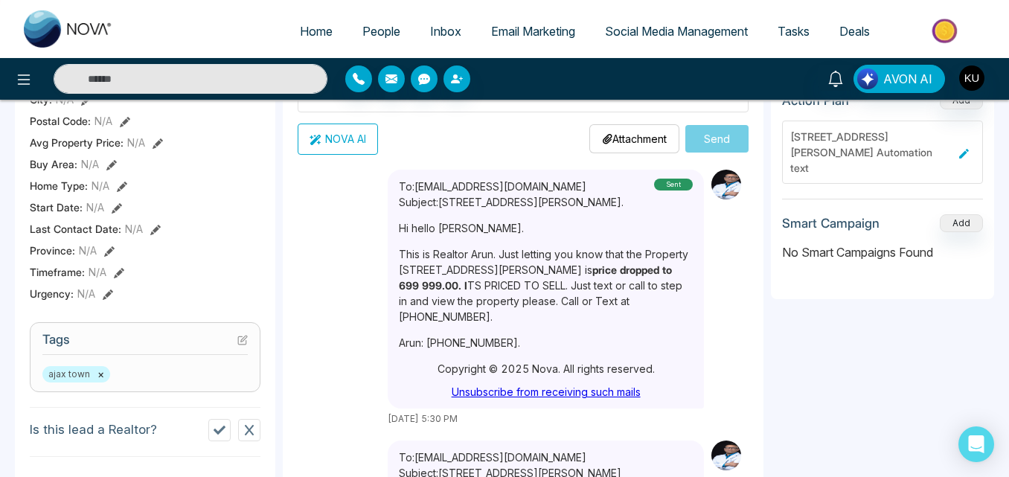
scroll to position [417, 0]
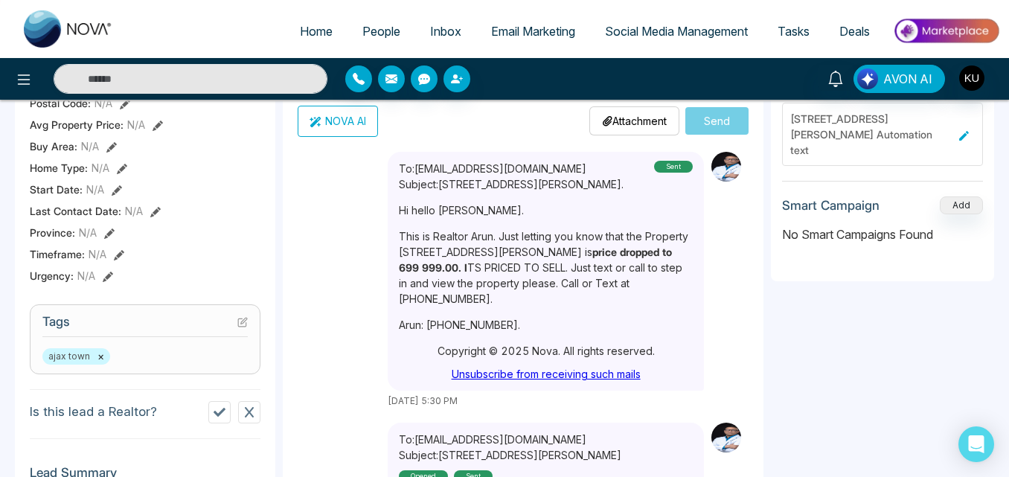
click at [733, 252] on div "To: heshani.g@yahoo.com Subject: 16,Boone Lane, Ajax. sent September 18 2025 | …" at bounding box center [568, 280] width 361 height 256
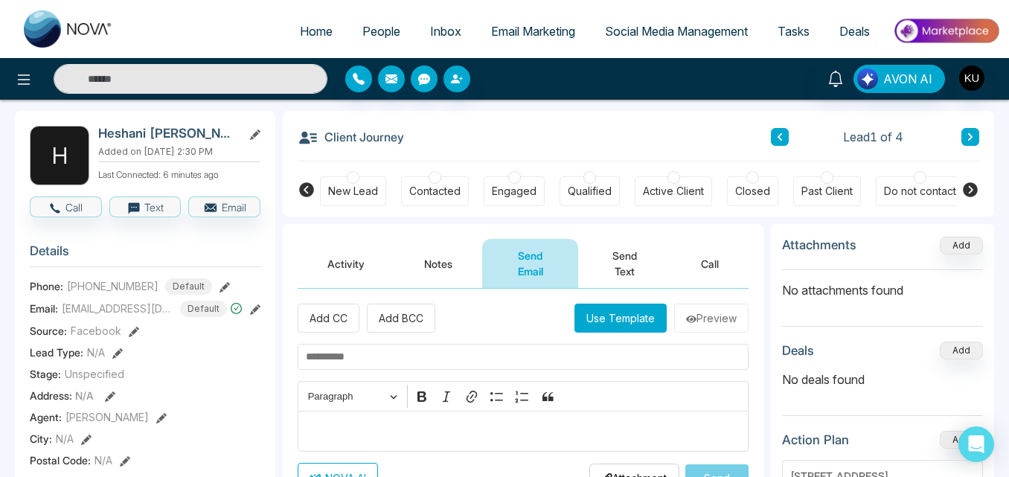
scroll to position [89, 0]
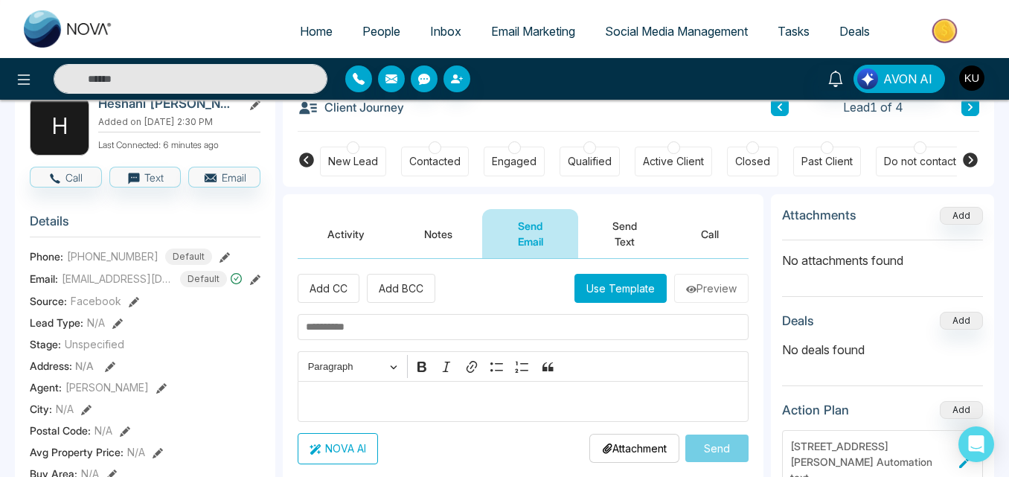
click at [627, 228] on button "Send Text" at bounding box center [624, 233] width 93 height 49
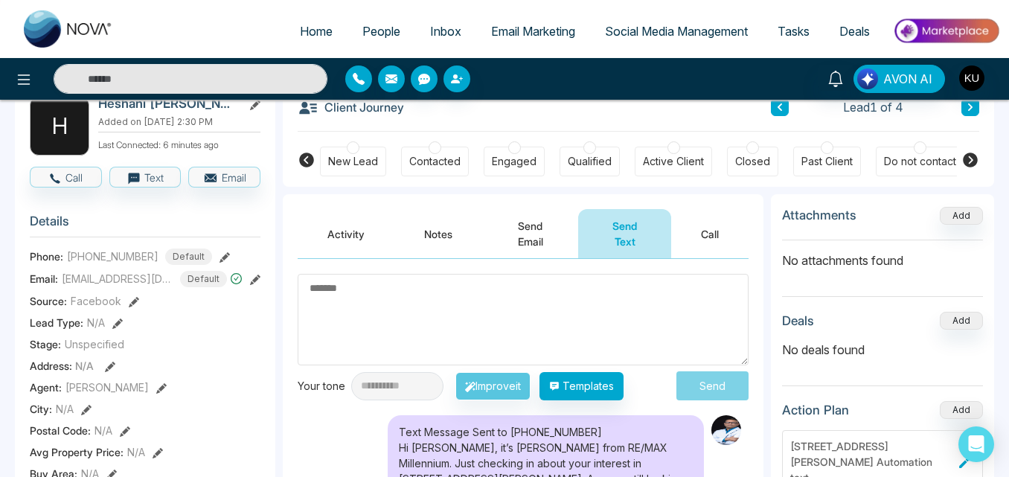
click at [564, 82] on div at bounding box center [462, 79] width 234 height 27
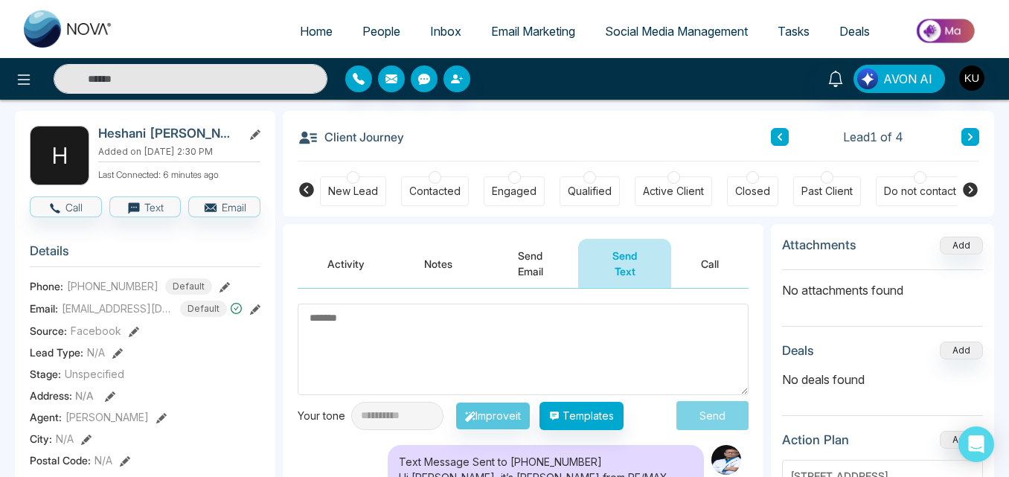
click at [365, 330] on textarea at bounding box center [523, 350] width 451 height 92
paste textarea "**********"
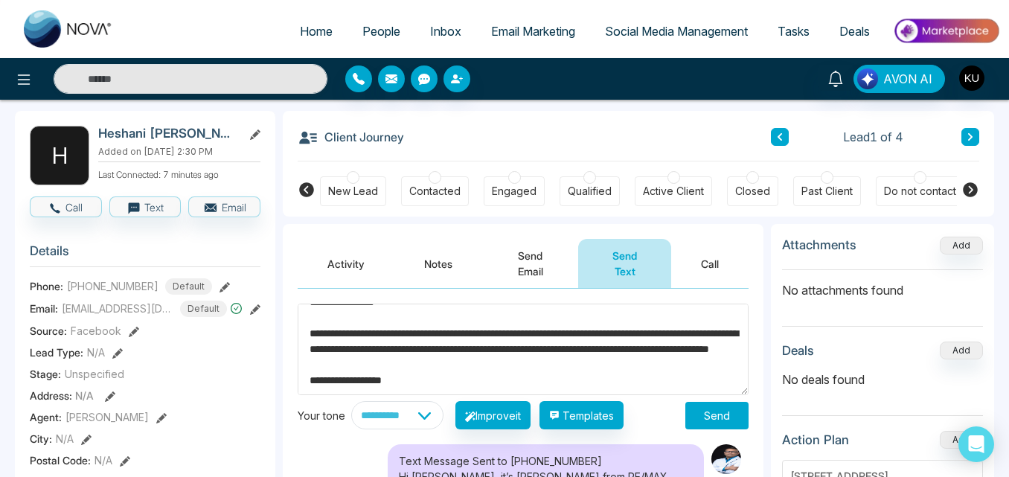
scroll to position [31, 0]
drag, startPoint x: 309, startPoint y: 330, endPoint x: 564, endPoint y: 339, distance: 255.5
click at [564, 339] on textarea "**********" at bounding box center [523, 350] width 451 height 92
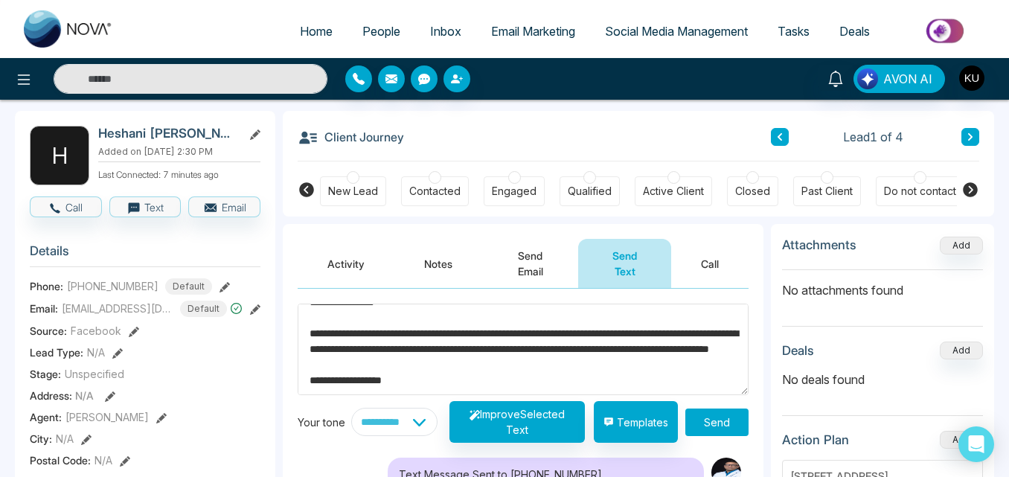
click at [541, 70] on div at bounding box center [462, 79] width 234 height 27
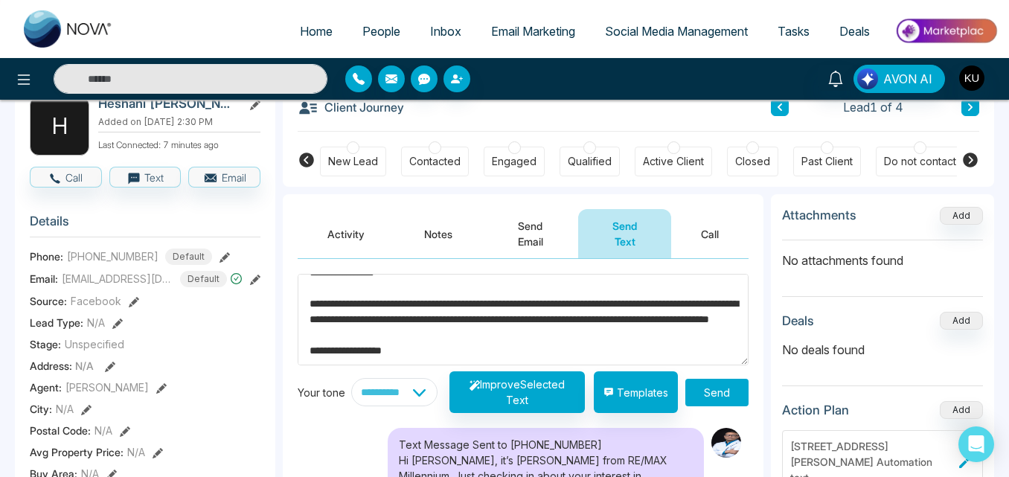
scroll to position [119, 0]
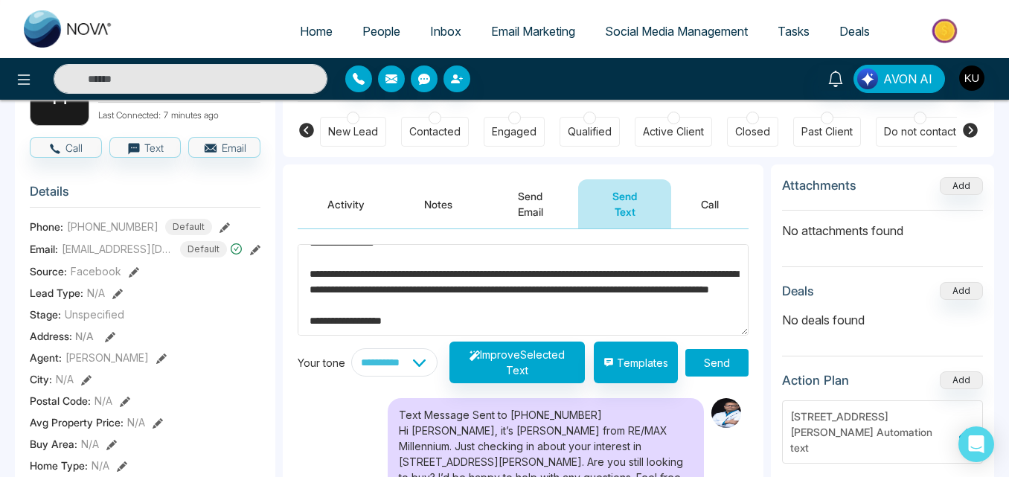
drag, startPoint x: 308, startPoint y: 275, endPoint x: 563, endPoint y: 275, distance: 254.6
click at [563, 275] on textarea "**********" at bounding box center [523, 290] width 451 height 92
drag, startPoint x: 543, startPoint y: 269, endPoint x: 499, endPoint y: 178, distance: 101.2
click at [499, 178] on div "Activity Notes Send Email Send Text Call" at bounding box center [523, 197] width 481 height 65
drag, startPoint x: 307, startPoint y: 272, endPoint x: 562, endPoint y: 276, distance: 254.6
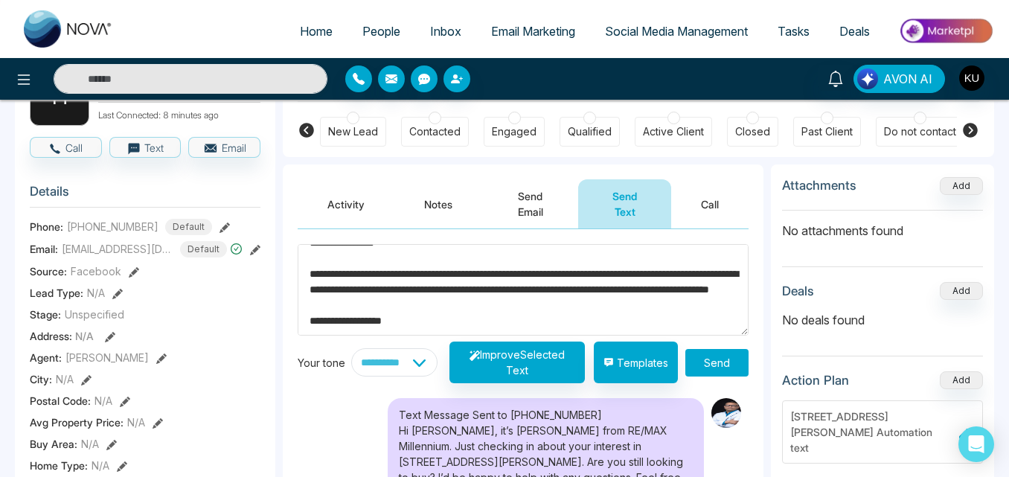
click at [562, 276] on textarea "**********" at bounding box center [523, 290] width 451 height 92
click at [616, 302] on textarea "**********" at bounding box center [523, 290] width 451 height 92
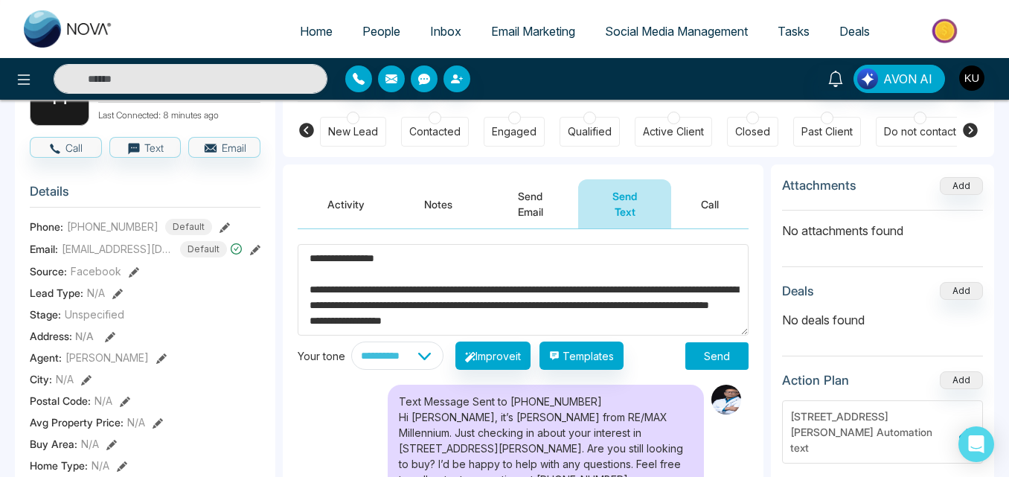
scroll to position [16, 0]
type textarea "**********"
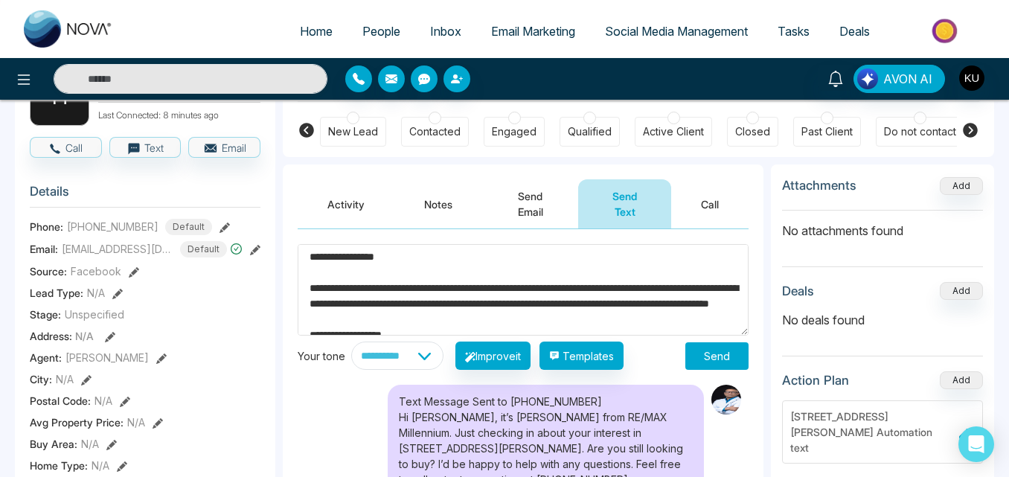
scroll to position [0, 0]
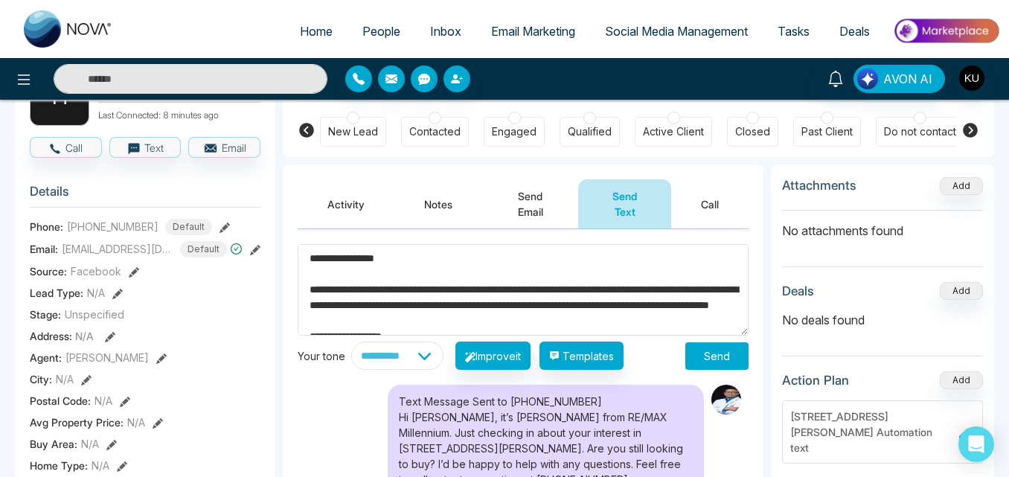
click at [750, 325] on div "**********" at bounding box center [523, 378] width 481 height 299
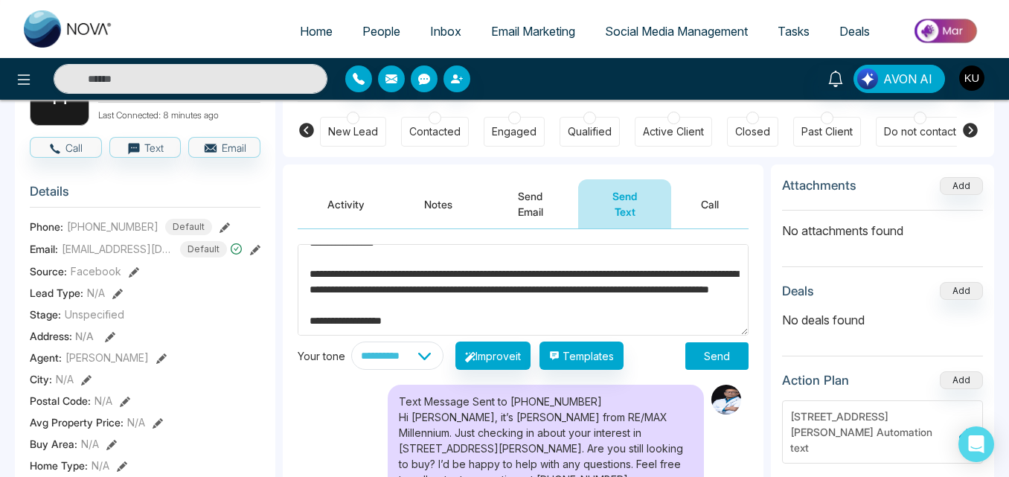
scroll to position [31, 0]
click at [567, 80] on div at bounding box center [462, 79] width 234 height 27
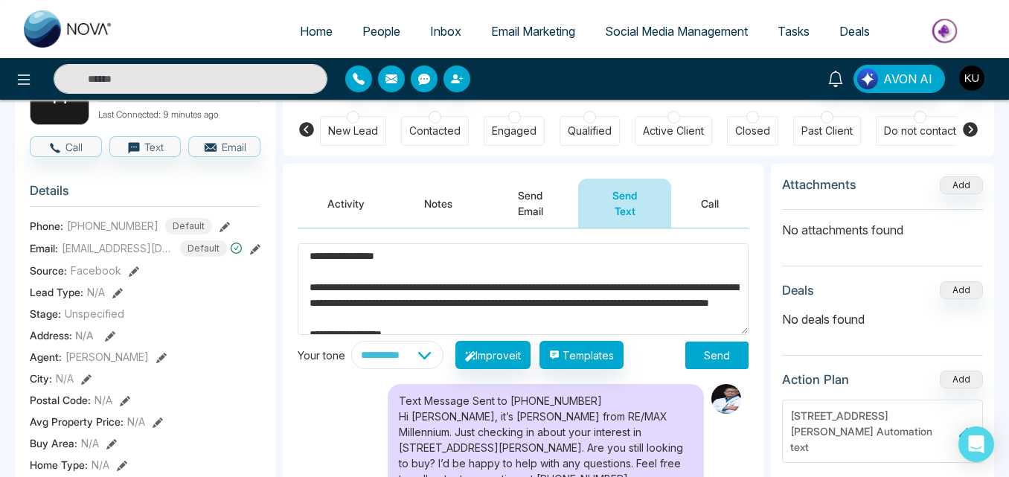
scroll to position [0, 0]
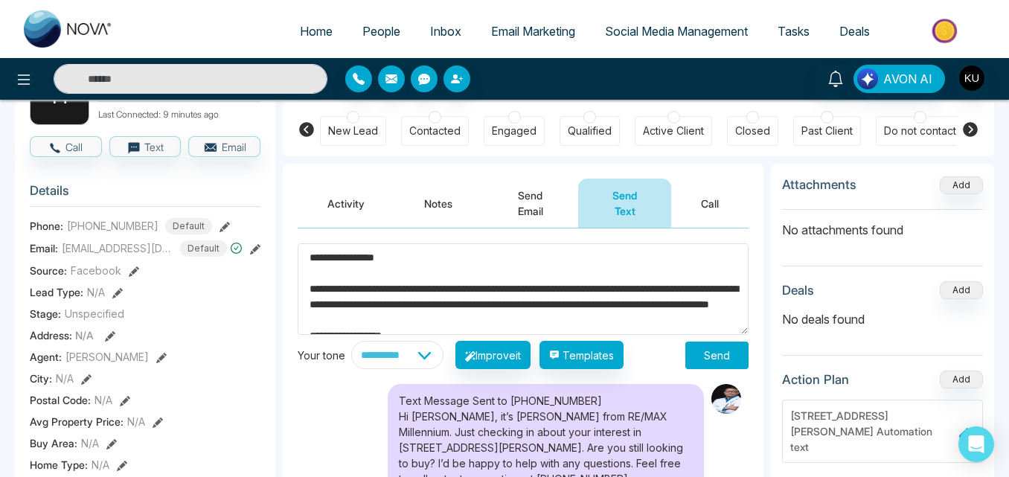
click at [721, 351] on button "Send" at bounding box center [717, 356] width 63 height 28
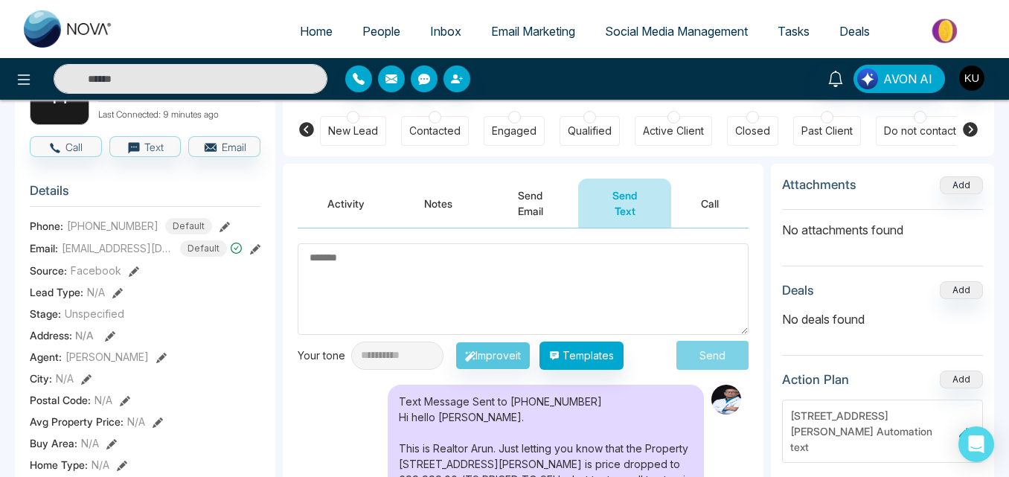
click at [529, 287] on textarea at bounding box center [523, 289] width 451 height 92
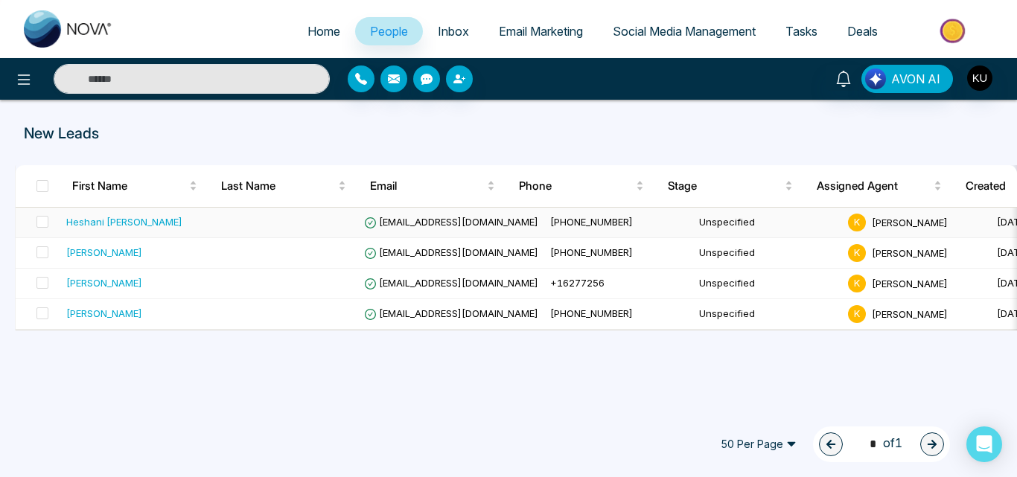
click at [470, 211] on td "[EMAIL_ADDRESS][DOMAIN_NAME]" at bounding box center [451, 223] width 186 height 31
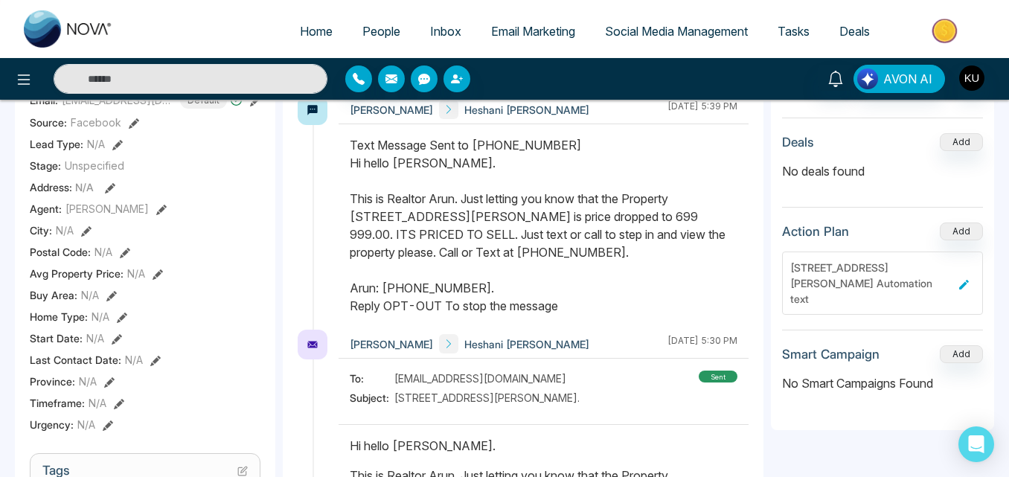
scroll to position [238, 0]
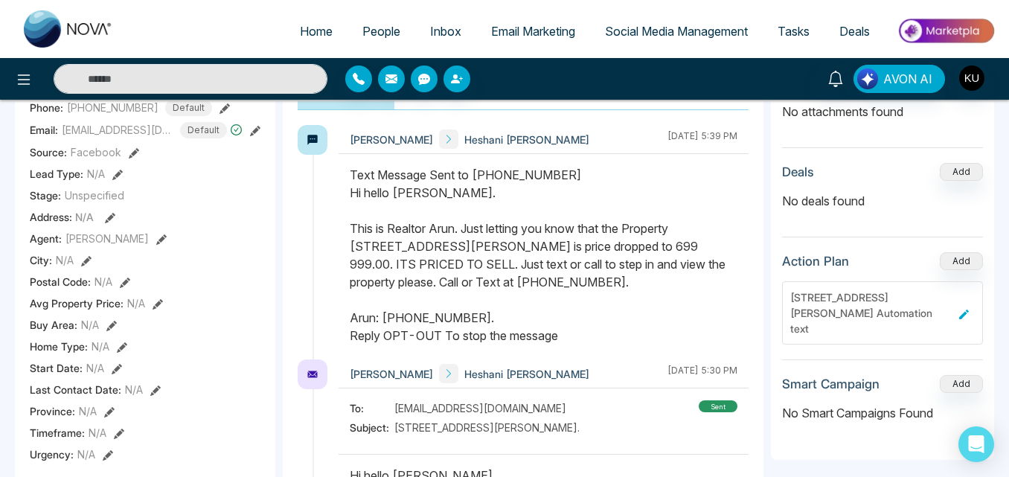
drag, startPoint x: 351, startPoint y: 170, endPoint x: 584, endPoint y: 316, distance: 274.5
click at [584, 316] on div "Text Message Sent to +14164744607 Hi hello Heshani. This is Realtor Arun. Just …" at bounding box center [544, 255] width 388 height 179
drag, startPoint x: 521, startPoint y: 240, endPoint x: 708, endPoint y: 197, distance: 191.8
click at [708, 197] on div "Text Message Sent to +14164744607 Hi hello Heshani. This is Realtor Arun. Just …" at bounding box center [544, 255] width 388 height 179
drag, startPoint x: 351, startPoint y: 176, endPoint x: 560, endPoint y: 313, distance: 249.4
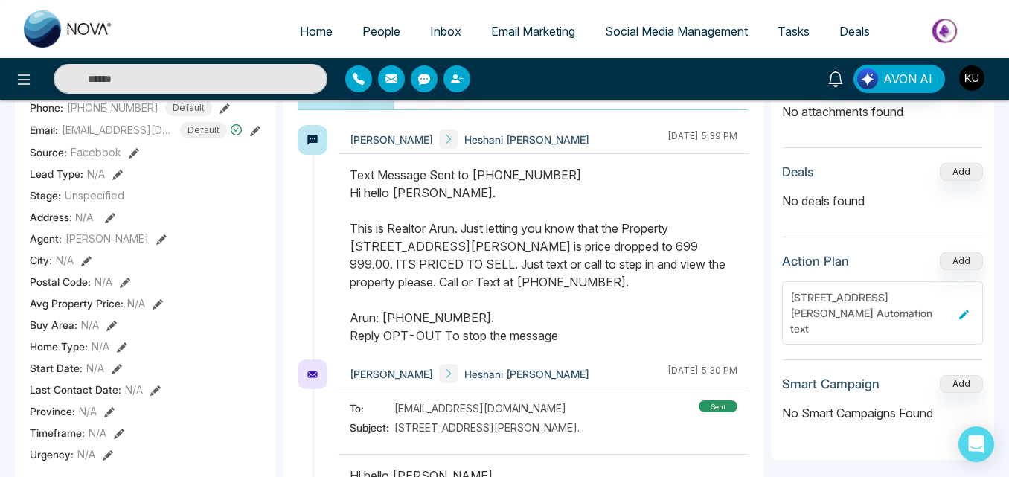
click at [560, 313] on div "Text Message Sent to +14164744607 Hi hello Heshani. This is Realtor Arun. Just …" at bounding box center [544, 255] width 388 height 179
click at [674, 205] on div "Text Message Sent to +14164744607 Hi hello Heshani. This is Realtor Arun. Just …" at bounding box center [544, 255] width 388 height 179
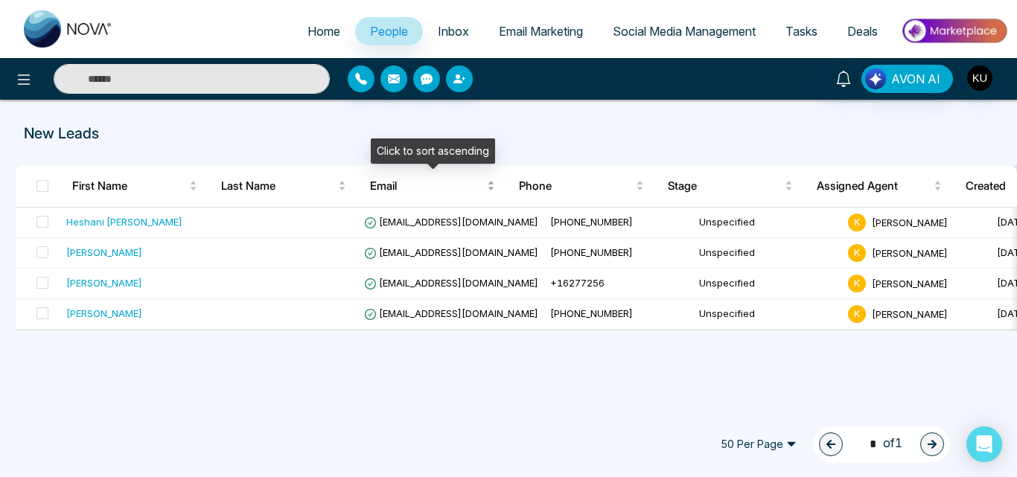
click at [491, 195] on div "Email" at bounding box center [432, 186] width 125 height 18
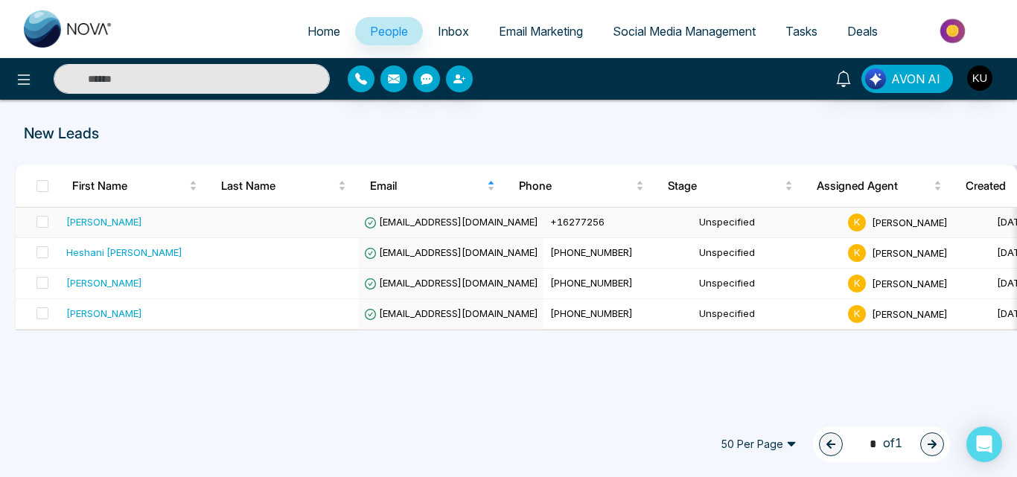
click at [467, 230] on td "[EMAIL_ADDRESS][DOMAIN_NAME]" at bounding box center [451, 223] width 186 height 31
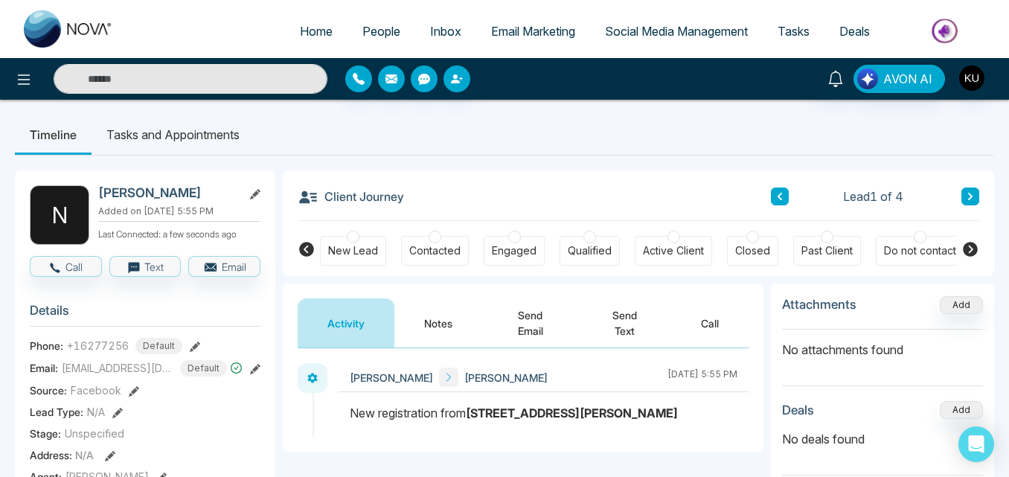
click at [534, 330] on button "Send Email" at bounding box center [530, 323] width 96 height 49
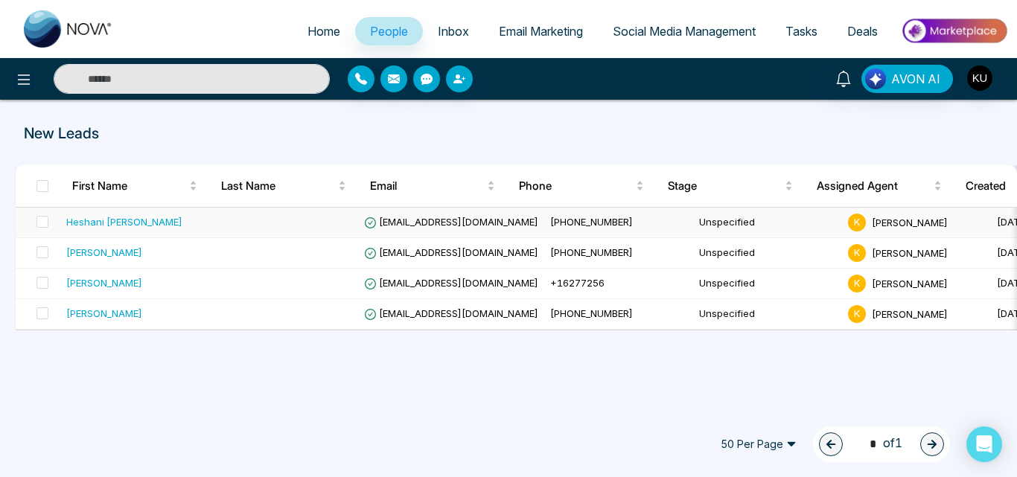
click at [424, 224] on span "[EMAIL_ADDRESS][DOMAIN_NAME]" at bounding box center [451, 222] width 174 height 12
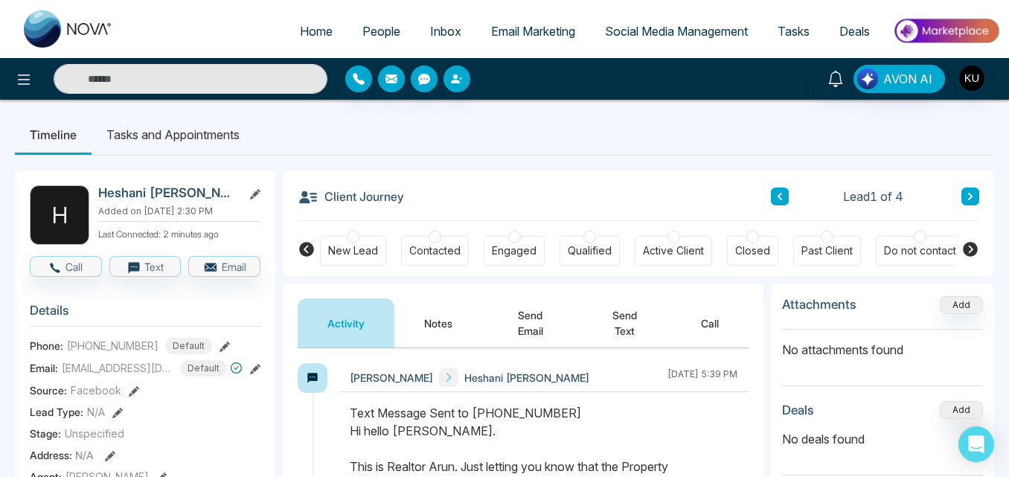
click at [535, 327] on button "Send Email" at bounding box center [530, 323] width 96 height 49
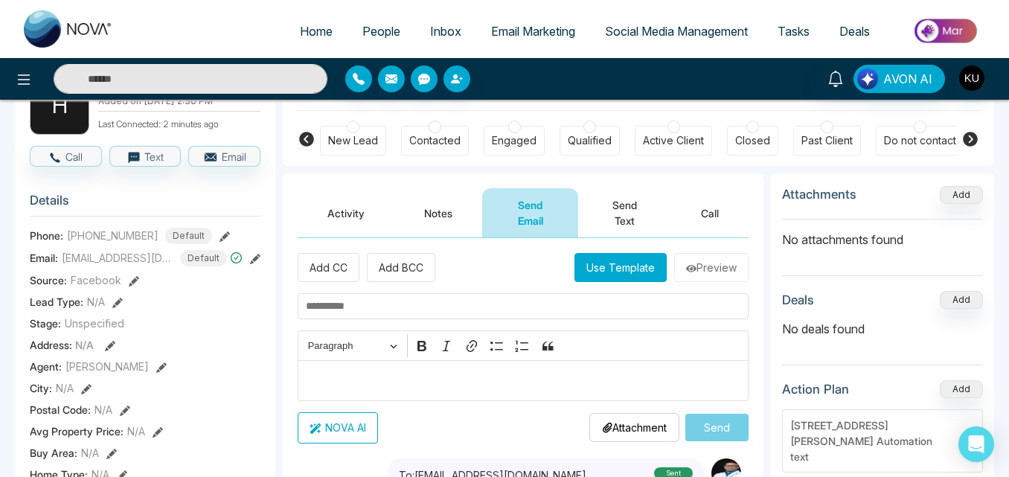
scroll to position [31, 0]
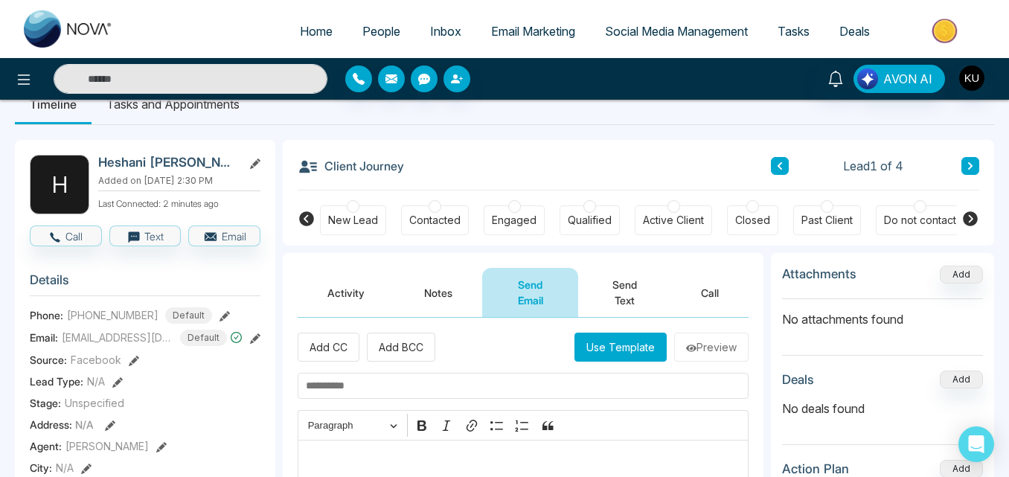
click at [633, 293] on button "Send Text" at bounding box center [624, 292] width 93 height 49
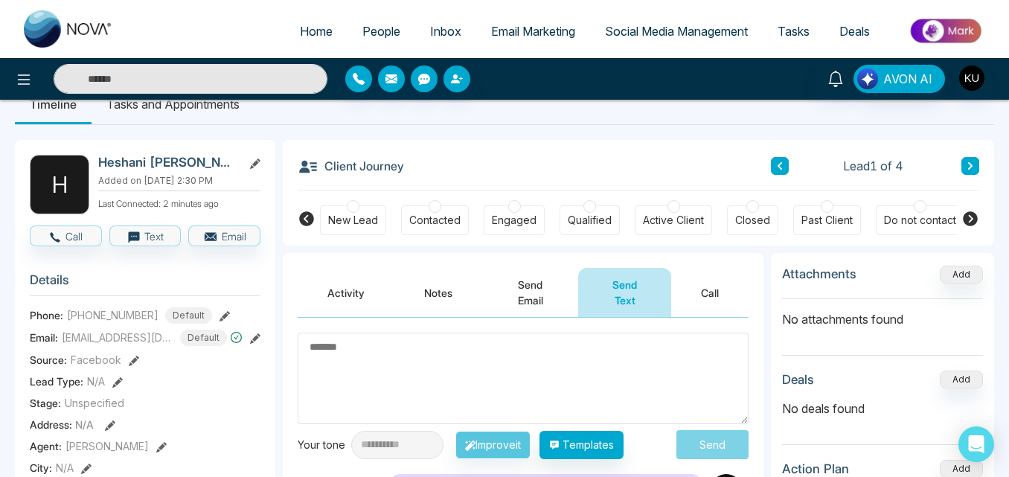
click at [556, 88] on div at bounding box center [462, 79] width 234 height 27
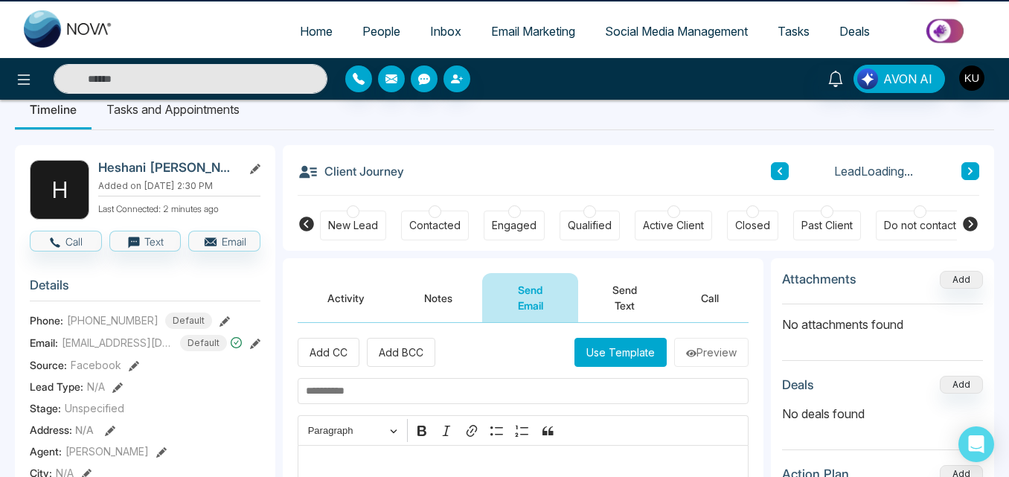
scroll to position [31, 0]
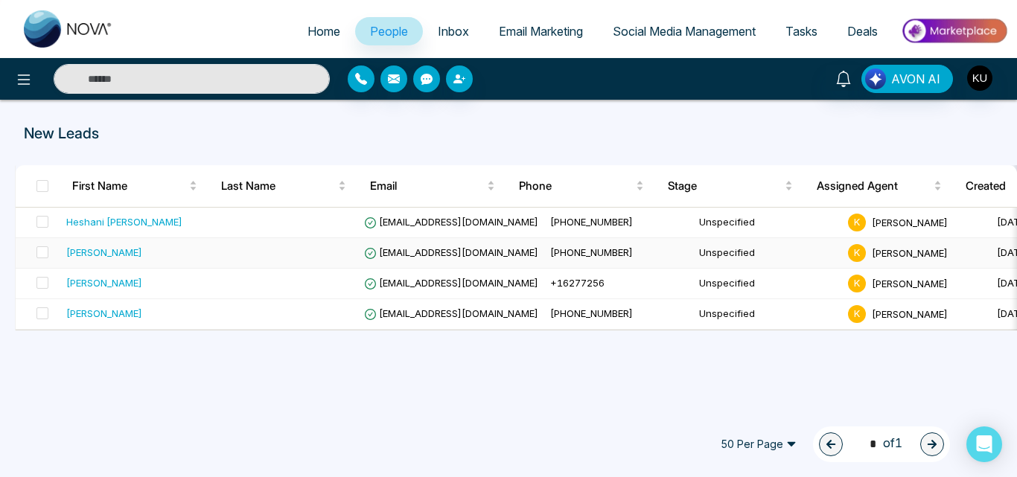
click at [444, 252] on span "[EMAIL_ADDRESS][DOMAIN_NAME]" at bounding box center [451, 252] width 174 height 12
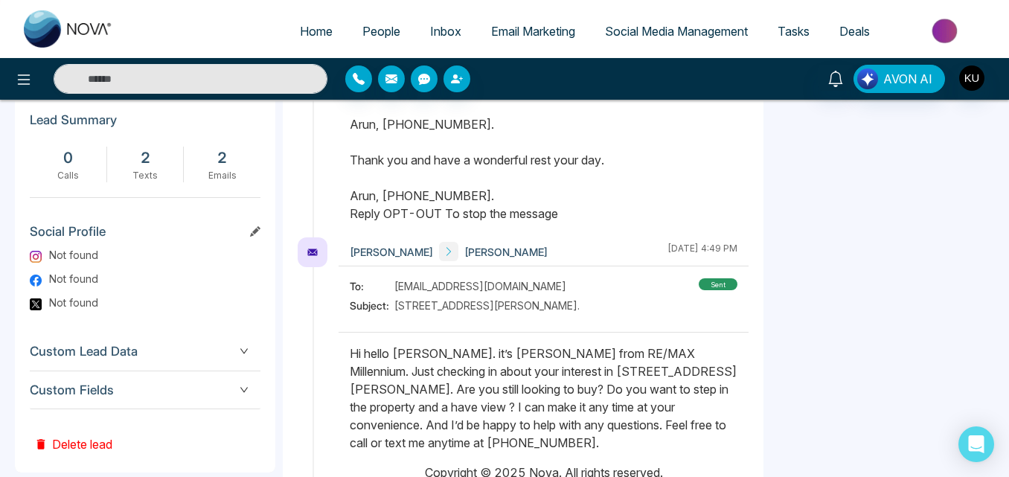
scroll to position [805, 0]
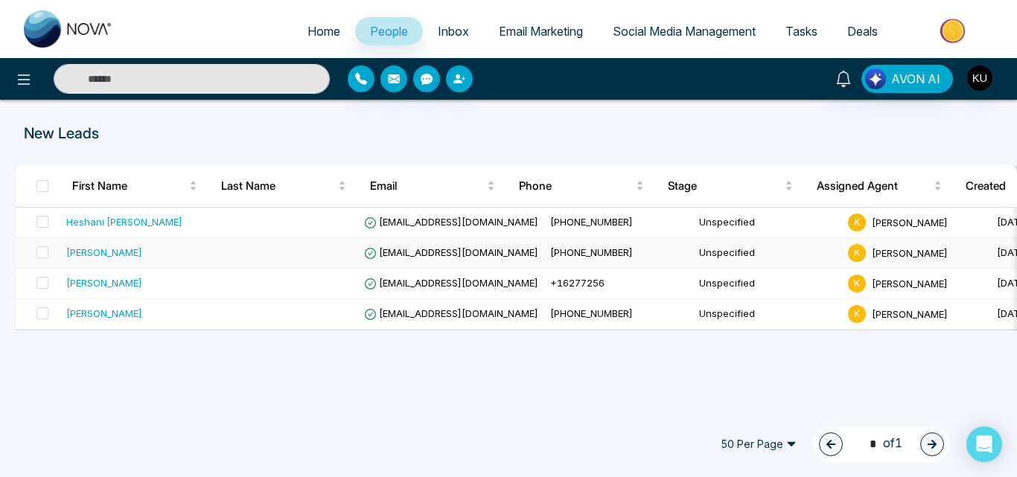
click at [563, 244] on td "[PHONE_NUMBER]" at bounding box center [618, 253] width 149 height 31
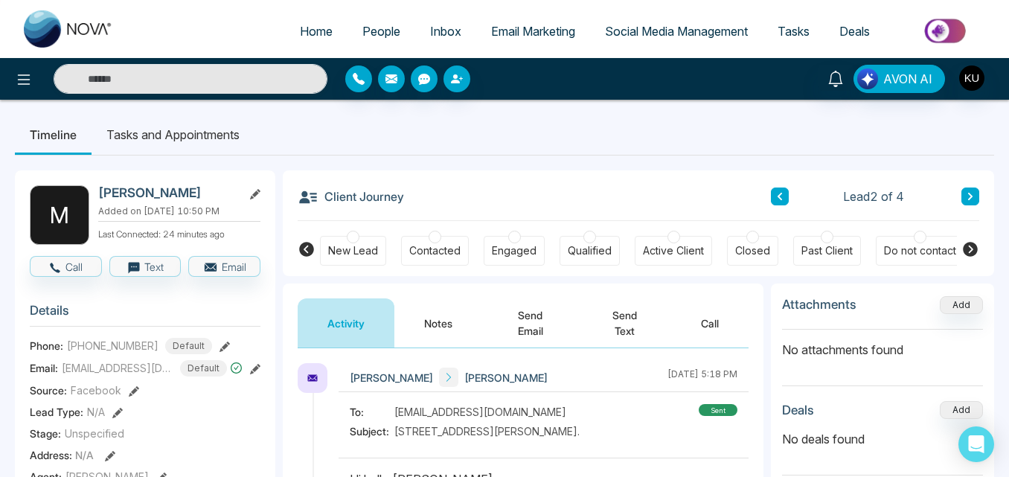
click at [633, 316] on button "Send Text" at bounding box center [624, 323] width 93 height 49
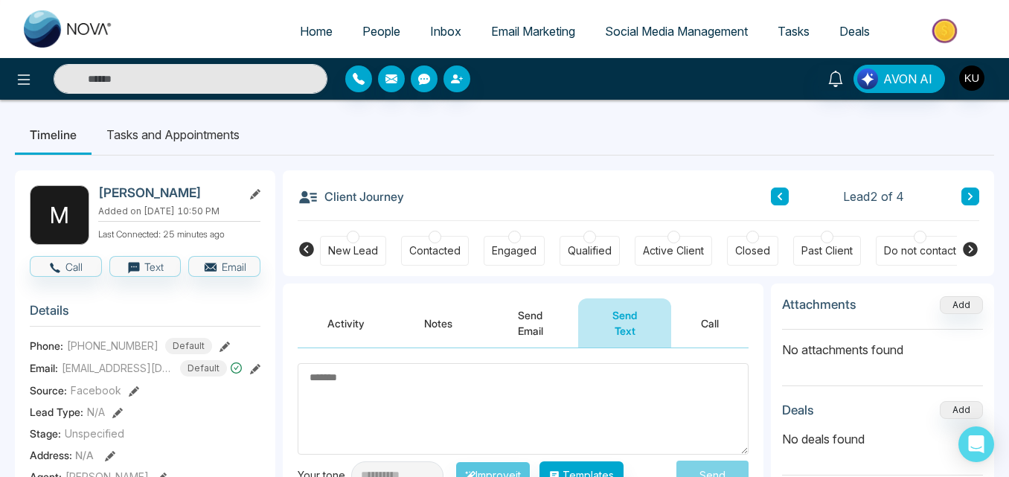
click at [565, 63] on div "AVON AI" at bounding box center [504, 79] width 1009 height 42
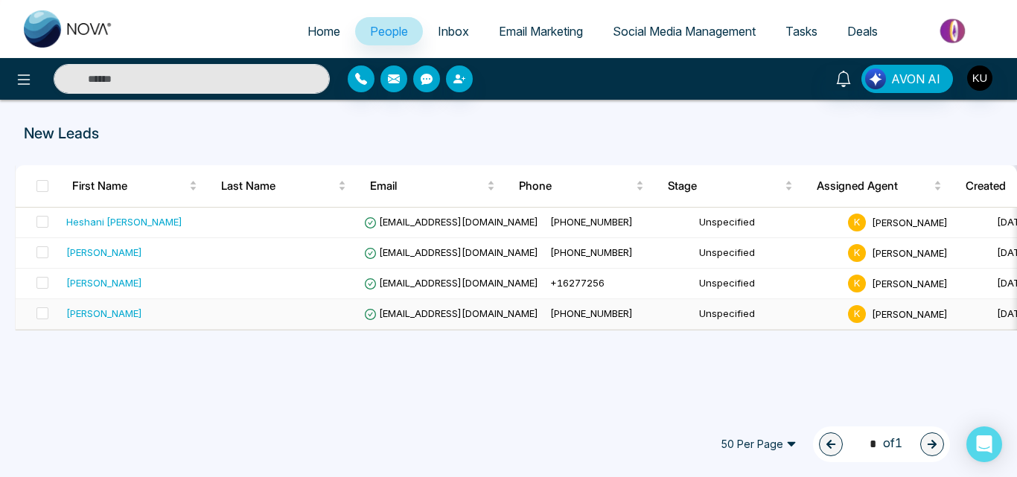
click at [428, 316] on span "[EMAIL_ADDRESS][DOMAIN_NAME]" at bounding box center [451, 313] width 174 height 12
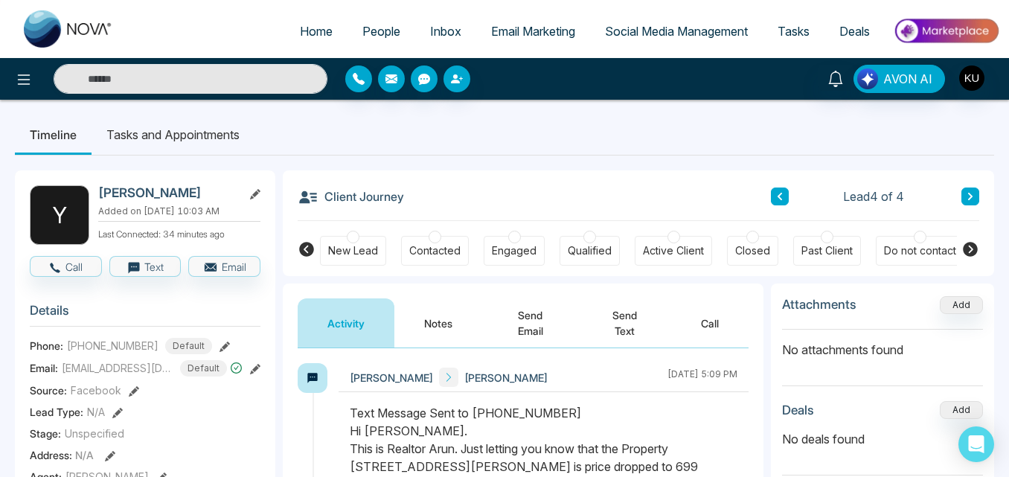
click at [530, 333] on button "Send Email" at bounding box center [530, 323] width 96 height 49
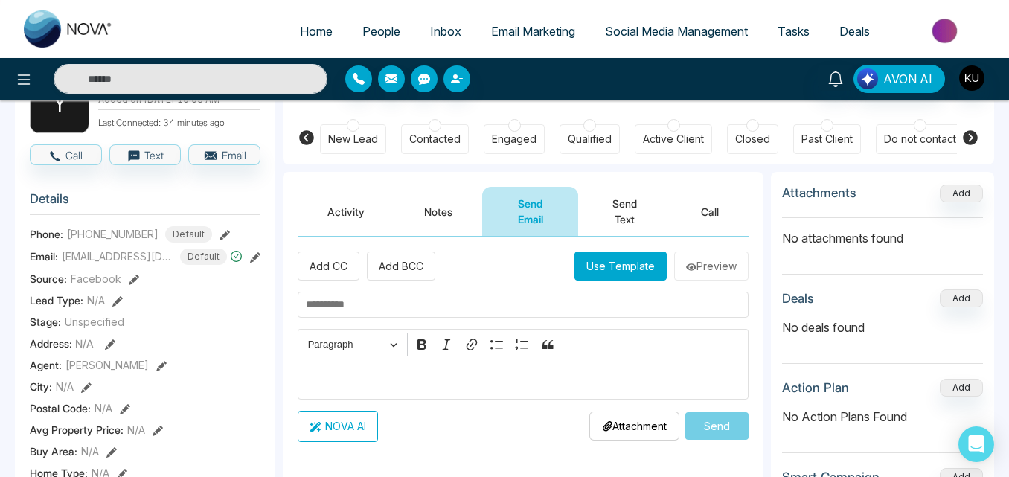
scroll to position [30, 0]
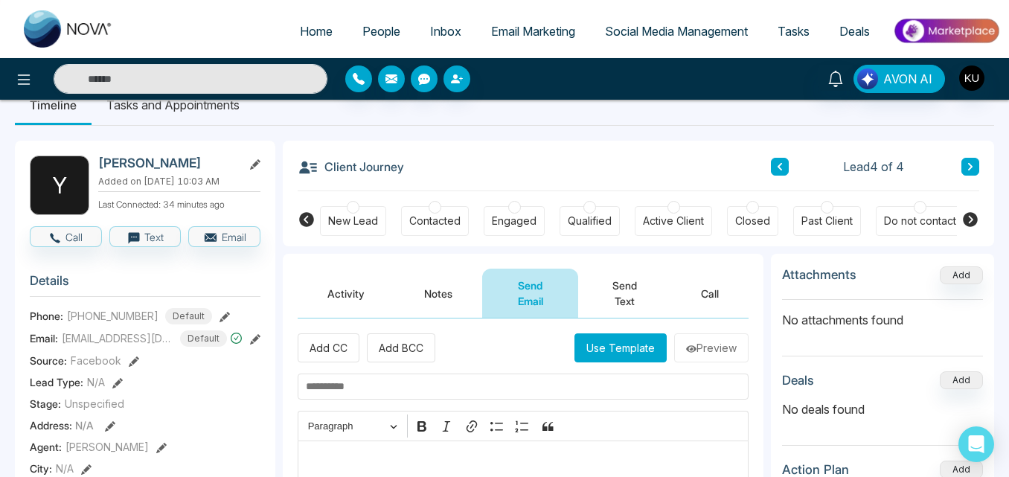
click at [616, 297] on button "Send Text" at bounding box center [624, 293] width 93 height 49
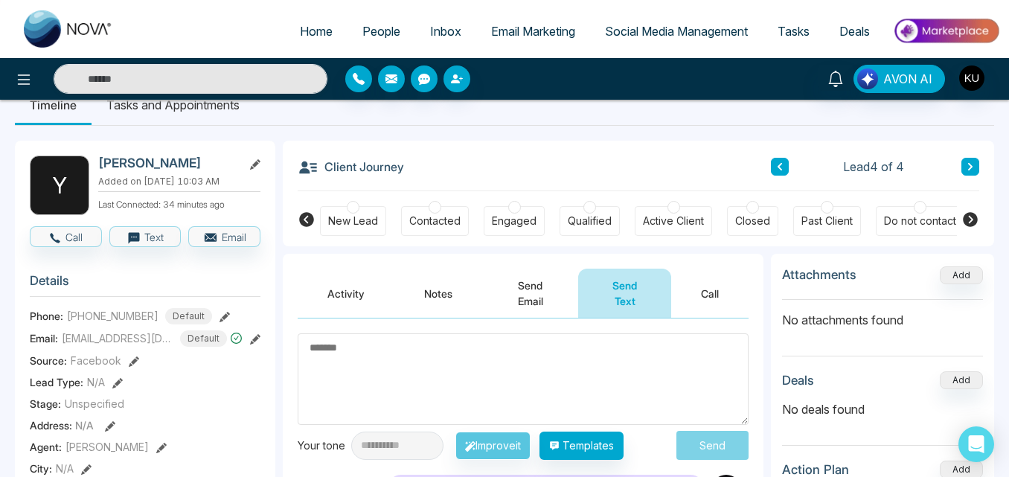
click at [554, 82] on div at bounding box center [462, 79] width 234 height 27
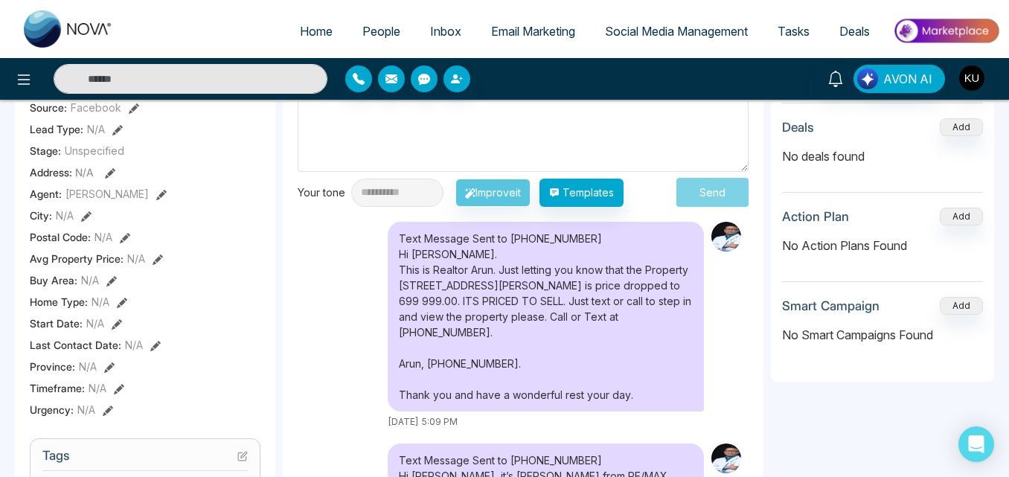
scroll to position [268, 0]
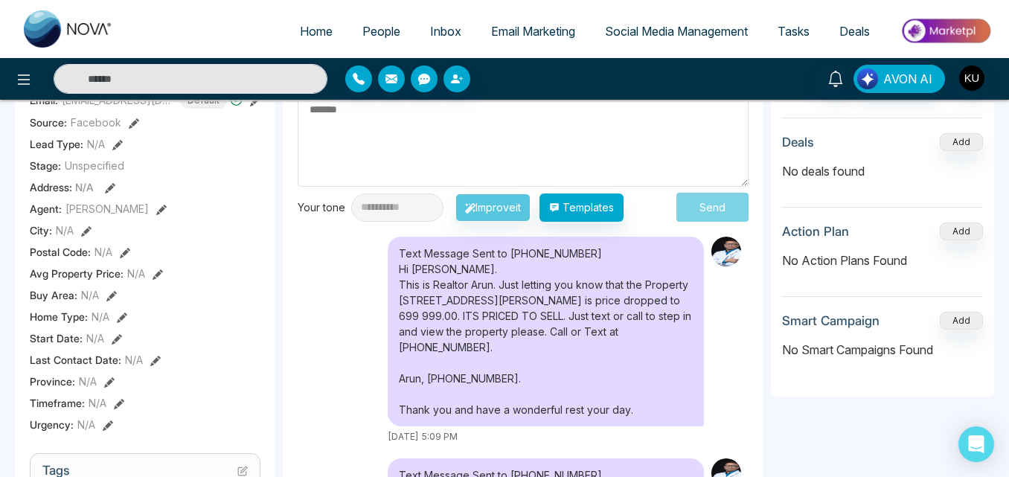
click at [355, 270] on div "Text Message Sent to [PHONE_NUMBER] Hi [PERSON_NAME]. This is Realtor Arun. Jus…" at bounding box center [523, 340] width 451 height 207
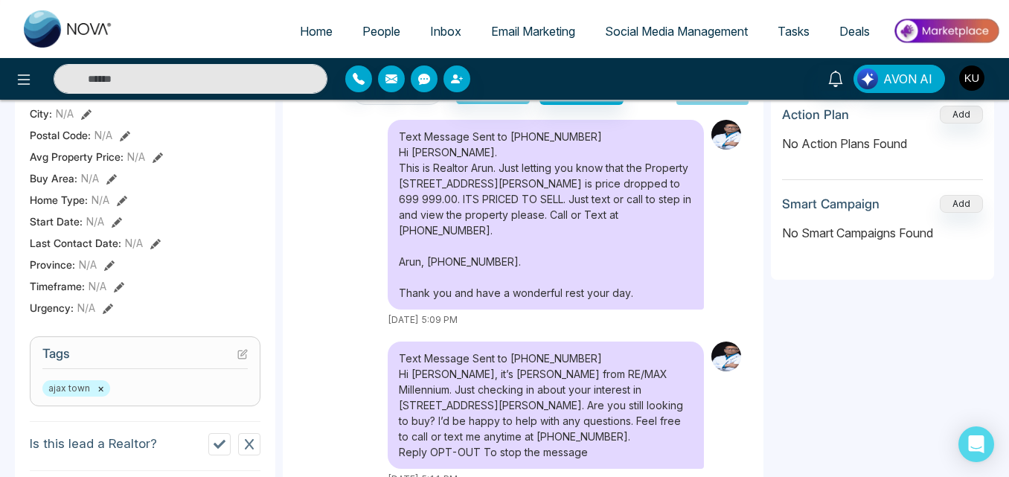
scroll to position [387, 0]
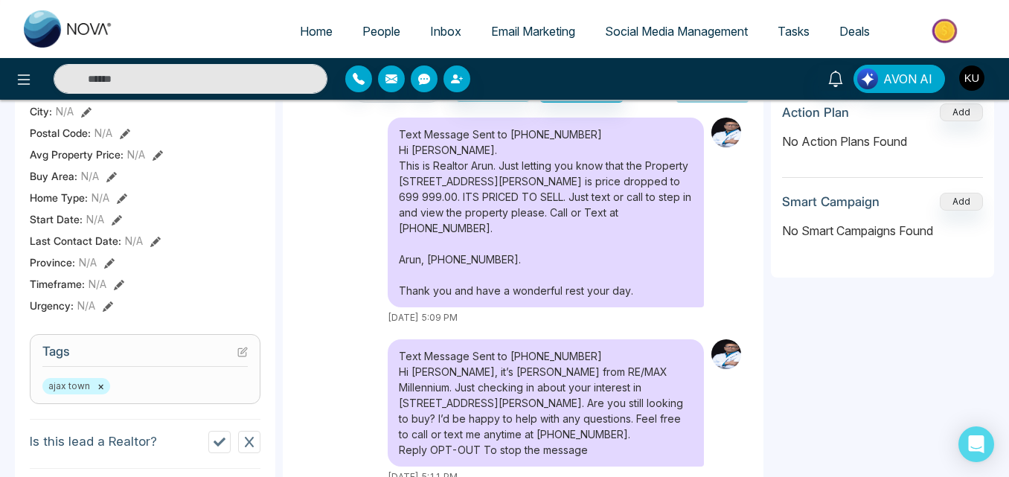
drag, startPoint x: 400, startPoint y: 137, endPoint x: 581, endPoint y: 445, distance: 357.0
click at [581, 445] on div "Text Message Sent to [PHONE_NUMBER] Hi [PERSON_NAME]. This is Realtor Arun. Jus…" at bounding box center [523, 301] width 451 height 366
click at [527, 311] on div "[DATE] 5:09 PM" at bounding box center [546, 317] width 316 height 13
drag, startPoint x: 400, startPoint y: 334, endPoint x: 612, endPoint y: 433, distance: 233.4
click at [612, 433] on div "Text Message Sent to [PHONE_NUMBER] Hi [PERSON_NAME], it’s [PERSON_NAME] from R…" at bounding box center [546, 402] width 316 height 127
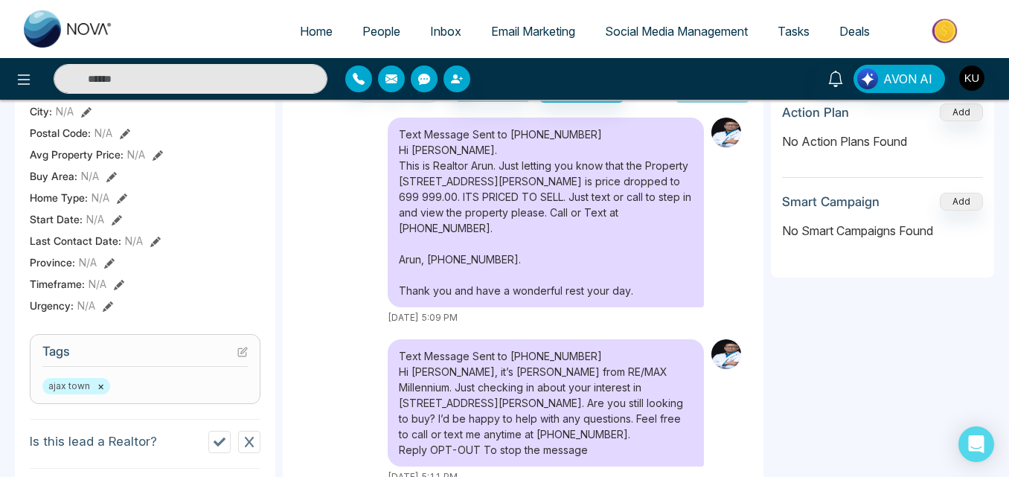
copy div "Text Message Sent to [PHONE_NUMBER] Hi [PERSON_NAME], it’s [PERSON_NAME] from R…"
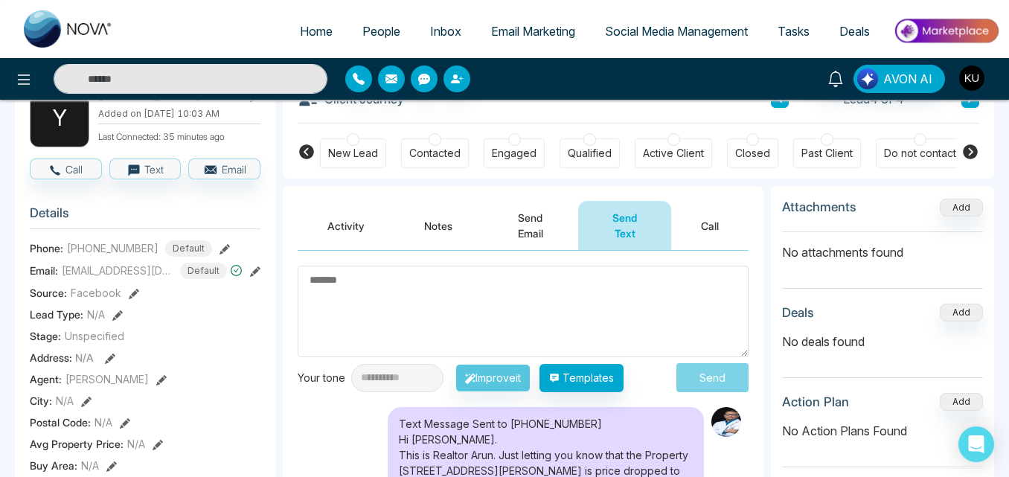
scroll to position [89, 0]
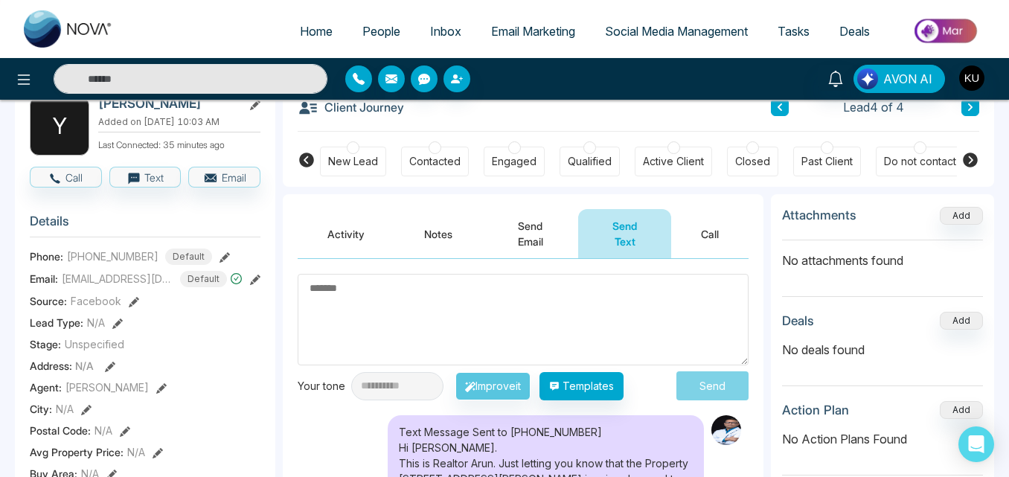
click at [527, 230] on button "Send Email" at bounding box center [530, 233] width 96 height 49
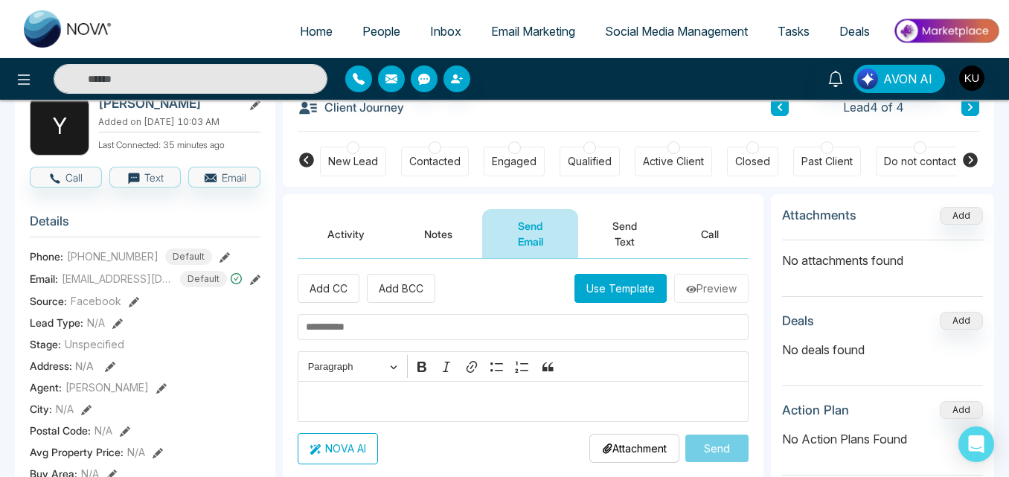
click at [424, 407] on p "Editor editing area: main" at bounding box center [523, 401] width 435 height 18
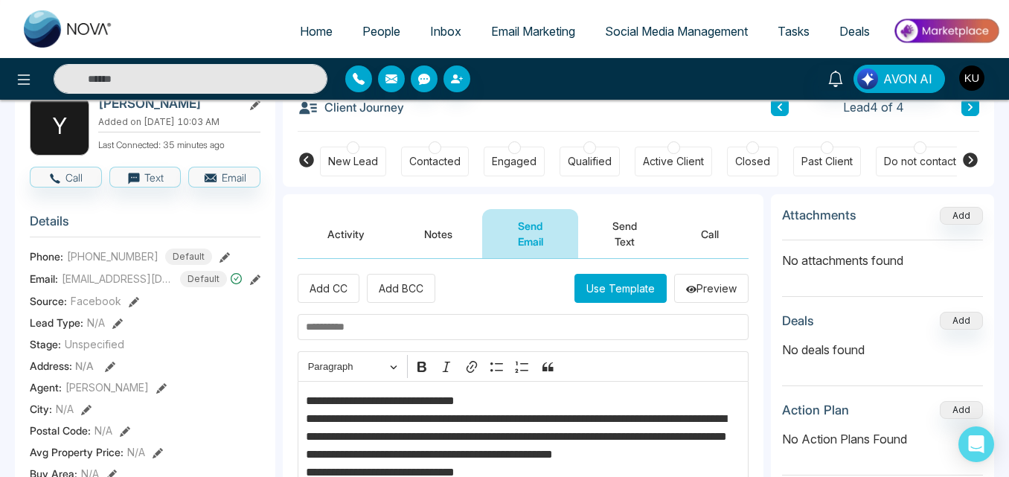
scroll to position [125, 0]
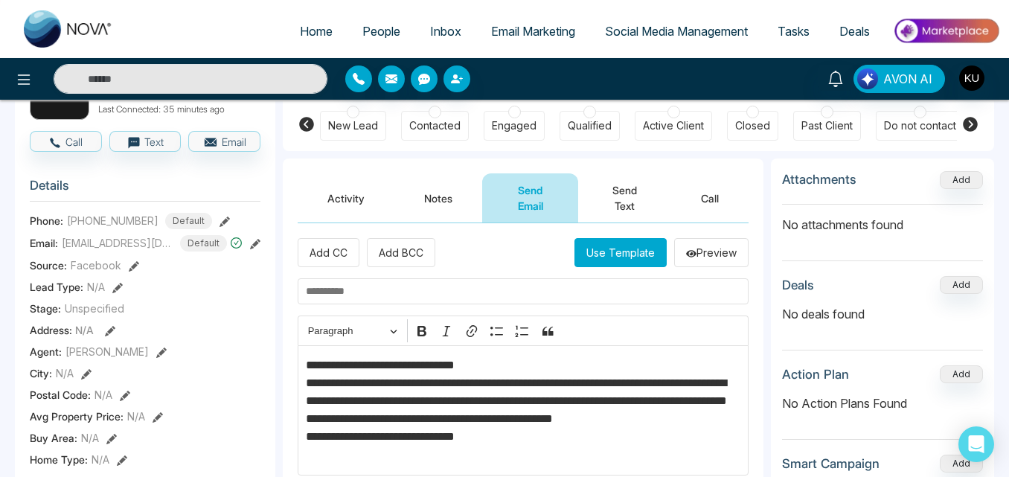
click at [432, 283] on input "text" at bounding box center [523, 291] width 451 height 26
click at [379, 289] on input "********" at bounding box center [523, 291] width 451 height 26
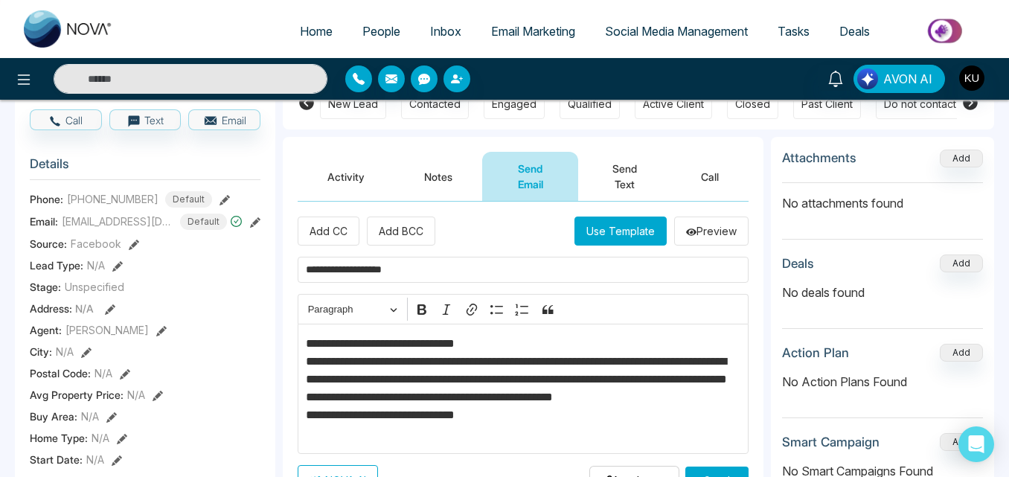
scroll to position [185, 0]
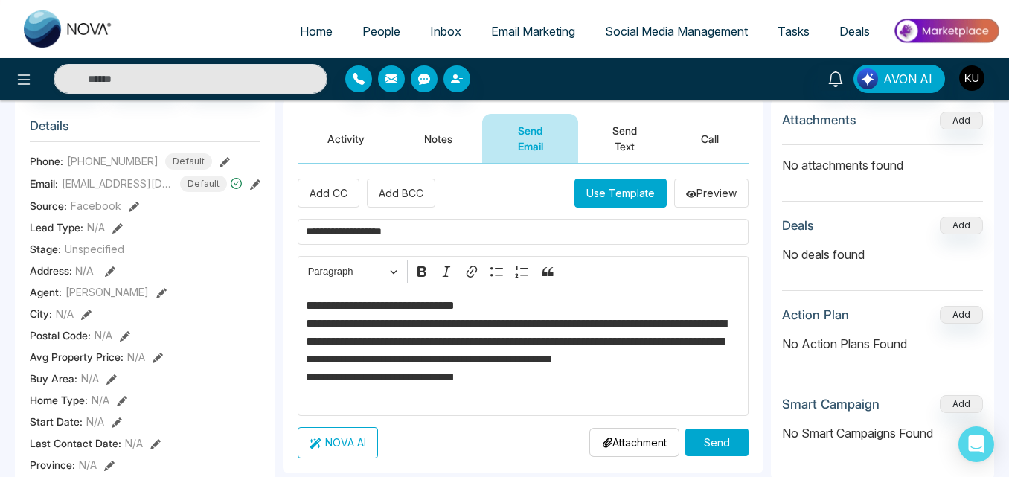
type input "**********"
click at [717, 441] on button "Send" at bounding box center [717, 443] width 63 height 28
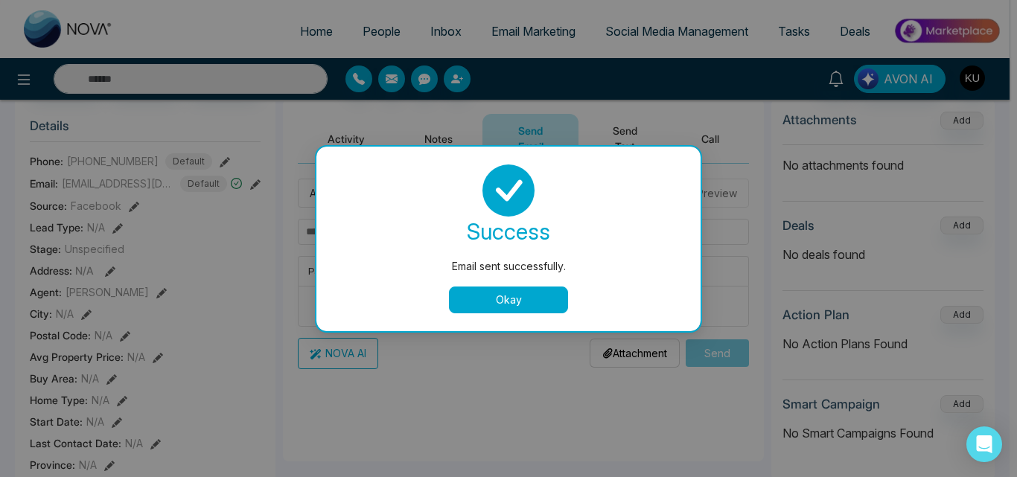
click at [540, 293] on button "Okay" at bounding box center [508, 300] width 119 height 27
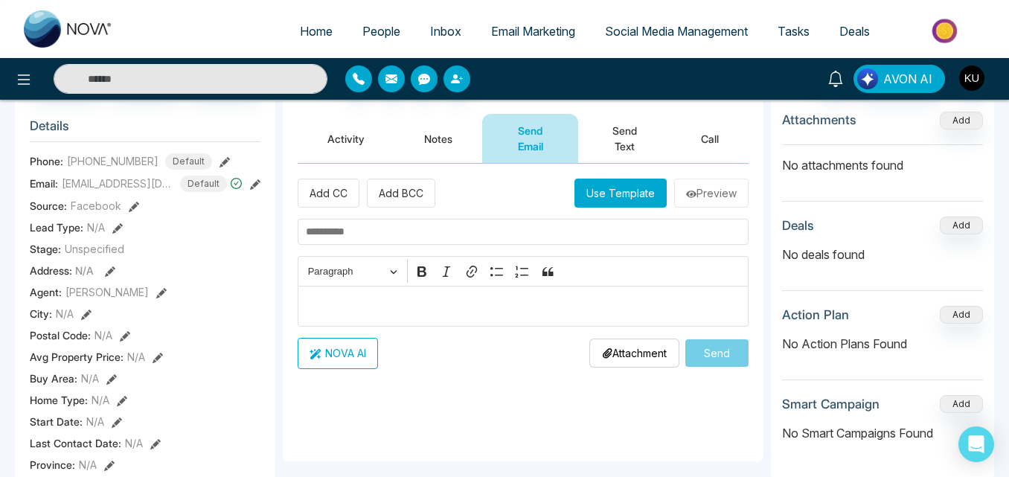
click at [619, 131] on button "Send Text" at bounding box center [624, 138] width 93 height 49
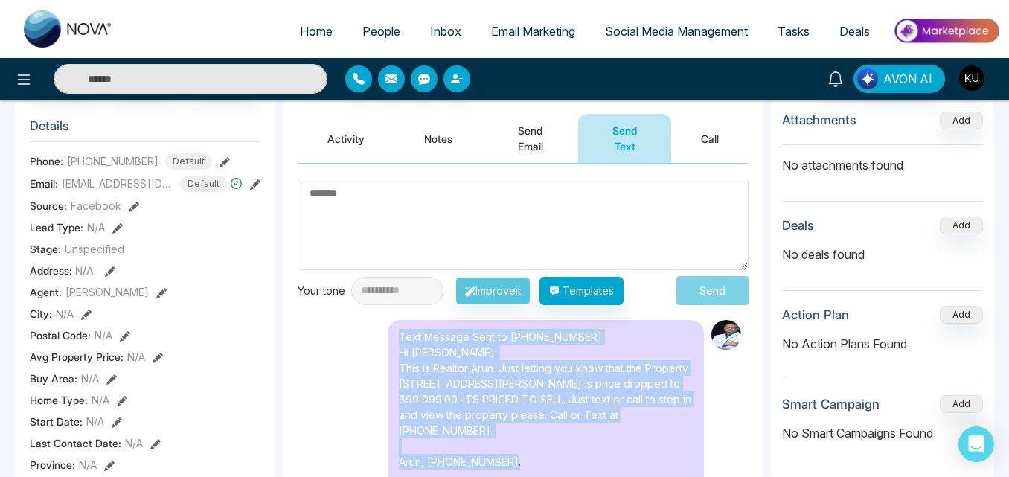
drag, startPoint x: 399, startPoint y: 338, endPoint x: 529, endPoint y: 453, distance: 174.0
click at [529, 453] on div "Text Message Sent to [PHONE_NUMBER] Hi [PERSON_NAME]. This is Realtor Arun. Jus…" at bounding box center [546, 415] width 316 height 190
click at [530, 453] on div "Text Message Sent to [PHONE_NUMBER] Hi [PERSON_NAME]. This is Realtor Arun. Jus…" at bounding box center [546, 415] width 316 height 190
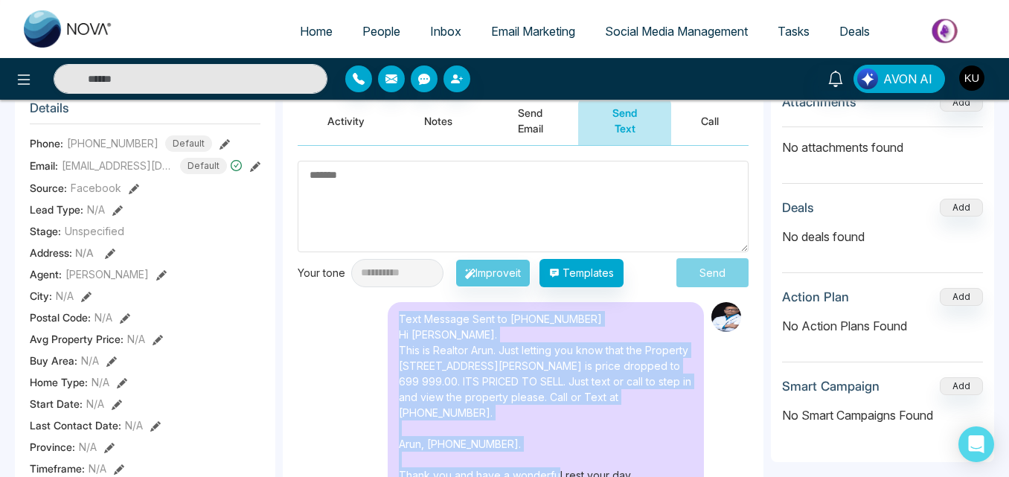
drag, startPoint x: 401, startPoint y: 336, endPoint x: 552, endPoint y: 463, distance: 197.6
click at [552, 463] on div "Text Message Sent to [PHONE_NUMBER] Hi [PERSON_NAME]. This is Realtor Arun. Jus…" at bounding box center [546, 397] width 316 height 190
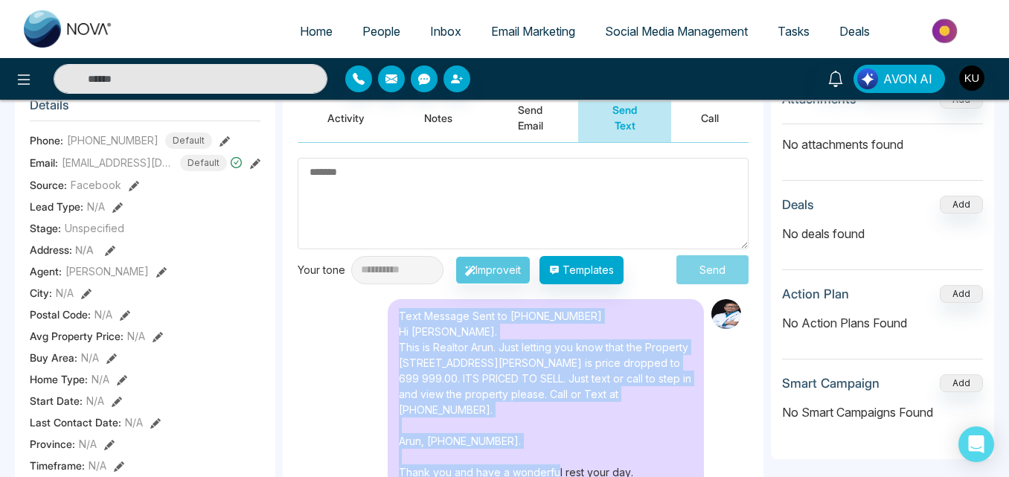
click at [465, 414] on div "Text Message Sent to [PHONE_NUMBER] Hi [PERSON_NAME]. This is Realtor Arun. Jus…" at bounding box center [546, 394] width 316 height 190
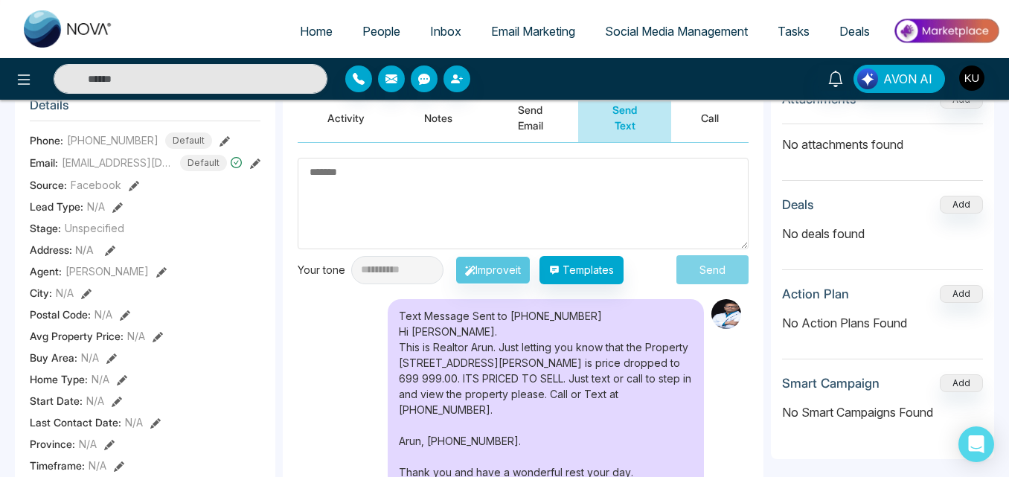
drag, startPoint x: 399, startPoint y: 313, endPoint x: 659, endPoint y: 455, distance: 295.8
click at [659, 455] on div "Text Message Sent to [PHONE_NUMBER] Hi [PERSON_NAME]. This is Realtor Arun. Jus…" at bounding box center [546, 394] width 316 height 190
copy div "Text Message Sent to [PHONE_NUMBER] Hi [PERSON_NAME]. This is Realtor Arun. Jus…"
click at [533, 124] on button "Send Email" at bounding box center [530, 117] width 96 height 49
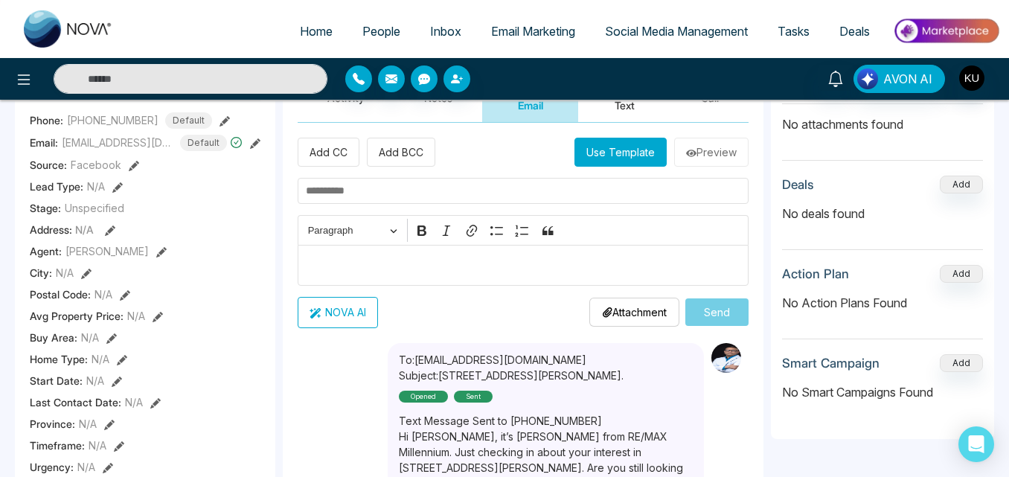
scroll to position [116, 0]
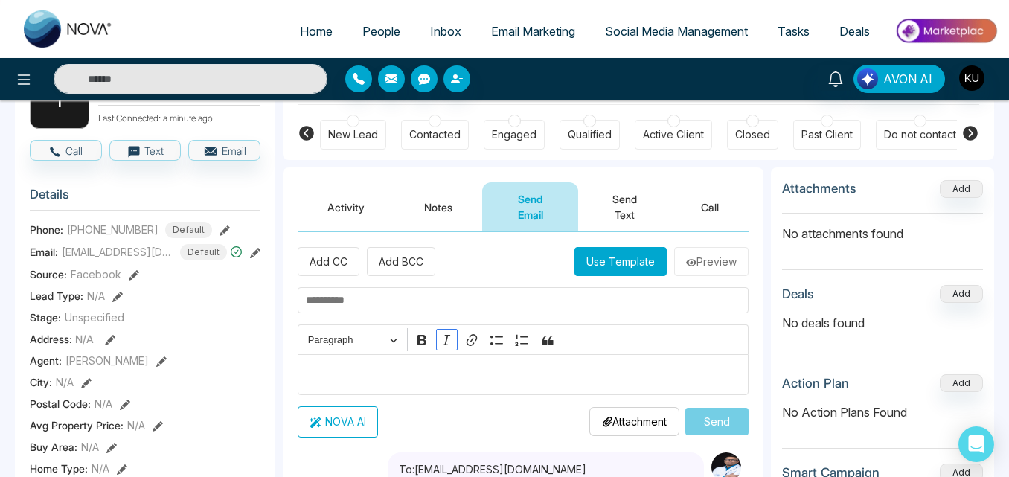
click at [444, 342] on icon "Editor toolbar" at bounding box center [446, 340] width 15 height 15
click at [421, 372] on p "Editor editing area: main" at bounding box center [523, 374] width 435 height 18
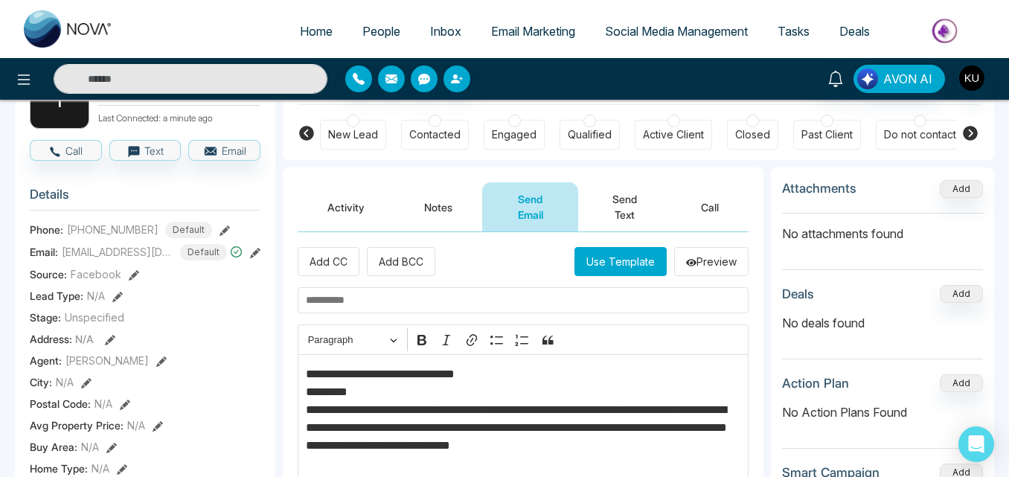
scroll to position [179, 0]
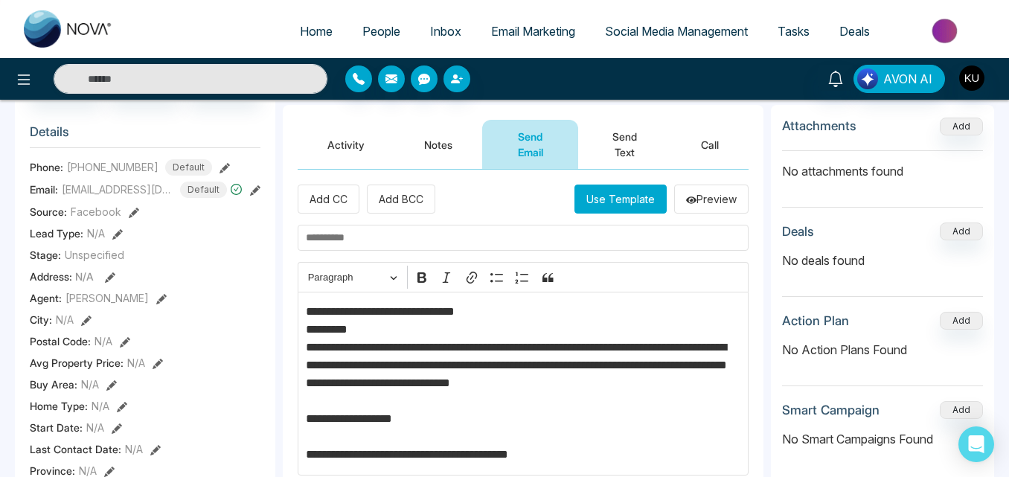
click at [378, 240] on input "text" at bounding box center [523, 238] width 451 height 26
type input "**********"
click at [724, 316] on p "**********" at bounding box center [523, 383] width 435 height 161
click at [494, 74] on div at bounding box center [462, 79] width 234 height 27
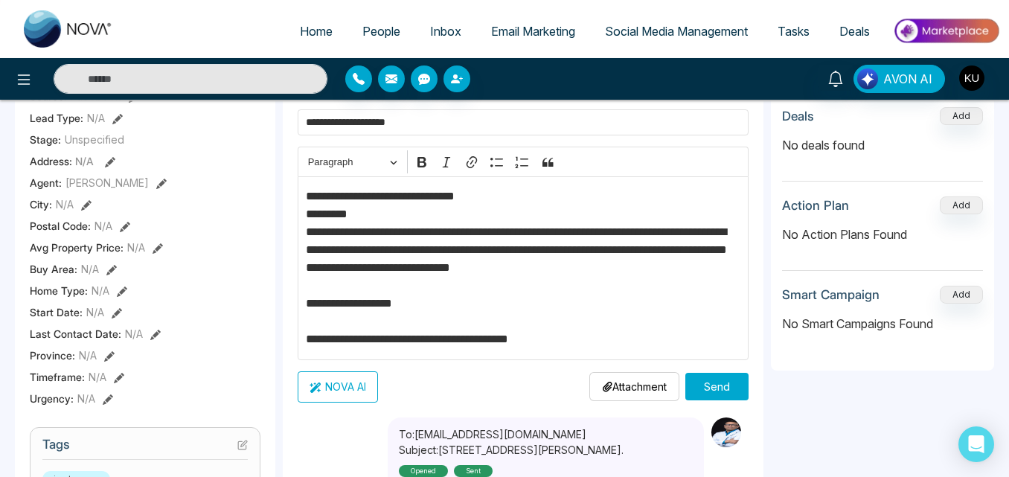
scroll to position [298, 0]
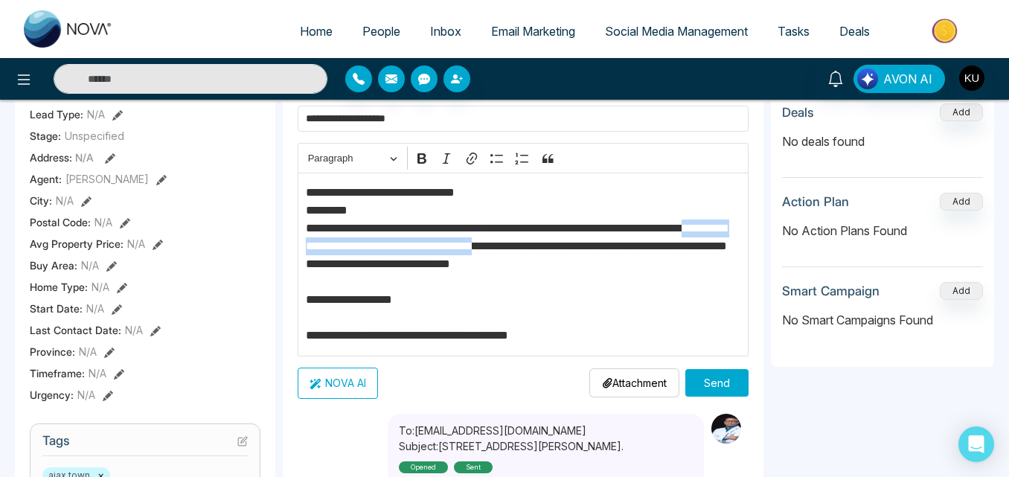
drag, startPoint x: 343, startPoint y: 247, endPoint x: 630, endPoint y: 249, distance: 286.6
click at [630, 249] on p "**********" at bounding box center [523, 264] width 435 height 161
click at [423, 158] on icon "Editor toolbar" at bounding box center [422, 158] width 9 height 10
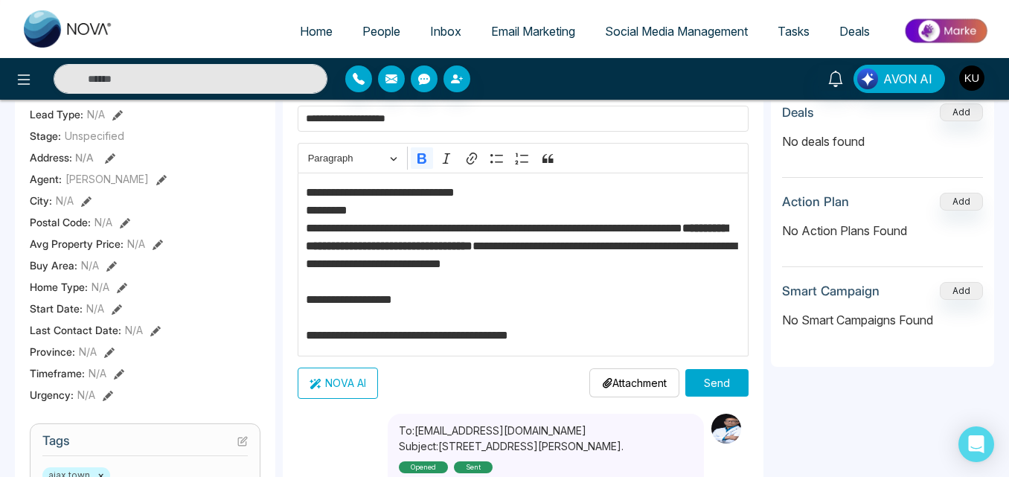
click at [559, 302] on p "**********" at bounding box center [523, 264] width 435 height 161
click at [731, 389] on button "Send" at bounding box center [717, 383] width 63 height 28
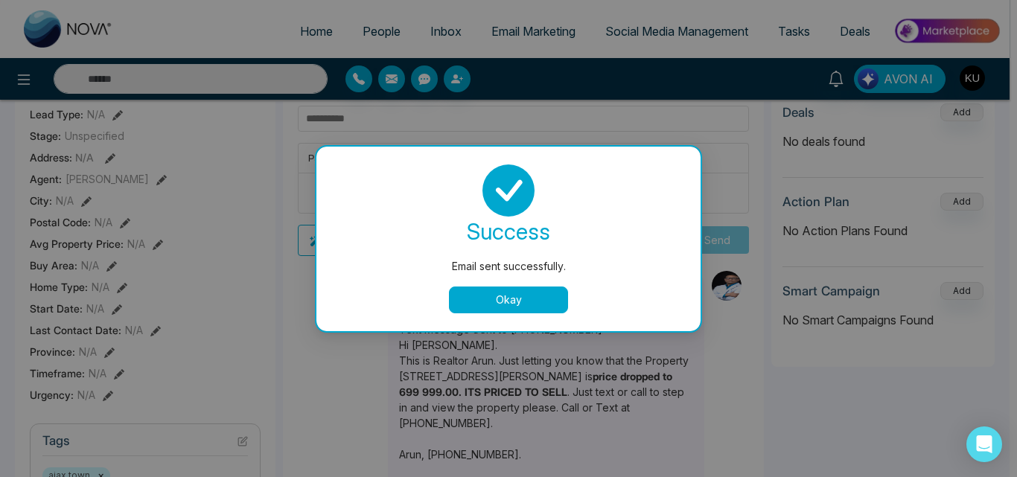
click at [536, 302] on button "Okay" at bounding box center [508, 300] width 119 height 27
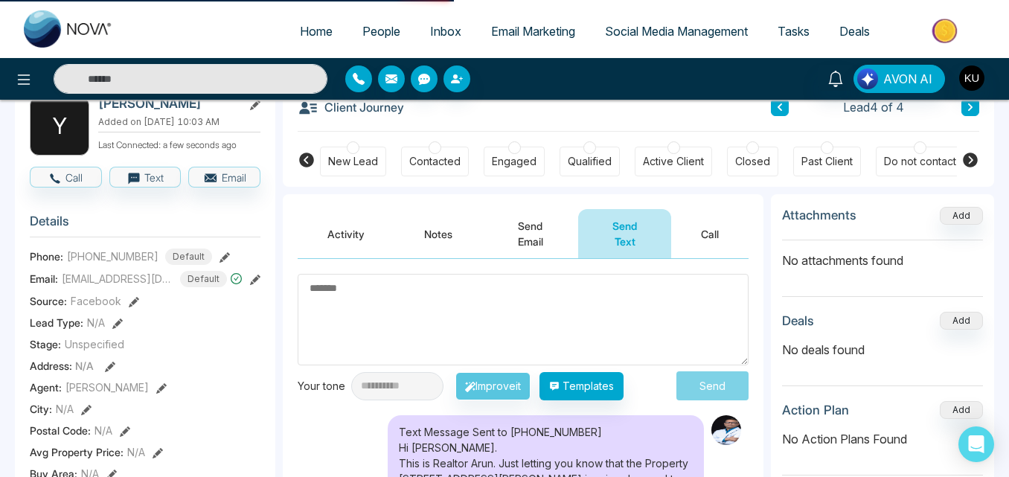
scroll to position [30, 0]
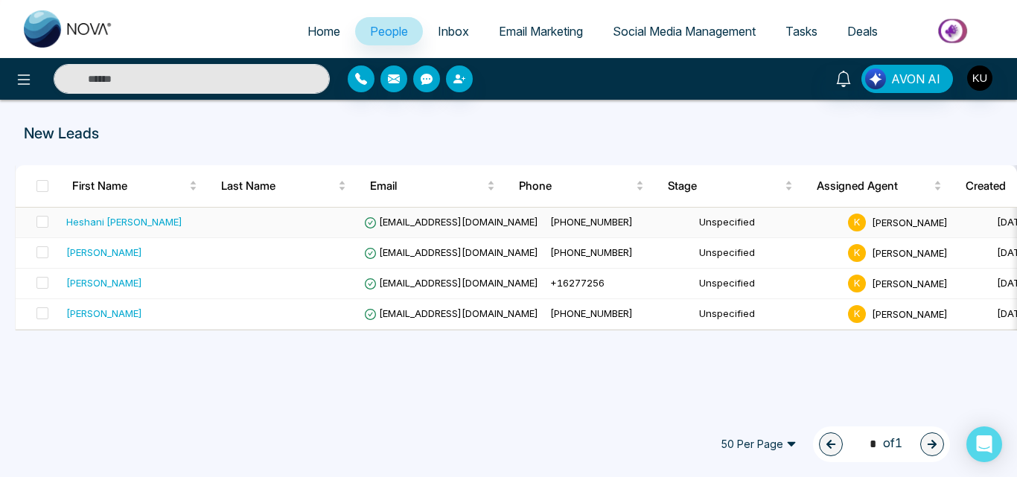
click at [436, 225] on span "[EMAIL_ADDRESS][DOMAIN_NAME]" at bounding box center [451, 222] width 174 height 12
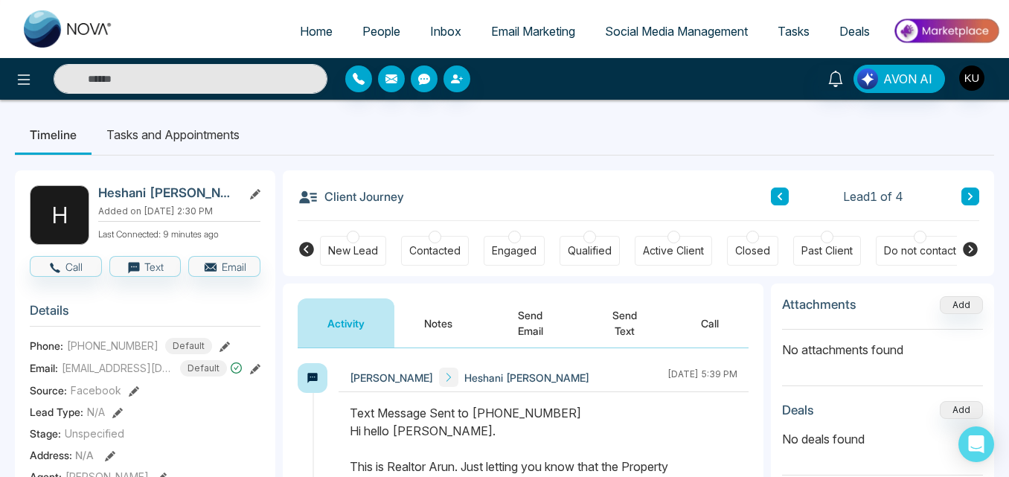
click at [535, 325] on button "Send Email" at bounding box center [530, 323] width 96 height 49
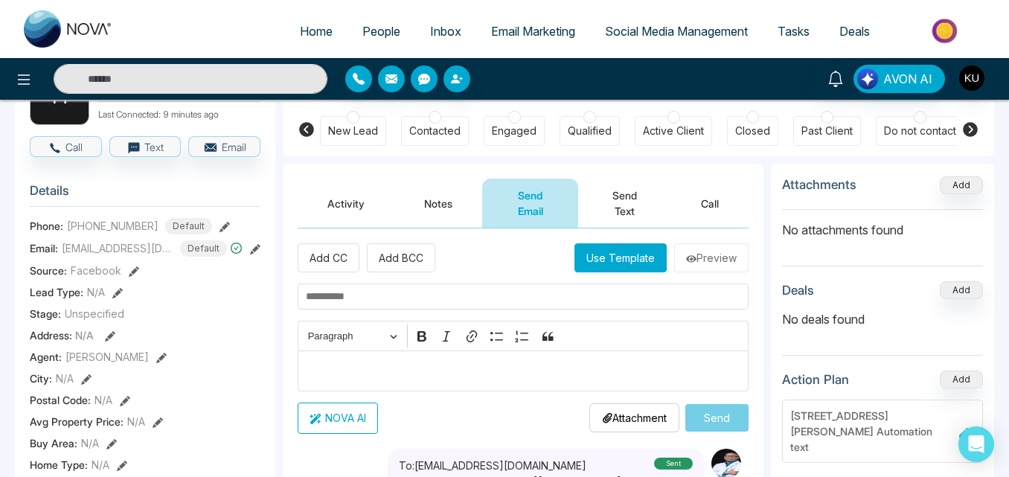
scroll to position [90, 0]
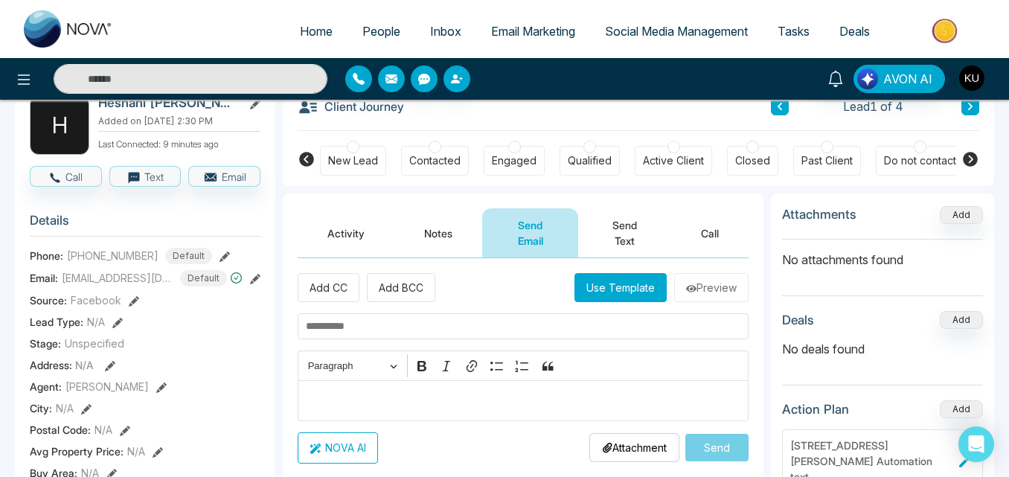
click at [619, 248] on button "Send Text" at bounding box center [624, 232] width 93 height 49
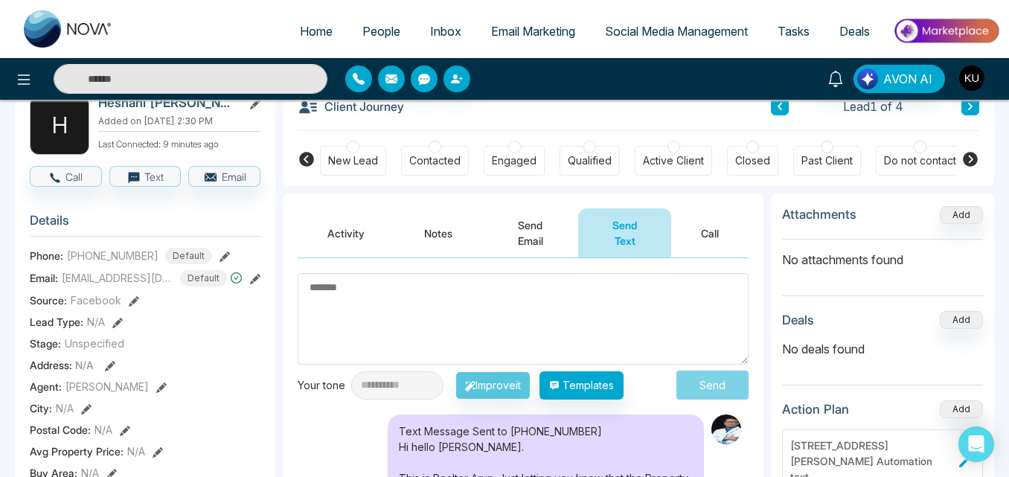
click at [541, 78] on div at bounding box center [462, 79] width 234 height 27
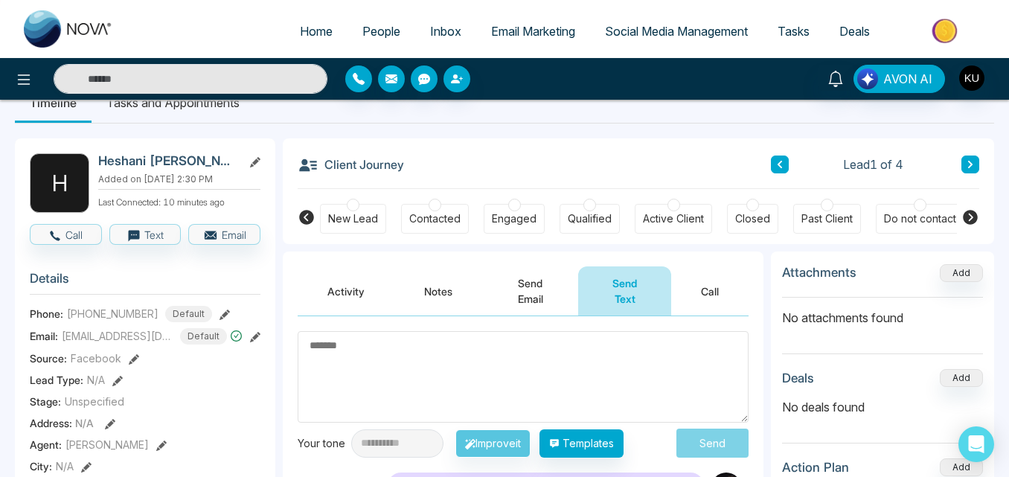
scroll to position [30, 0]
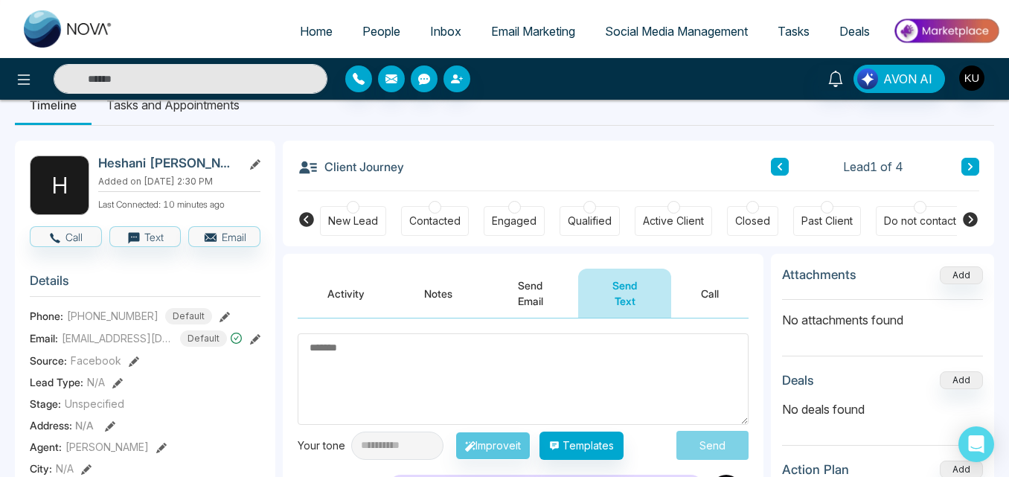
click at [531, 284] on button "Send Email" at bounding box center [530, 293] width 96 height 49
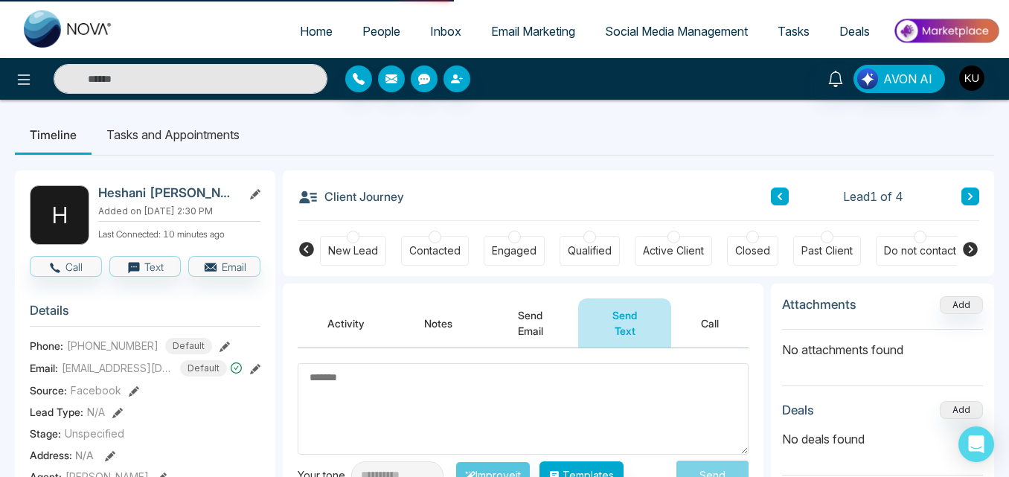
scroll to position [30, 0]
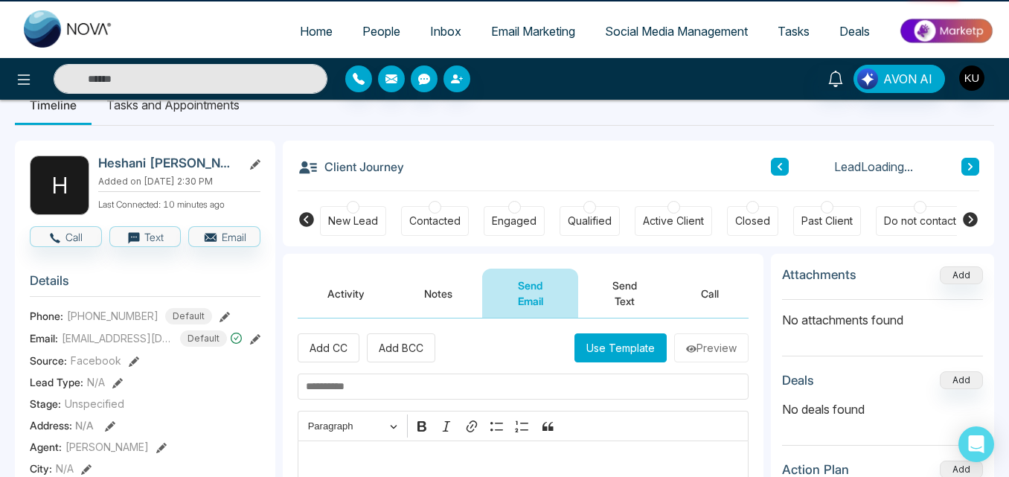
scroll to position [90, 0]
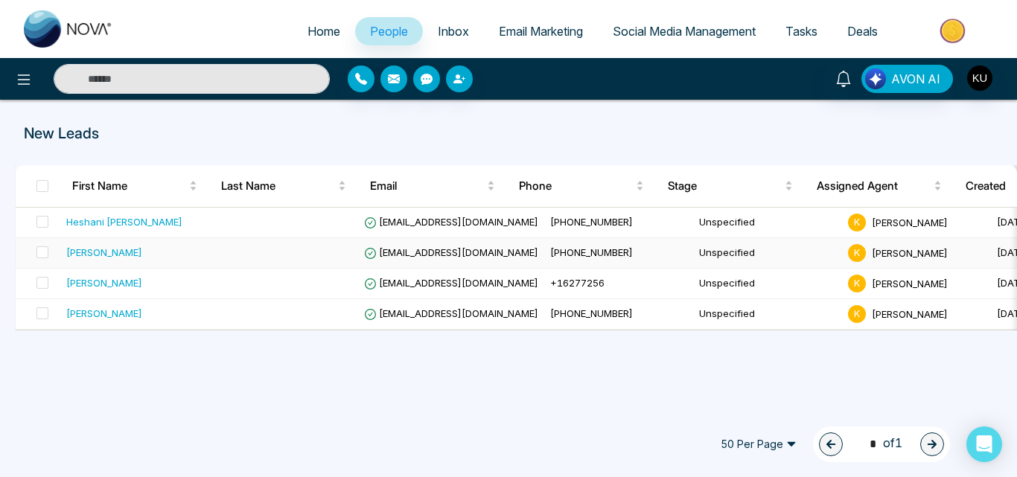
click at [437, 251] on span "[EMAIL_ADDRESS][DOMAIN_NAME]" at bounding box center [451, 252] width 174 height 12
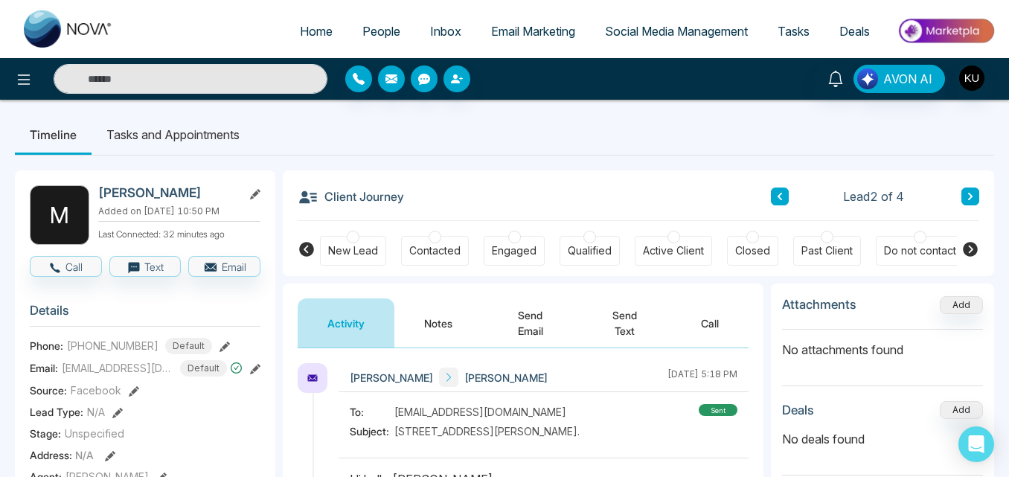
click at [547, 328] on button "Send Email" at bounding box center [530, 323] width 96 height 49
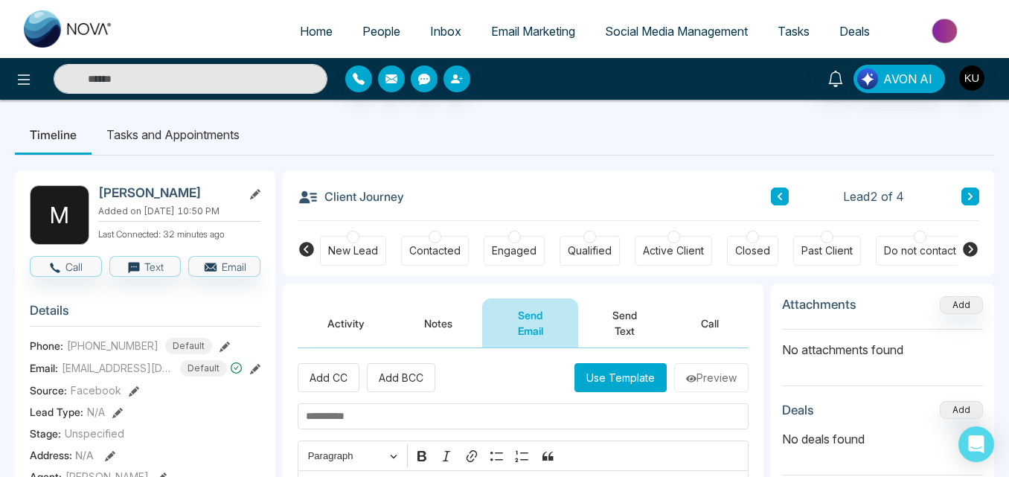
click at [617, 322] on button "Send Text" at bounding box center [624, 323] width 93 height 49
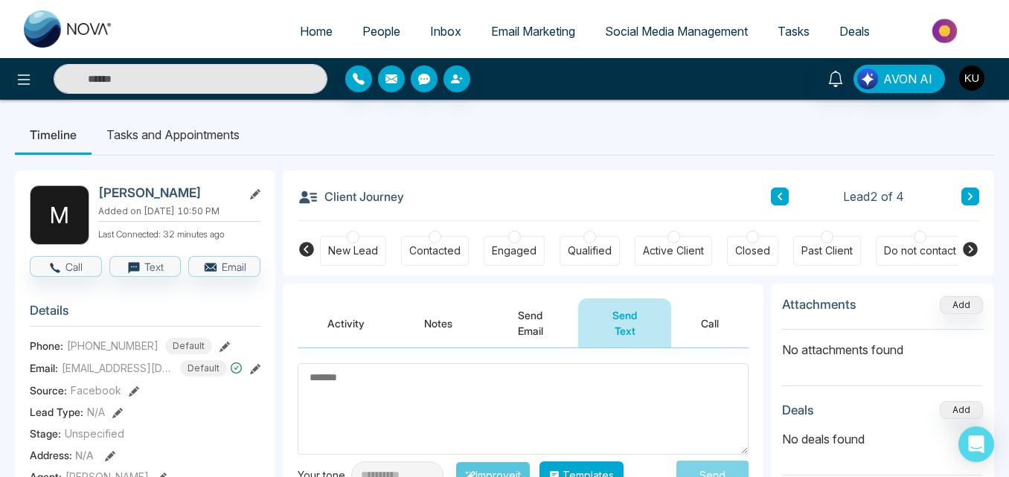
click at [539, 71] on div at bounding box center [462, 79] width 234 height 27
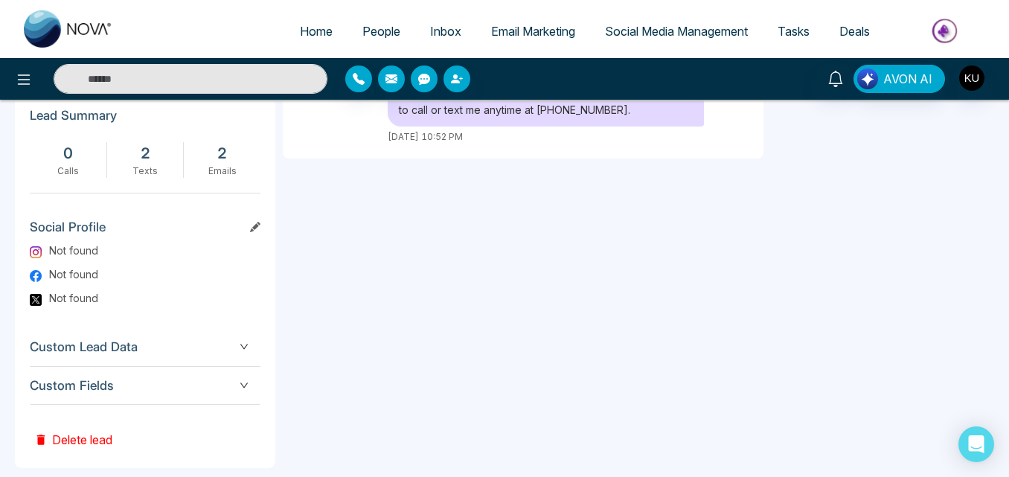
scroll to position [805, 0]
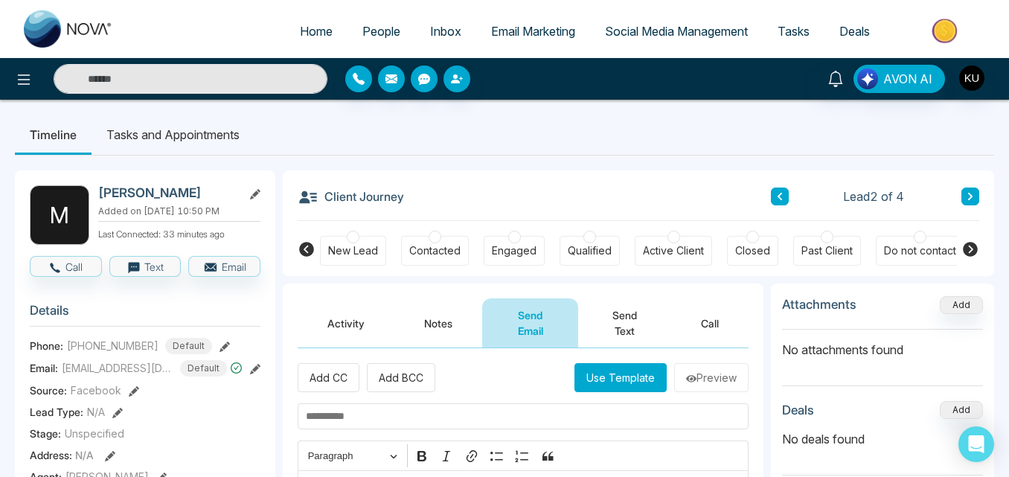
click at [626, 322] on button "Send Text" at bounding box center [624, 323] width 93 height 49
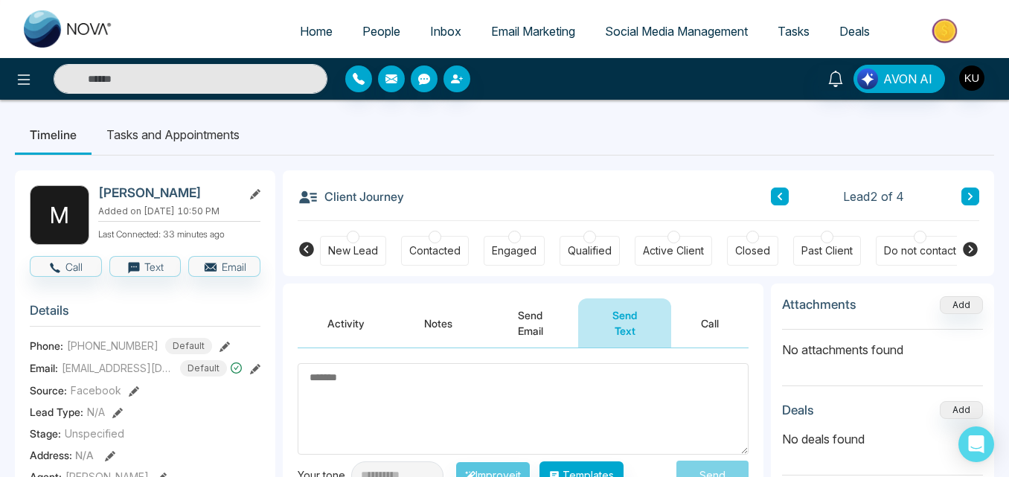
click at [533, 86] on div at bounding box center [462, 79] width 234 height 27
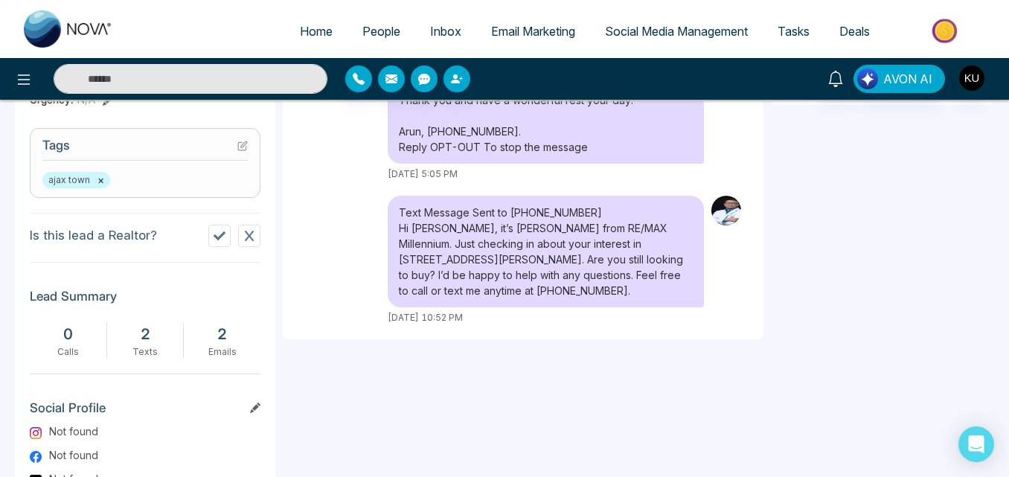
scroll to position [596, 0]
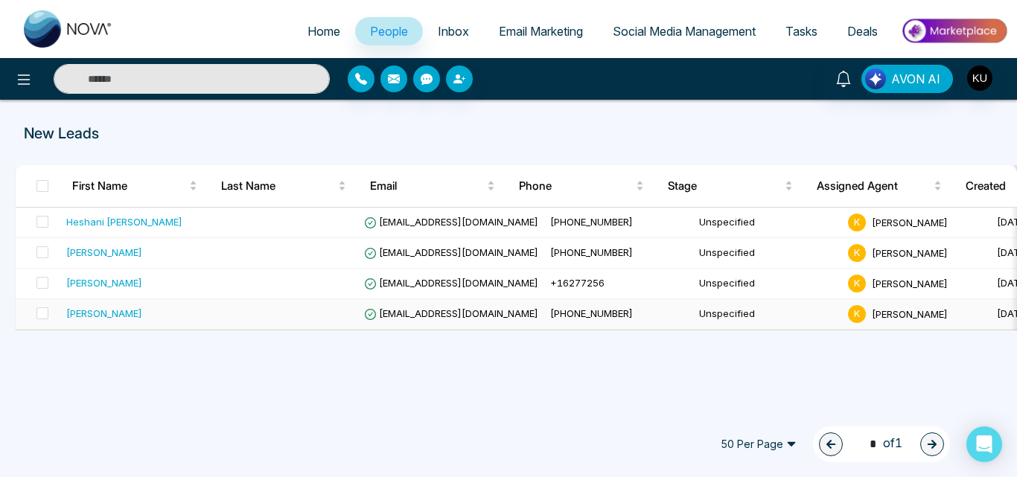
click at [447, 313] on span "[EMAIL_ADDRESS][DOMAIN_NAME]" at bounding box center [451, 313] width 174 height 12
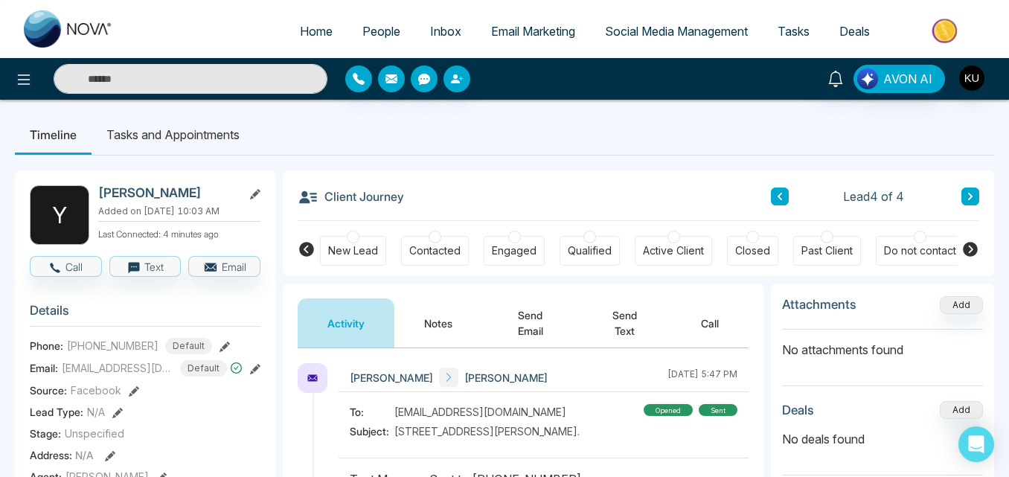
click at [535, 325] on button "Send Email" at bounding box center [530, 323] width 96 height 49
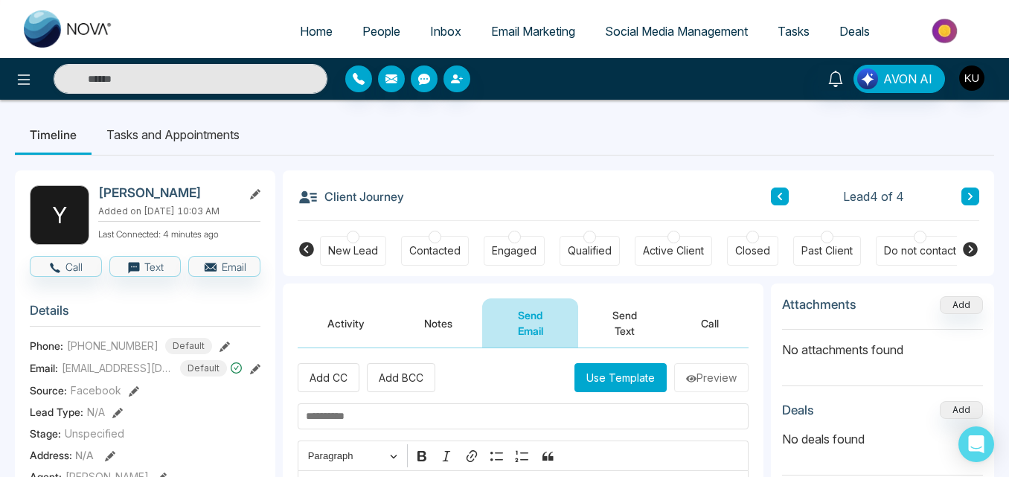
click at [625, 316] on button "Send Text" at bounding box center [624, 323] width 93 height 49
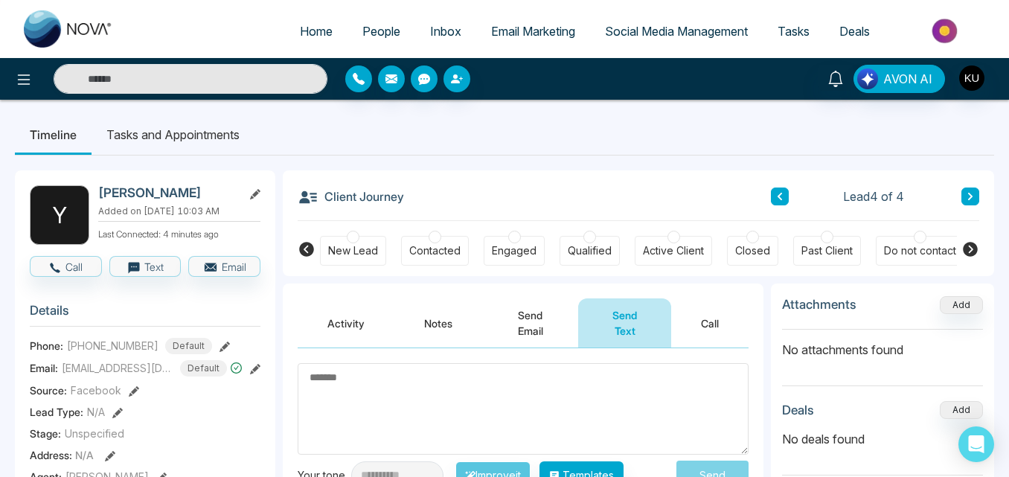
click at [555, 87] on div at bounding box center [462, 79] width 234 height 27
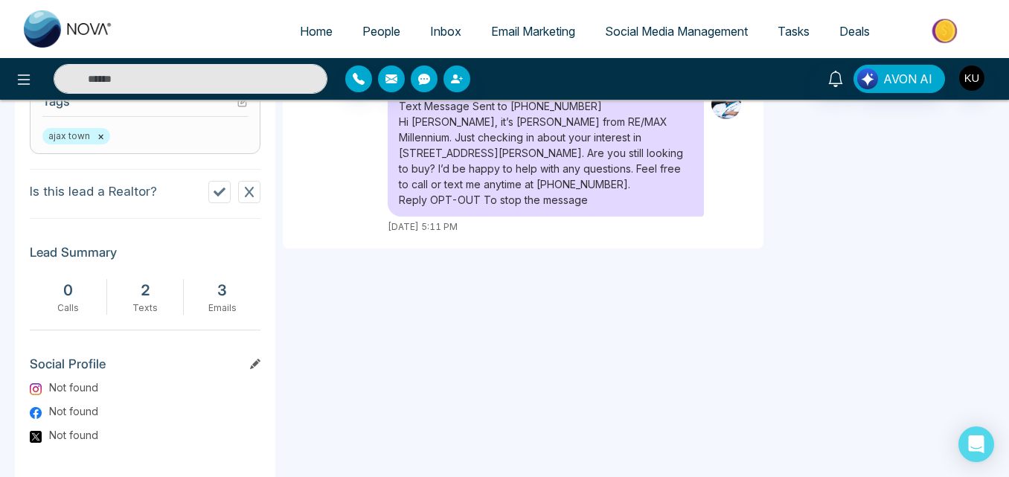
scroll to position [655, 0]
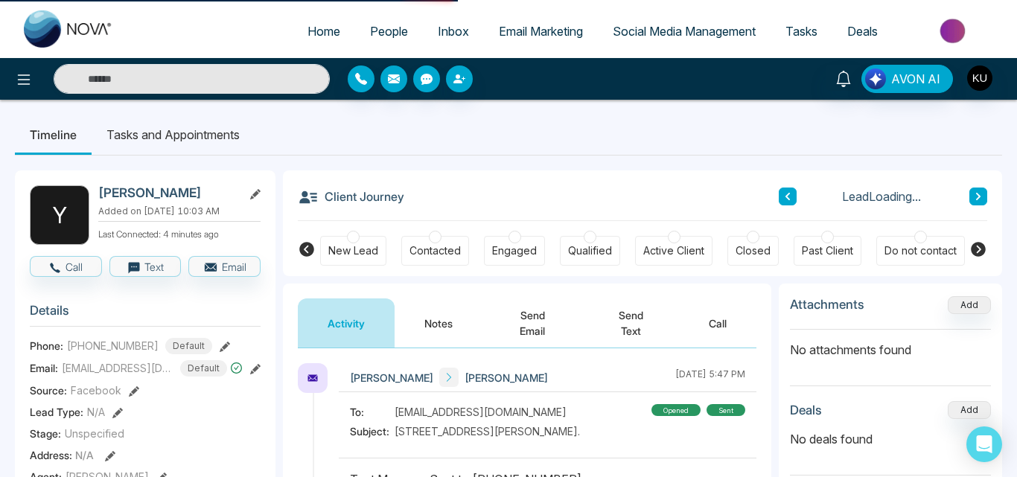
select select "*"
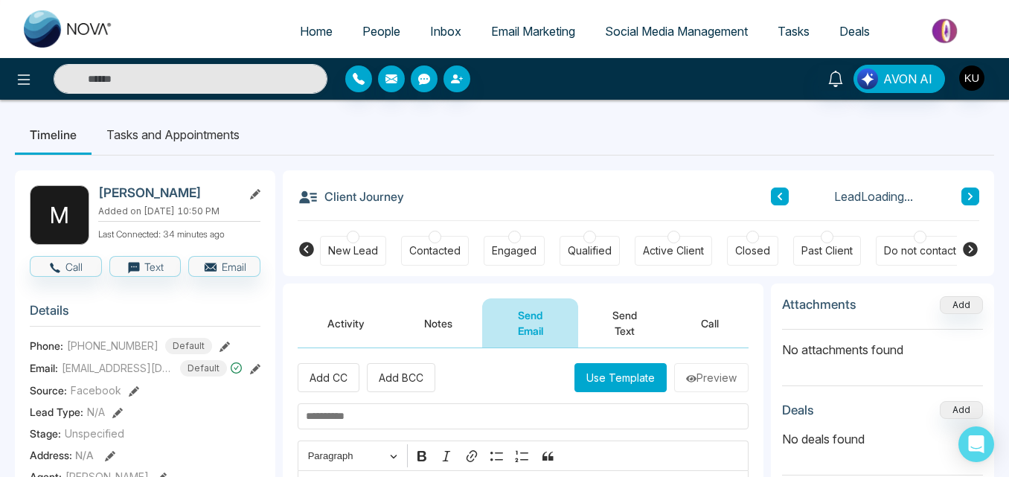
click at [309, 34] on span "Home" at bounding box center [316, 31] width 33 height 15
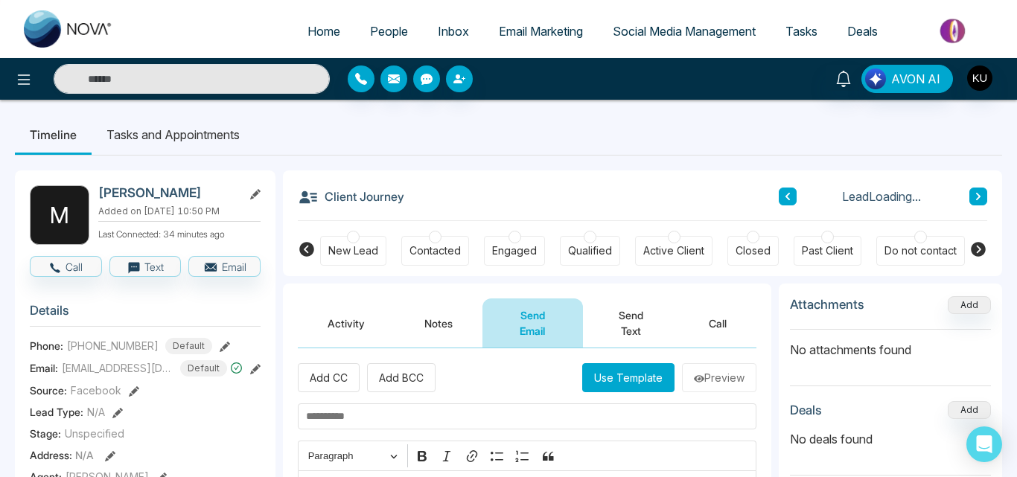
select select "*"
